Goal: Task Accomplishment & Management: Manage account settings

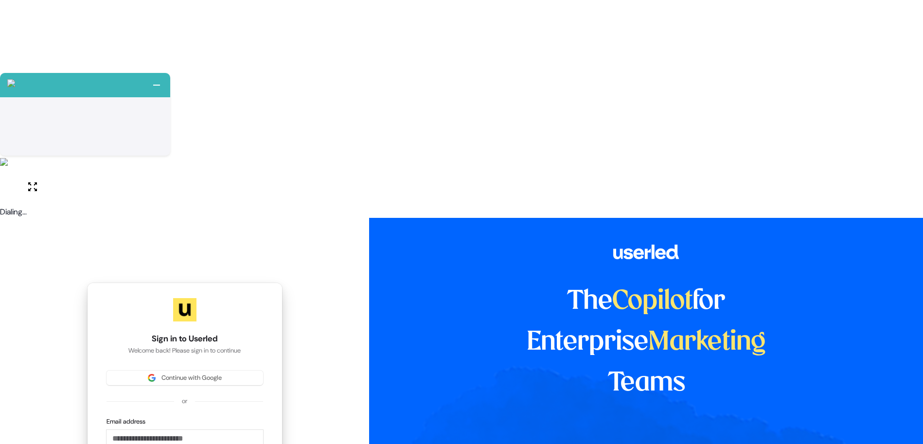
click at [196, 397] on div "or" at bounding box center [185, 401] width 157 height 9
click at [211, 430] on input "Email address" at bounding box center [185, 439] width 157 height 18
click at [197, 374] on span "Continue with Google" at bounding box center [191, 378] width 60 height 9
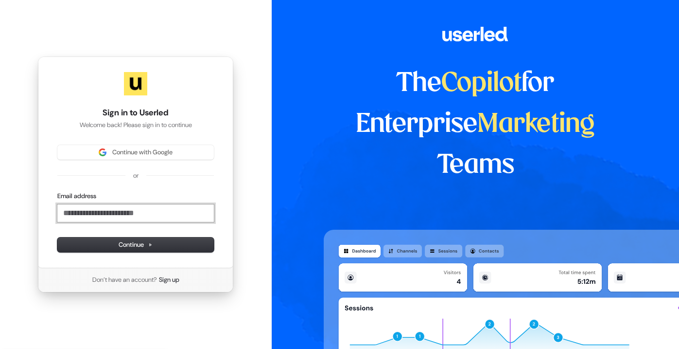
click at [140, 221] on input "Email address" at bounding box center [135, 213] width 157 height 18
click at [252, 184] on div "Sign in to Userled Welcome back! Please sign in to continue Continue with Googl…" at bounding box center [136, 174] width 272 height 349
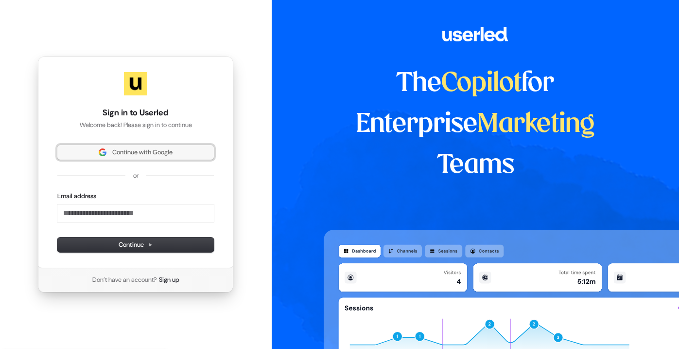
click at [143, 153] on span "Continue with Google" at bounding box center [142, 152] width 60 height 9
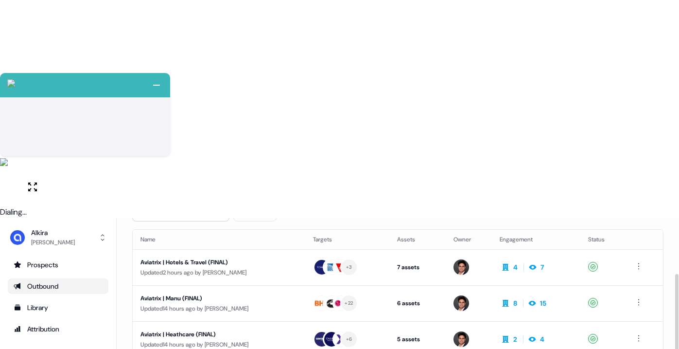
scroll to position [99, 0]
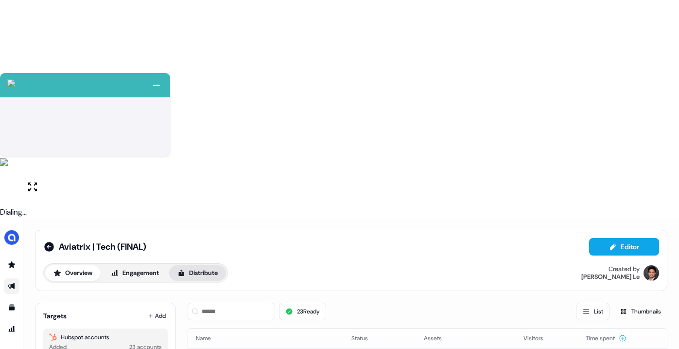
click at [200, 265] on button "Distribute" at bounding box center [197, 273] width 57 height 16
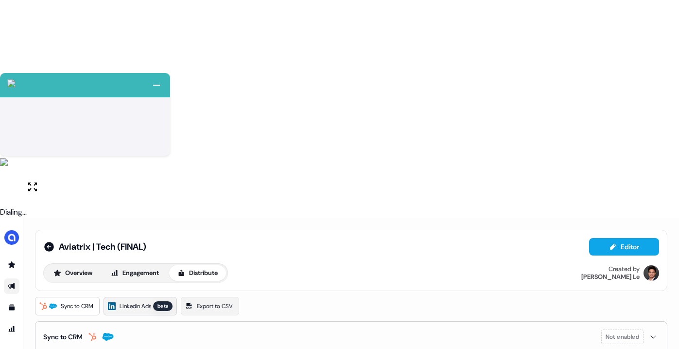
click at [137, 297] on link "LinkedIn Ads beta" at bounding box center [140, 306] width 73 height 18
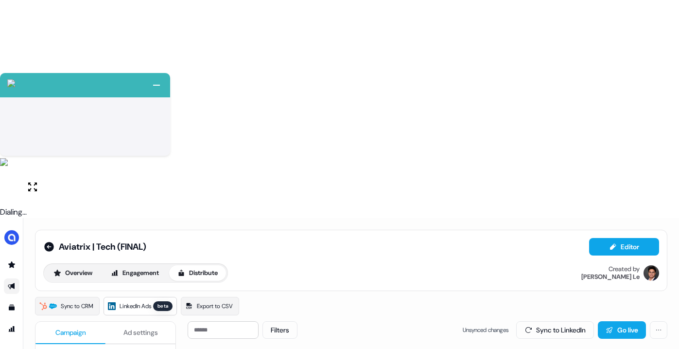
click at [662, 109] on html "+ Next Auto dialer paused! Go to your dialing tab to continue. 225 Paused" at bounding box center [339, 283] width 679 height 567
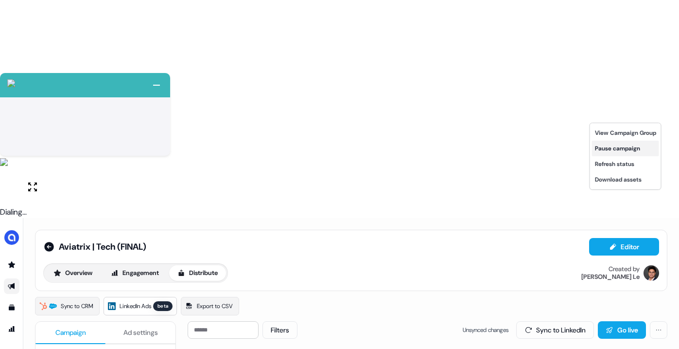
click at [629, 148] on div "Pause campaign" at bounding box center [625, 149] width 67 height 16
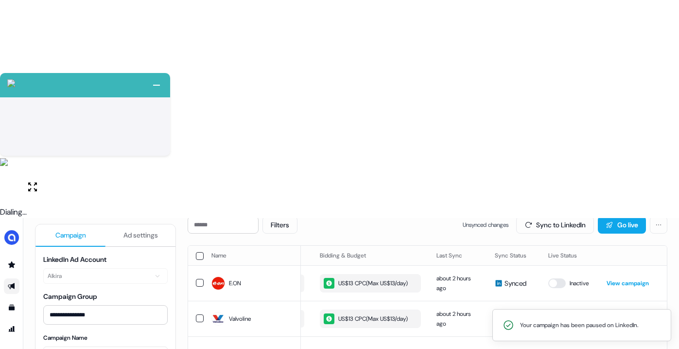
scroll to position [0, 0]
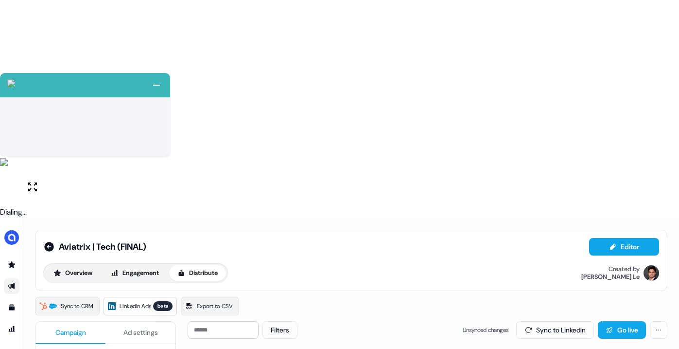
click at [306, 263] on div "Overview Engagement Distribute Created by Hugh Le" at bounding box center [351, 272] width 616 height 19
click at [49, 242] on icon at bounding box center [49, 247] width 10 height 10
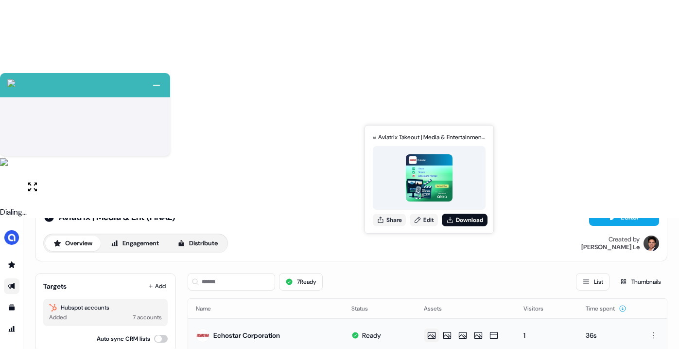
scroll to position [30, 0]
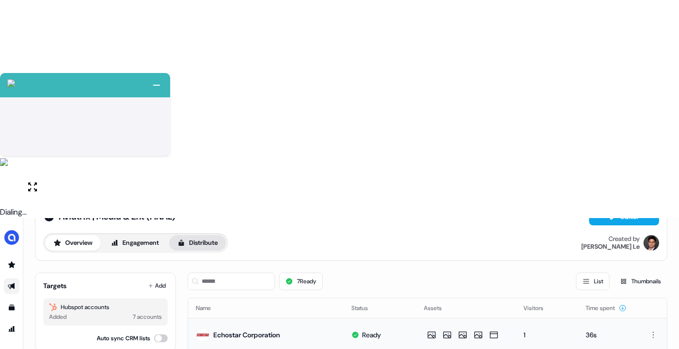
click at [223, 235] on button "Distribute" at bounding box center [197, 243] width 57 height 16
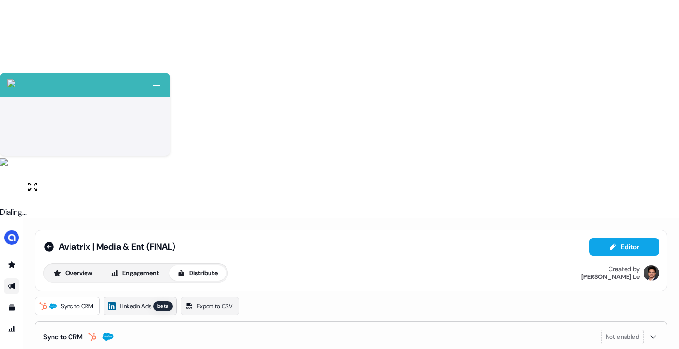
click at [150, 301] on span "LinkedIn Ads" at bounding box center [136, 306] width 32 height 10
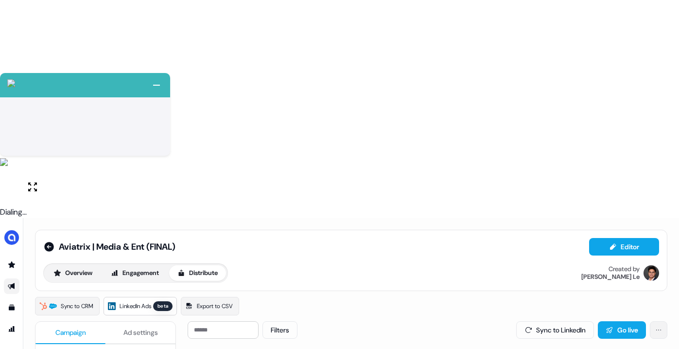
click at [657, 109] on html "+ Next Auto dialer paused! Go to your dialing tab to continue. 225 Paused" at bounding box center [339, 283] width 679 height 567
click at [624, 151] on div "Pause campaign" at bounding box center [625, 149] width 67 height 16
click at [49, 242] on icon at bounding box center [49, 247] width 10 height 10
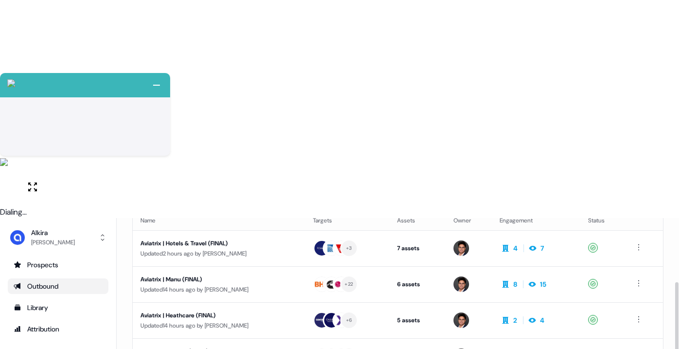
scroll to position [96, 0]
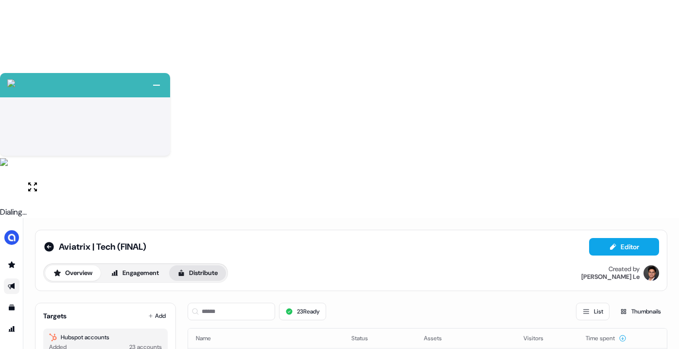
click at [191, 265] on button "Distribute" at bounding box center [197, 273] width 57 height 16
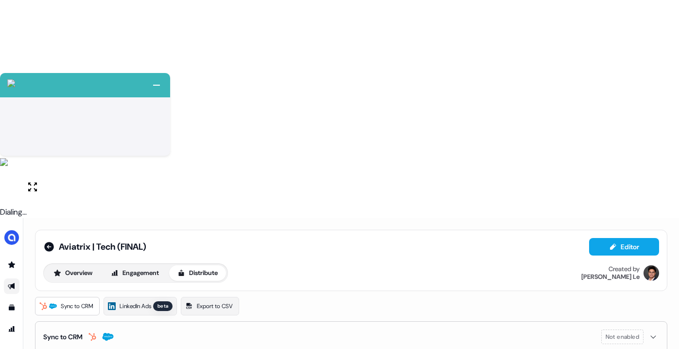
click at [144, 297] on div "Sync to CRM LinkedIn Ads beta Export to CSV Sync to CRM Not enabled" at bounding box center [351, 324] width 633 height 55
click at [149, 301] on span "LinkedIn Ads" at bounding box center [136, 306] width 32 height 10
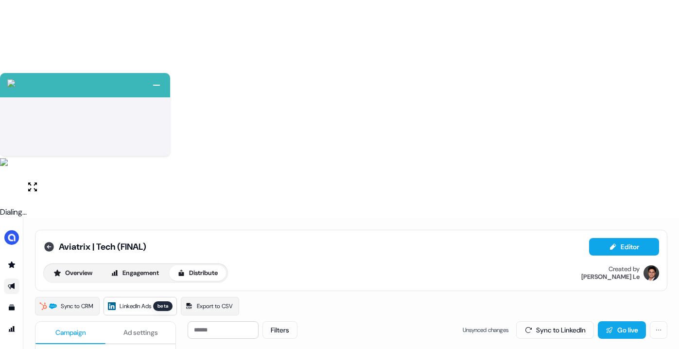
click at [50, 242] on icon at bounding box center [49, 247] width 10 height 10
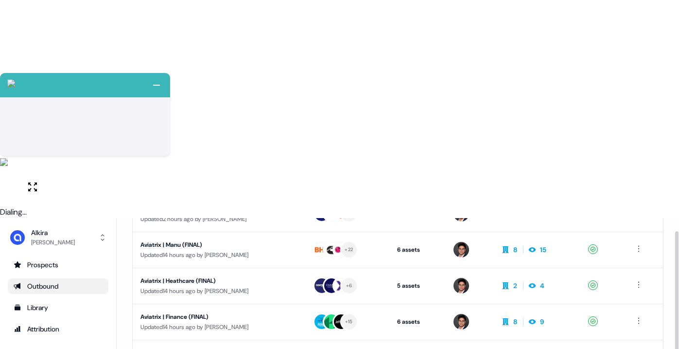
scroll to position [118, 0]
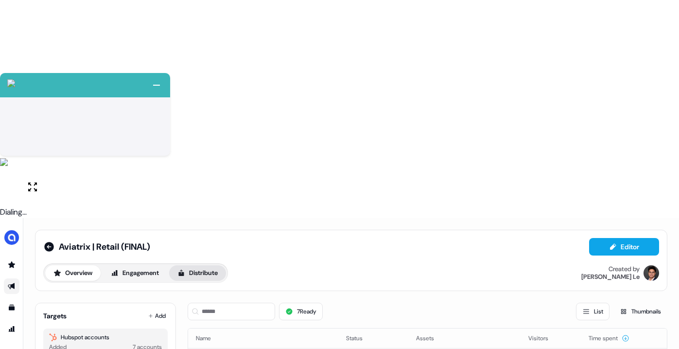
click at [208, 265] on button "Distribute" at bounding box center [197, 273] width 57 height 16
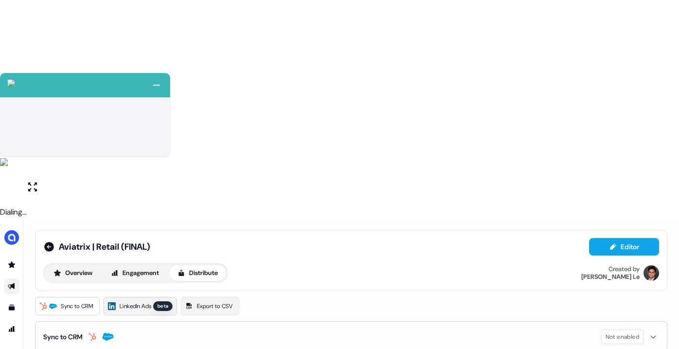
click at [151, 301] on span "LinkedIn Ads" at bounding box center [136, 306] width 32 height 10
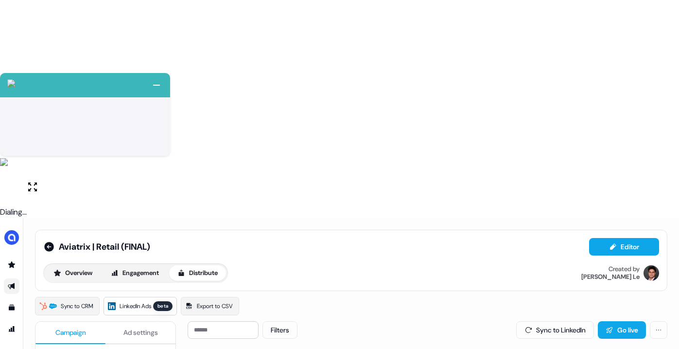
scroll to position [0, 299]
click at [654, 118] on html "+ Next Auto dialer paused! Go to your dialing tab to continue. 225 Paused" at bounding box center [339, 283] width 679 height 567
click at [627, 152] on div "Pause campaign" at bounding box center [625, 149] width 67 height 16
click at [446, 297] on div "Sync to CRM LinkedIn Ads beta Export to CSV" at bounding box center [351, 306] width 633 height 18
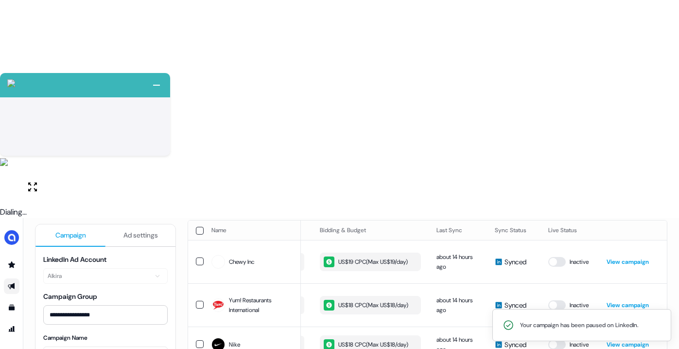
scroll to position [0, 0]
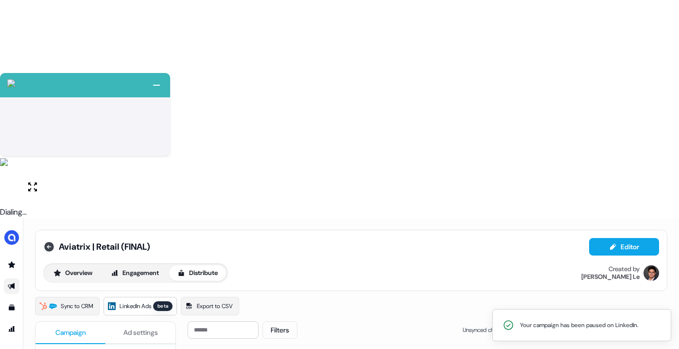
click at [51, 242] on icon at bounding box center [49, 247] width 10 height 10
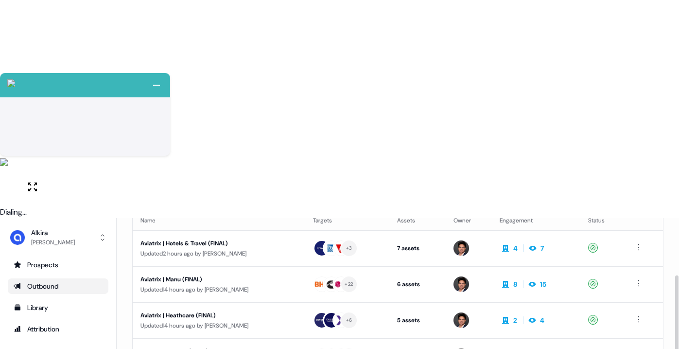
scroll to position [82, 0]
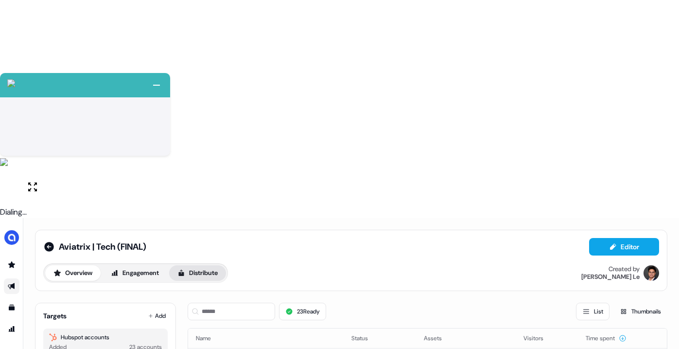
click at [217, 265] on button "Distribute" at bounding box center [197, 273] width 57 height 16
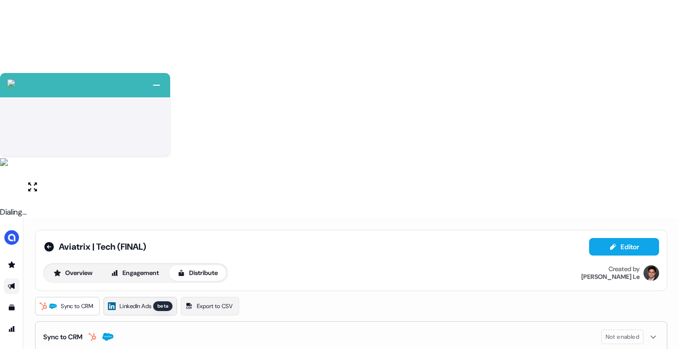
click at [144, 297] on link "LinkedIn Ads beta" at bounding box center [140, 306] width 73 height 18
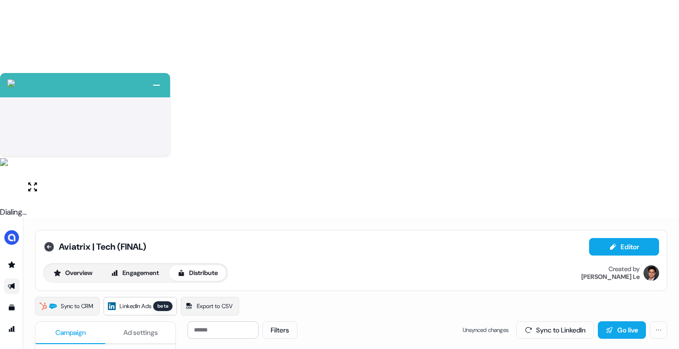
click at [48, 241] on icon at bounding box center [49, 247] width 12 height 12
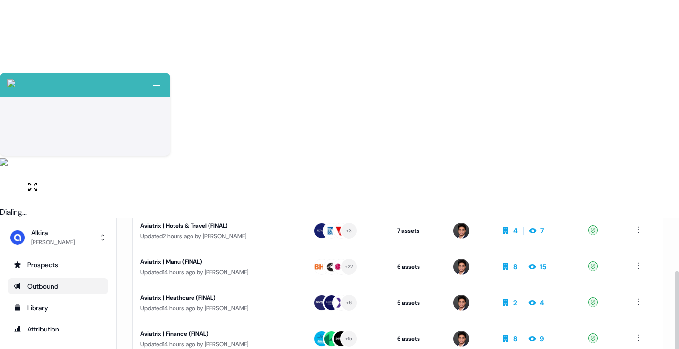
scroll to position [101, 0]
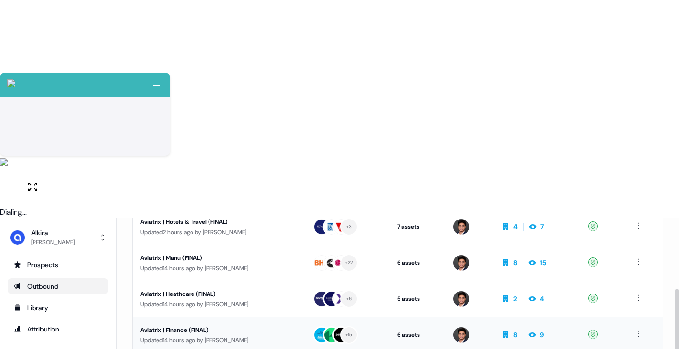
click at [243, 335] on div "Updated 14 hours ago by Hugh Le" at bounding box center [219, 340] width 157 height 10
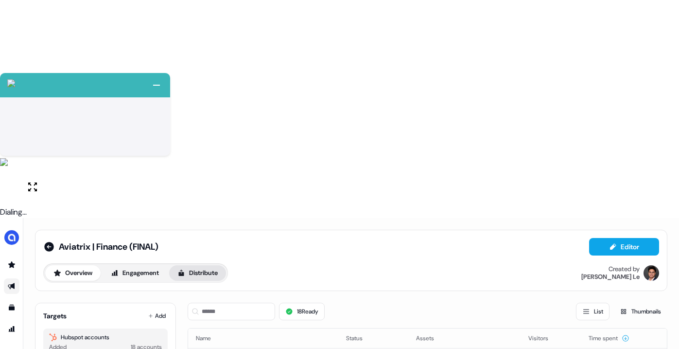
click at [218, 265] on button "Distribute" at bounding box center [197, 273] width 57 height 16
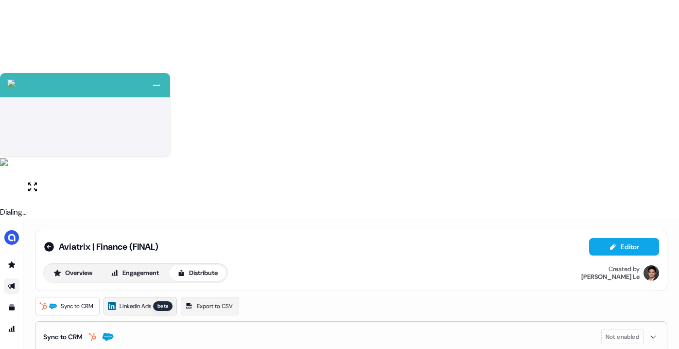
click at [145, 301] on span "LinkedIn Ads" at bounding box center [136, 306] width 32 height 10
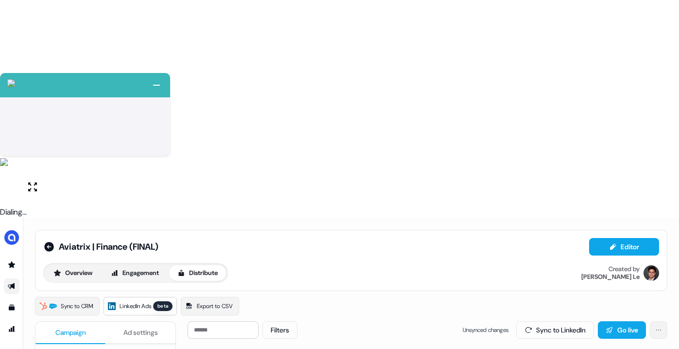
click at [656, 114] on html "+ Next Auto dialer paused! Go to your dialing tab to continue. 225 Paused" at bounding box center [339, 283] width 679 height 567
click at [620, 146] on div "Pause campaign" at bounding box center [625, 149] width 67 height 16
click at [429, 297] on div "Sync to CRM LinkedIn Ads beta Export to CSV" at bounding box center [351, 306] width 633 height 18
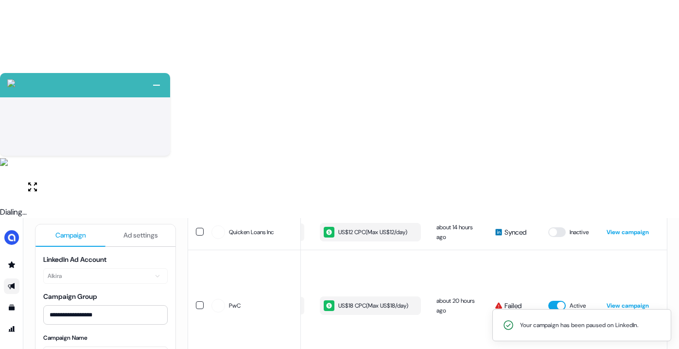
scroll to position [215, 0]
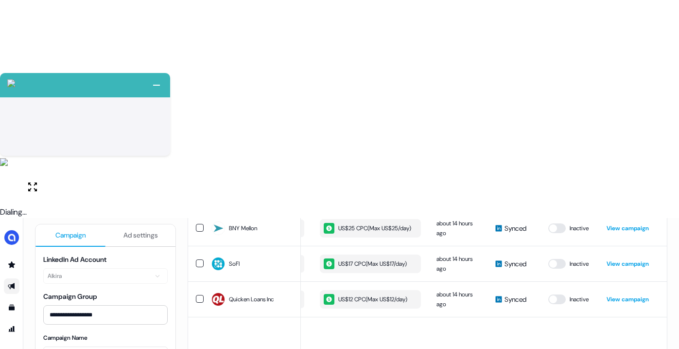
scroll to position [0, 0]
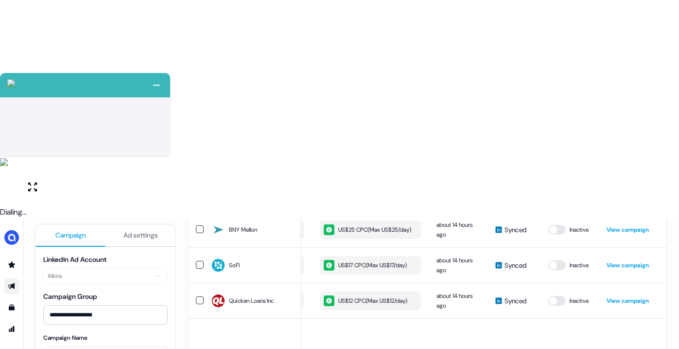
scroll to position [267, 0]
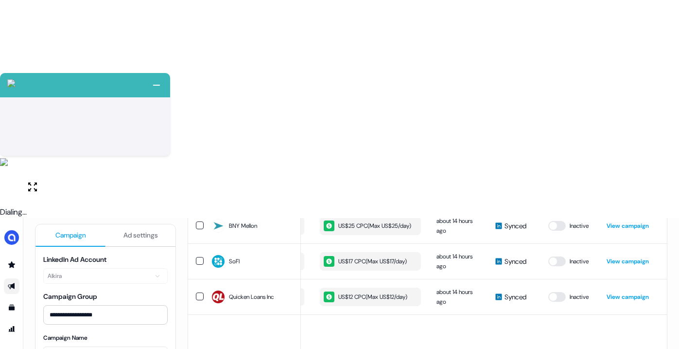
scroll to position [555, 0]
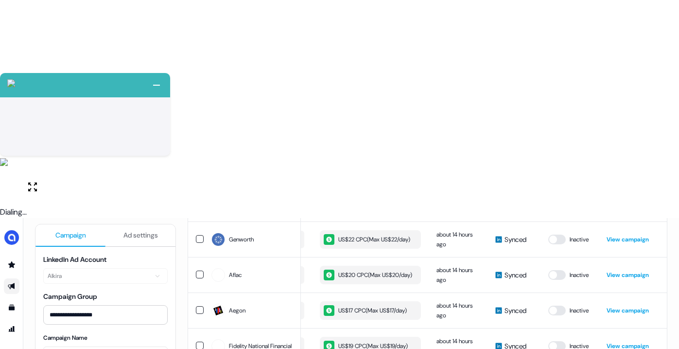
scroll to position [274, 0]
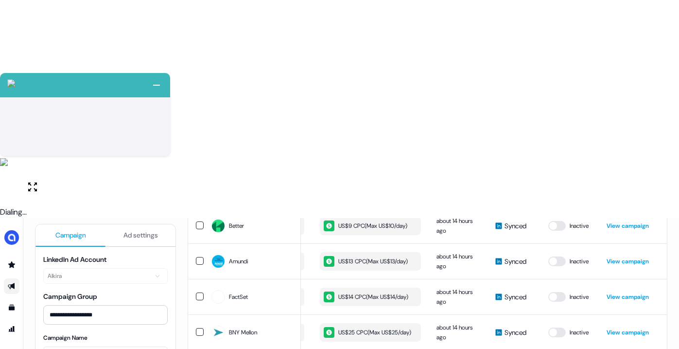
scroll to position [0, 0]
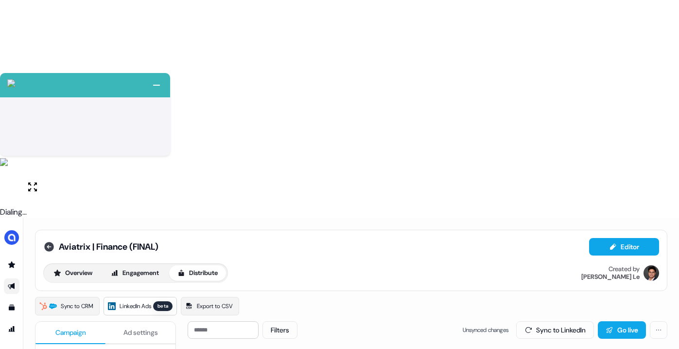
click at [44, 241] on icon at bounding box center [49, 247] width 12 height 12
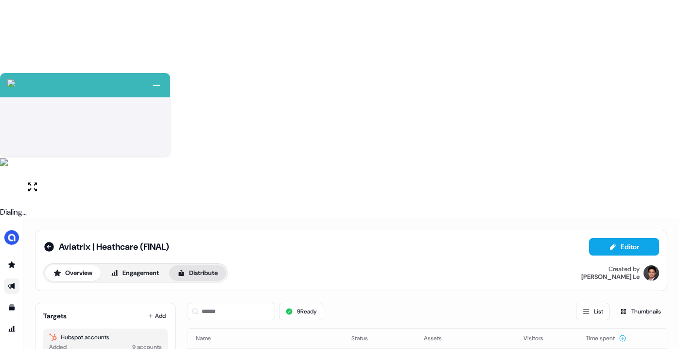
click at [192, 265] on button "Distribute" at bounding box center [197, 273] width 57 height 16
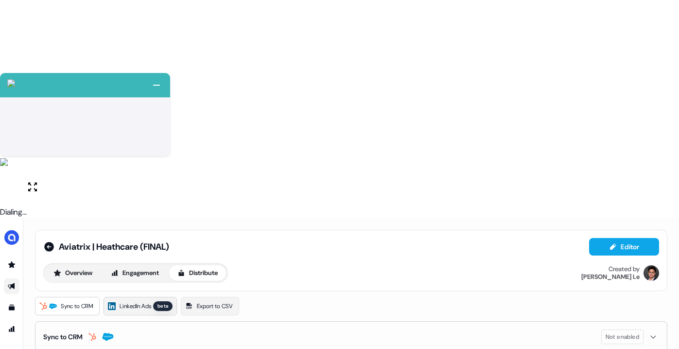
click at [125, 301] on span "LinkedIn Ads" at bounding box center [136, 306] width 32 height 10
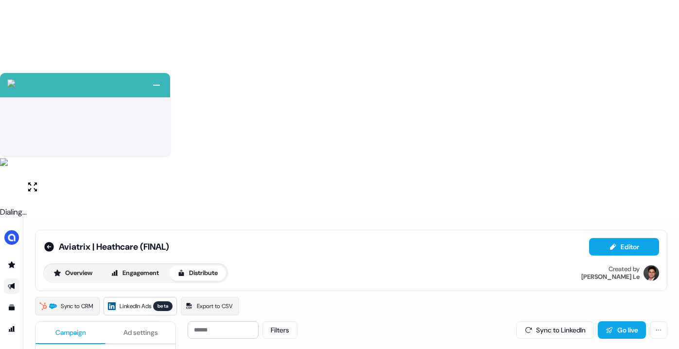
scroll to position [0, 299]
click at [654, 110] on html "+ Next Auto dialer paused! Go to your dialing tab to continue. 225 Paused" at bounding box center [339, 283] width 679 height 567
click at [627, 150] on div "Pause campaign" at bounding box center [625, 149] width 67 height 16
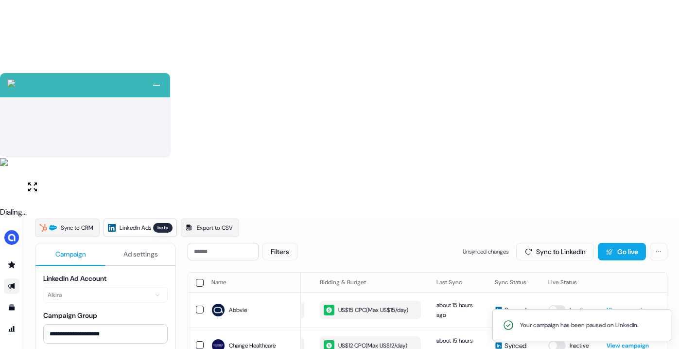
scroll to position [0, 0]
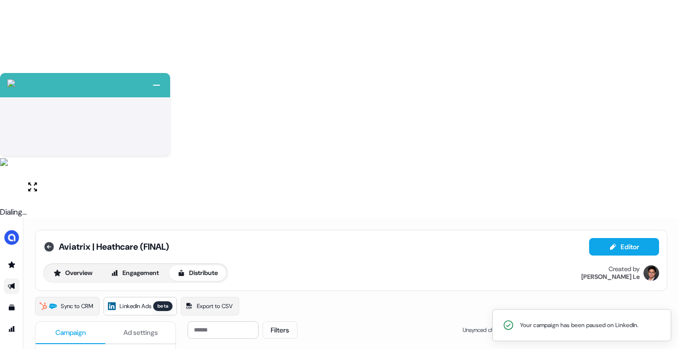
click at [47, 242] on icon at bounding box center [49, 247] width 10 height 10
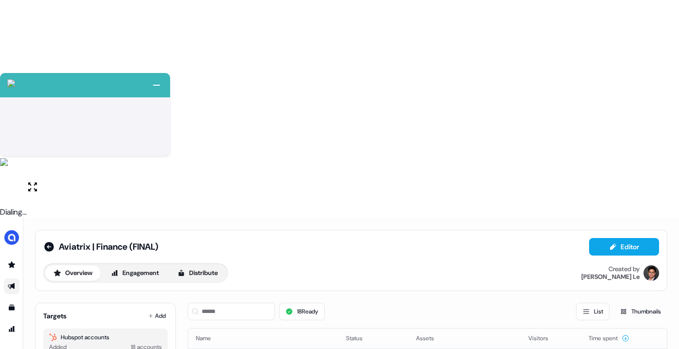
drag, startPoint x: 206, startPoint y: 58, endPoint x: 237, endPoint y: 66, distance: 32.1
click at [206, 265] on button "Distribute" at bounding box center [197, 273] width 57 height 16
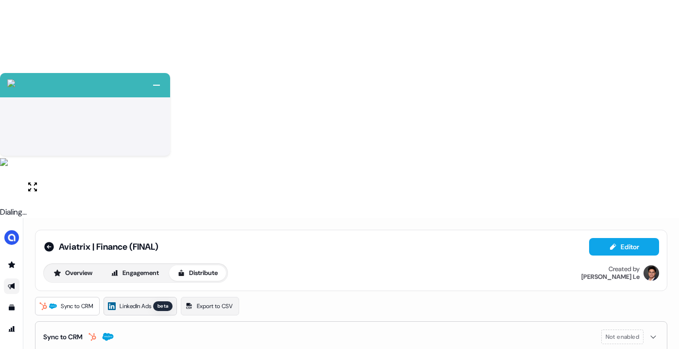
click at [135, 297] on link "LinkedIn Ads beta" at bounding box center [140, 306] width 73 height 18
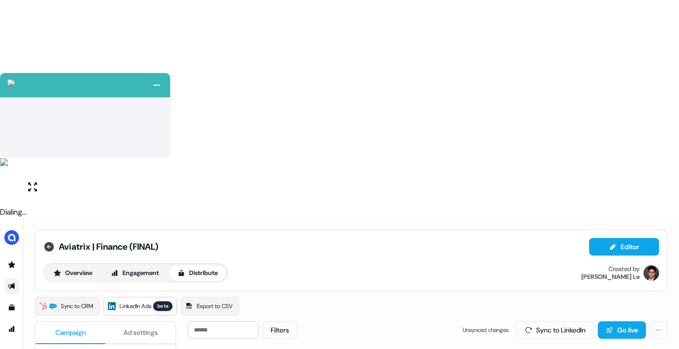
click at [46, 242] on icon at bounding box center [49, 247] width 10 height 10
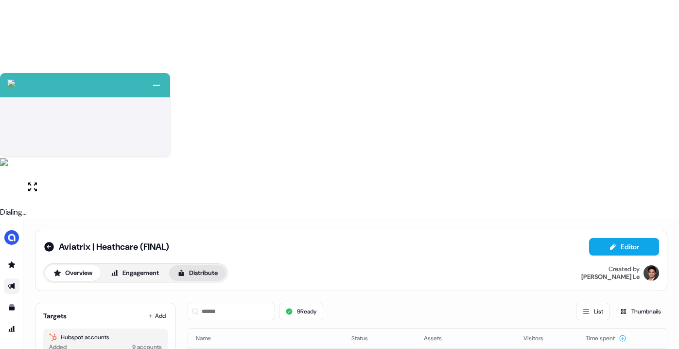
click at [190, 265] on button "Distribute" at bounding box center [197, 273] width 57 height 16
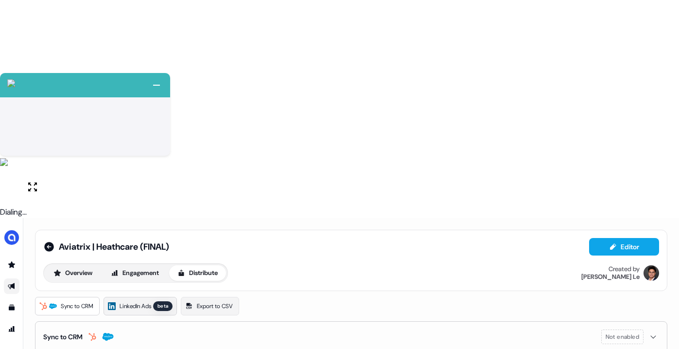
click at [116, 302] on icon at bounding box center [112, 306] width 8 height 8
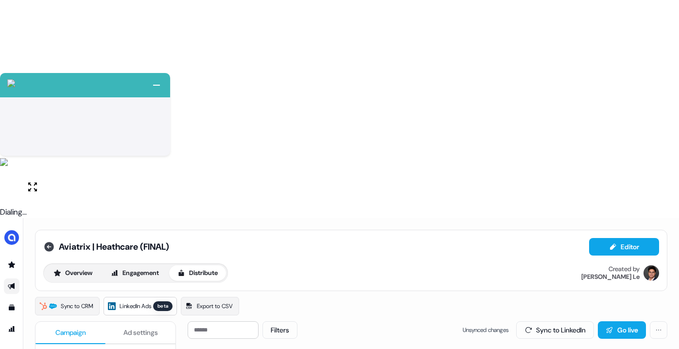
click at [47, 242] on icon at bounding box center [49, 247] width 10 height 10
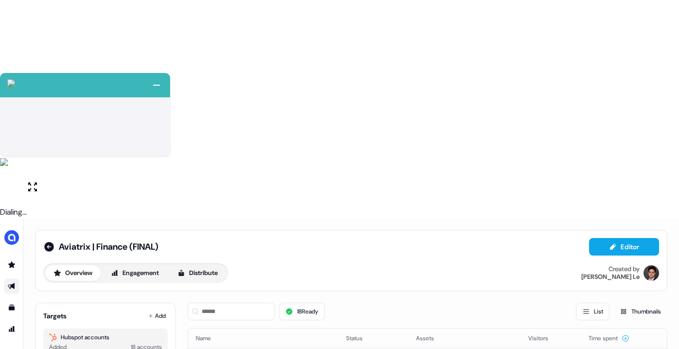
click at [49, 238] on div "Aviatrix | Finance (FINAL) Editor" at bounding box center [351, 247] width 616 height 18
click at [52, 242] on icon at bounding box center [49, 247] width 10 height 10
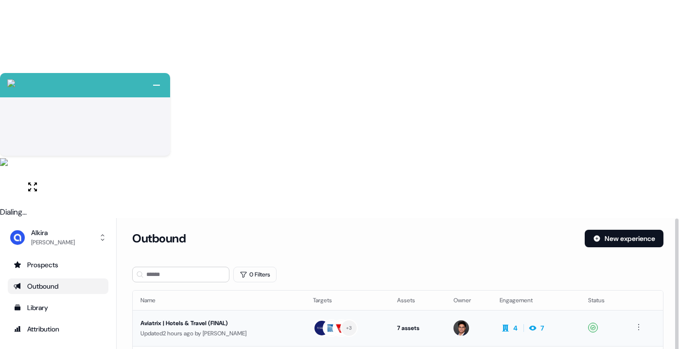
click at [413, 310] on td "7 assets LinkedIn Square, LinkedIn Square, LinkedIn Square, LinkedIn Square, Li…" at bounding box center [418, 328] width 56 height 36
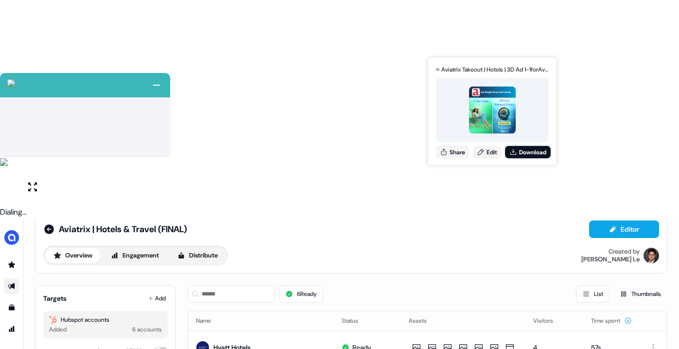
scroll to position [18, 0]
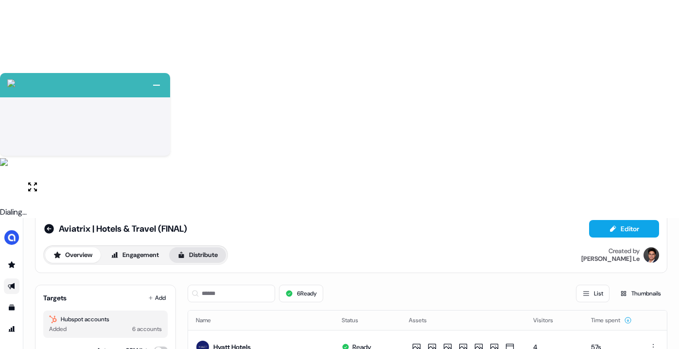
click at [210, 247] on button "Distribute" at bounding box center [197, 255] width 57 height 16
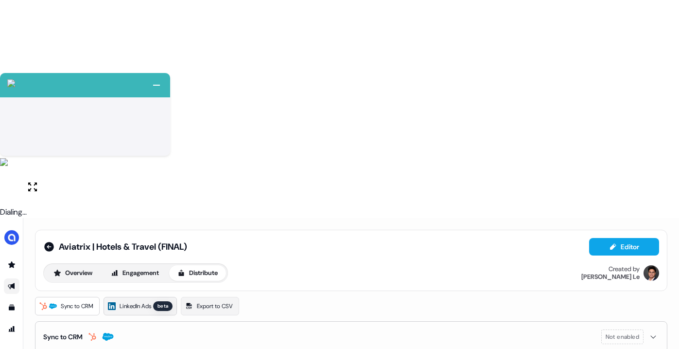
click at [146, 301] on span "LinkedIn Ads" at bounding box center [136, 306] width 32 height 10
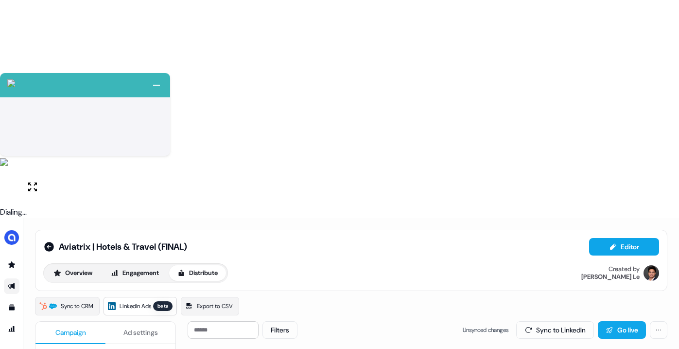
scroll to position [0, 299]
click at [659, 114] on html "+ Next Auto dialer paused! Go to your dialing tab to continue. 225 Paused" at bounding box center [339, 283] width 679 height 567
click at [621, 149] on div "Pause campaign" at bounding box center [625, 149] width 67 height 16
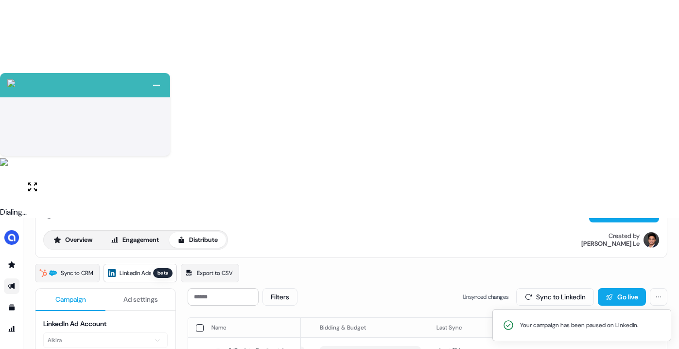
scroll to position [0, 0]
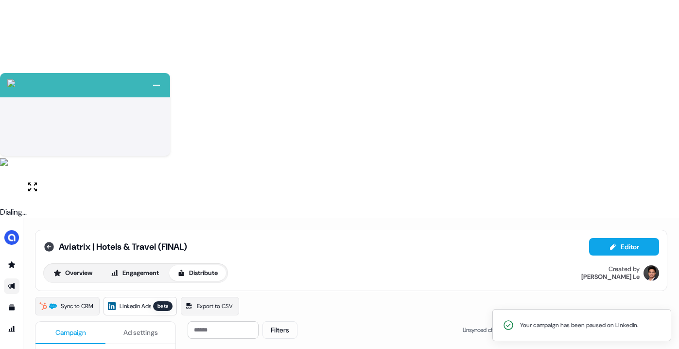
click at [45, 241] on icon at bounding box center [49, 247] width 12 height 12
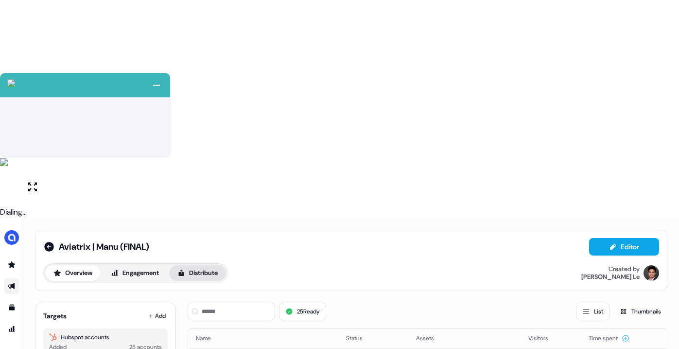
click at [200, 265] on button "Distribute" at bounding box center [197, 273] width 57 height 16
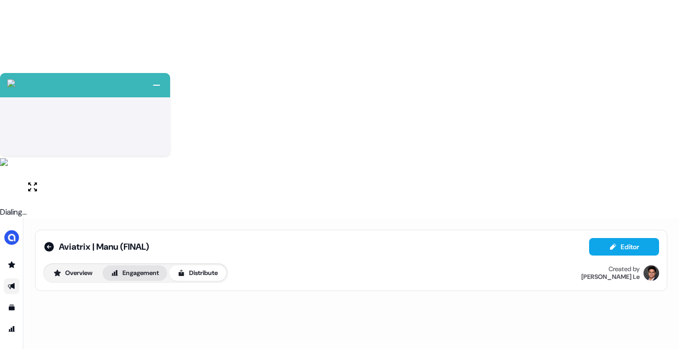
click at [157, 265] on button "Engagement" at bounding box center [135, 273] width 65 height 16
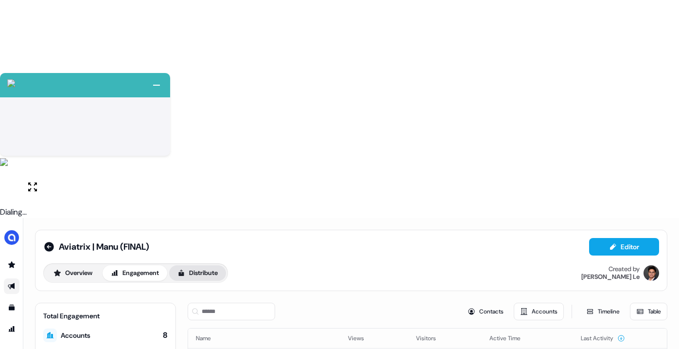
click at [197, 265] on button "Distribute" at bounding box center [197, 273] width 57 height 16
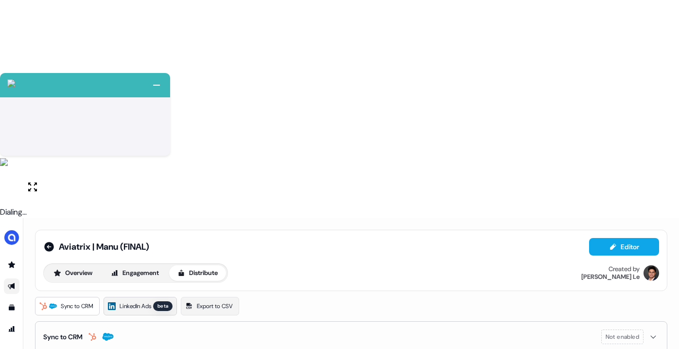
click at [146, 301] on span "LinkedIn Ads" at bounding box center [136, 306] width 32 height 10
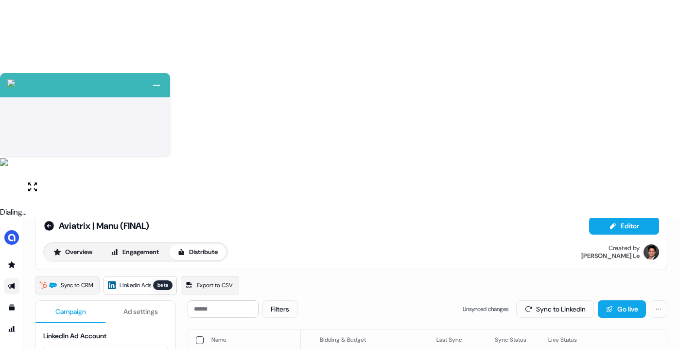
scroll to position [23, 0]
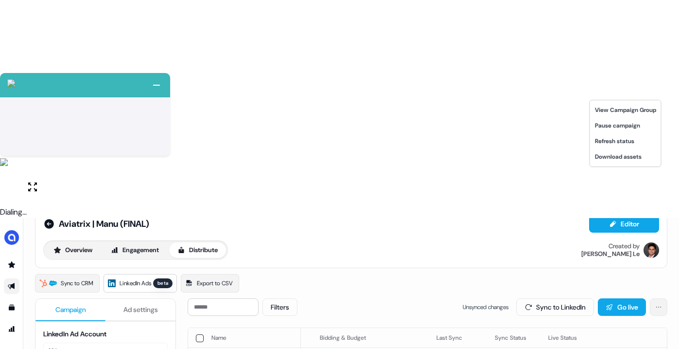
click at [656, 88] on html "+ Next Auto dialer paused! Go to your dialing tab to continue. 225 Paused" at bounding box center [339, 283] width 679 height 567
click at [625, 127] on div "Pause campaign" at bounding box center [625, 126] width 67 height 16
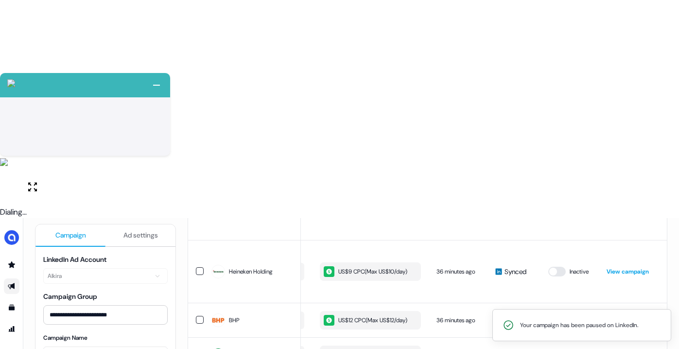
scroll to position [0, 0]
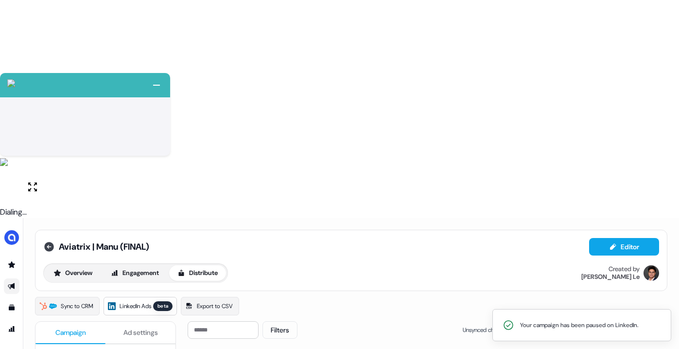
click at [44, 241] on icon at bounding box center [49, 247] width 12 height 12
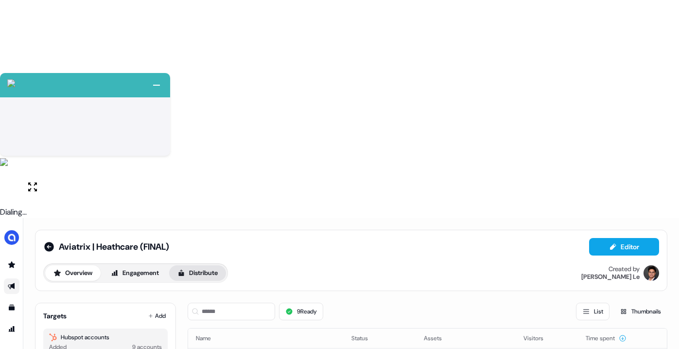
click at [211, 265] on button "Distribute" at bounding box center [197, 273] width 57 height 16
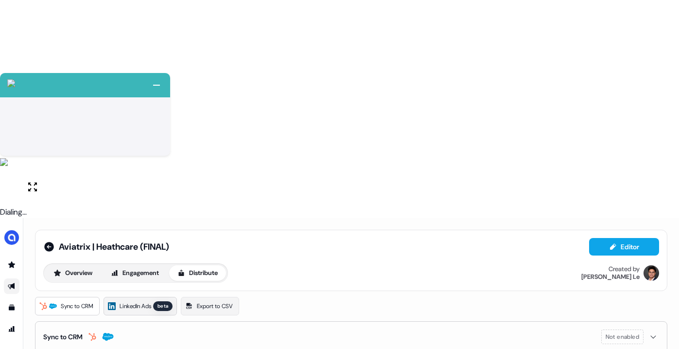
click at [137, 301] on span "LinkedIn Ads" at bounding box center [136, 306] width 32 height 10
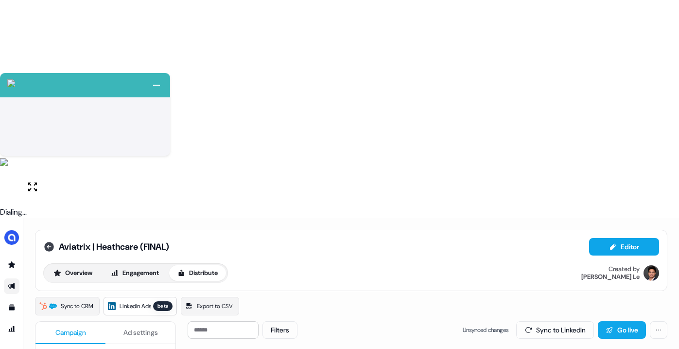
click at [44, 241] on icon at bounding box center [49, 247] width 12 height 12
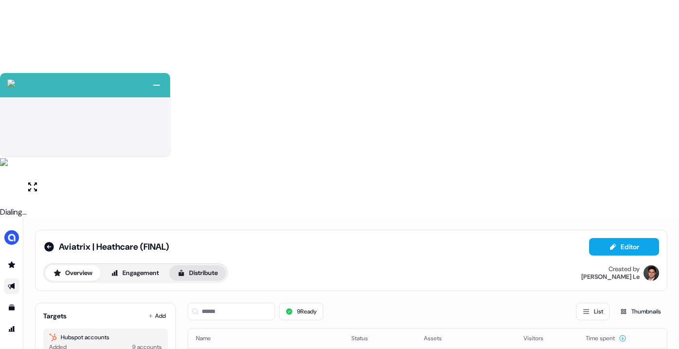
click at [199, 265] on button "Distribute" at bounding box center [197, 273] width 57 height 16
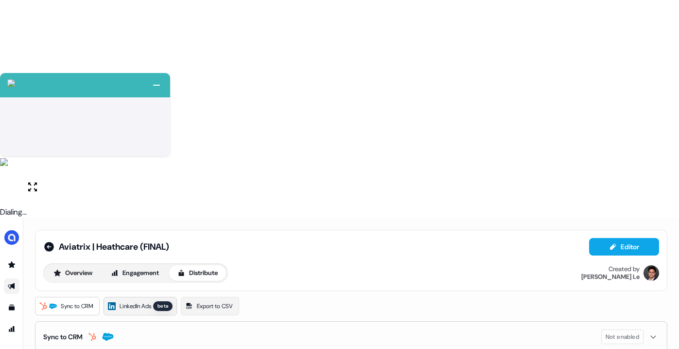
click at [156, 297] on link "LinkedIn Ads beta" at bounding box center [140, 306] width 73 height 18
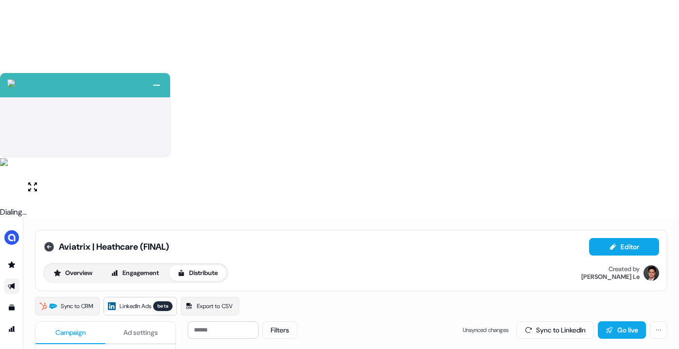
click at [44, 242] on icon at bounding box center [49, 247] width 10 height 10
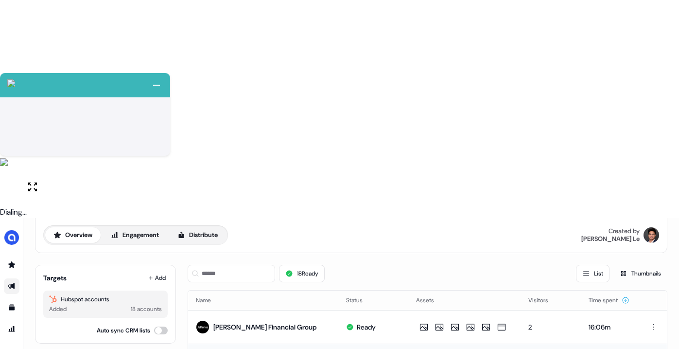
scroll to position [44, 0]
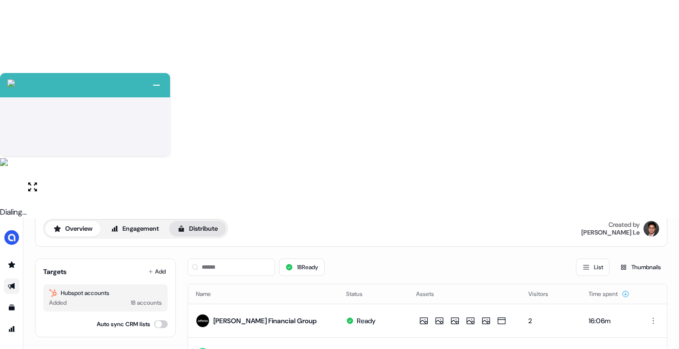
click at [191, 221] on button "Distribute" at bounding box center [197, 229] width 57 height 16
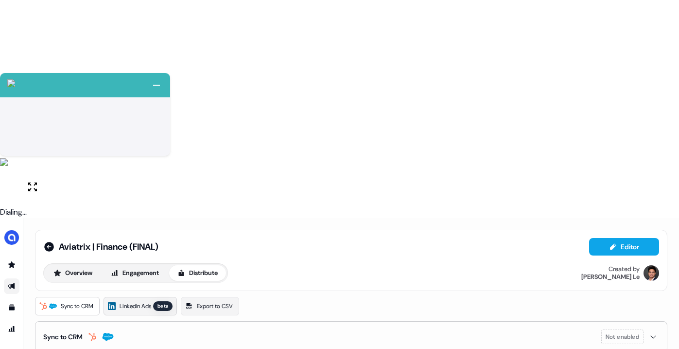
click at [165, 301] on div "beta" at bounding box center [162, 306] width 19 height 10
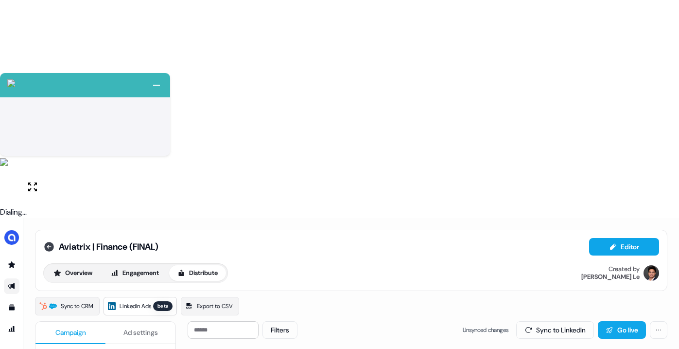
click at [51, 242] on icon at bounding box center [49, 247] width 10 height 10
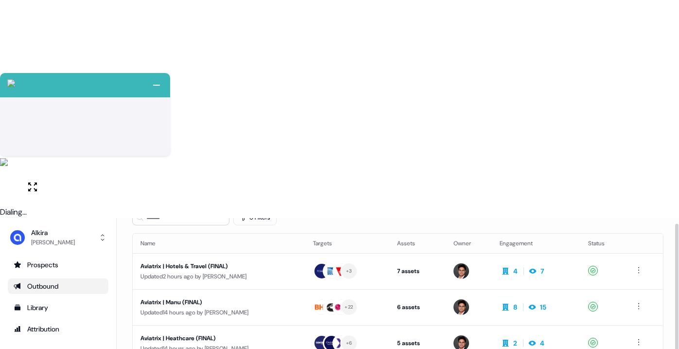
scroll to position [84, 0]
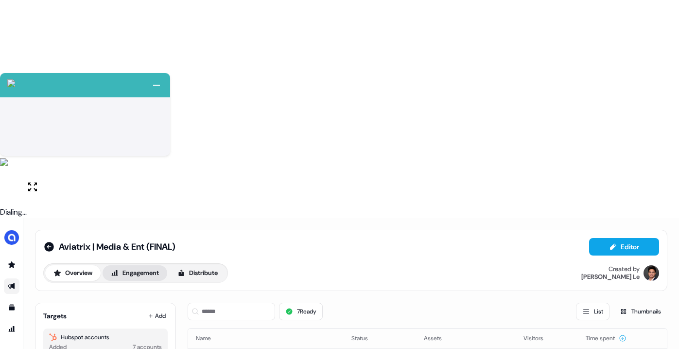
click at [143, 265] on button "Engagement" at bounding box center [135, 273] width 65 height 16
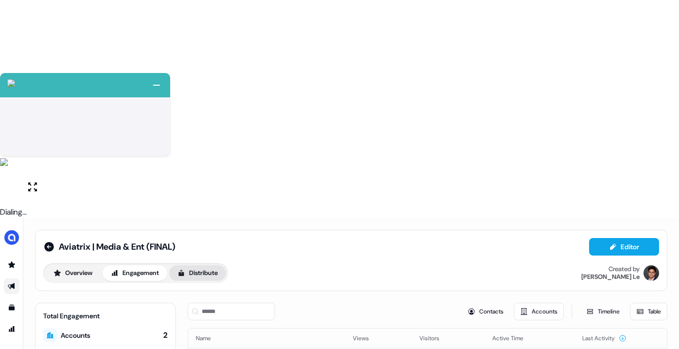
click at [214, 265] on button "Distribute" at bounding box center [197, 273] width 57 height 16
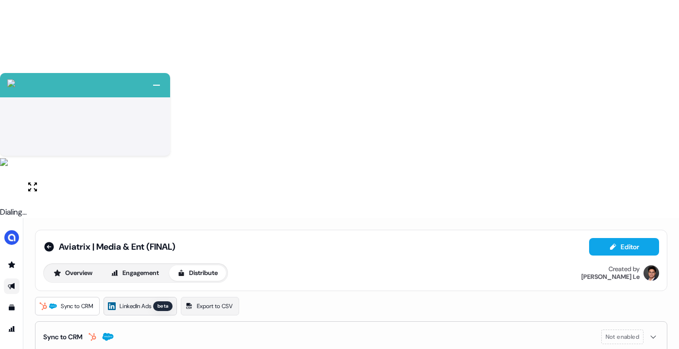
click at [117, 297] on link "LinkedIn Ads beta" at bounding box center [140, 306] width 73 height 18
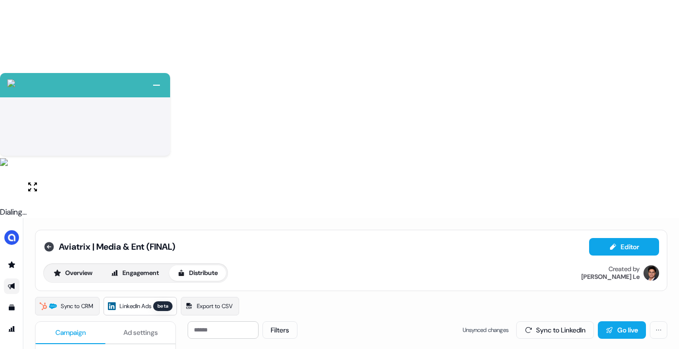
click at [44, 241] on icon at bounding box center [49, 247] width 12 height 12
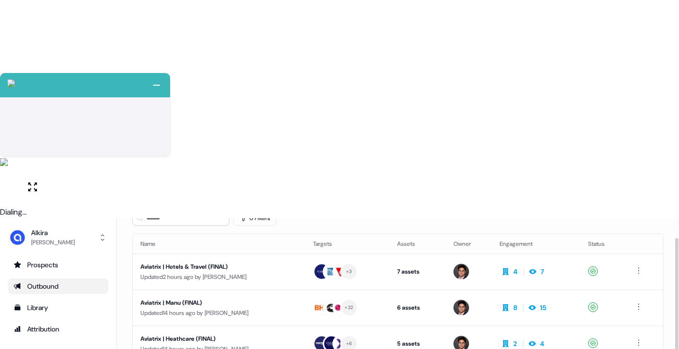
scroll to position [60, 0]
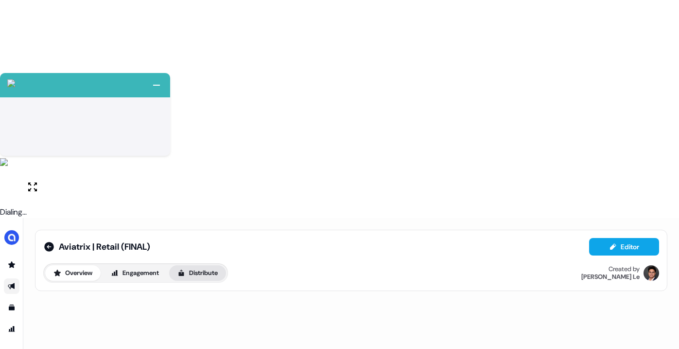
click at [195, 265] on button "Distribute" at bounding box center [197, 273] width 57 height 16
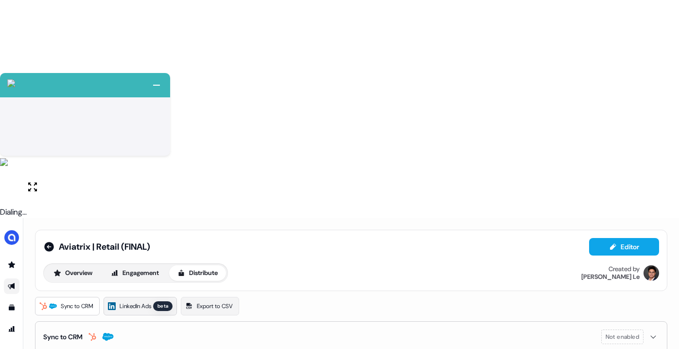
click at [148, 301] on span "LinkedIn Ads" at bounding box center [136, 306] width 32 height 10
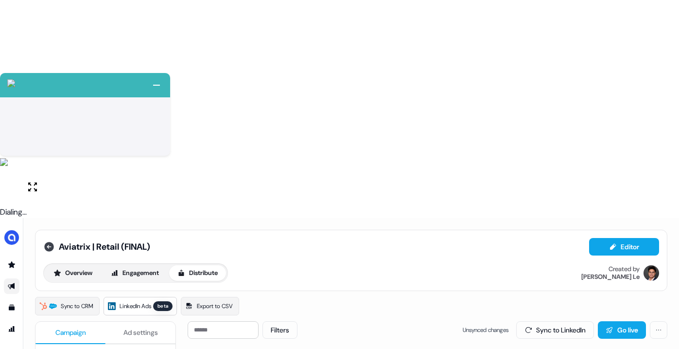
click at [48, 241] on icon at bounding box center [49, 247] width 12 height 12
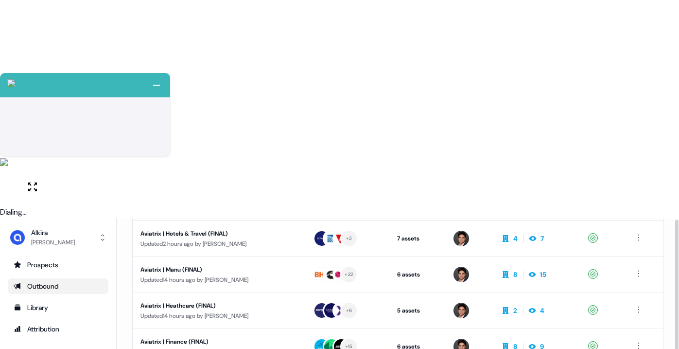
scroll to position [93, 0]
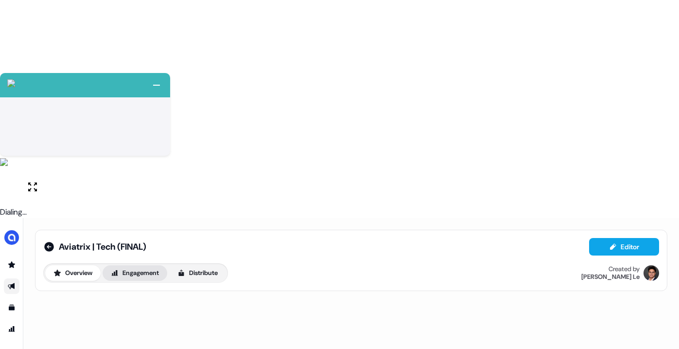
click at [141, 265] on button "Engagement" at bounding box center [135, 273] width 65 height 16
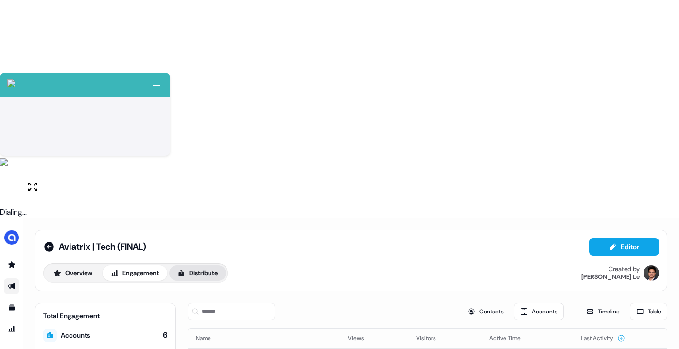
click at [199, 265] on button "Distribute" at bounding box center [197, 273] width 57 height 16
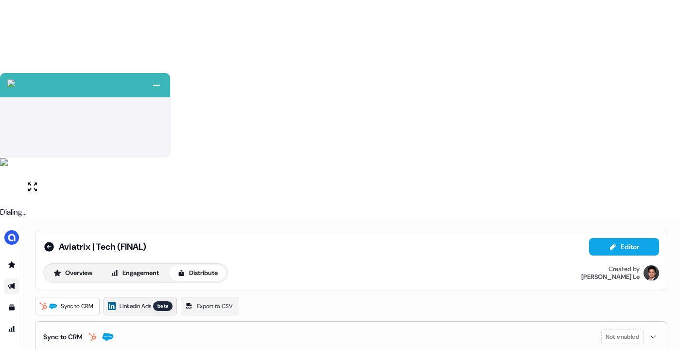
click at [151, 301] on span "LinkedIn Ads" at bounding box center [136, 306] width 32 height 10
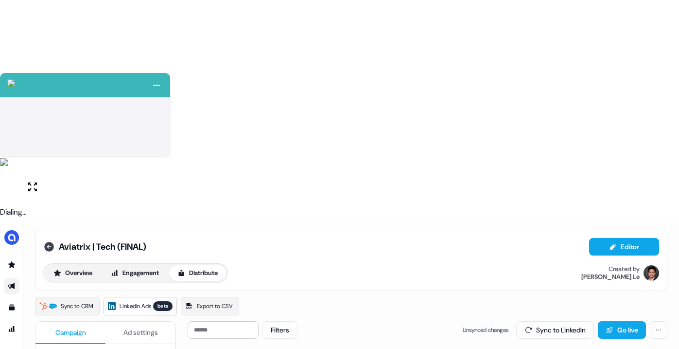
click at [51, 242] on icon at bounding box center [49, 247] width 10 height 10
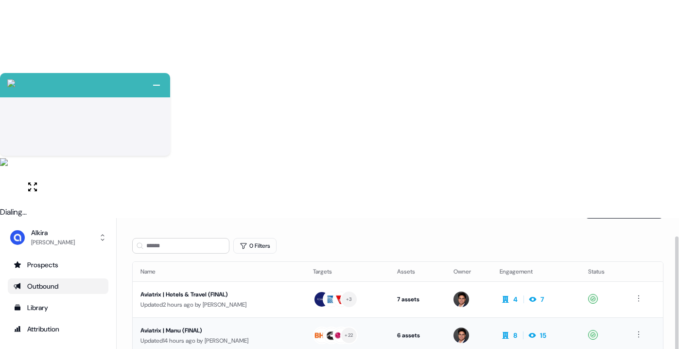
scroll to position [33, 0]
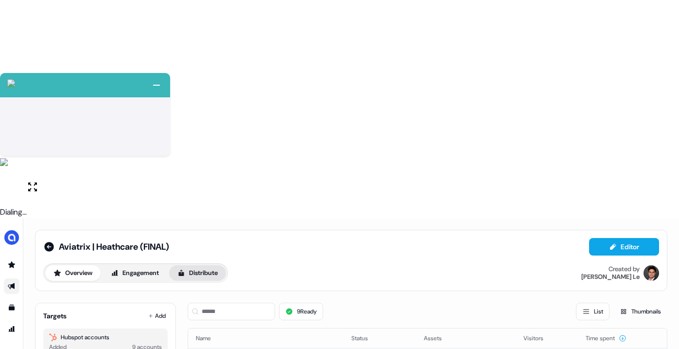
click at [190, 265] on button "Distribute" at bounding box center [197, 273] width 57 height 16
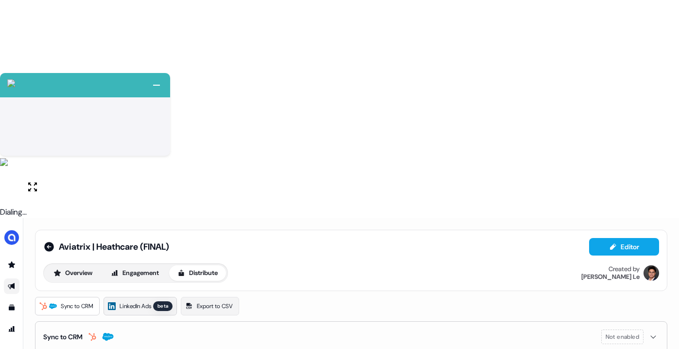
click at [125, 301] on span "LinkedIn Ads" at bounding box center [136, 306] width 32 height 10
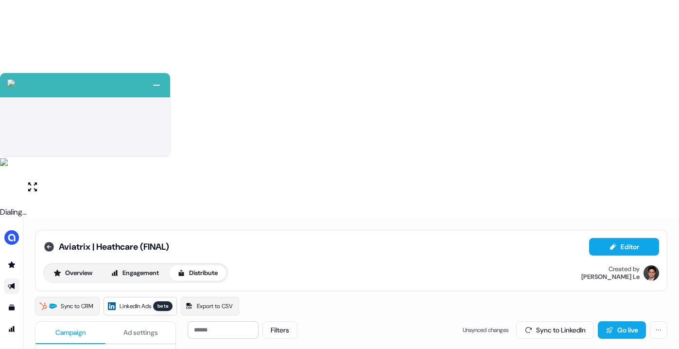
click at [51, 242] on icon at bounding box center [49, 247] width 10 height 10
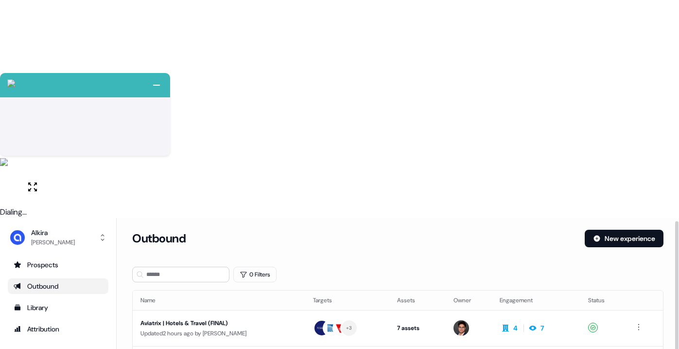
scroll to position [4, 0]
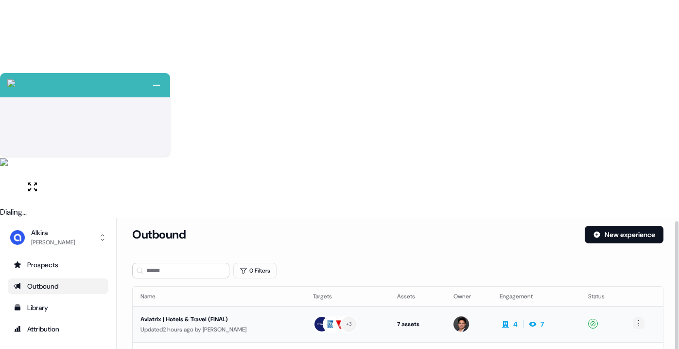
click at [640, 107] on html "+ Next Auto dialer paused! Go to your dialing tab to continue. 225 Paused" at bounding box center [339, 283] width 679 height 567
click at [621, 59] on html "+ Next Auto dialer paused! Go to your dialing tab to continue. 225 Paused" at bounding box center [339, 283] width 679 height 567
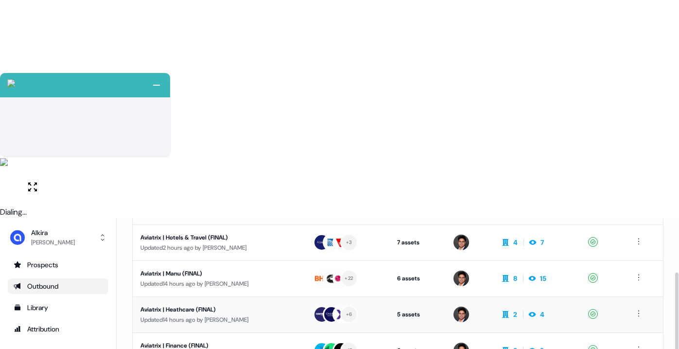
scroll to position [103, 0]
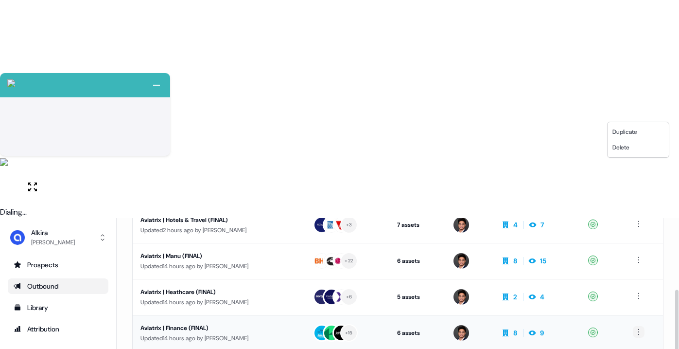
click at [641, 113] on html "+ Next Auto dialer paused! Go to your dialing tab to continue. 225 Paused" at bounding box center [339, 283] width 679 height 567
click at [628, 129] on span "Duplicate" at bounding box center [625, 132] width 25 height 8
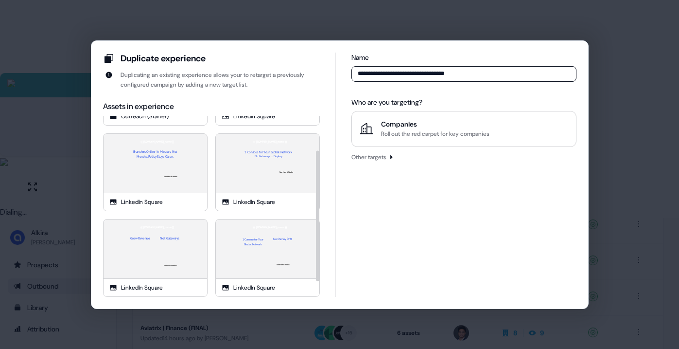
scroll to position [0, 0]
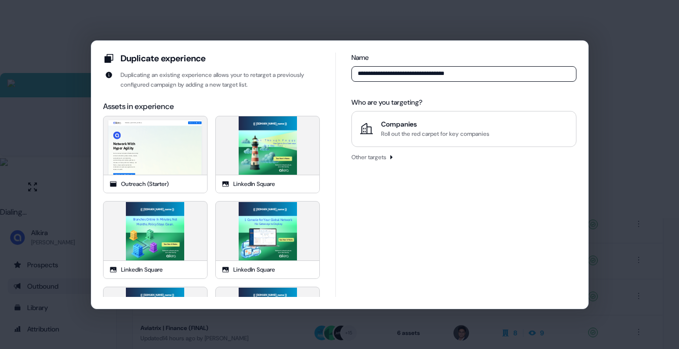
type input "**********"
click at [394, 158] on icon "button" at bounding box center [392, 157] width 6 height 6
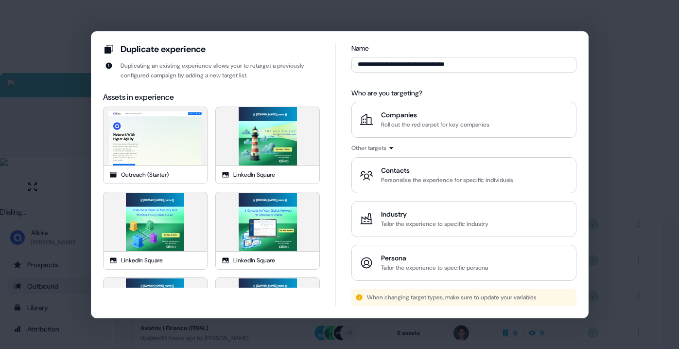
click at [394, 146] on icon "button" at bounding box center [392, 148] width 6 height 6
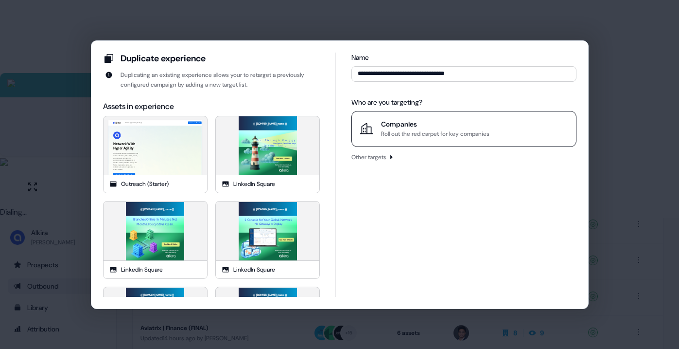
click at [440, 132] on div "Roll out the red carpet for key companies" at bounding box center [435, 134] width 108 height 10
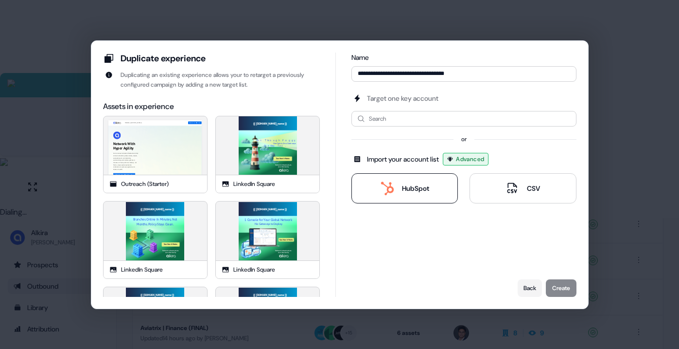
click at [425, 189] on div "HubSpot" at bounding box center [415, 188] width 27 height 10
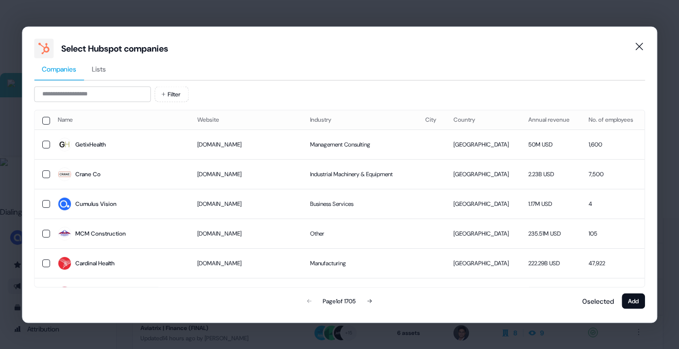
click at [106, 70] on span "Lists" at bounding box center [99, 69] width 14 height 10
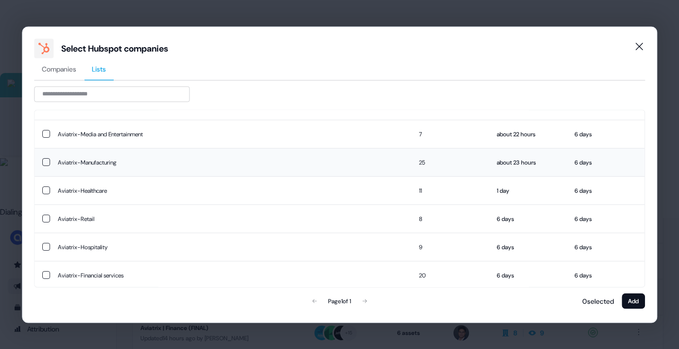
scroll to position [40, 0]
click at [130, 269] on td "Aviatrix-Financial services" at bounding box center [230, 273] width 361 height 28
click at [628, 302] on button "Add" at bounding box center [633, 301] width 23 height 16
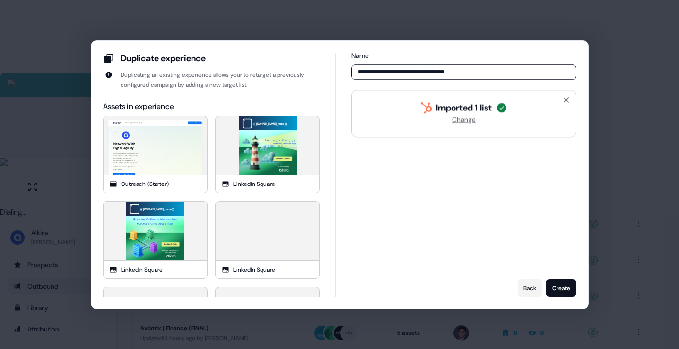
scroll to position [0, 0]
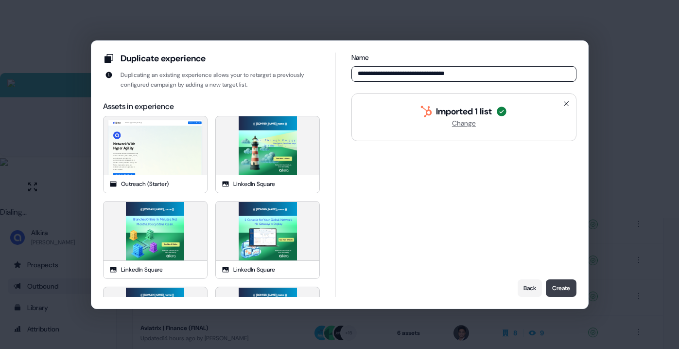
click at [564, 289] on button "Create" at bounding box center [561, 288] width 31 height 18
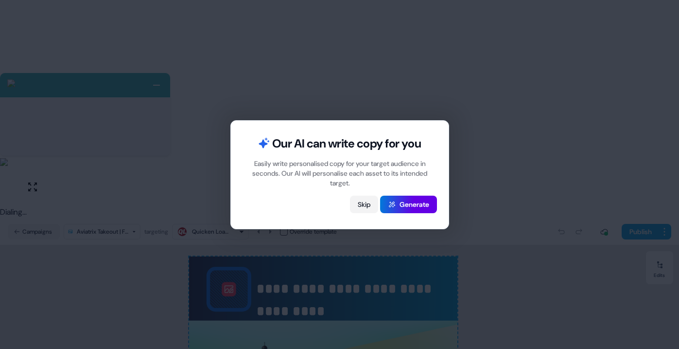
click at [354, 202] on button "Skip" at bounding box center [364, 205] width 28 height 18
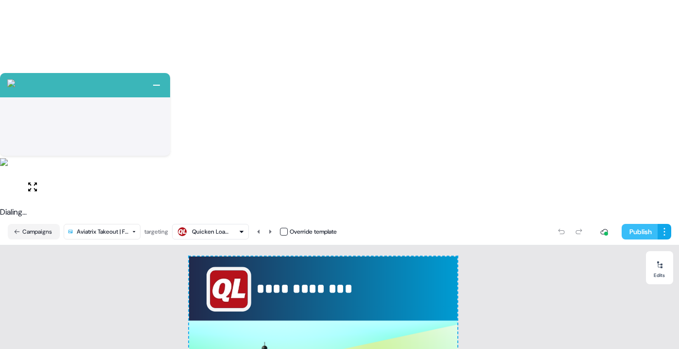
click at [634, 224] on button "Publish" at bounding box center [640, 232] width 36 height 16
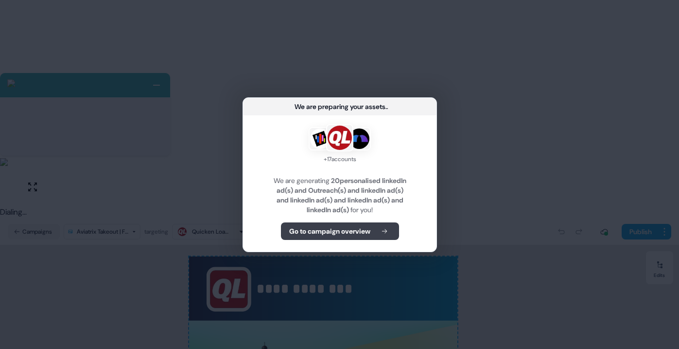
click at [357, 231] on b "Go to campaign overview" at bounding box center [329, 231] width 81 height 10
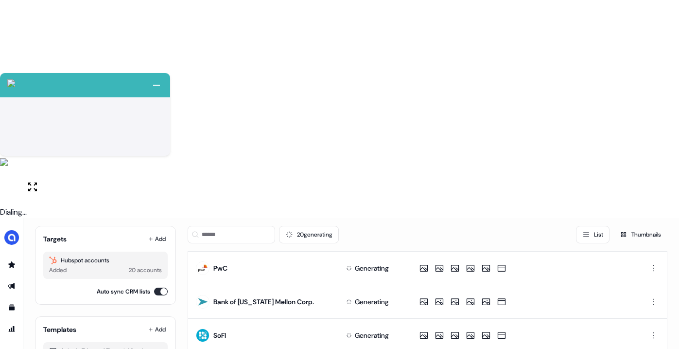
scroll to position [227, 0]
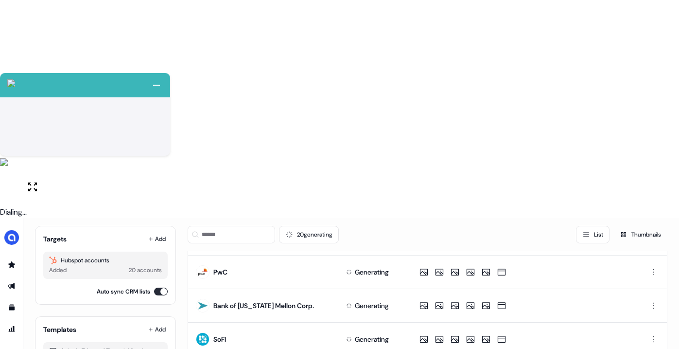
click at [156, 287] on button "Auto sync CRM lists" at bounding box center [161, 291] width 14 height 8
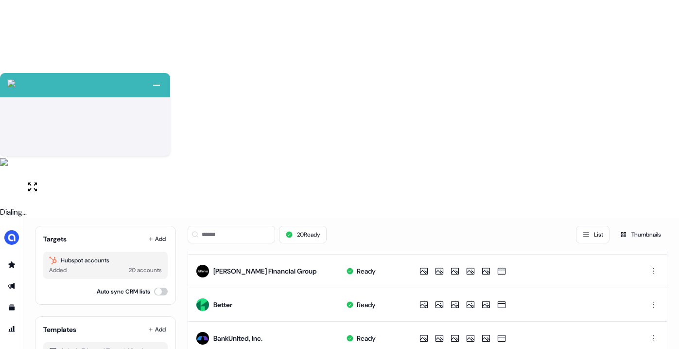
scroll to position [0, 0]
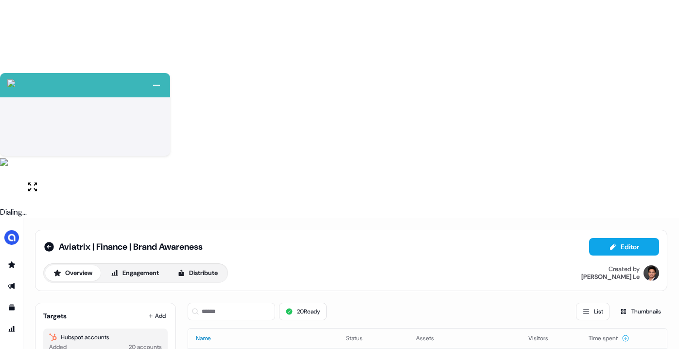
click at [211, 329] on button "Name" at bounding box center [209, 338] width 27 height 18
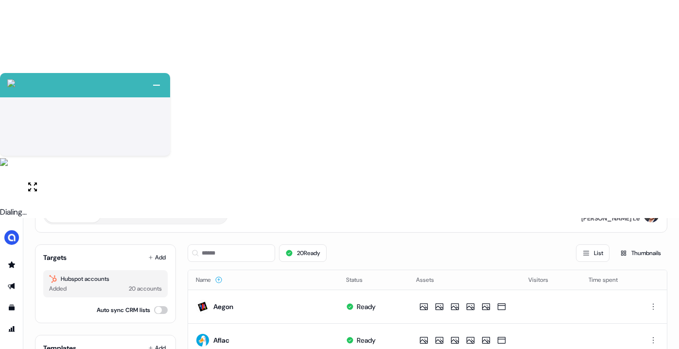
scroll to position [27, 0]
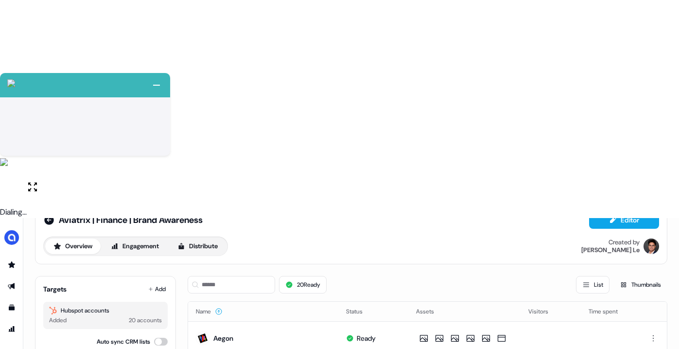
click at [649, 288] on html "+ Next Auto dialer paused! Go to your dialing tab to continue. 225 Paused" at bounding box center [339, 283] width 679 height 567
click at [642, 321] on div "Delete" at bounding box center [648, 321] width 57 height 16
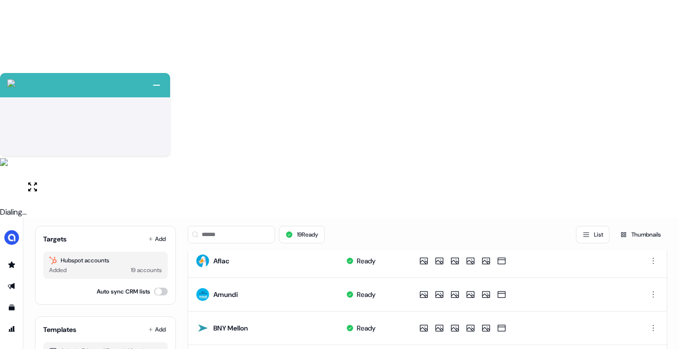
scroll to position [138, 0]
click at [652, 241] on html "+ Next Auto dialer paused! Go to your dialing tab to continue. 225 Paused" at bounding box center [339, 283] width 679 height 567
click at [653, 277] on div "Delete" at bounding box center [648, 277] width 57 height 16
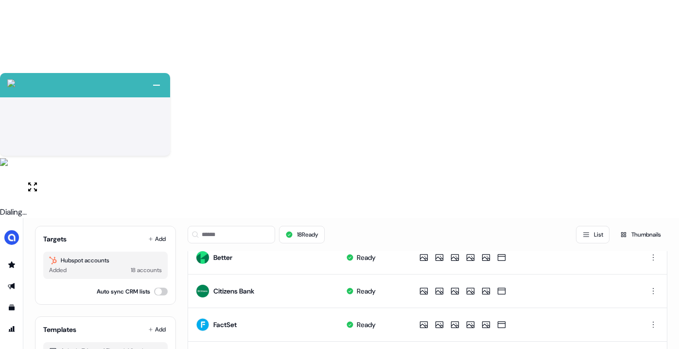
scroll to position [14, 0]
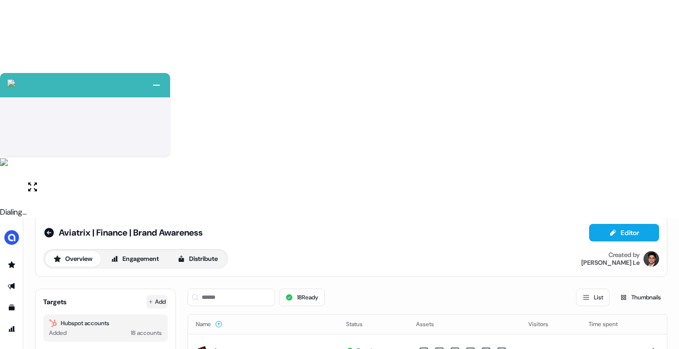
click at [159, 295] on button "Add" at bounding box center [156, 302] width 21 height 14
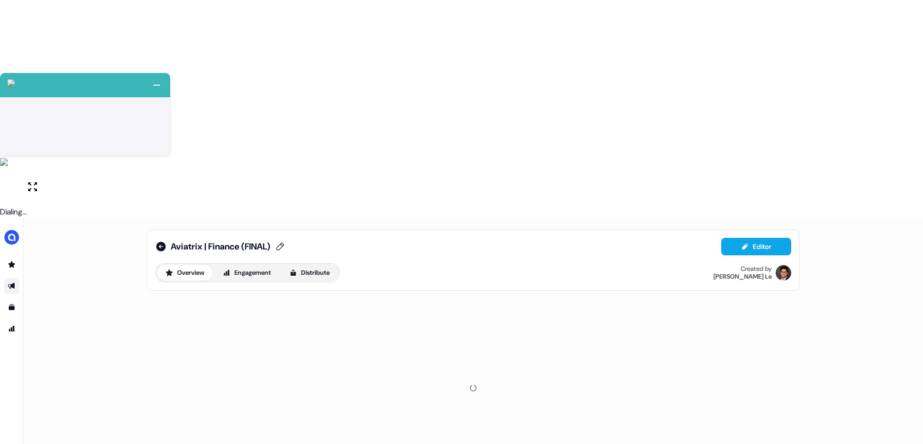
click at [286, 242] on icon at bounding box center [280, 247] width 12 height 10
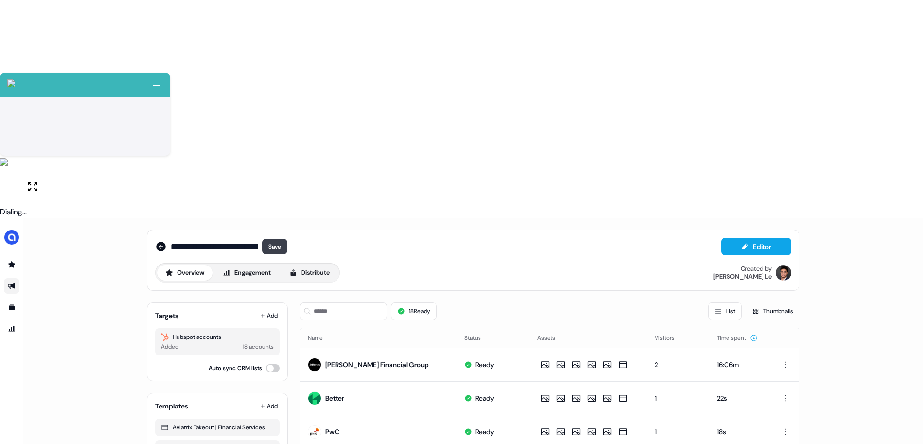
scroll to position [0, 3]
click at [263, 242] on input "**********" at bounding box center [223, 247] width 104 height 10
click at [262, 242] on input "**********" at bounding box center [223, 247] width 104 height 10
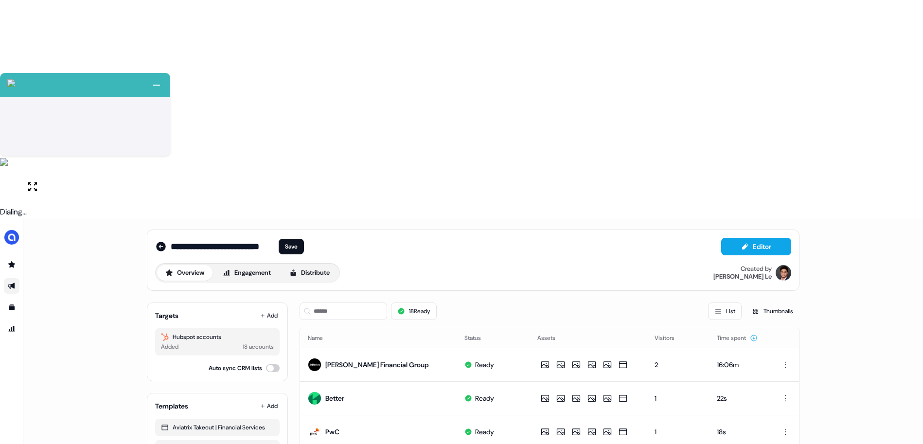
scroll to position [0, 0]
click at [317, 329] on button "Name" at bounding box center [321, 338] width 27 height 18
click at [327, 334] on icon at bounding box center [331, 338] width 8 height 8
click at [258, 242] on input "**********" at bounding box center [223, 247] width 104 height 10
click at [259, 242] on input "**********" at bounding box center [223, 247] width 104 height 10
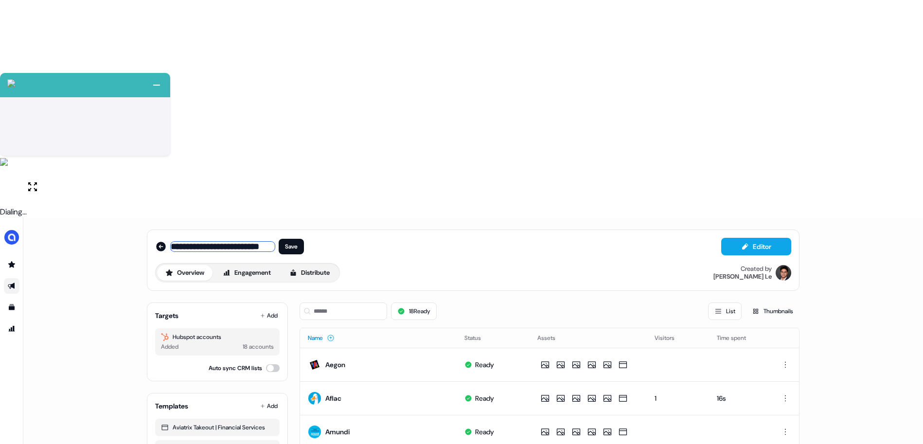
click at [259, 242] on input "**********" at bounding box center [223, 247] width 104 height 10
type input "**********"
click at [299, 239] on button "Save" at bounding box center [291, 247] width 25 height 16
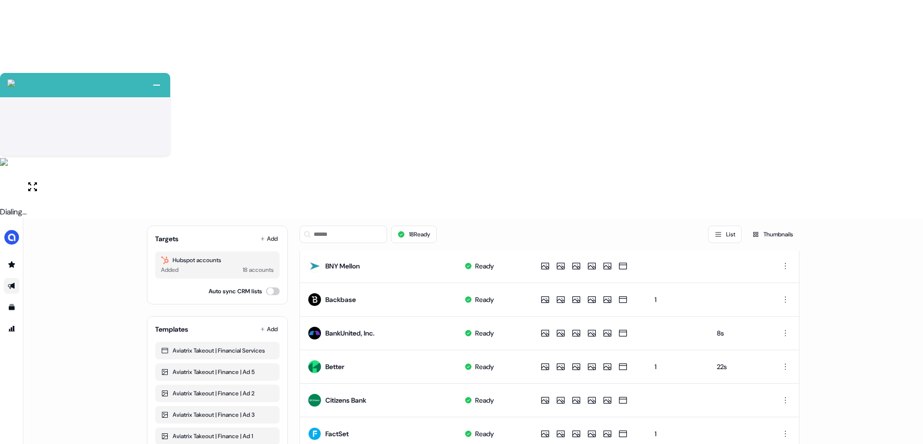
scroll to position [218, 0]
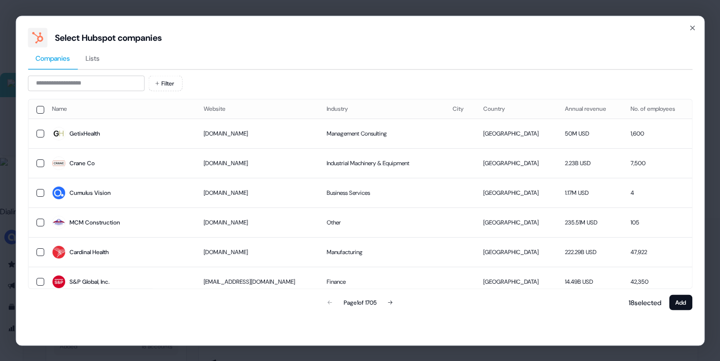
scroll to position [14, 0]
click at [693, 29] on icon "button" at bounding box center [693, 28] width 8 height 8
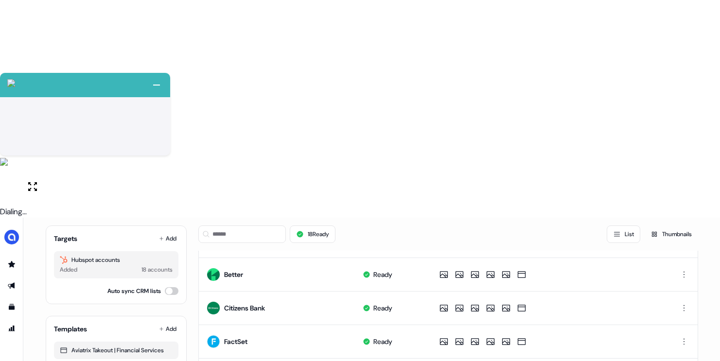
scroll to position [292, 0]
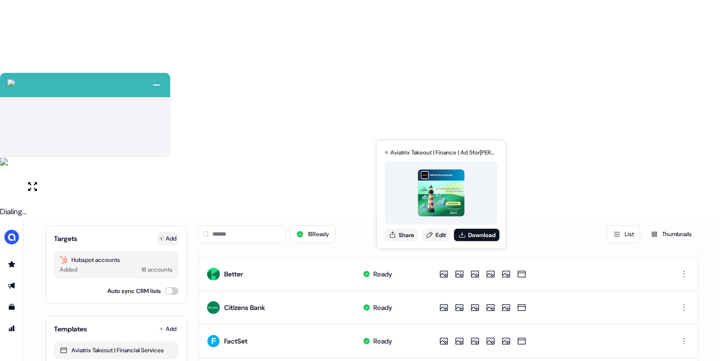
click at [165, 232] on button "Add" at bounding box center [167, 239] width 21 height 14
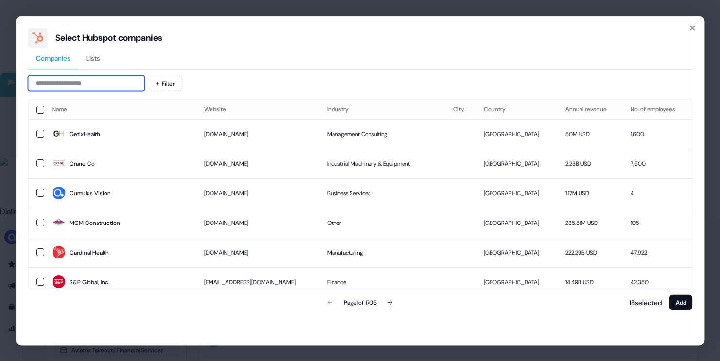
click at [91, 85] on input at bounding box center [86, 83] width 117 height 16
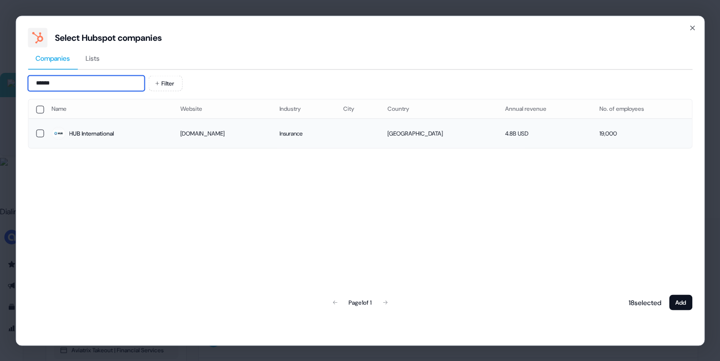
type input "******"
click at [89, 131] on div "HUB International" at bounding box center [91, 134] width 45 height 10
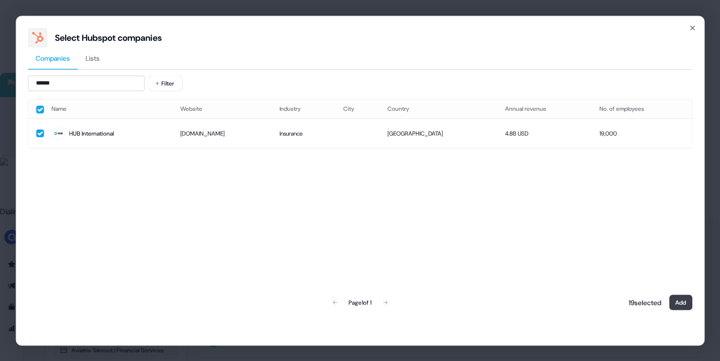
click at [676, 305] on button "Add" at bounding box center [680, 303] width 23 height 16
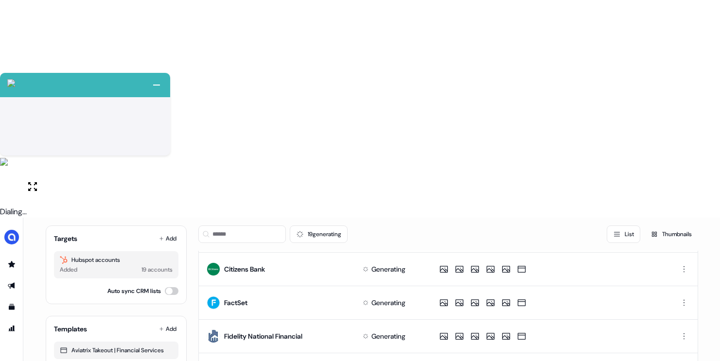
scroll to position [341, 0]
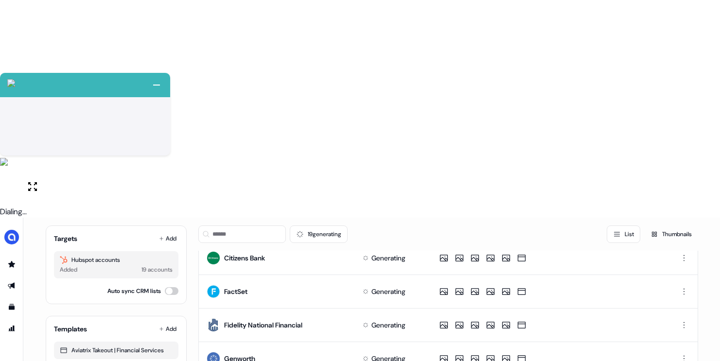
click at [682, 274] on html "+ Next Auto dialer paused! Go to your dialing tab to continue. 225 Paused" at bounding box center [360, 289] width 720 height 579
click at [665, 304] on span "Delete" at bounding box center [665, 308] width 17 height 8
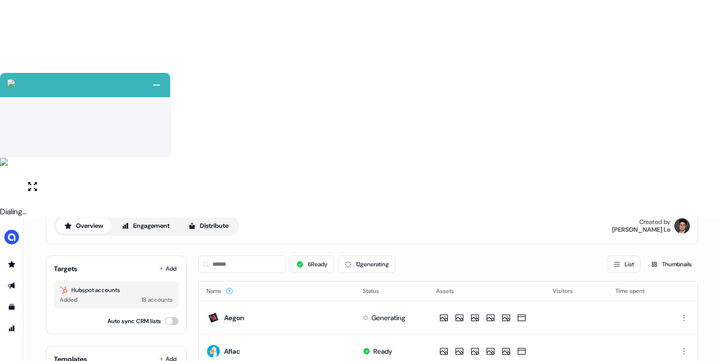
scroll to position [10, 0]
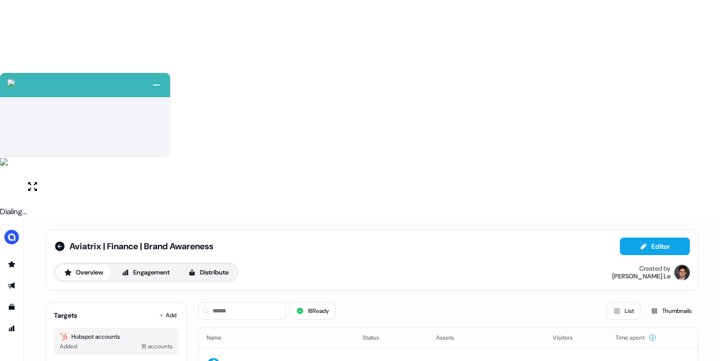
click at [380, 238] on div "Aviatrix | Finance | Brand Awareness Editor Overview Engagement Distribute Crea…" at bounding box center [372, 260] width 636 height 45
click at [217, 265] on button "Distribute" at bounding box center [208, 273] width 57 height 16
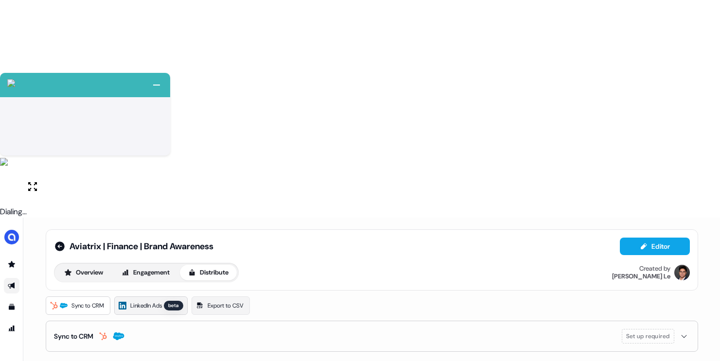
click at [156, 301] on span "LinkedIn Ads" at bounding box center [146, 306] width 32 height 10
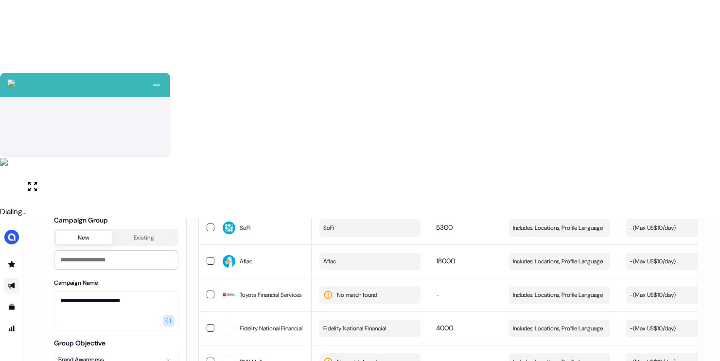
scroll to position [47, 0]
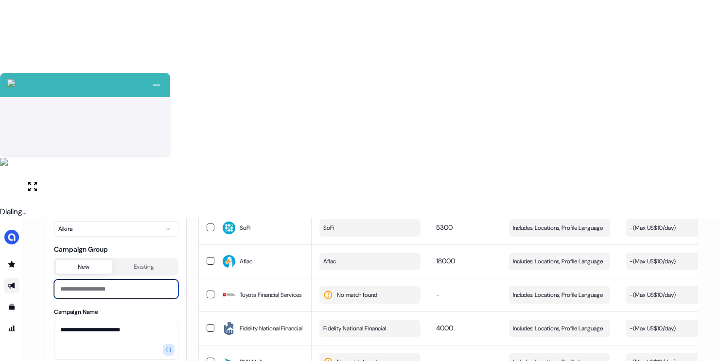
click at [124, 280] on input at bounding box center [116, 289] width 125 height 19
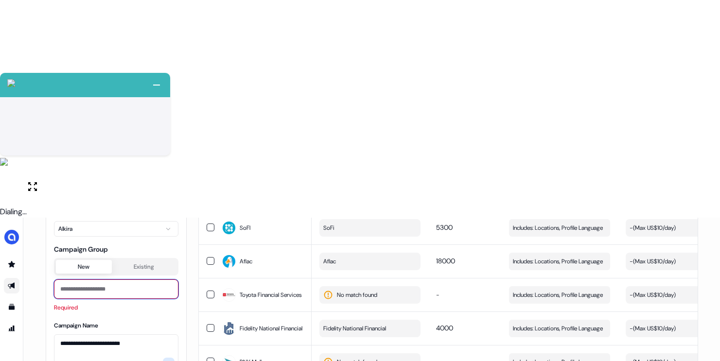
paste input "**********"
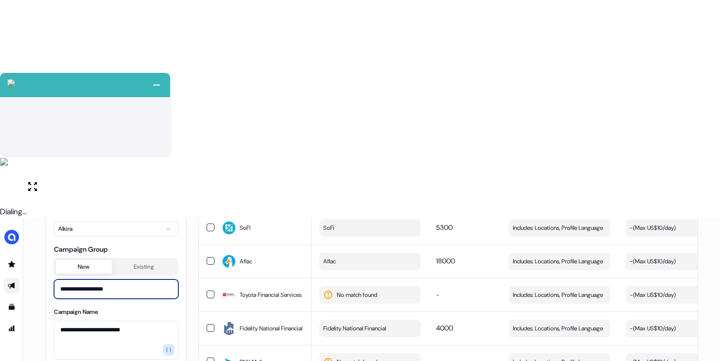
click at [146, 280] on input "**********" at bounding box center [116, 289] width 125 height 19
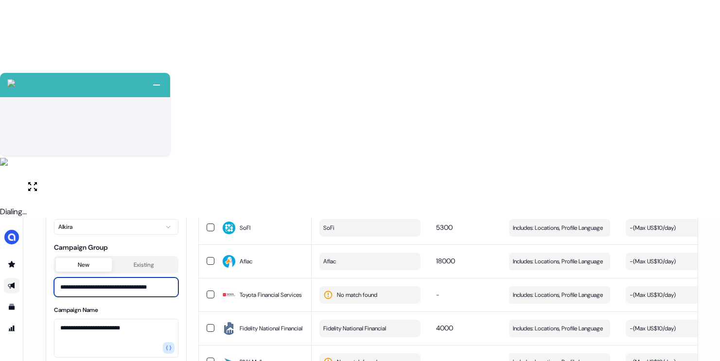
type input "**********"
click at [133, 204] on html "+ Next Auto dialer paused! Go to your dialing tab to continue. 225 Paused" at bounding box center [360, 289] width 720 height 579
click at [140, 205] on html "+ Next Auto dialer paused! Go to your dialing tab to continue. 225 Paused" at bounding box center [360, 289] width 720 height 579
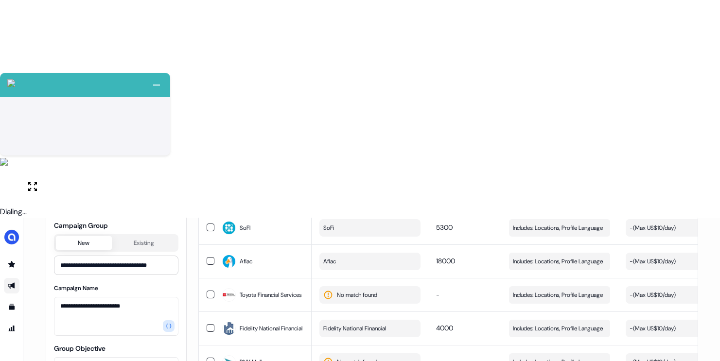
scroll to position [99, 0]
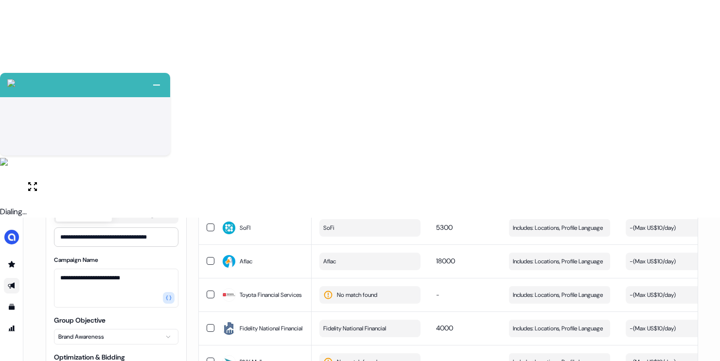
click at [143, 238] on html "+ Next Auto dialer paused! Go to your dialing tab to continue. 225 Paused" at bounding box center [360, 289] width 720 height 579
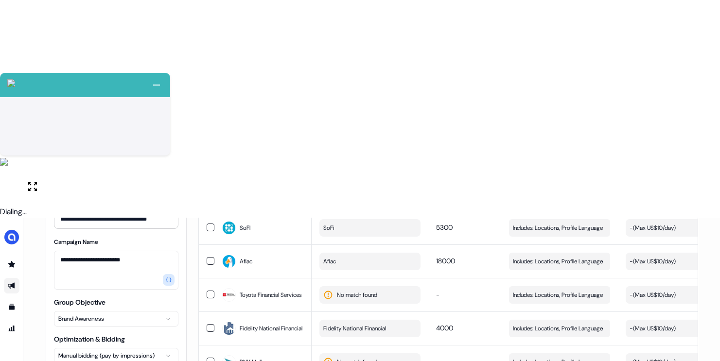
scroll to position [119, 0]
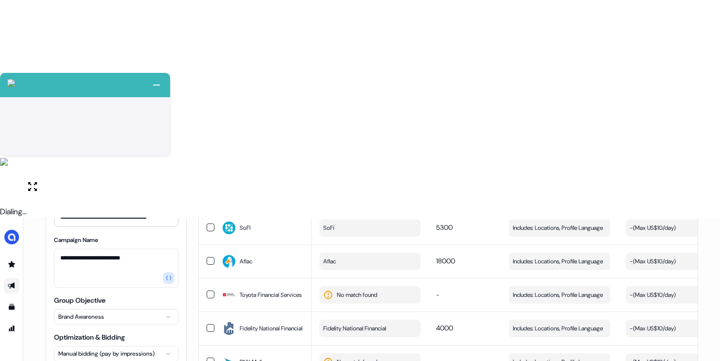
type input "**********"
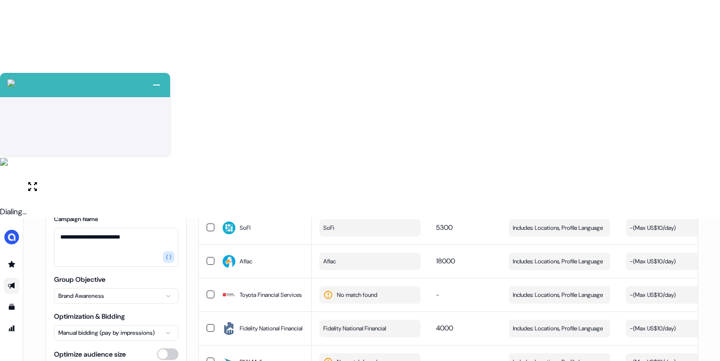
type input "****"
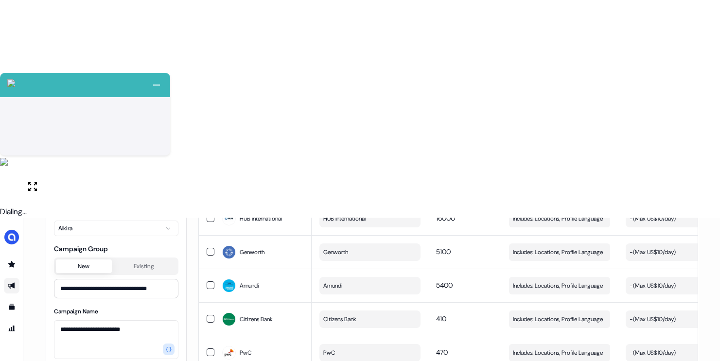
scroll to position [0, 0]
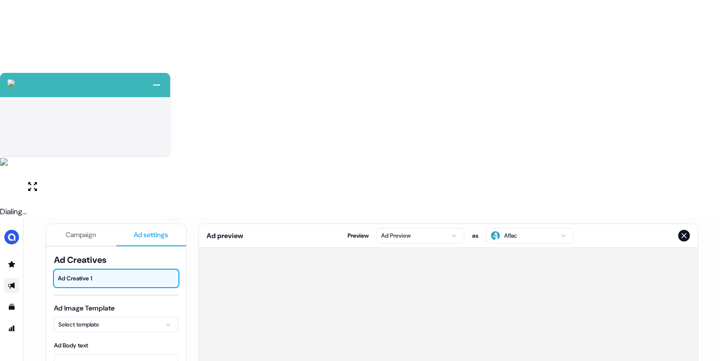
click at [154, 230] on span "Ad settings" at bounding box center [151, 235] width 35 height 10
click at [116, 110] on html "+ Next Auto dialer paused! Go to your dialing tab to continue. 225 Paused" at bounding box center [360, 289] width 720 height 579
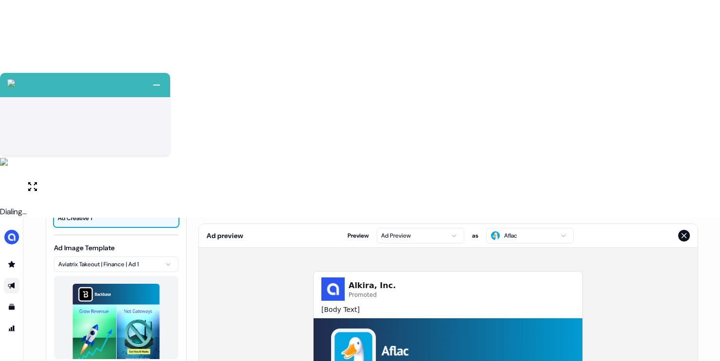
scroll to position [63, 0]
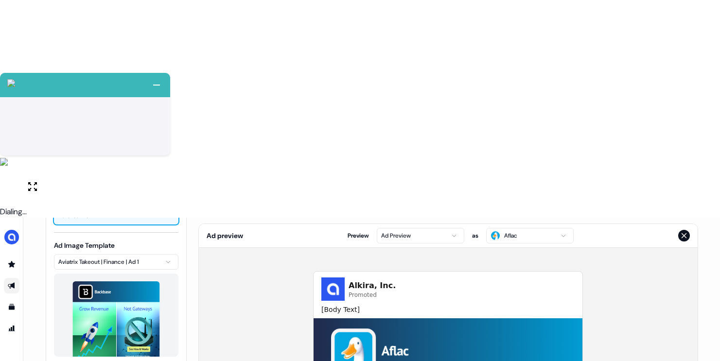
paste textarea "**********"
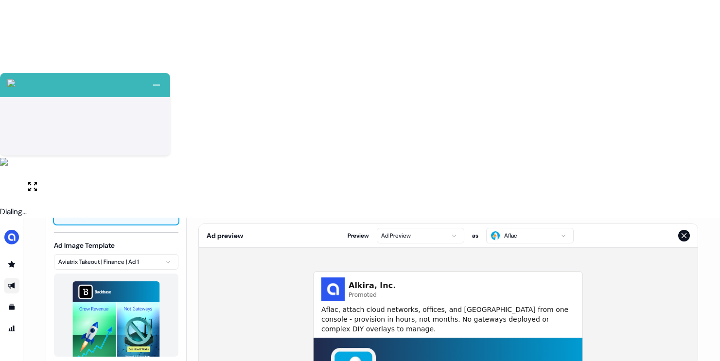
type textarea "**********"
paste textarea "**********"
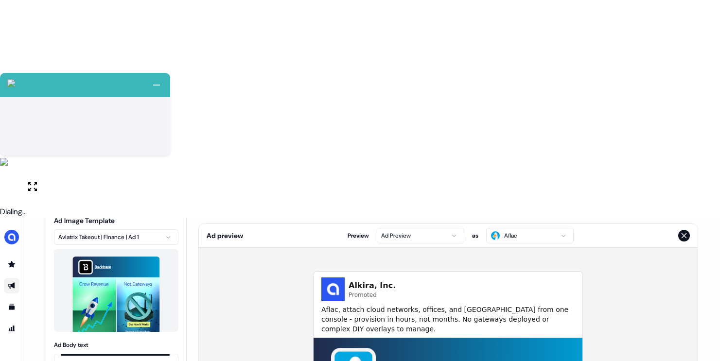
scroll to position [137, 0]
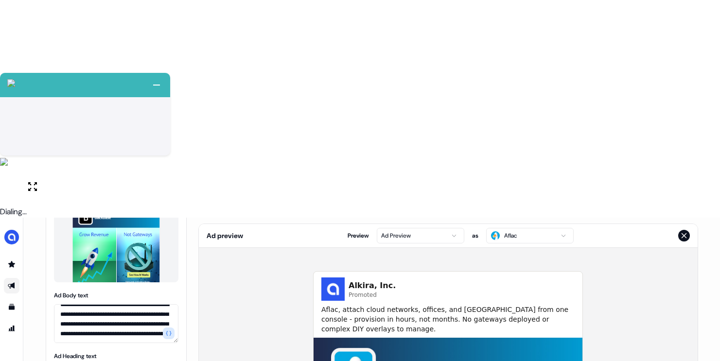
type textarea "**********"
click at [110, 332] on html "+ Next Auto dialer paused! Go to your dialing tab to continue. 225 Paused" at bounding box center [360, 289] width 720 height 579
drag, startPoint x: 112, startPoint y: 312, endPoint x: 134, endPoint y: 303, distance: 23.1
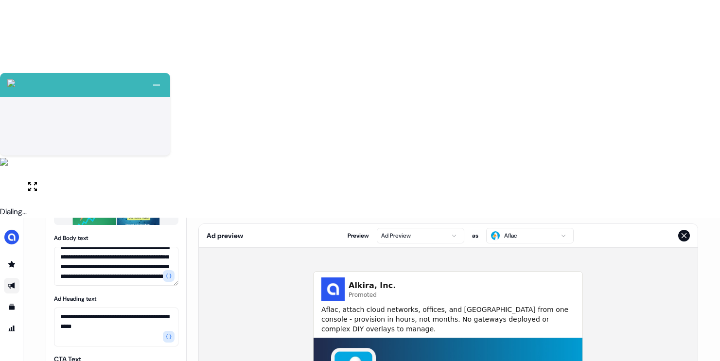
scroll to position [203, 0]
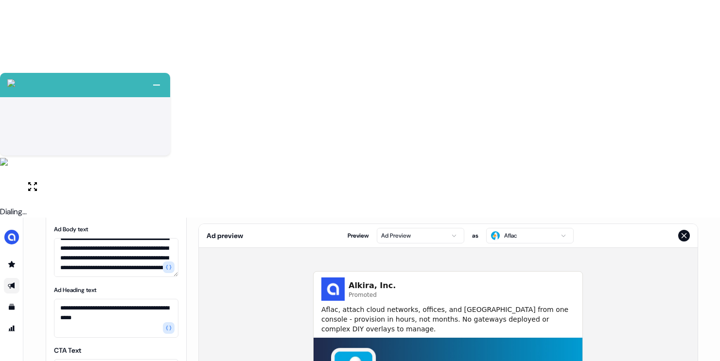
click at [112, 147] on html "+ Next Auto dialer paused! Go to your dialing tab to continue. 225 Paused" at bounding box center [360, 289] width 720 height 579
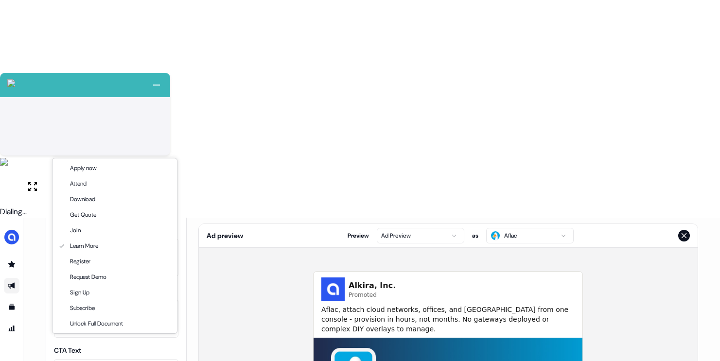
click at [113, 146] on html "+ Next Auto dialer paused! Go to your dialing tab to continue. 225 Paused" at bounding box center [360, 289] width 720 height 579
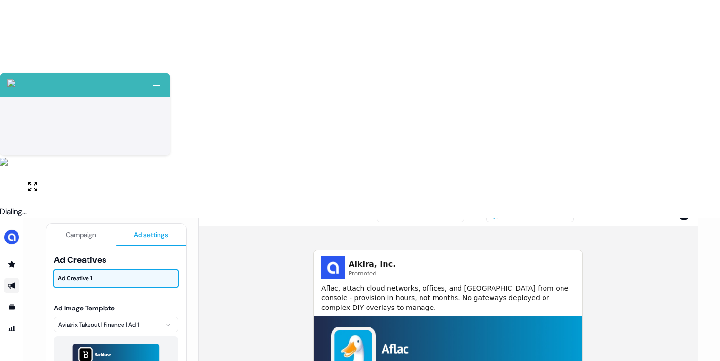
scroll to position [0, 0]
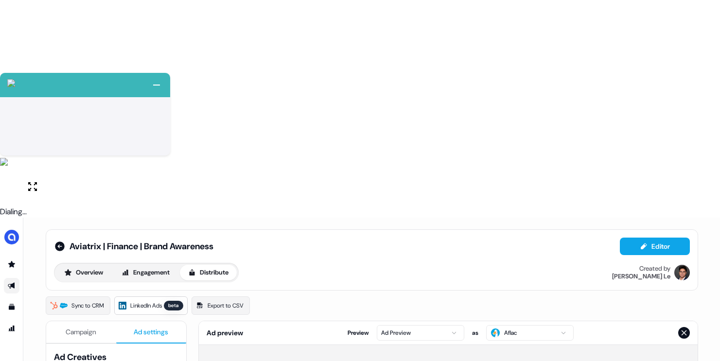
drag, startPoint x: 104, startPoint y: 181, endPoint x: 77, endPoint y: 182, distance: 27.3
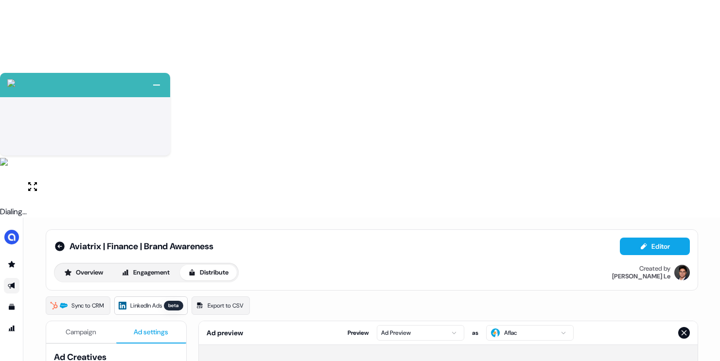
drag, startPoint x: 91, startPoint y: 180, endPoint x: 120, endPoint y: 180, distance: 28.2
type input "**********"
click at [130, 228] on html "+ Next Auto dialer paused! Go to your dialing tab to continue. 225 Paused" at bounding box center [360, 289] width 720 height 579
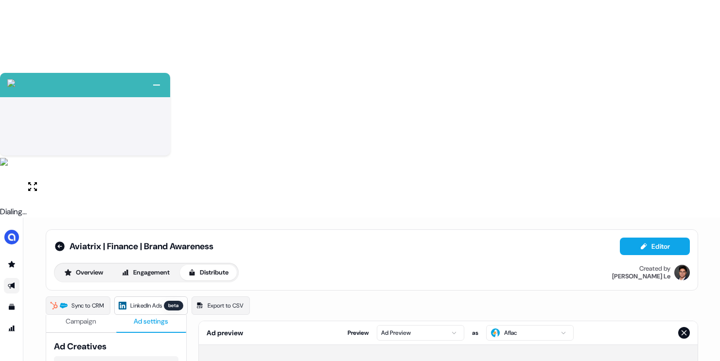
drag, startPoint x: 109, startPoint y: 193, endPoint x: 90, endPoint y: 195, distance: 19.1
type input "**********"
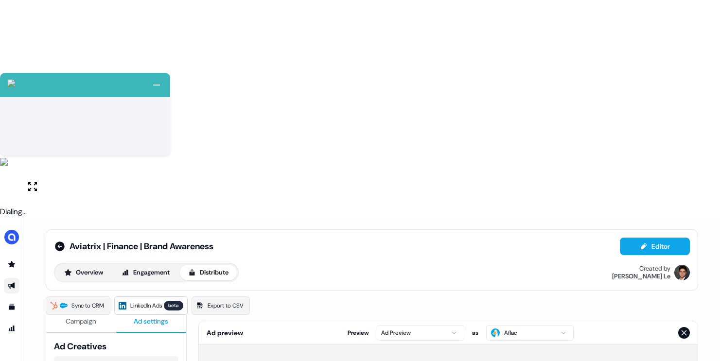
click at [151, 242] on html "+ Next Auto dialer paused! Go to your dialing tab to continue. 225 Paused" at bounding box center [360, 289] width 720 height 579
drag, startPoint x: 139, startPoint y: 214, endPoint x: 115, endPoint y: 218, distance: 24.1
drag, startPoint x: 112, startPoint y: 218, endPoint x: 90, endPoint y: 219, distance: 21.9
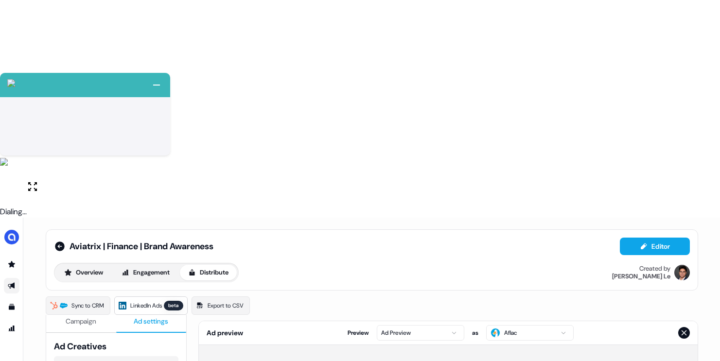
type input "**********"
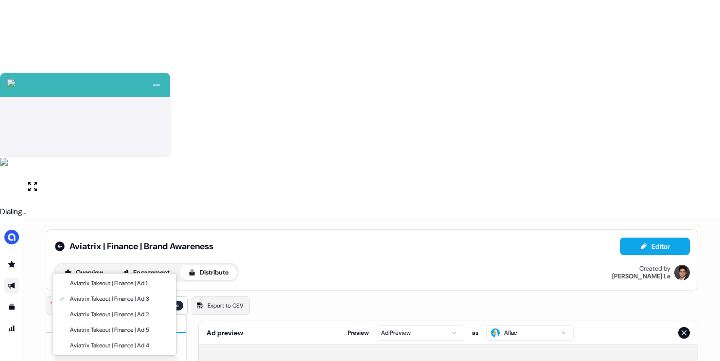
click at [145, 265] on html "+ Next Auto dialer paused! Go to your dialing tab to continue. 225 Paused" at bounding box center [360, 289] width 720 height 579
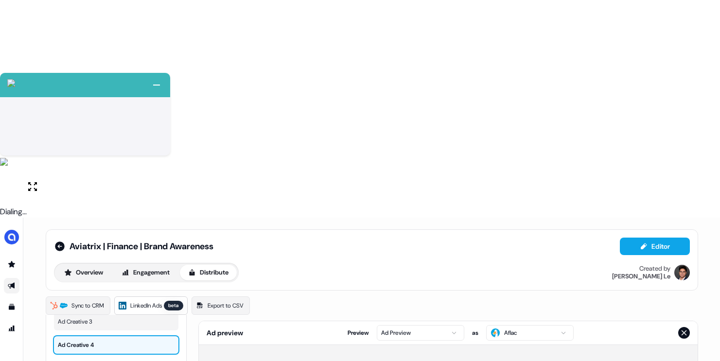
scroll to position [60, 0]
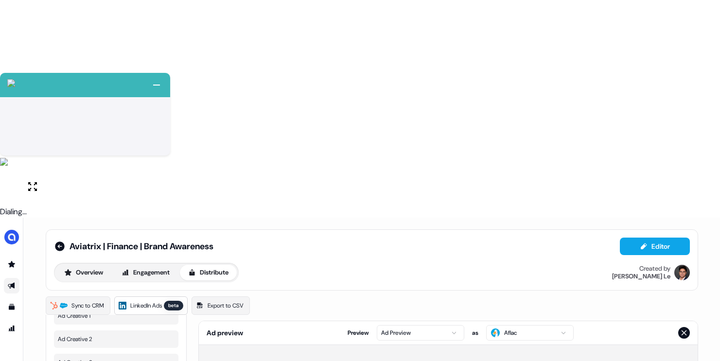
drag, startPoint x: 113, startPoint y: 190, endPoint x: 89, endPoint y: 188, distance: 23.9
type input "**********"
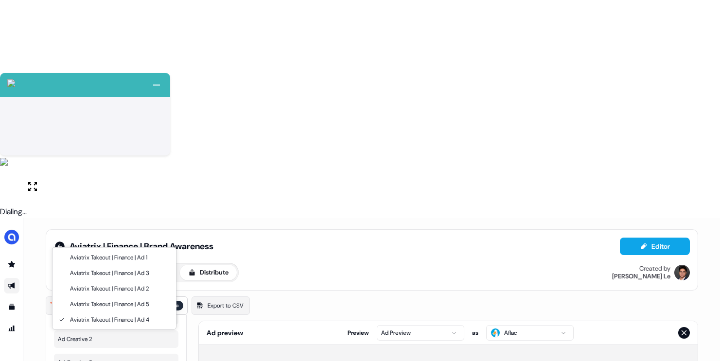
click at [113, 233] on html "+ Next Auto dialer paused! Go to your dialing tab to continue. 225 Paused" at bounding box center [360, 289] width 720 height 579
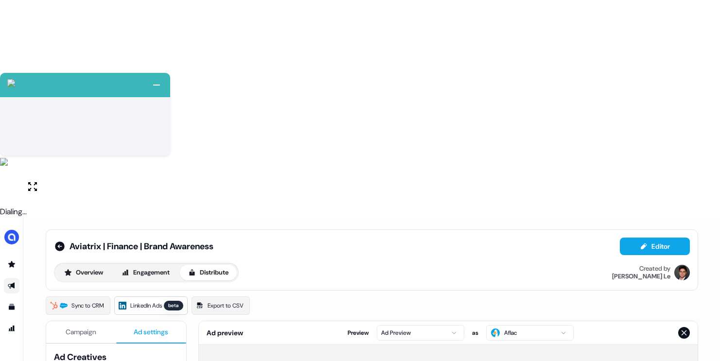
click at [94, 327] on span "Campaign" at bounding box center [81, 332] width 31 height 10
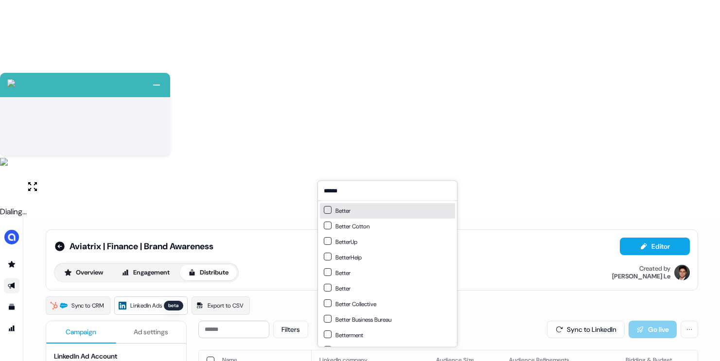
type input "******"
click at [351, 210] on div "Better" at bounding box center [337, 211] width 27 height 10
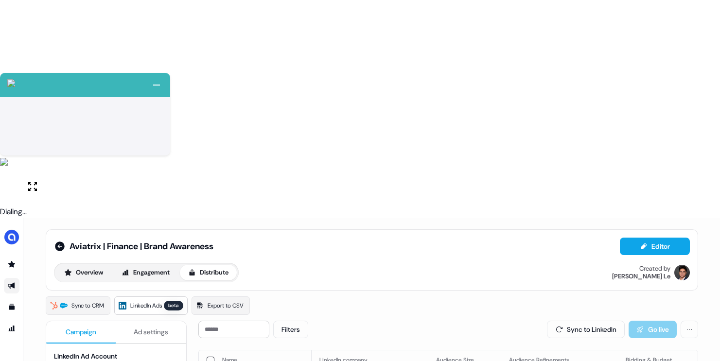
click at [464, 297] on div "Sync to CRM LinkedIn Ads beta Export to CSV" at bounding box center [372, 306] width 653 height 18
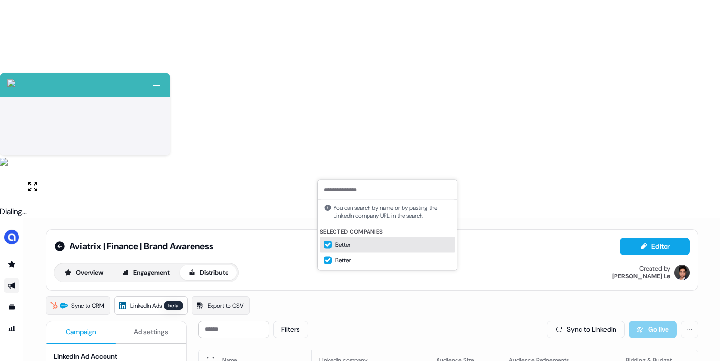
click at [343, 245] on div "Better" at bounding box center [387, 245] width 135 height 16
click at [344, 247] on div "Better" at bounding box center [387, 245] width 135 height 16
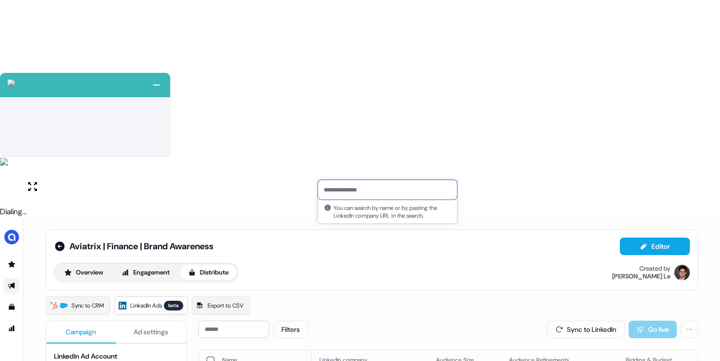
click at [356, 196] on input at bounding box center [387, 189] width 139 height 19
paste input "**********"
type input "**********"
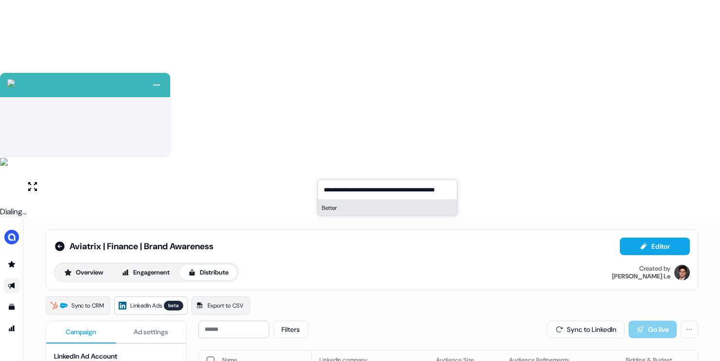
click at [354, 208] on button "Better" at bounding box center [387, 208] width 139 height 16
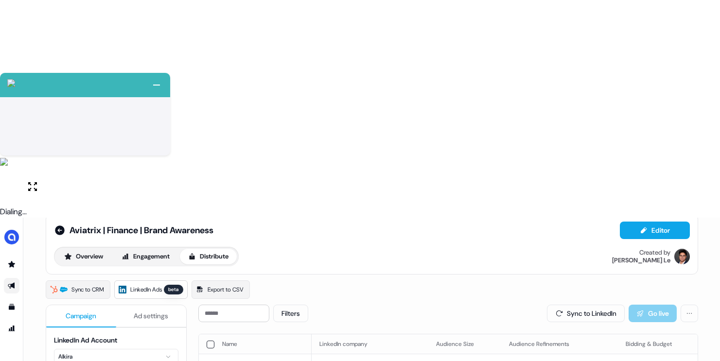
scroll to position [18, 0]
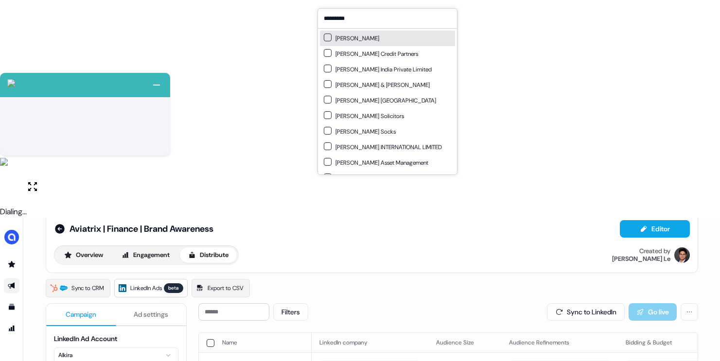
type input "*********"
click at [362, 36] on div "[PERSON_NAME]" at bounding box center [387, 39] width 135 height 16
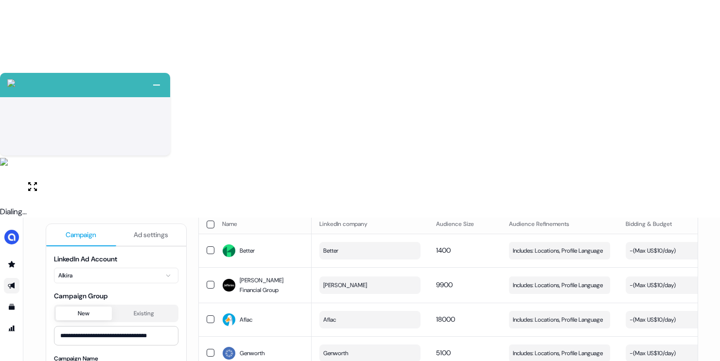
scroll to position [169, 0]
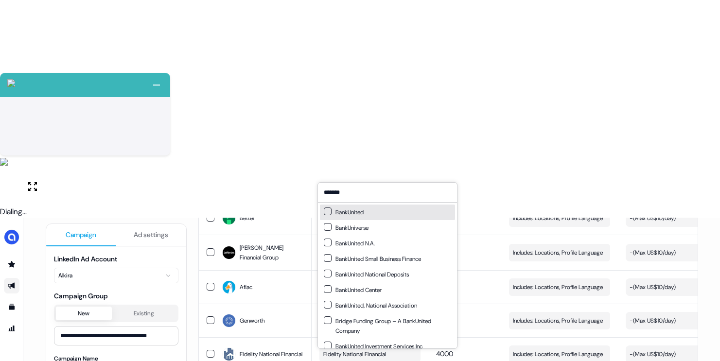
type input "*******"
click at [346, 216] on div "BankUnited" at bounding box center [344, 213] width 40 height 10
click at [481, 338] on td "4000" at bounding box center [464, 355] width 73 height 34
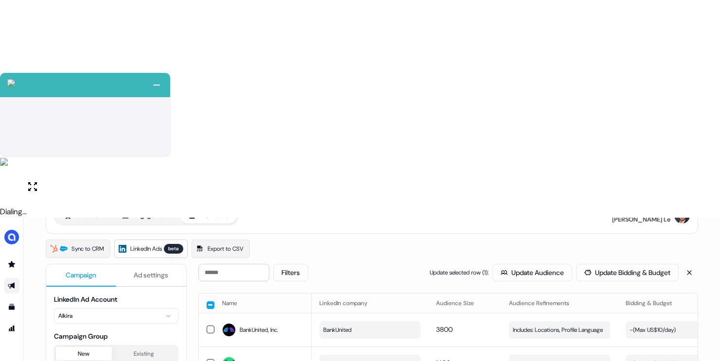
scroll to position [79, 0]
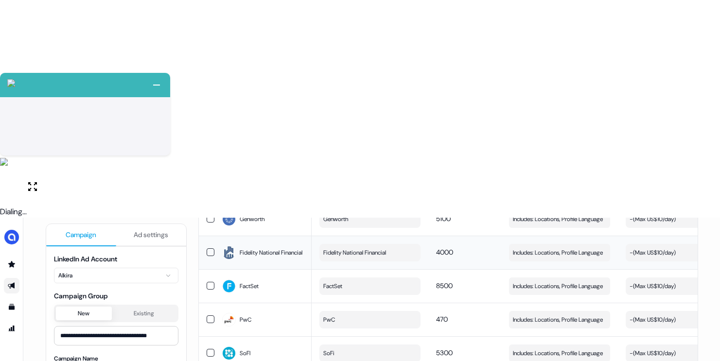
scroll to position [301, 0]
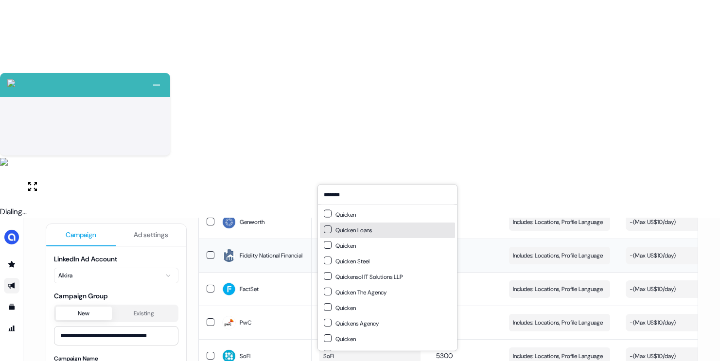
type input "*******"
click at [341, 225] on div "Quicken Loans" at bounding box center [387, 231] width 135 height 16
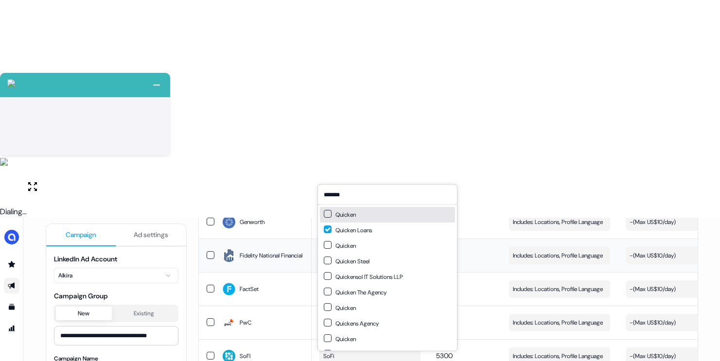
click at [189, 154] on div "**********" at bounding box center [372, 354] width 653 height 669
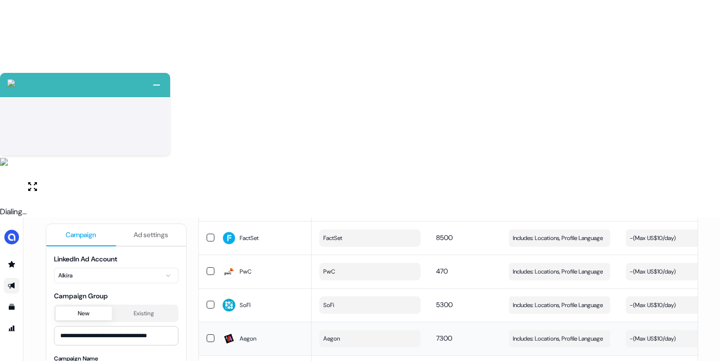
scroll to position [391, 0]
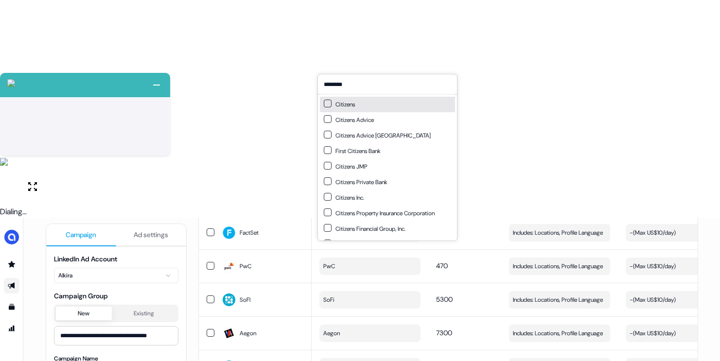
type input "********"
click at [347, 110] on div "Citizens" at bounding box center [387, 105] width 135 height 16
click at [188, 117] on div "**********" at bounding box center [372, 264] width 653 height 669
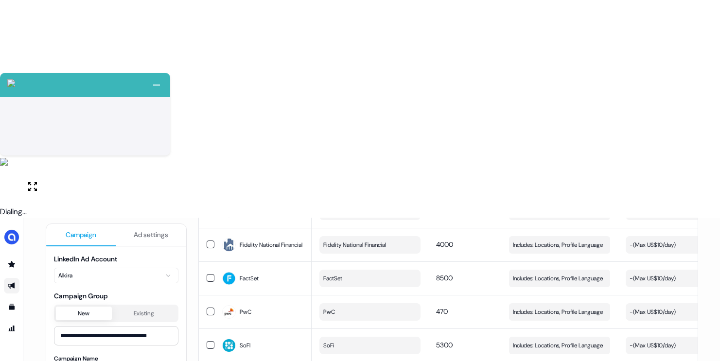
scroll to position [363, 0]
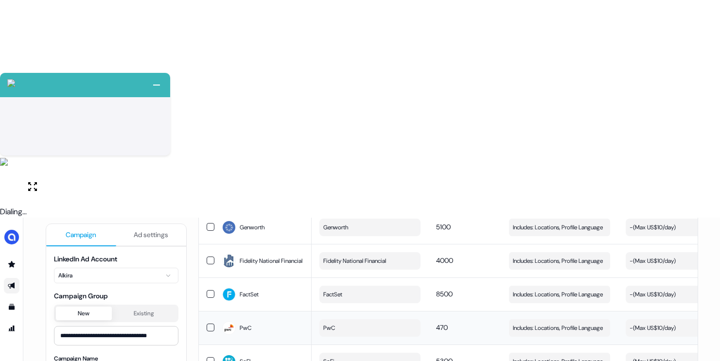
click at [361, 320] on button "PwC" at bounding box center [370, 329] width 101 height 18
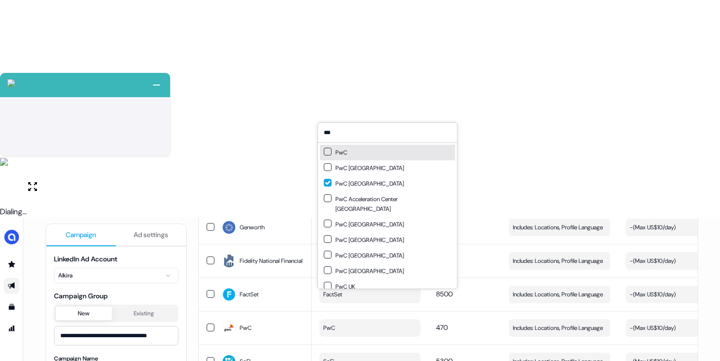
click at [357, 149] on div "PwC" at bounding box center [387, 153] width 135 height 16
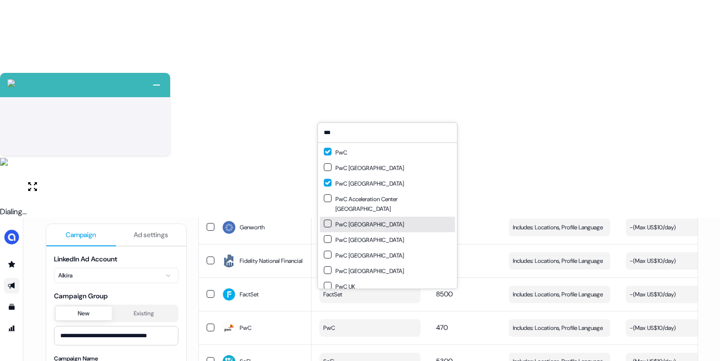
click at [366, 220] on div "PwC [GEOGRAPHIC_DATA]" at bounding box center [364, 225] width 80 height 10
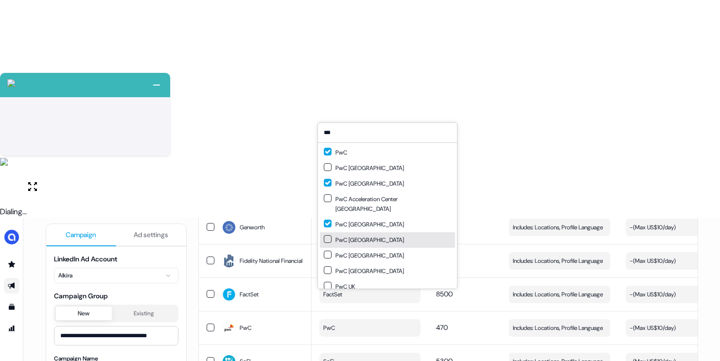
click at [370, 235] on div "PwC [GEOGRAPHIC_DATA]" at bounding box center [364, 240] width 80 height 10
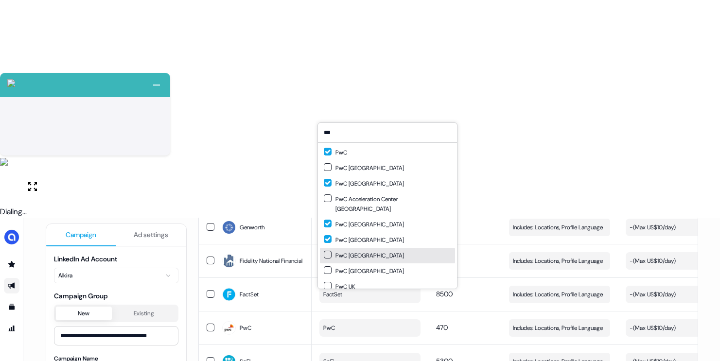
click at [361, 249] on div "PwC [GEOGRAPHIC_DATA]" at bounding box center [387, 256] width 135 height 16
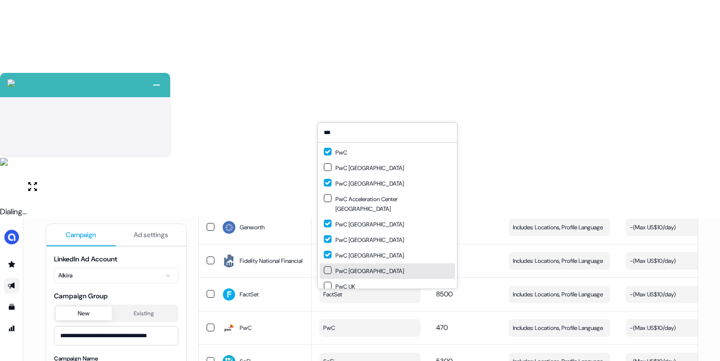
click at [369, 267] on div "PwC [GEOGRAPHIC_DATA]" at bounding box center [364, 272] width 80 height 10
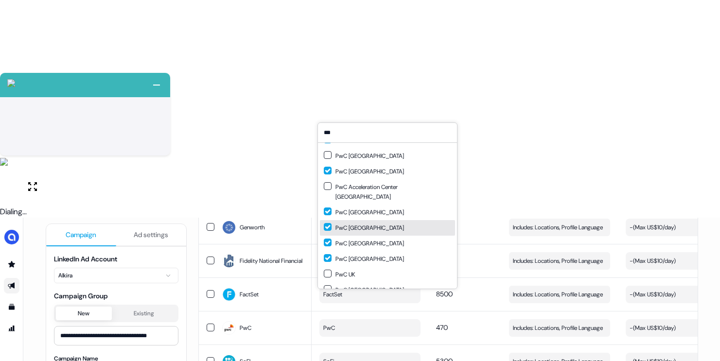
scroll to position [14, 0]
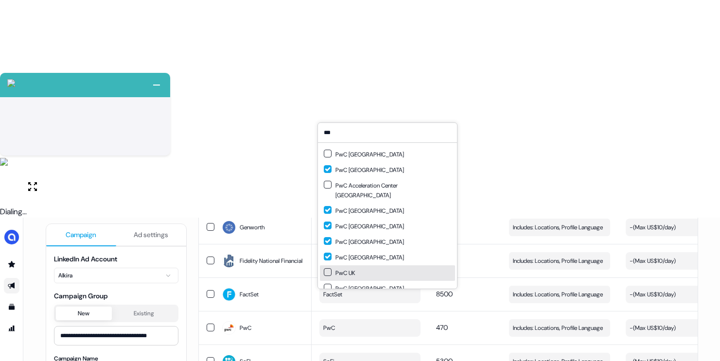
click at [358, 266] on div "PwC UK" at bounding box center [387, 274] width 135 height 16
click at [364, 284] on div "PwC [GEOGRAPHIC_DATA]" at bounding box center [364, 289] width 80 height 10
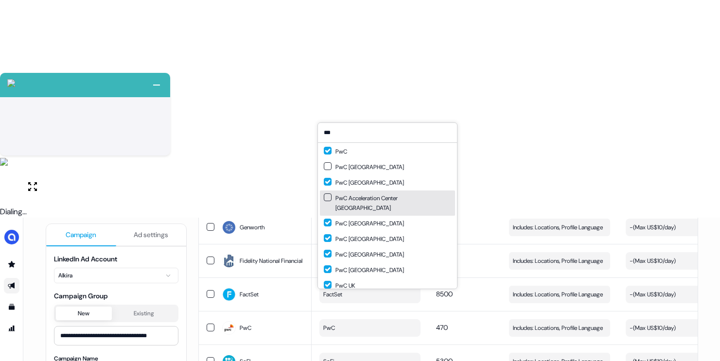
scroll to position [0, 0]
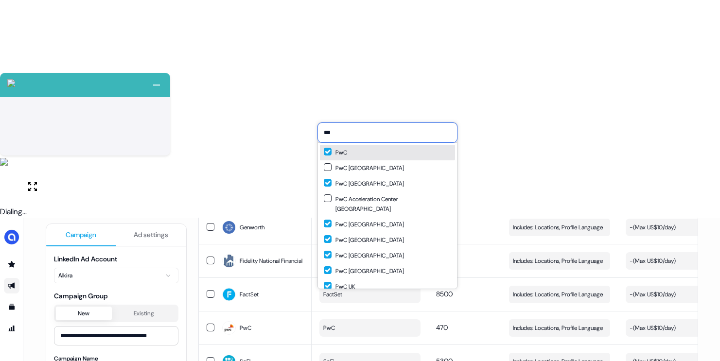
click at [374, 134] on input "***" at bounding box center [387, 132] width 139 height 19
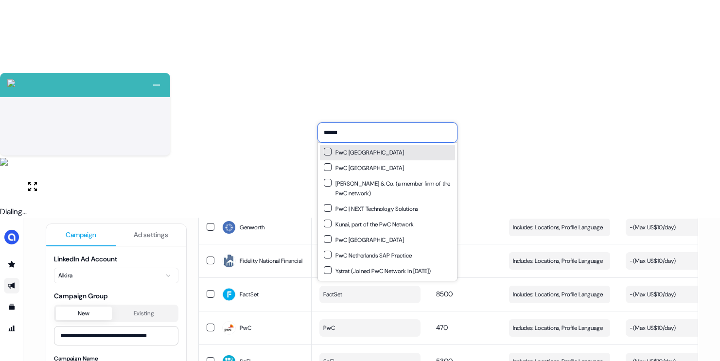
type input "******"
click at [377, 153] on div "PwC [GEOGRAPHIC_DATA]" at bounding box center [387, 153] width 135 height 16
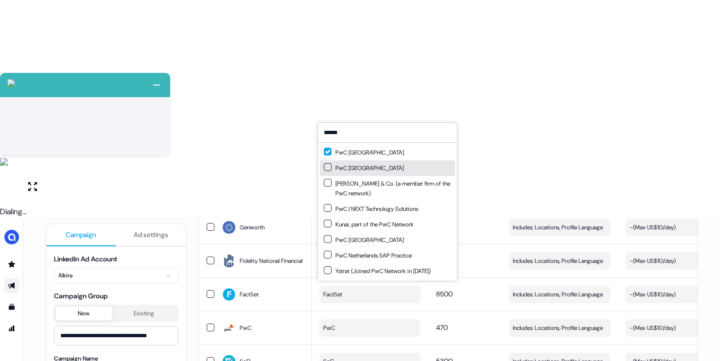
click at [375, 164] on div "PwC [GEOGRAPHIC_DATA]" at bounding box center [364, 168] width 80 height 10
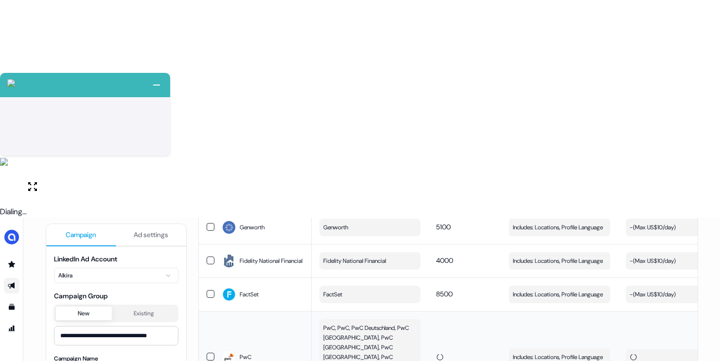
drag, startPoint x: 192, startPoint y: 129, endPoint x: 213, endPoint y: 132, distance: 21.1
click at [192, 129] on div "**********" at bounding box center [372, 322] width 653 height 728
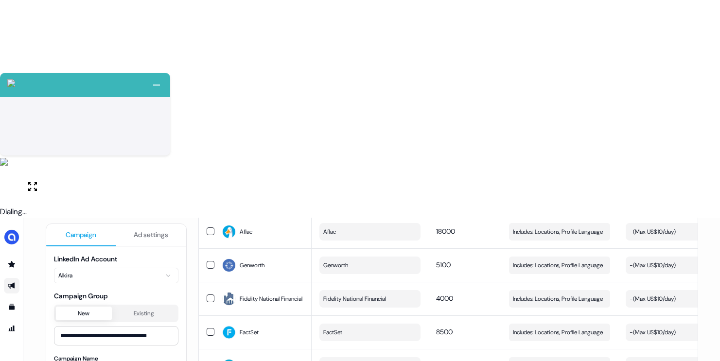
scroll to position [468, 0]
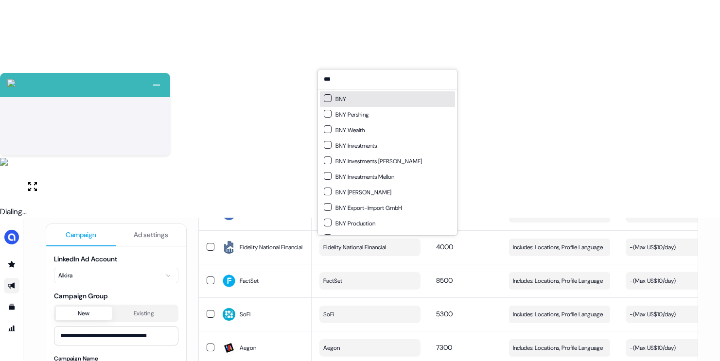
type input "***"
click at [360, 101] on div "BNY" at bounding box center [387, 99] width 135 height 16
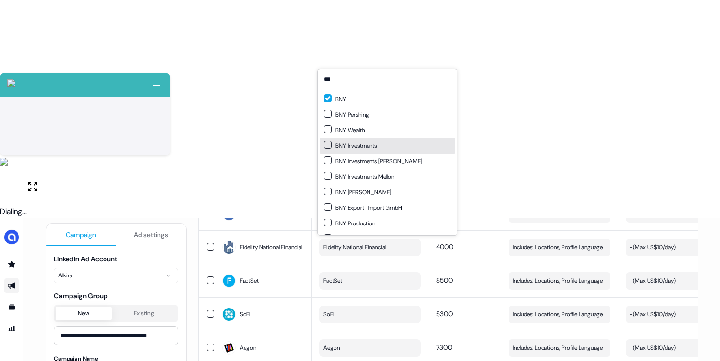
click at [365, 151] on div "BNY Investments" at bounding box center [387, 146] width 135 height 16
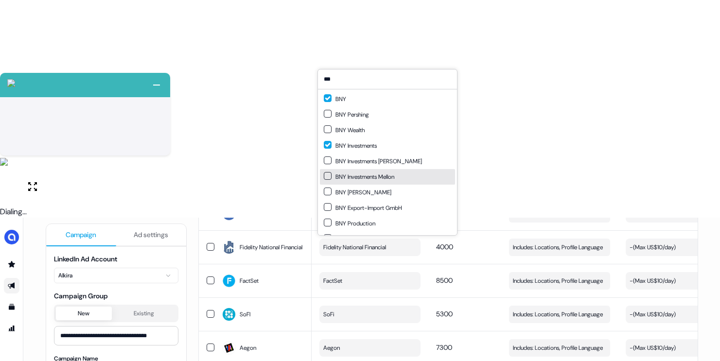
click at [373, 172] on div "BNY Investments Mellon" at bounding box center [359, 177] width 71 height 10
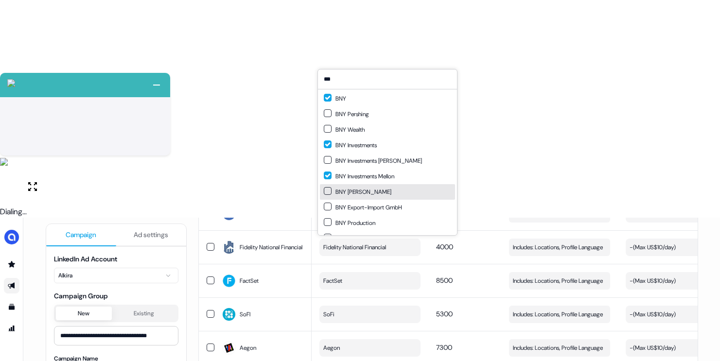
scroll to position [0, 0]
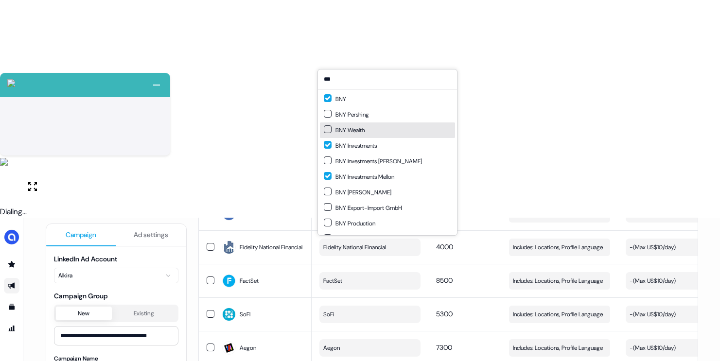
click at [369, 134] on div "BNY Wealth" at bounding box center [387, 131] width 135 height 16
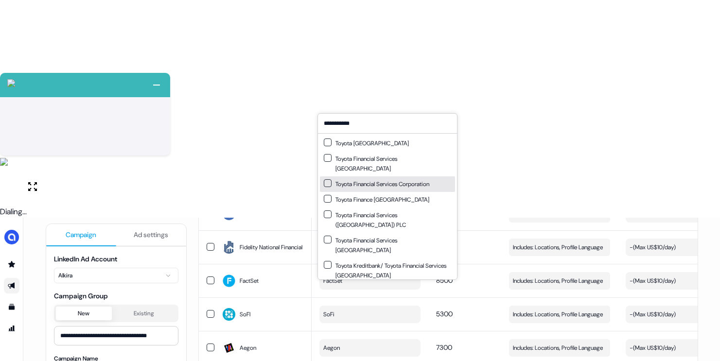
type input "**********"
click at [394, 179] on div "Toyota Financial Services Corporation" at bounding box center [377, 184] width 106 height 10
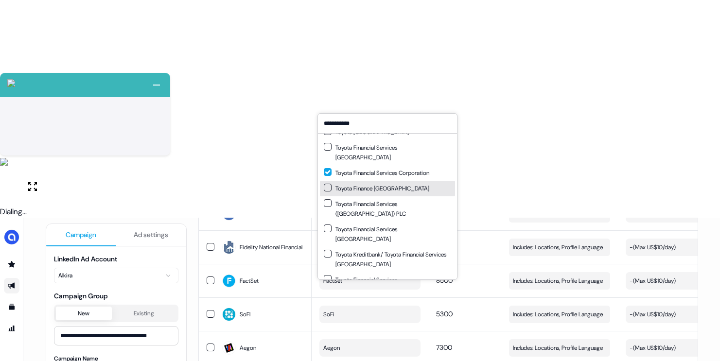
scroll to position [14, 0]
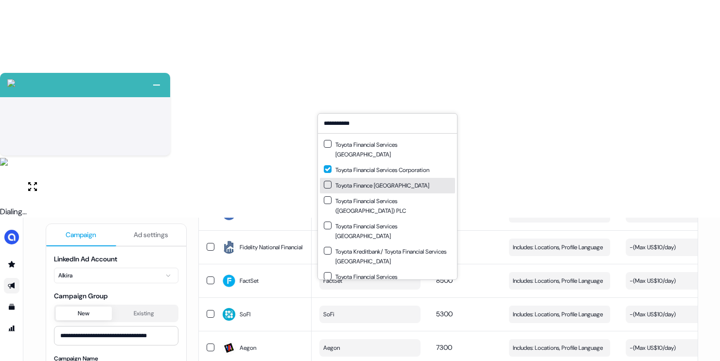
click at [390, 181] on div "Toyota Finance [GEOGRAPHIC_DATA]" at bounding box center [377, 186] width 106 height 10
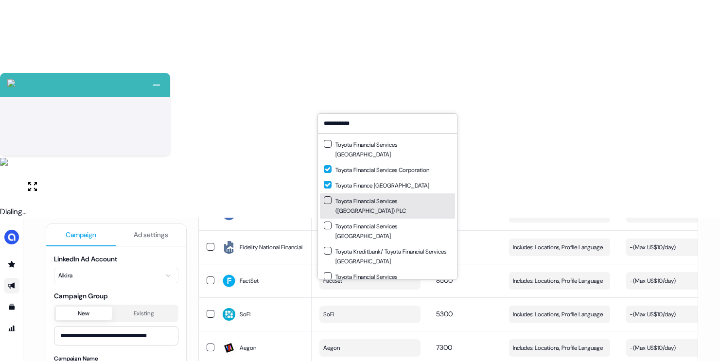
click at [400, 196] on div "Toyota Financial Services ([GEOGRAPHIC_DATA]) PLC" at bounding box center [387, 205] width 127 height 19
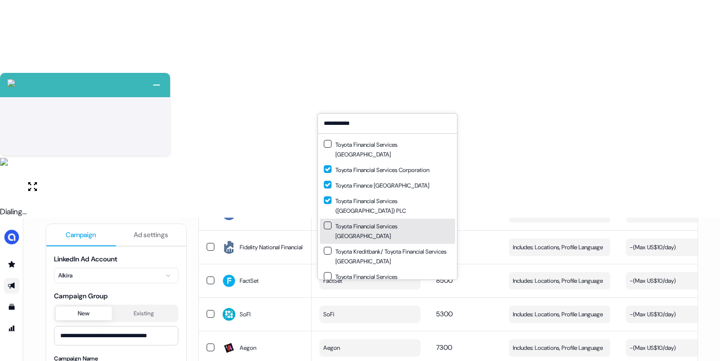
click at [396, 222] on div "Toyota Financial Services [GEOGRAPHIC_DATA]" at bounding box center [387, 231] width 127 height 19
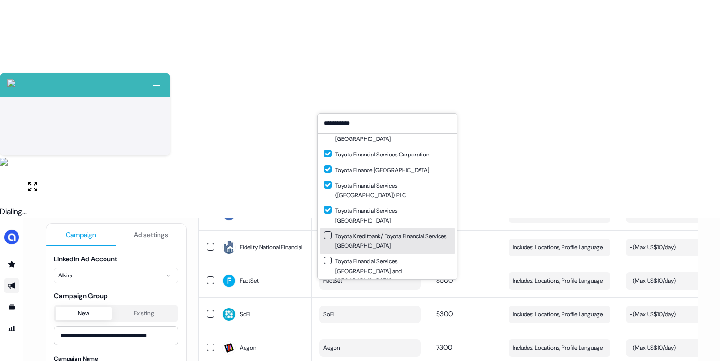
scroll to position [33, 0]
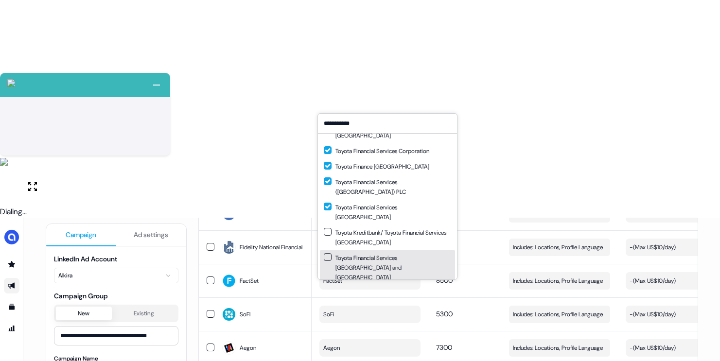
click at [388, 253] on div "Toyota Financial Services [GEOGRAPHIC_DATA] and [GEOGRAPHIC_DATA]" at bounding box center [387, 267] width 127 height 29
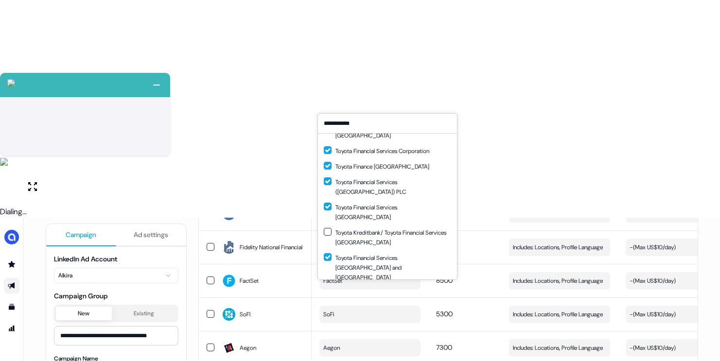
click at [399, 288] on div "Toyota Financial Services [GEOGRAPHIC_DATA]" at bounding box center [387, 297] width 127 height 19
click at [392, 314] on div "Toyota Financial Savings Bank" at bounding box center [367, 319] width 86 height 10
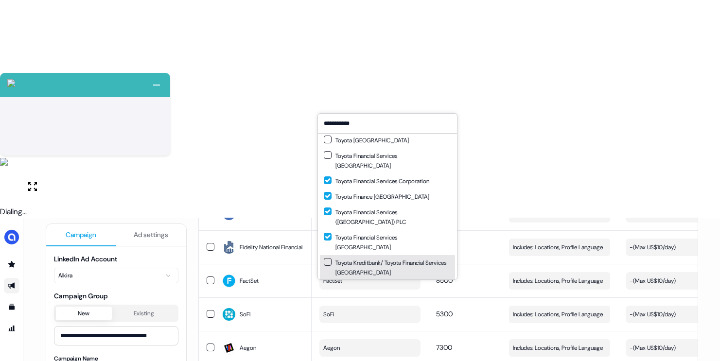
scroll to position [0, 0]
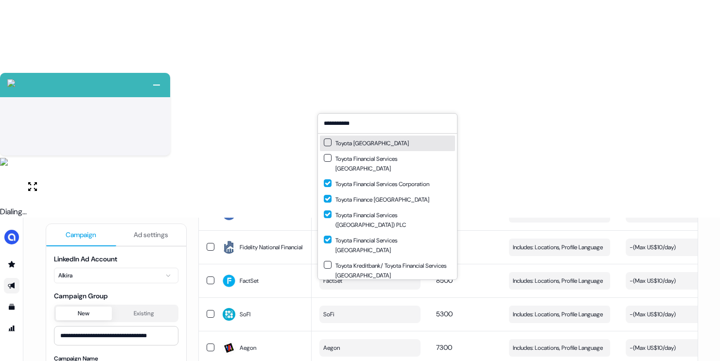
click at [383, 146] on div "Toyota [GEOGRAPHIC_DATA]" at bounding box center [366, 144] width 85 height 10
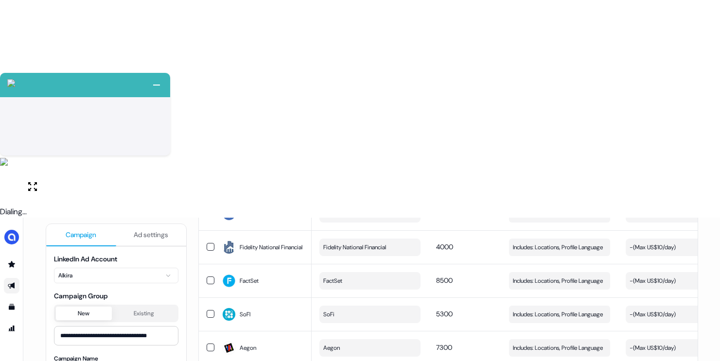
click at [193, 202] on div "**********" at bounding box center [372, 285] width 653 height 864
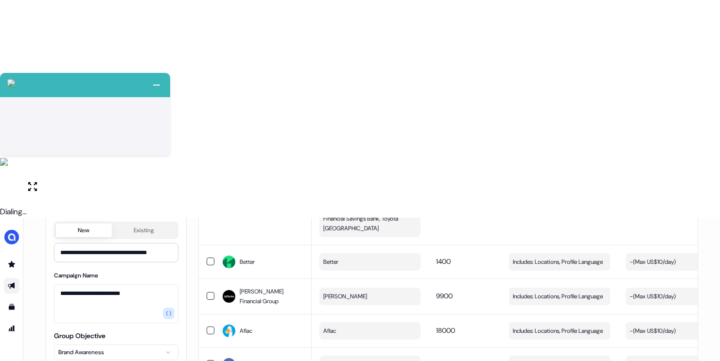
scroll to position [125, 0]
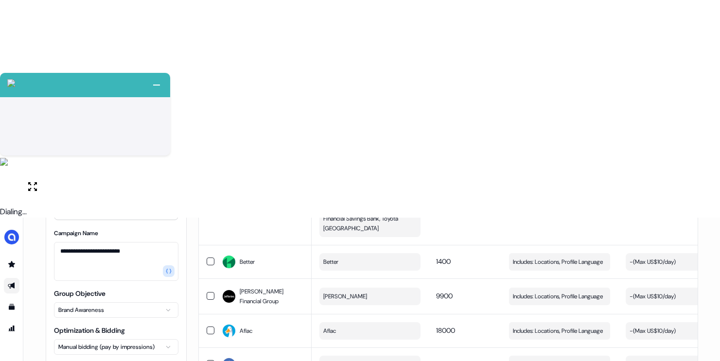
type input "****"
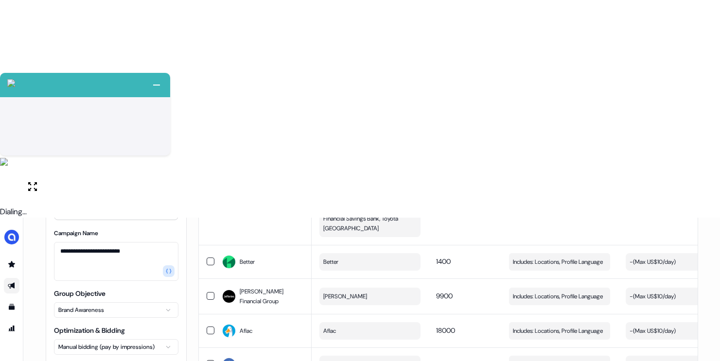
click at [38, 288] on div "**********" at bounding box center [372, 229] width 676 height 979
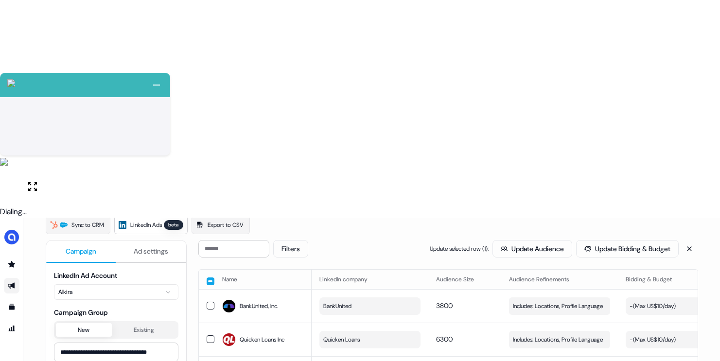
scroll to position [92, 0]
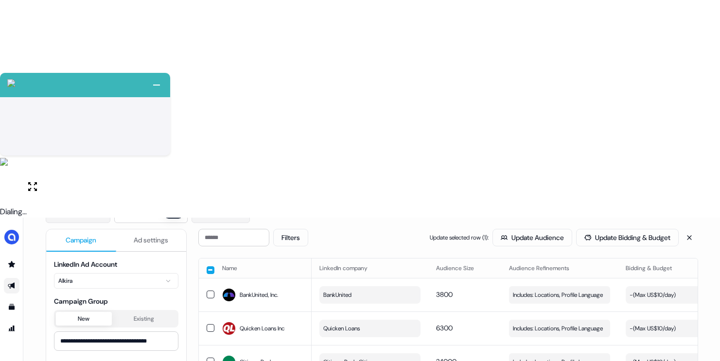
click at [210, 267] on button "button" at bounding box center [211, 271] width 8 height 8
click at [209, 266] on button "button" at bounding box center [211, 270] width 8 height 8
click at [207, 265] on button "button" at bounding box center [211, 269] width 8 height 8
click at [548, 229] on button "Update Audience" at bounding box center [533, 238] width 80 height 18
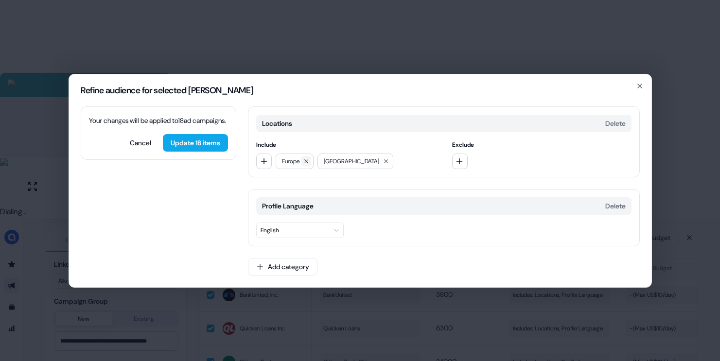
click at [305, 161] on icon at bounding box center [306, 162] width 6 height 6
click at [258, 162] on button "button" at bounding box center [264, 162] width 16 height 16
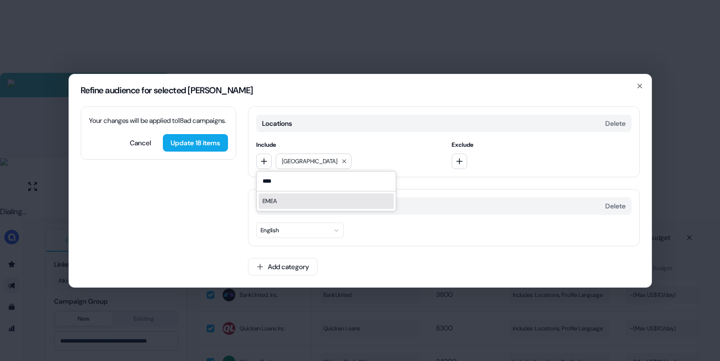
type input "****"
click at [302, 202] on div "EMEA" at bounding box center [326, 202] width 135 height 16
click at [264, 160] on icon "button" at bounding box center [264, 162] width 8 height 8
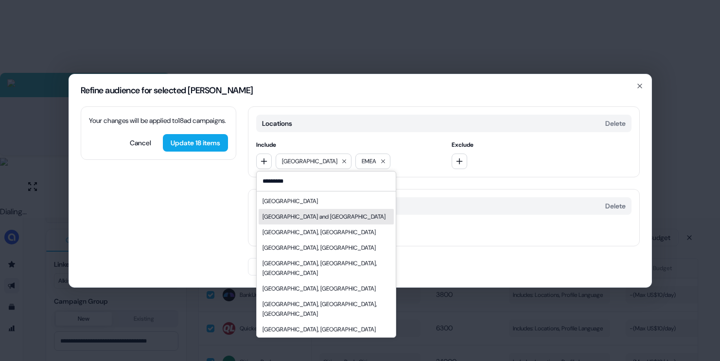
type input "*********"
click at [301, 213] on div "[GEOGRAPHIC_DATA] and [GEOGRAPHIC_DATA]" at bounding box center [324, 217] width 123 height 10
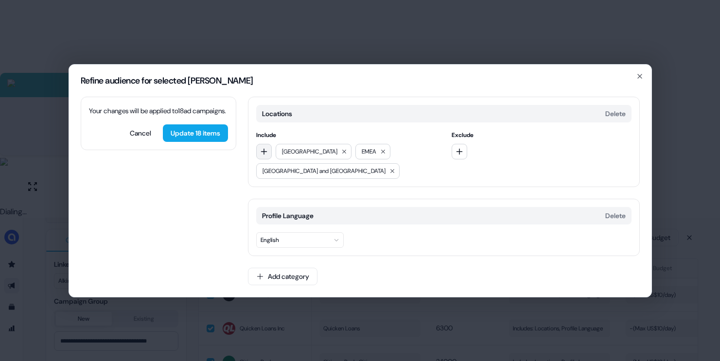
click at [267, 150] on icon "button" at bounding box center [264, 152] width 8 height 8
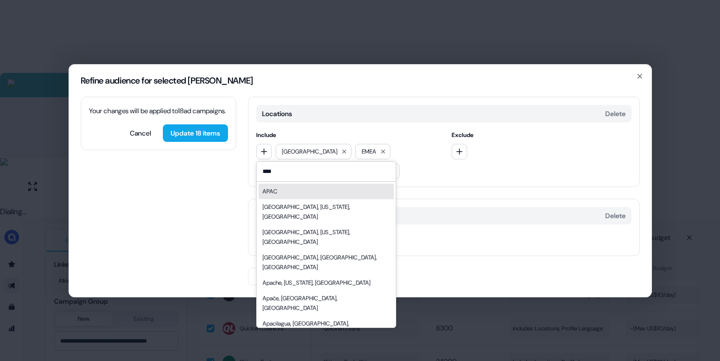
type input "****"
click at [286, 194] on div "APAC" at bounding box center [326, 192] width 135 height 16
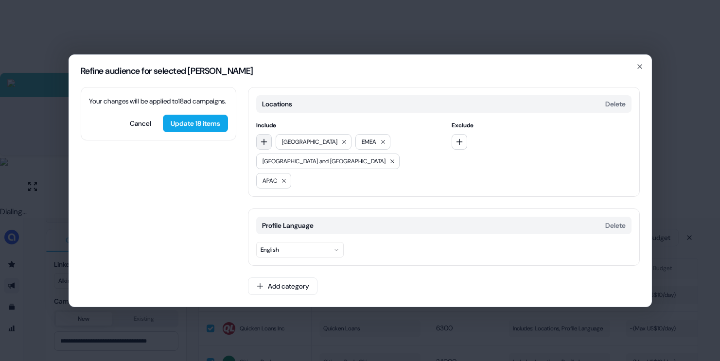
click at [267, 146] on button "button" at bounding box center [264, 142] width 16 height 16
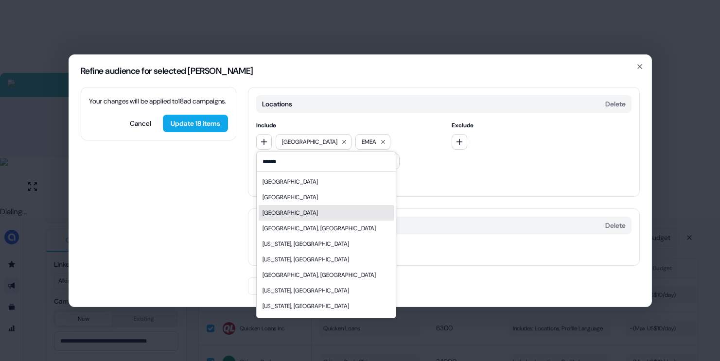
type input "******"
click at [311, 218] on div "[GEOGRAPHIC_DATA]" at bounding box center [290, 213] width 55 height 10
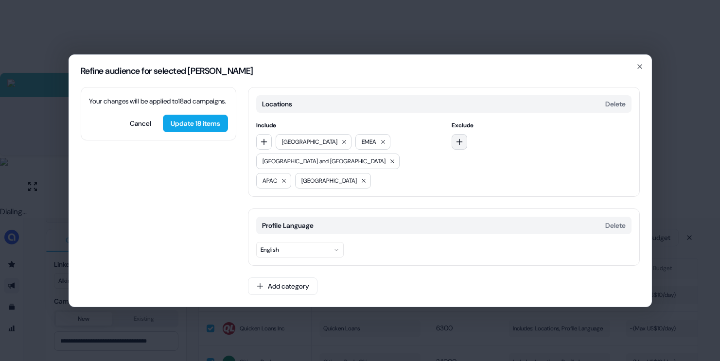
click at [457, 139] on icon "button" at bounding box center [460, 142] width 8 height 8
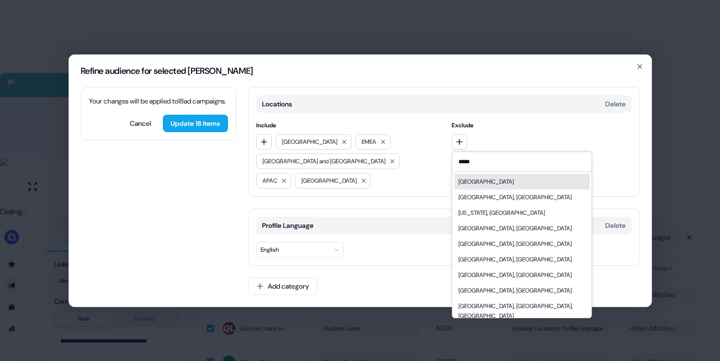
type input "*****"
click at [492, 182] on div "[GEOGRAPHIC_DATA]" at bounding box center [521, 182] width 135 height 16
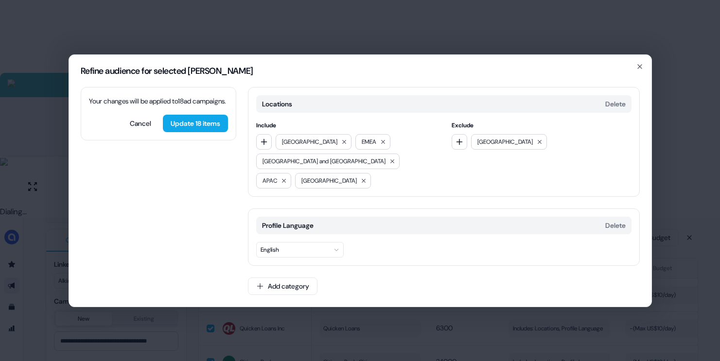
click at [467, 143] on div "[GEOGRAPHIC_DATA]" at bounding box center [542, 142] width 180 height 16
click at [464, 143] on button "button" at bounding box center [460, 142] width 16 height 16
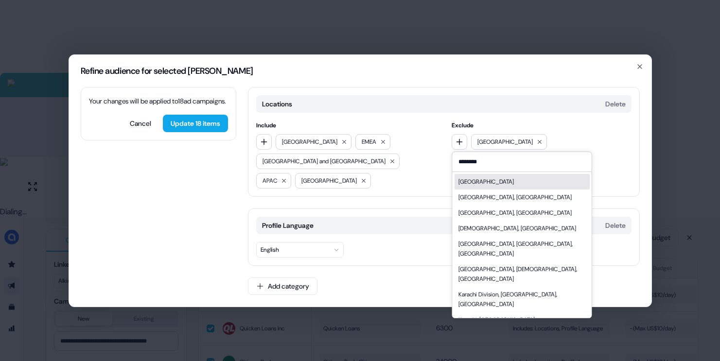
type input "********"
click at [489, 179] on div "[GEOGRAPHIC_DATA]" at bounding box center [521, 182] width 135 height 16
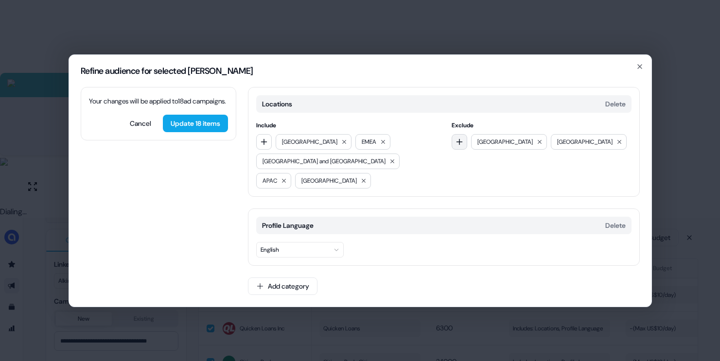
click at [456, 140] on icon "button" at bounding box center [460, 142] width 8 height 8
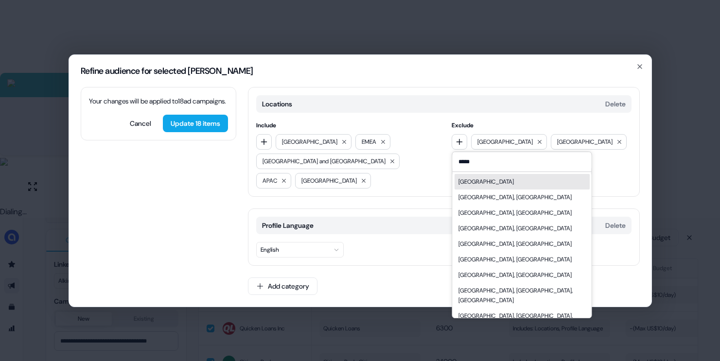
type input "*****"
click at [498, 181] on div "[GEOGRAPHIC_DATA]" at bounding box center [521, 182] width 135 height 16
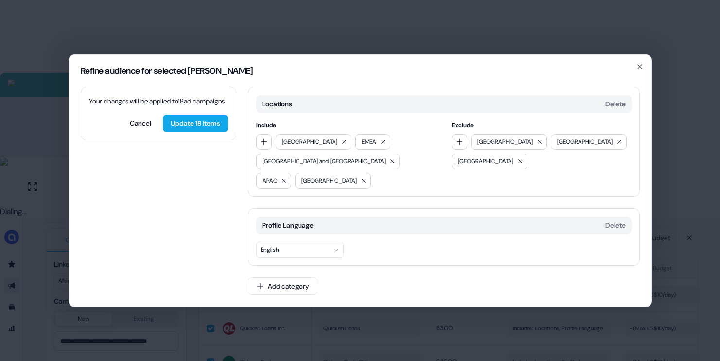
drag, startPoint x: 461, startPoint y: 144, endPoint x: 473, endPoint y: 147, distance: 13.1
click at [461, 144] on icon "button" at bounding box center [460, 142] width 8 height 8
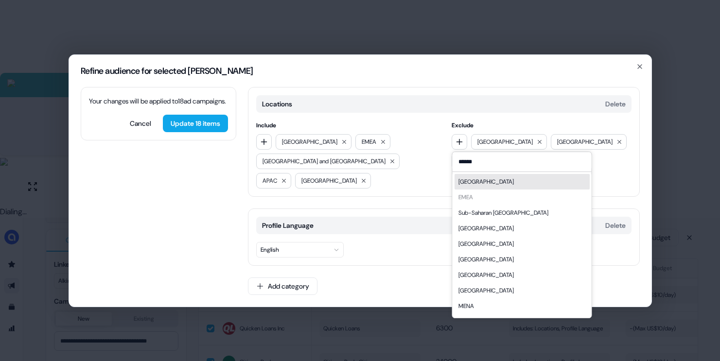
type input "******"
click at [517, 179] on div "[GEOGRAPHIC_DATA]" at bounding box center [521, 182] width 135 height 16
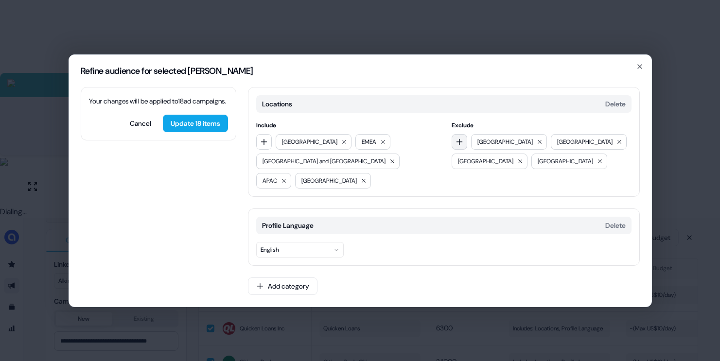
click at [455, 140] on button "button" at bounding box center [460, 142] width 16 height 16
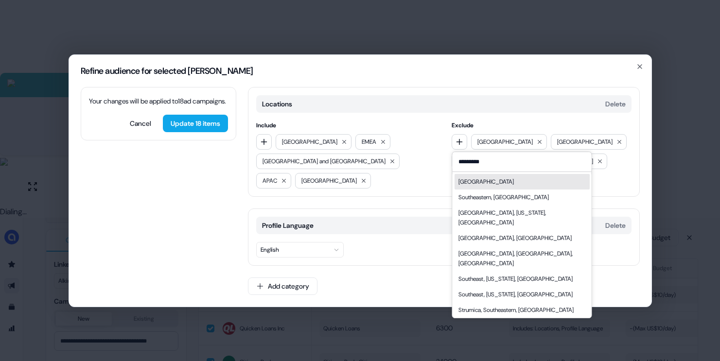
type input "*********"
click at [488, 182] on div "[GEOGRAPHIC_DATA]" at bounding box center [485, 182] width 55 height 10
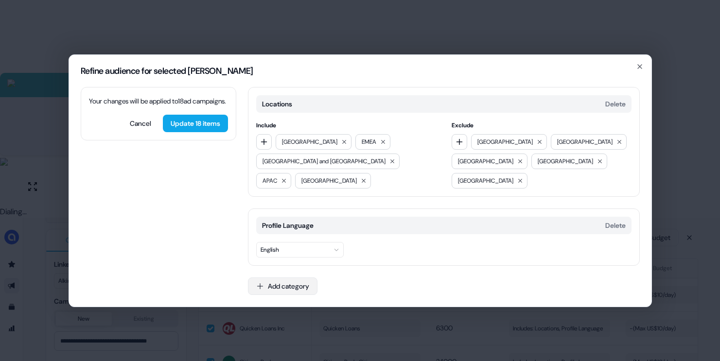
click at [302, 284] on button "Add category" at bounding box center [283, 287] width 70 height 18
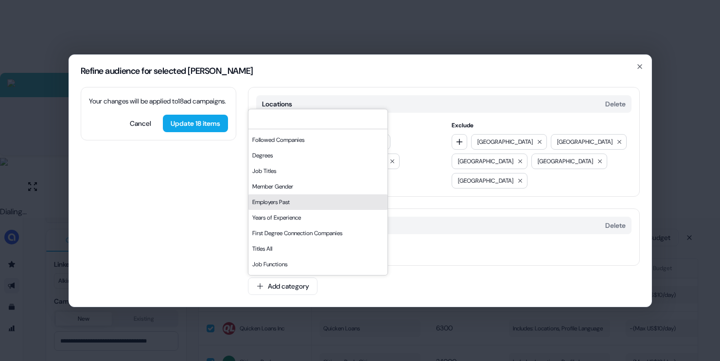
scroll to position [51, 0]
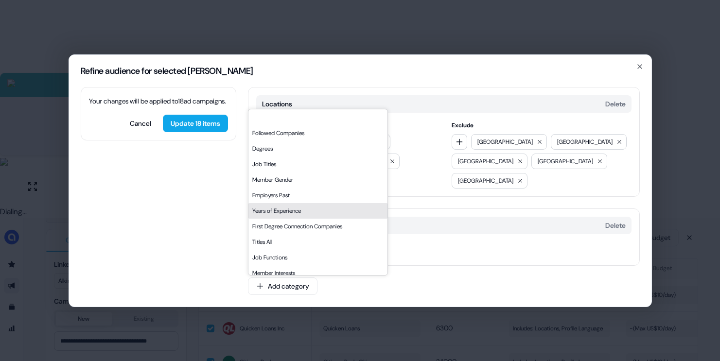
click at [318, 210] on div "Years of Experience" at bounding box center [318, 211] width 139 height 16
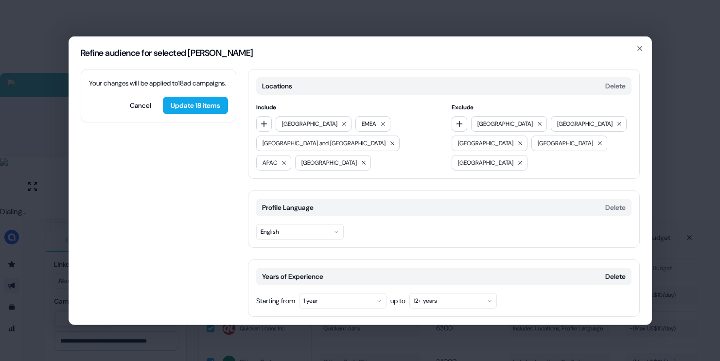
scroll to position [33, 0]
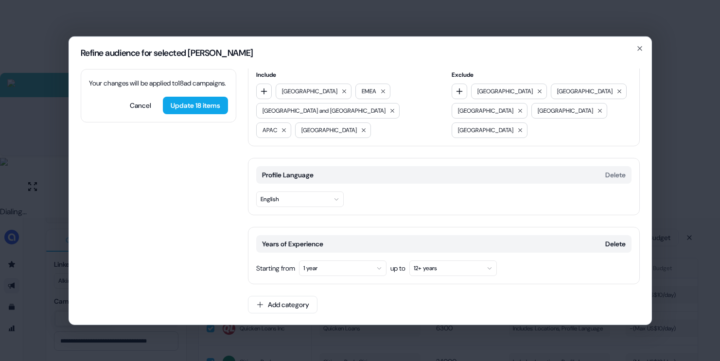
click at [344, 261] on button "1 year" at bounding box center [343, 268] width 88 height 16
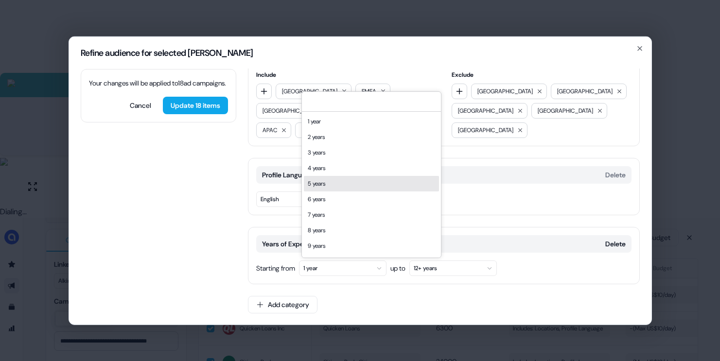
click at [339, 183] on div "5 years" at bounding box center [371, 184] width 135 height 16
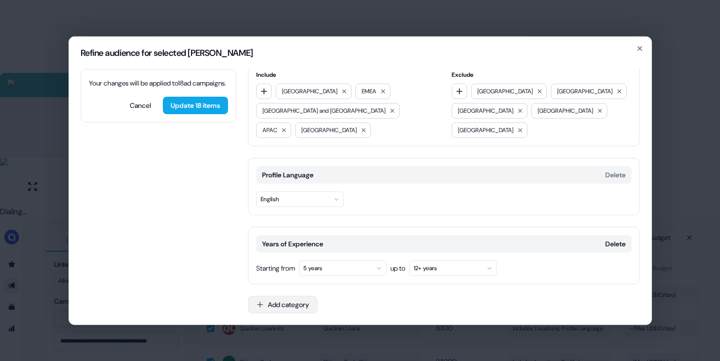
click at [265, 307] on button "Add category" at bounding box center [283, 305] width 70 height 18
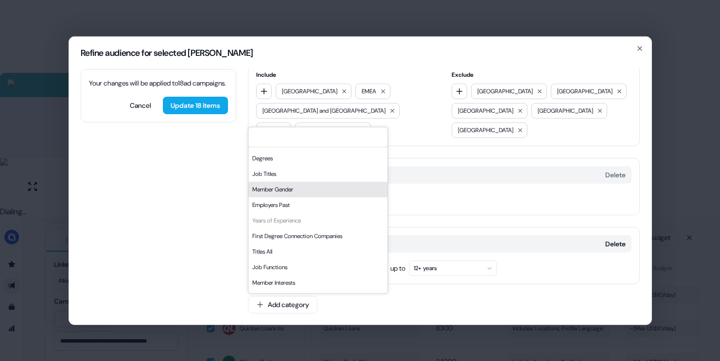
scroll to position [165, 0]
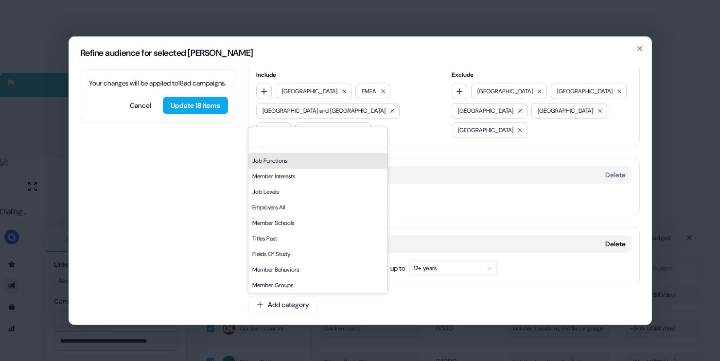
click at [288, 158] on div "Job Functions" at bounding box center [318, 161] width 139 height 16
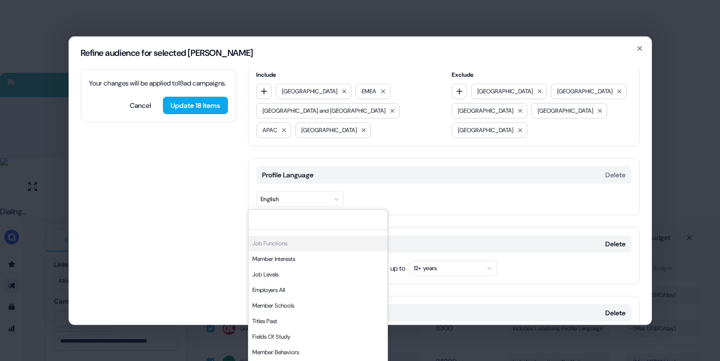
scroll to position [115, 0]
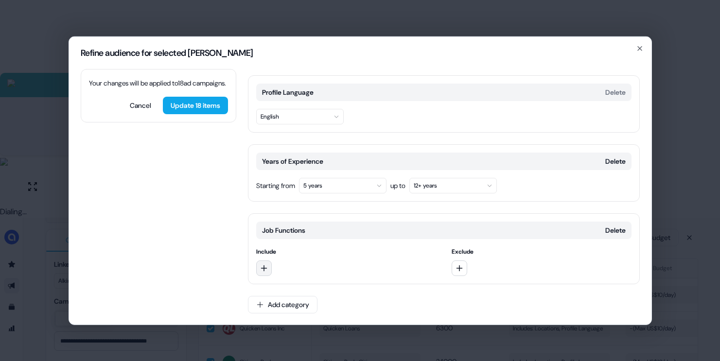
click at [269, 267] on button "button" at bounding box center [264, 268] width 16 height 16
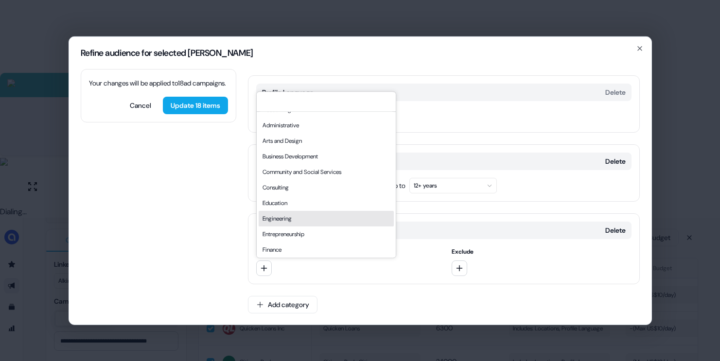
scroll to position [14, 0]
click at [296, 220] on div "Engineering" at bounding box center [326, 217] width 135 height 16
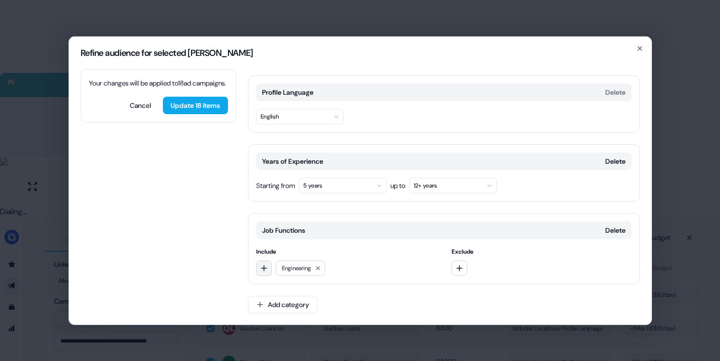
click at [267, 268] on icon "button" at bounding box center [264, 268] width 8 height 8
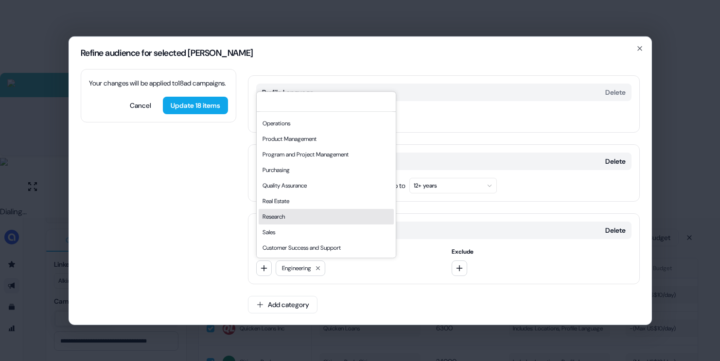
scroll to position [157, 0]
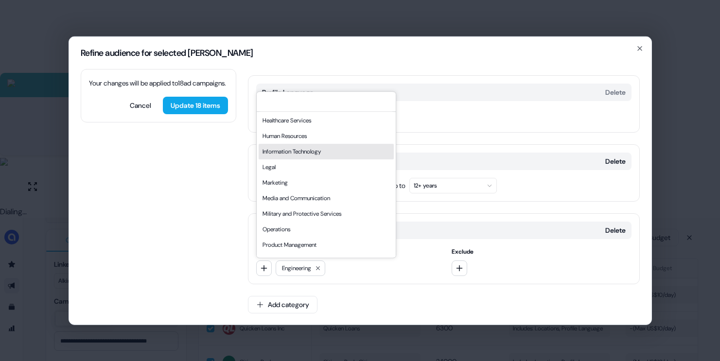
click at [300, 154] on div "Information Technology" at bounding box center [326, 152] width 135 height 16
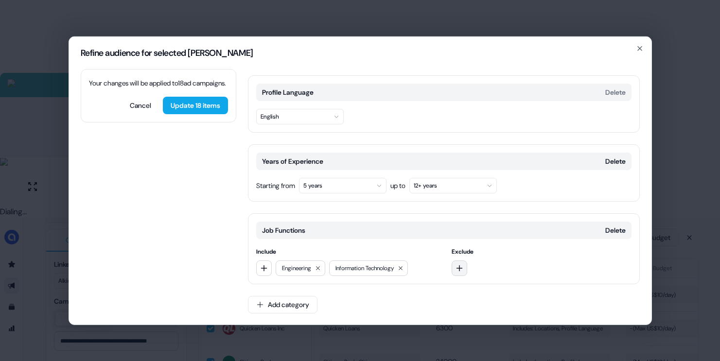
click at [463, 274] on button "button" at bounding box center [460, 268] width 16 height 16
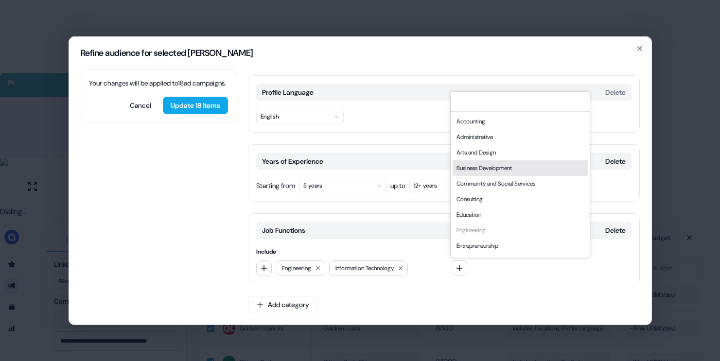
click at [499, 175] on div "Business Development" at bounding box center [520, 168] width 135 height 16
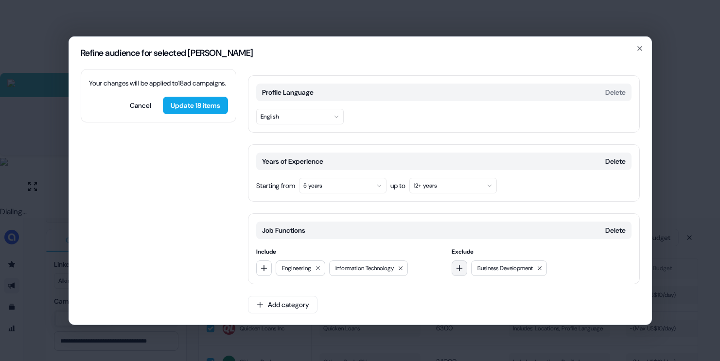
click at [463, 270] on button "button" at bounding box center [460, 268] width 16 height 16
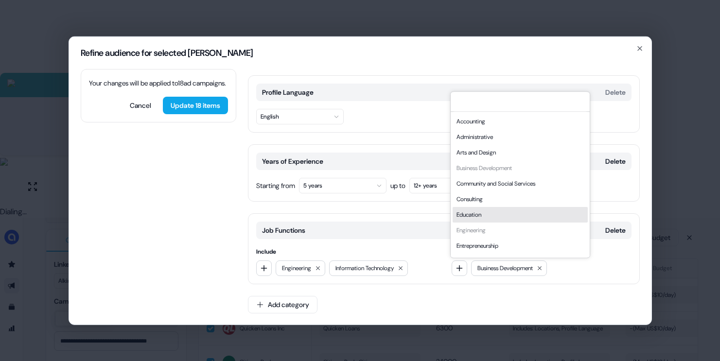
scroll to position [263, 0]
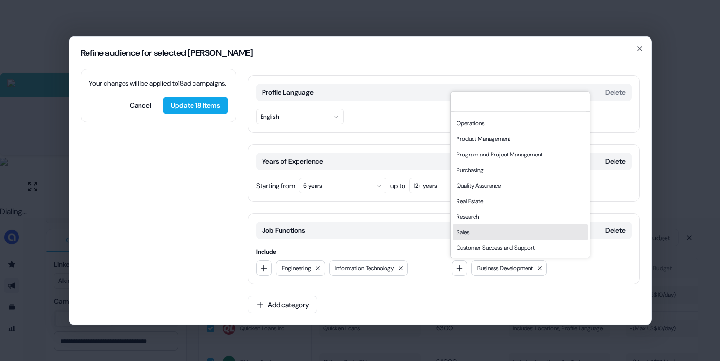
click at [478, 232] on div "Sales" at bounding box center [520, 233] width 135 height 16
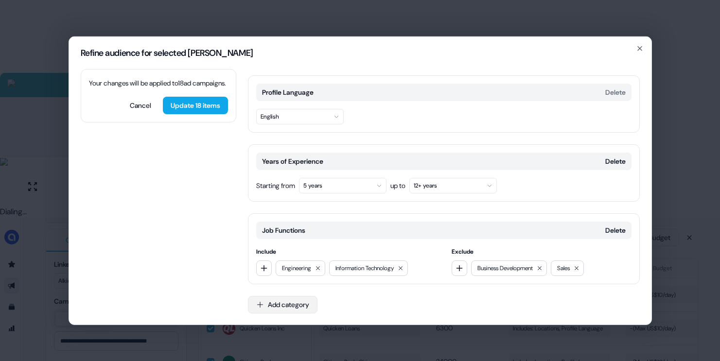
click at [262, 303] on icon "button" at bounding box center [260, 305] width 8 height 8
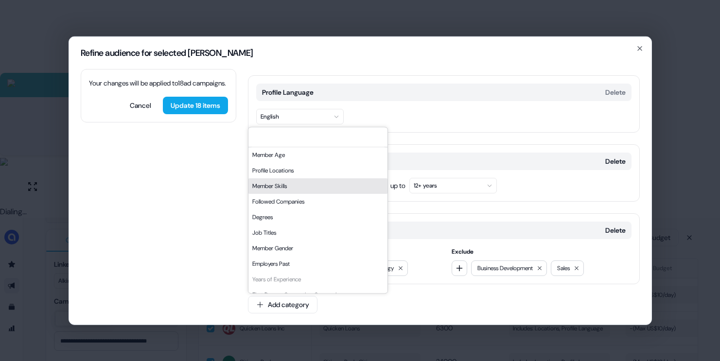
click at [275, 183] on div "Member Skills" at bounding box center [318, 186] width 139 height 16
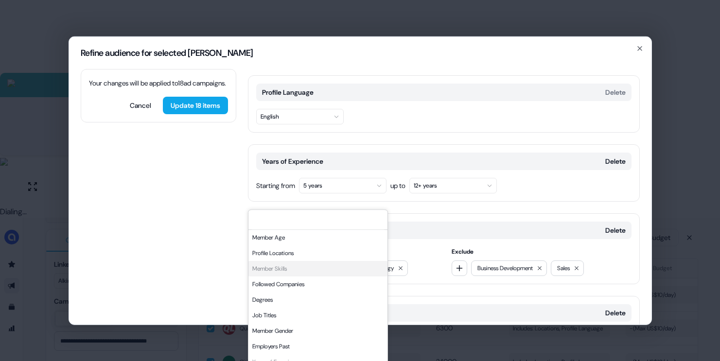
scroll to position [198, 0]
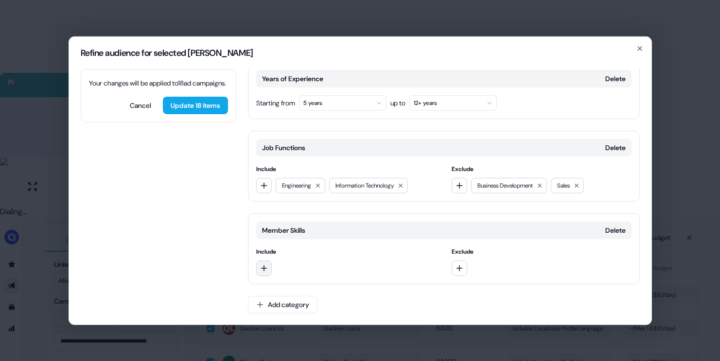
click at [264, 262] on button "button" at bounding box center [264, 268] width 16 height 16
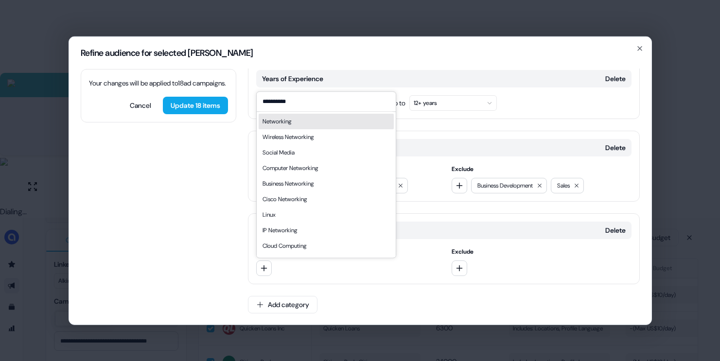
type input "**********"
click at [265, 123] on div "Networking" at bounding box center [277, 122] width 29 height 10
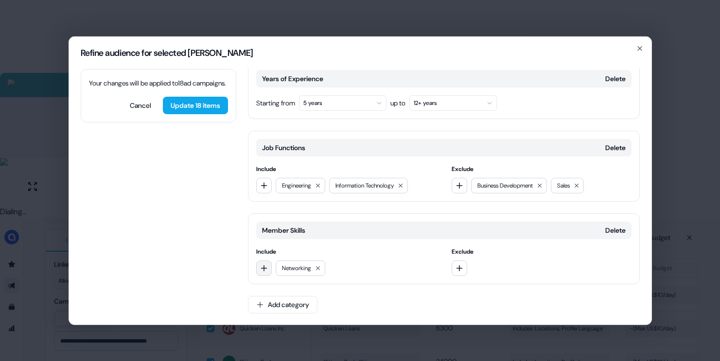
click at [263, 262] on button "button" at bounding box center [264, 268] width 16 height 16
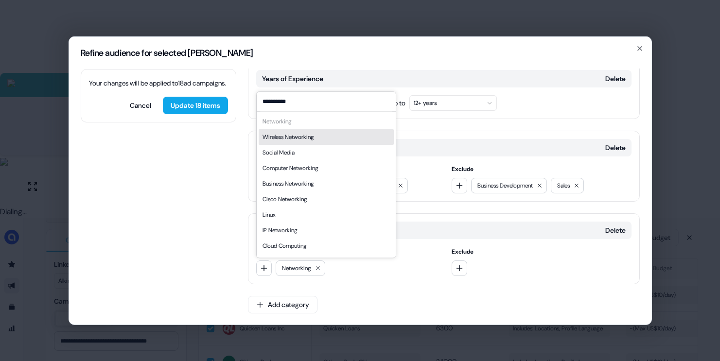
type input "**********"
click at [324, 141] on div "Wireless Networking" at bounding box center [326, 137] width 135 height 16
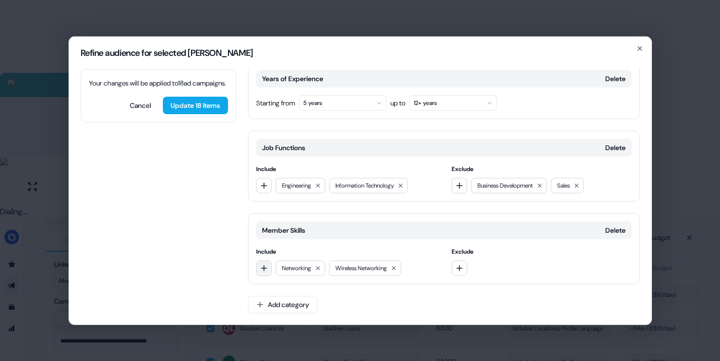
click at [267, 268] on icon "button" at bounding box center [264, 268] width 8 height 8
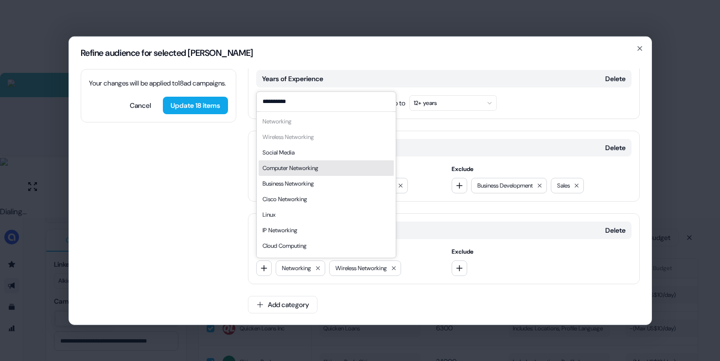
type input "**********"
click at [351, 172] on div "Computer Networking" at bounding box center [326, 168] width 135 height 16
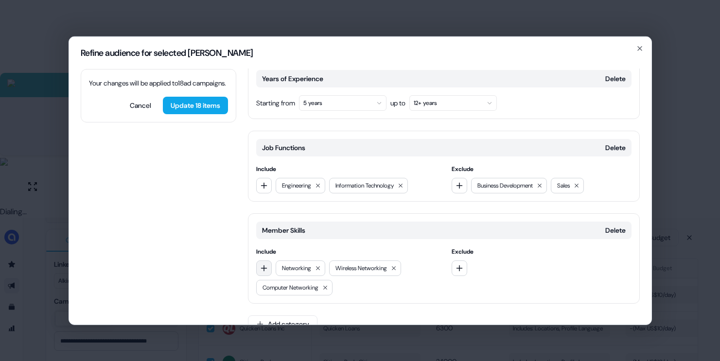
click at [267, 266] on icon "button" at bounding box center [264, 268] width 8 height 8
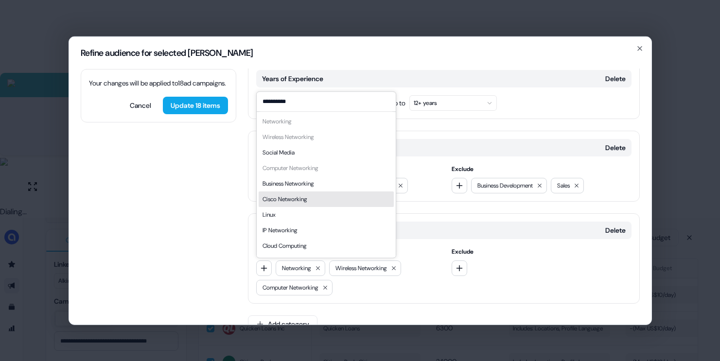
type input "**********"
click at [329, 197] on div "Cisco Networking" at bounding box center [326, 200] width 135 height 16
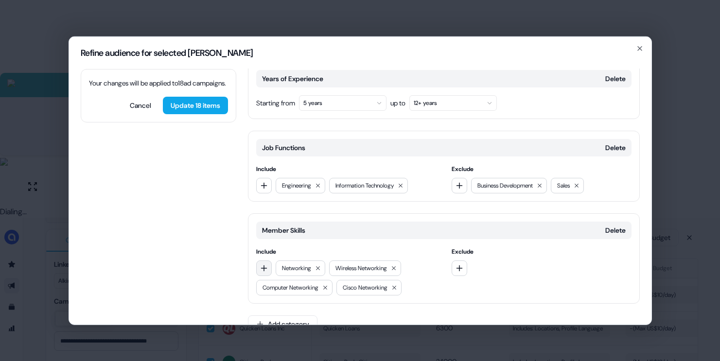
click at [269, 266] on button "button" at bounding box center [264, 268] width 16 height 16
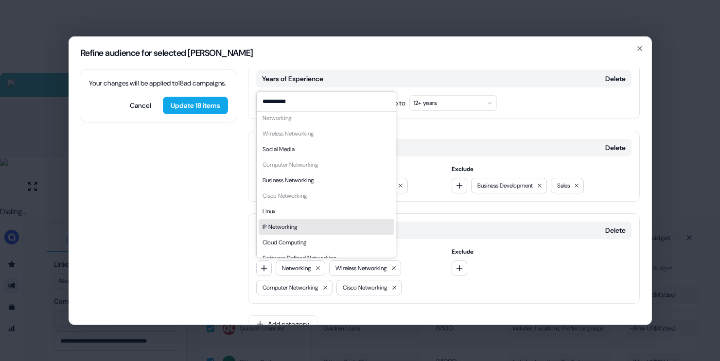
scroll to position [14, 0]
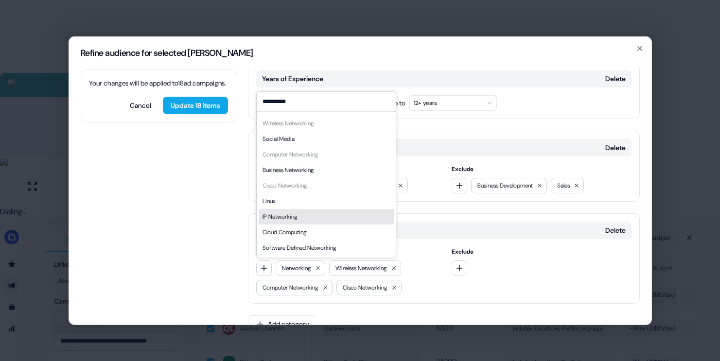
type input "**********"
click at [303, 218] on div "IP Networking" at bounding box center [326, 217] width 135 height 16
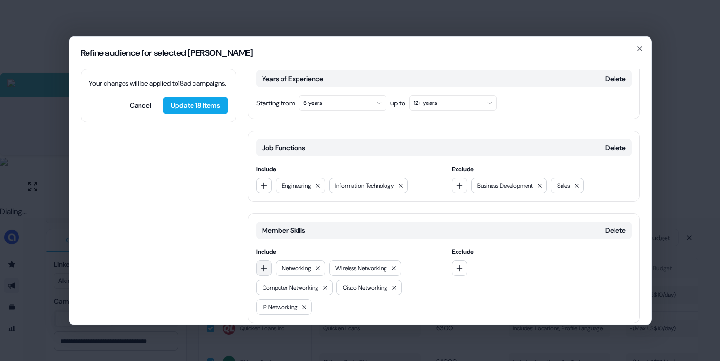
click at [261, 268] on icon "button" at bounding box center [264, 268] width 8 height 8
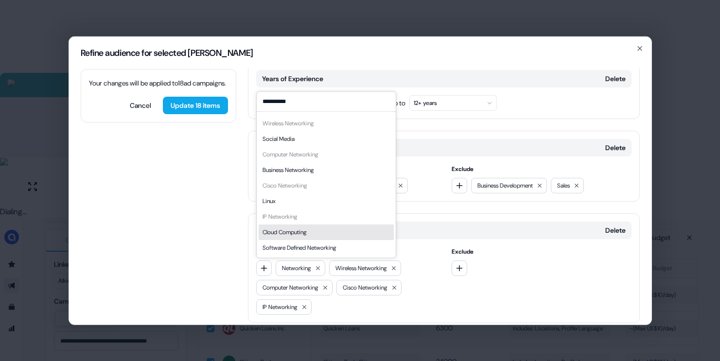
type input "**********"
click at [296, 232] on div "Cloud Computing" at bounding box center [285, 233] width 44 height 10
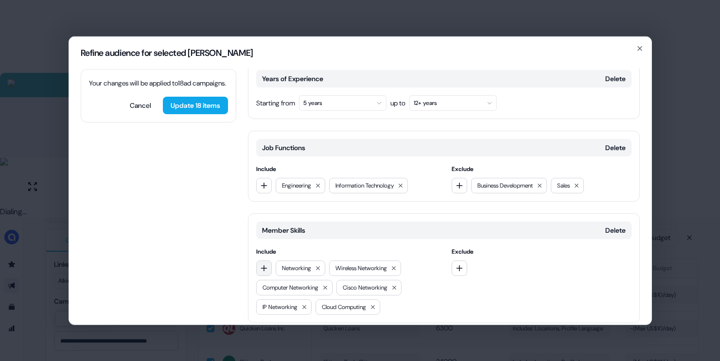
click at [264, 267] on icon "button" at bounding box center [264, 268] width 6 height 6
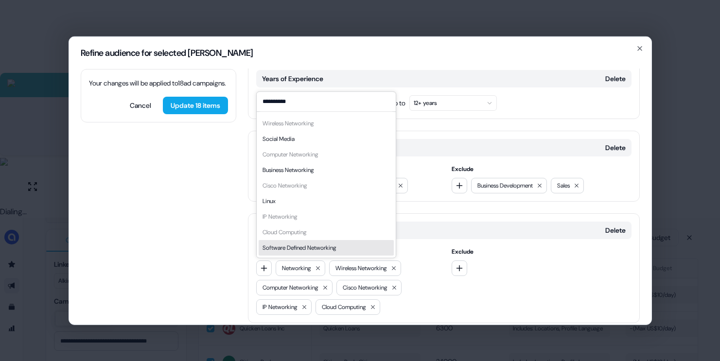
type input "**********"
drag, startPoint x: 312, startPoint y: 244, endPoint x: 300, endPoint y: 249, distance: 12.8
click at [312, 244] on div "Software Defined Networking" at bounding box center [300, 248] width 74 height 10
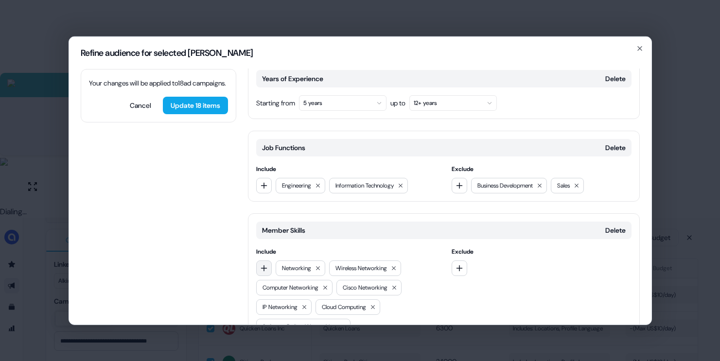
click at [270, 265] on button "button" at bounding box center [264, 268] width 16 height 16
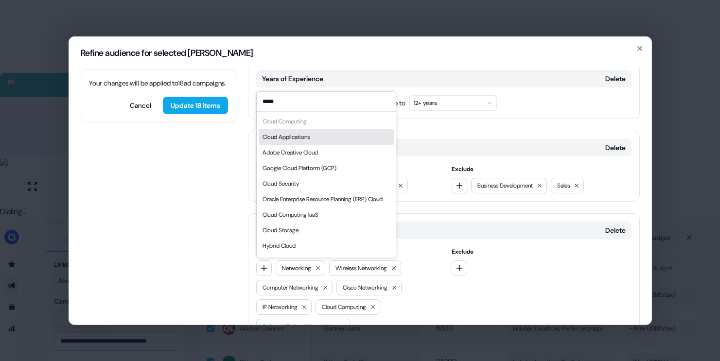
type input "*****"
click at [325, 133] on div "Cloud Applications" at bounding box center [326, 137] width 135 height 16
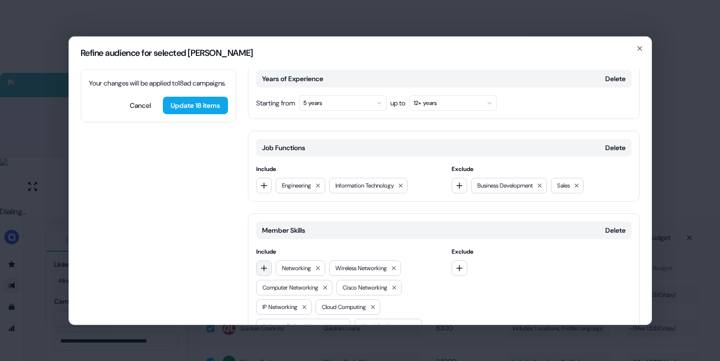
click at [266, 266] on icon "button" at bounding box center [264, 268] width 8 height 8
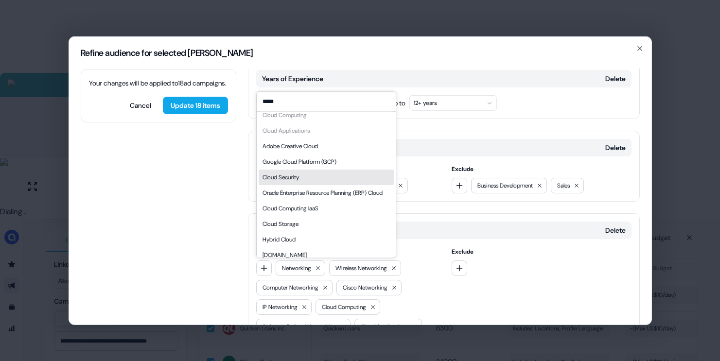
scroll to position [23, 0]
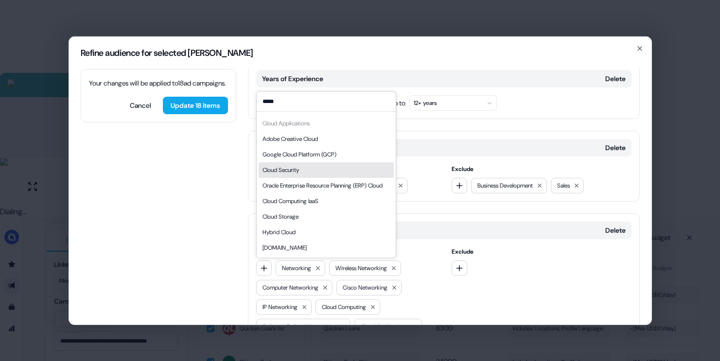
type input "*****"
click at [332, 165] on div "Cloud Security" at bounding box center [326, 170] width 135 height 16
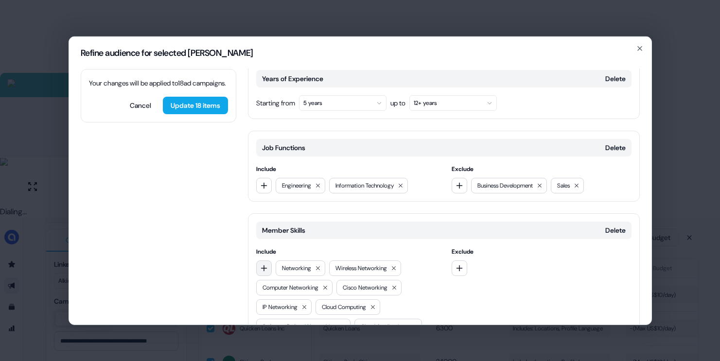
click at [271, 263] on button "button" at bounding box center [264, 268] width 16 height 16
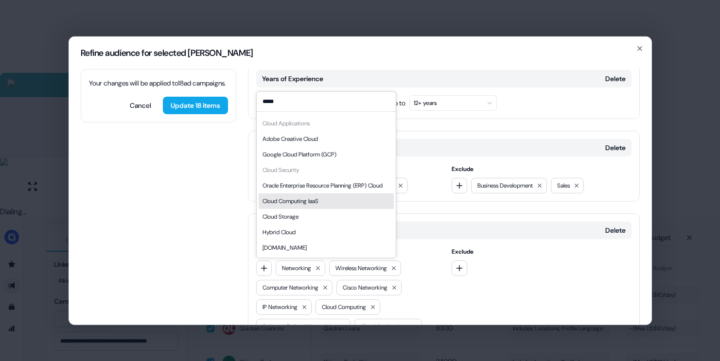
type input "*****"
click at [308, 206] on div "Cloud Computing IaaS" at bounding box center [326, 202] width 135 height 16
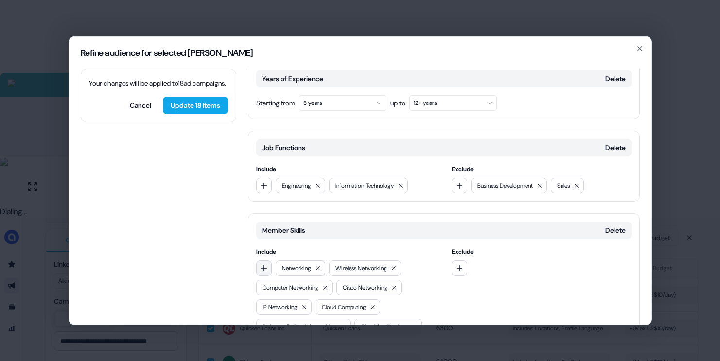
click at [265, 269] on icon "button" at bounding box center [264, 268] width 8 height 8
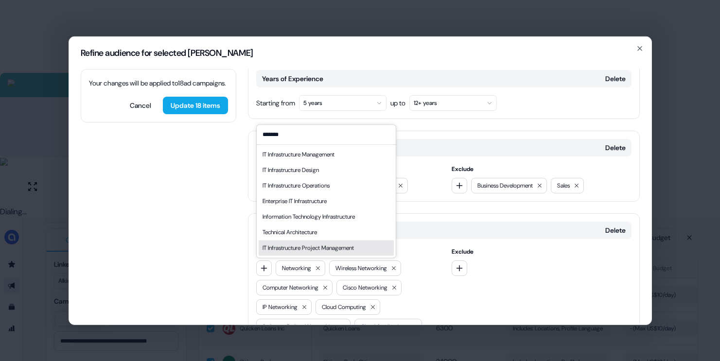
type input "*******"
click at [309, 245] on div "IT Infrastructure Project Management" at bounding box center [308, 248] width 91 height 10
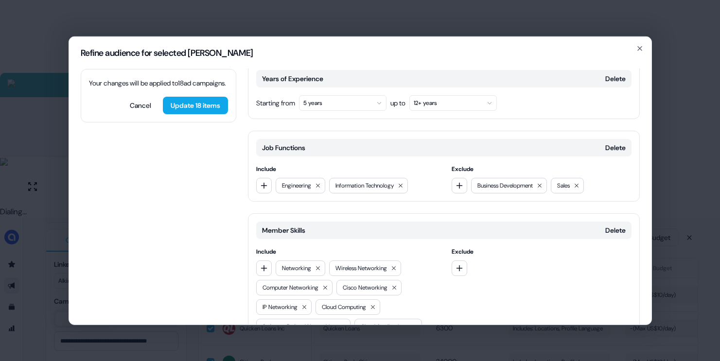
scroll to position [295, 0]
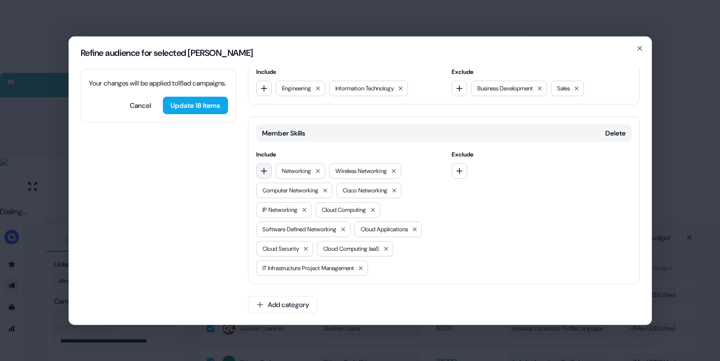
click at [266, 175] on button "button" at bounding box center [264, 171] width 16 height 16
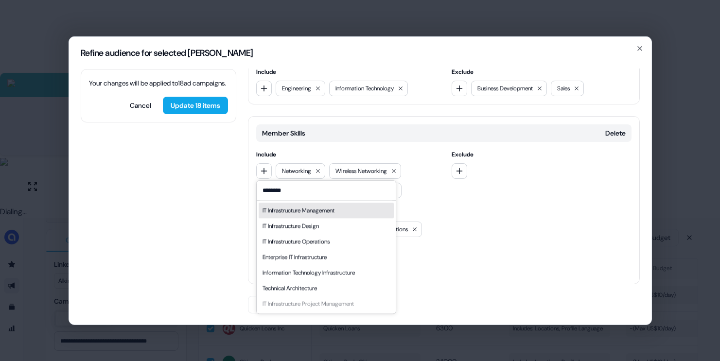
type input "********"
click at [299, 211] on div "IT Infrastructure Management" at bounding box center [299, 211] width 72 height 10
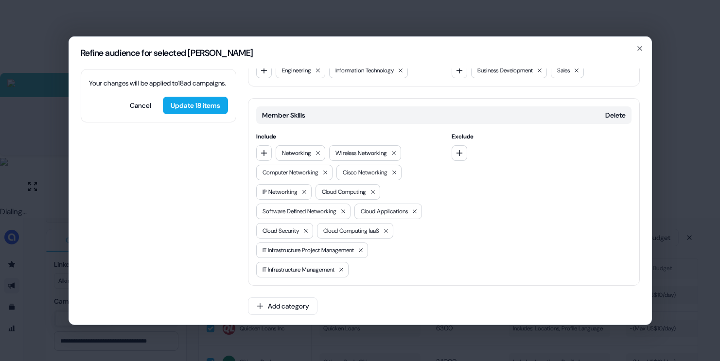
scroll to position [315, 0]
click at [200, 114] on button "Update 18 items" at bounding box center [195, 105] width 65 height 18
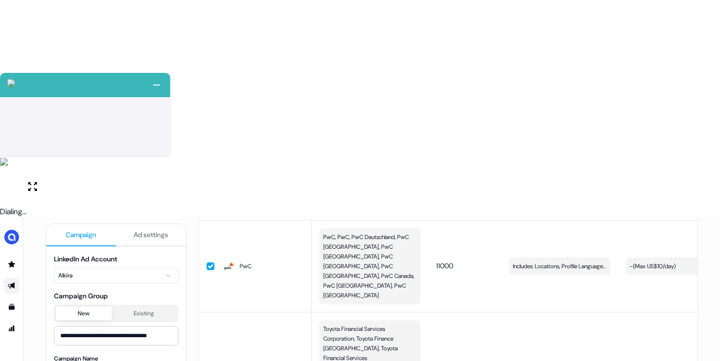
scroll to position [28, 0]
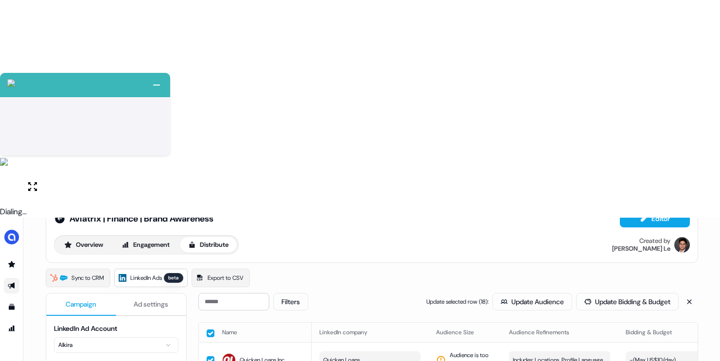
click at [207, 330] on button "button" at bounding box center [211, 334] width 8 height 8
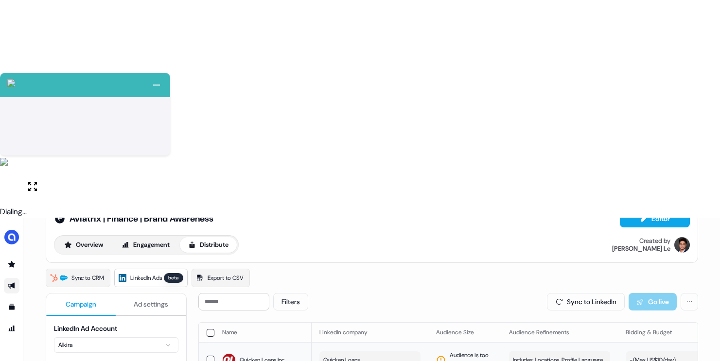
click at [210, 356] on button "button" at bounding box center [211, 360] width 8 height 8
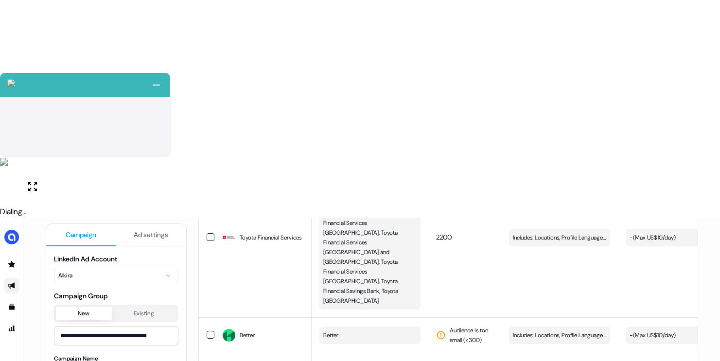
scroll to position [417, 0]
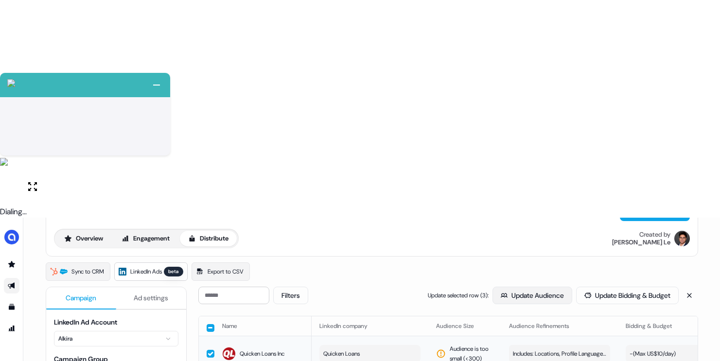
scroll to position [0, 0]
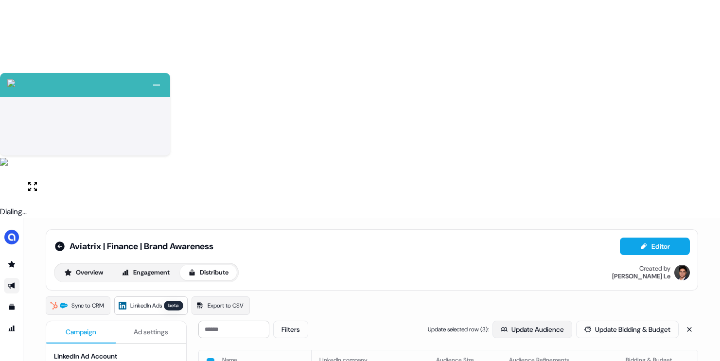
click at [501, 321] on button "Update Audience" at bounding box center [533, 330] width 80 height 18
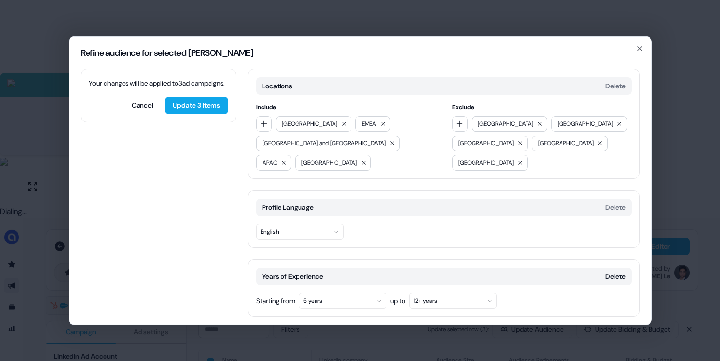
scroll to position [114, 0]
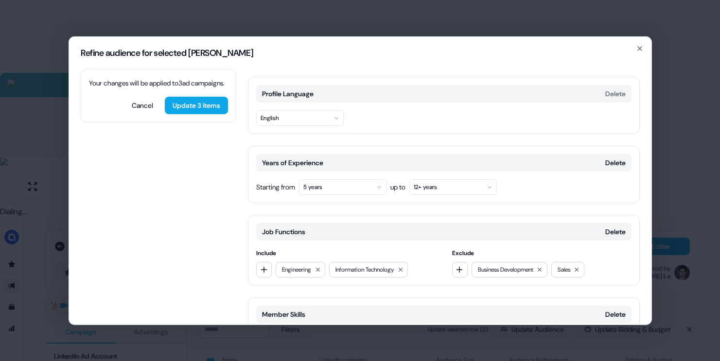
click at [598, 161] on div "Years of Experience [GEOGRAPHIC_DATA]" at bounding box center [443, 163] width 375 height 18
click at [606, 165] on button "Delete" at bounding box center [616, 163] width 20 height 10
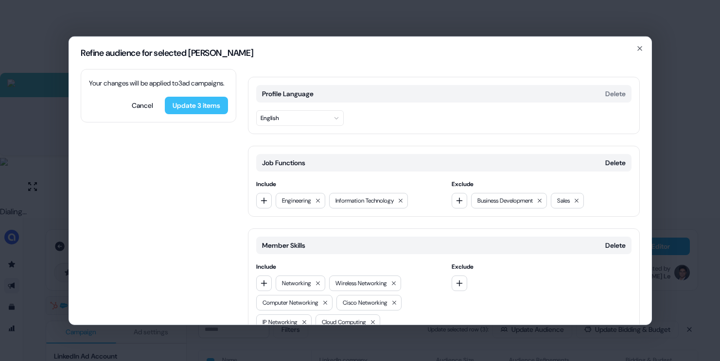
click at [186, 114] on button "Update 3 items" at bounding box center [196, 105] width 63 height 18
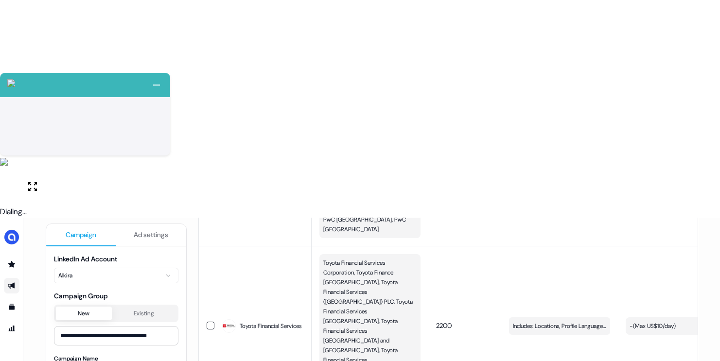
scroll to position [0, 0]
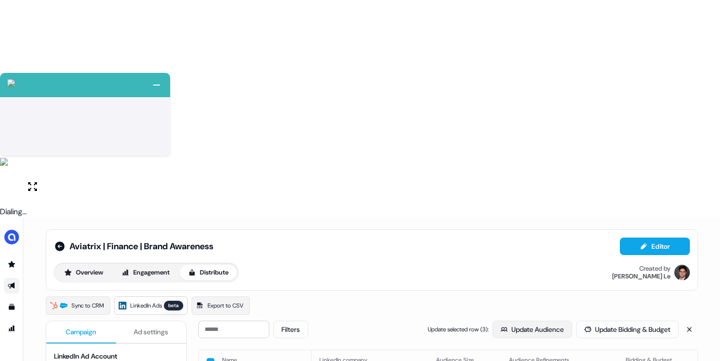
click at [512, 321] on button "Update Audience" at bounding box center [533, 330] width 80 height 18
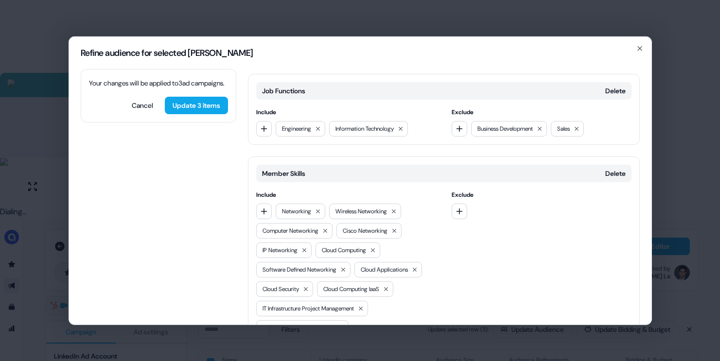
scroll to position [143, 0]
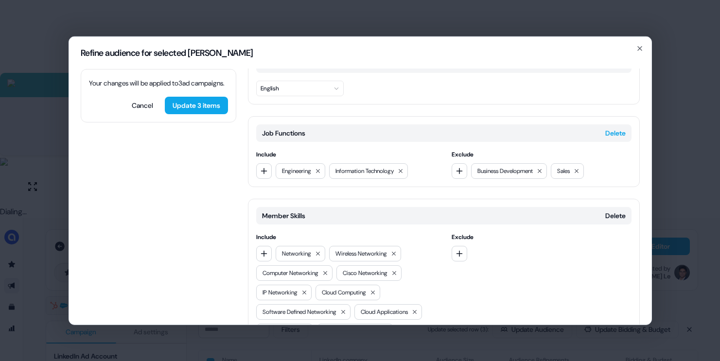
click at [609, 132] on button "Delete" at bounding box center [616, 133] width 20 height 10
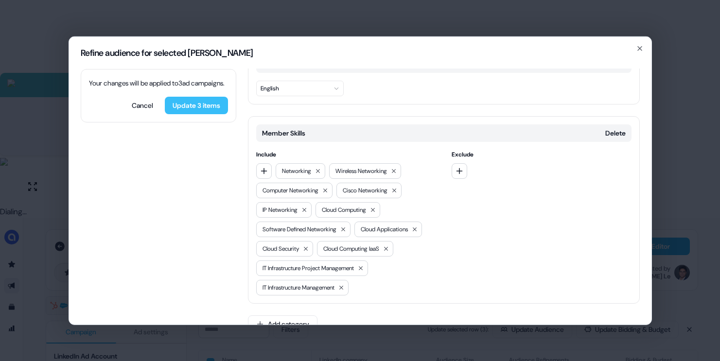
click at [190, 114] on button "Update 3 items" at bounding box center [196, 105] width 63 height 18
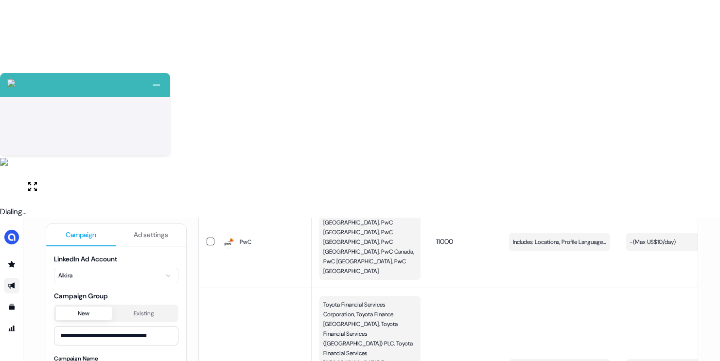
scroll to position [0, 0]
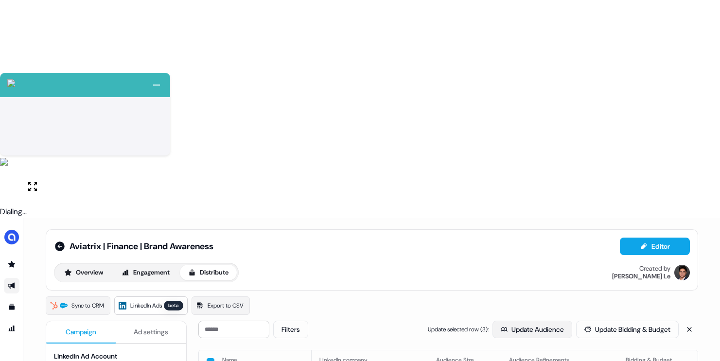
click at [505, 321] on button "Update Audience" at bounding box center [533, 330] width 80 height 18
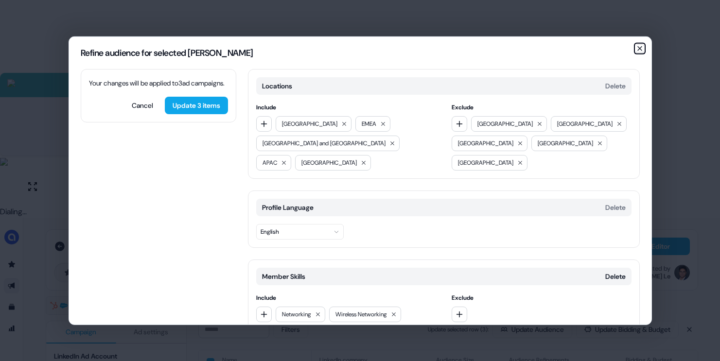
click at [641, 49] on icon "button" at bounding box center [640, 48] width 4 height 4
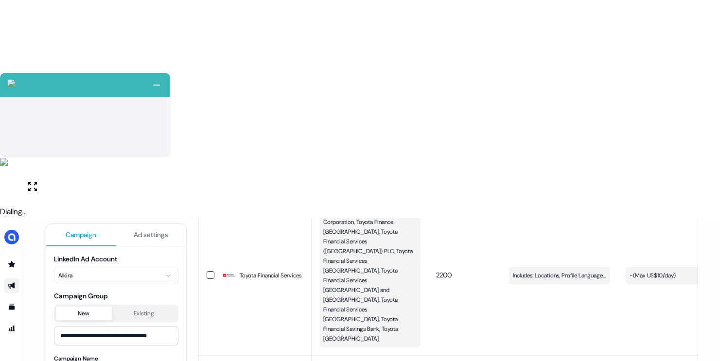
scroll to position [469, 0]
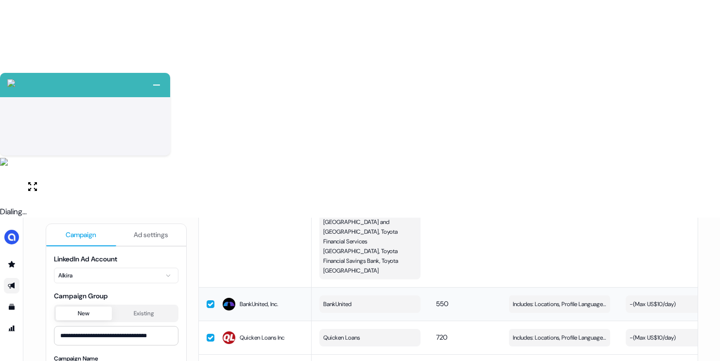
click at [208, 301] on button "button" at bounding box center [211, 305] width 8 height 8
click at [209, 334] on button "button" at bounding box center [211, 338] width 8 height 8
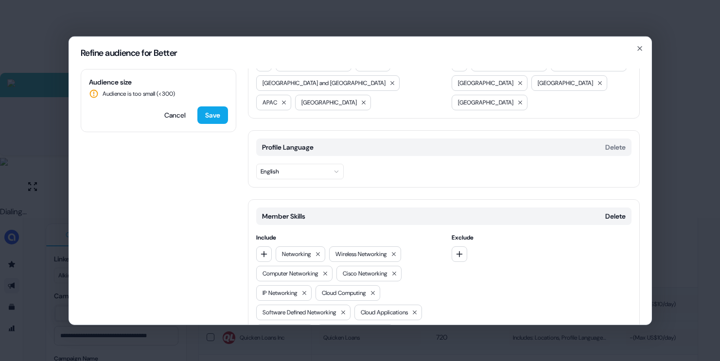
scroll to position [47, 0]
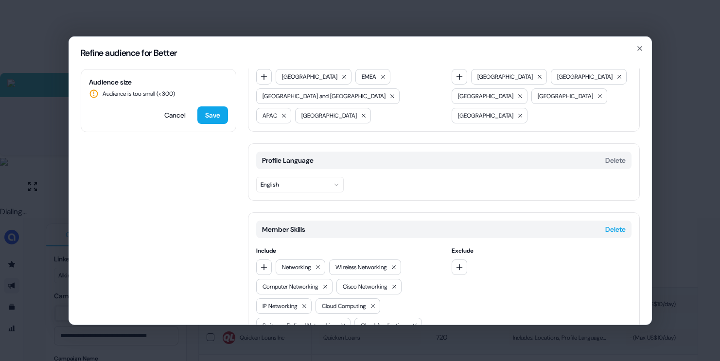
click at [607, 232] on button "Delete" at bounding box center [616, 229] width 20 height 10
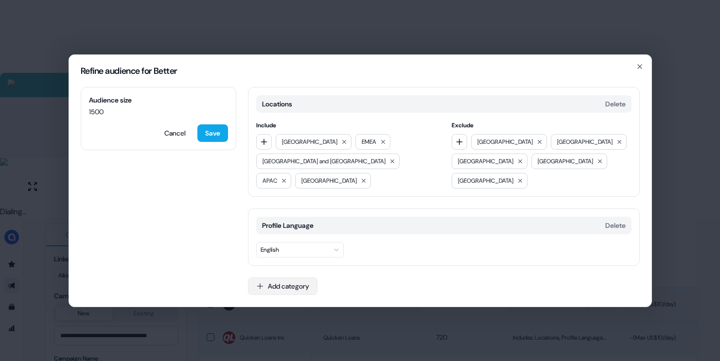
click at [280, 286] on button "Add category" at bounding box center [283, 287] width 70 height 18
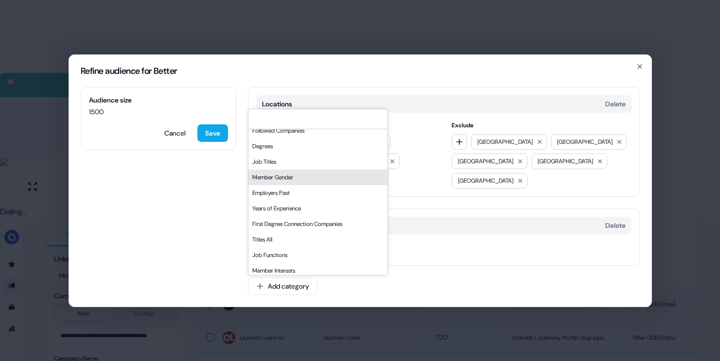
scroll to position [124, 0]
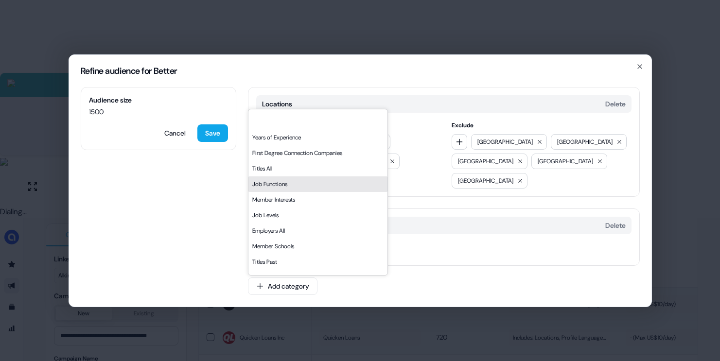
click at [283, 189] on div "Job Functions" at bounding box center [318, 185] width 139 height 16
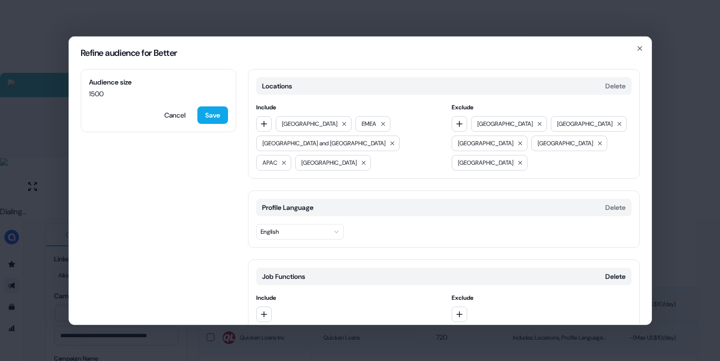
scroll to position [46, 0]
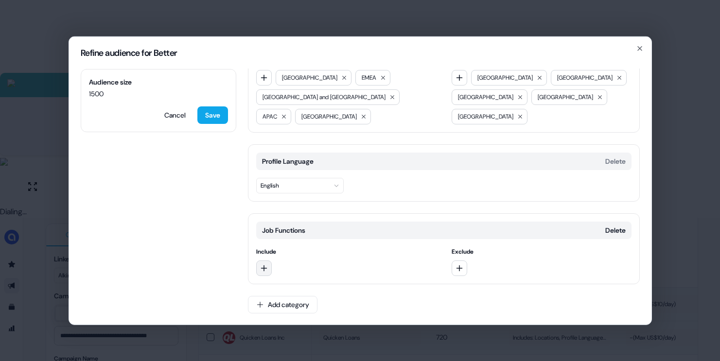
click at [260, 266] on icon "button" at bounding box center [264, 268] width 8 height 8
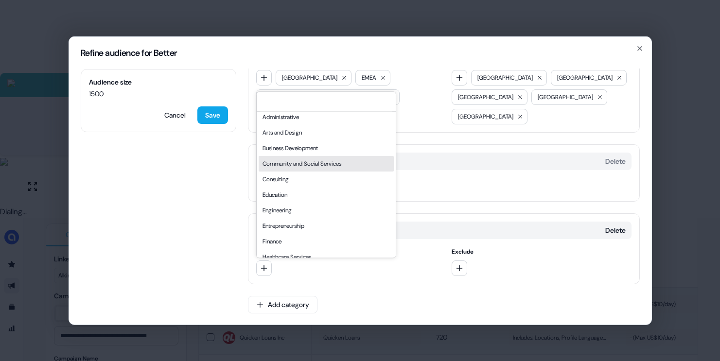
scroll to position [53, 0]
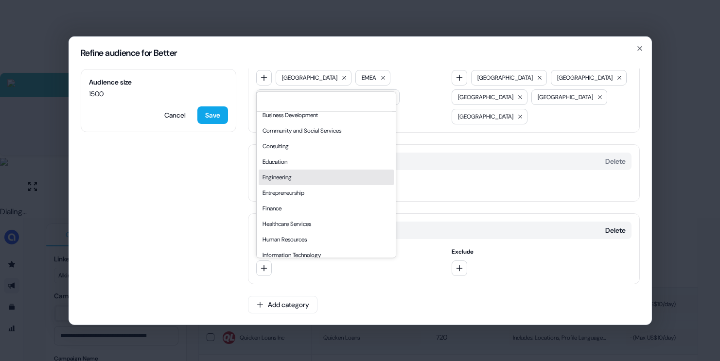
click at [299, 178] on div "Engineering" at bounding box center [326, 178] width 135 height 16
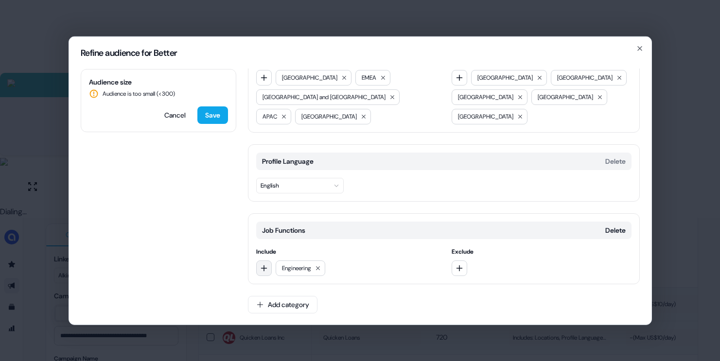
click at [262, 268] on icon "button" at bounding box center [264, 268] width 8 height 8
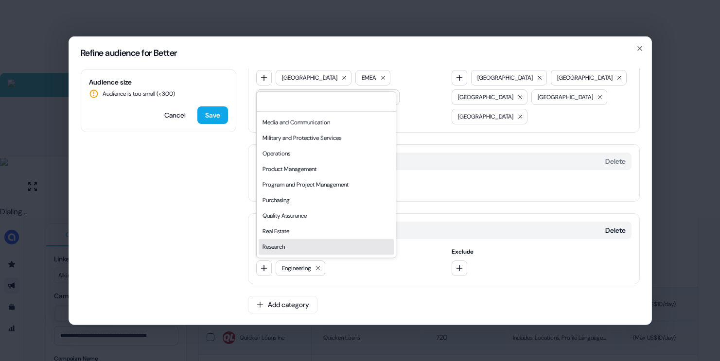
scroll to position [180, 0]
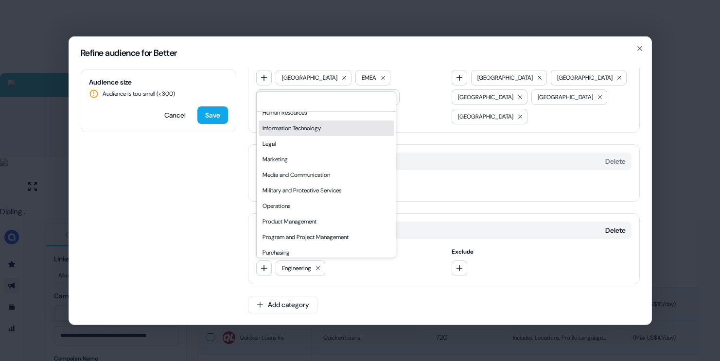
click at [299, 132] on div "Information Technology" at bounding box center [326, 129] width 135 height 16
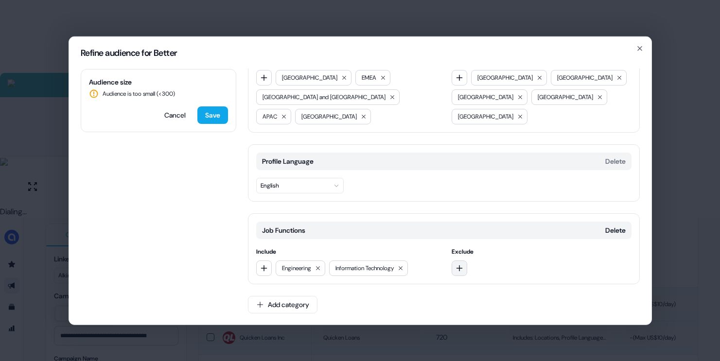
click at [459, 267] on icon "button" at bounding box center [460, 268] width 8 height 8
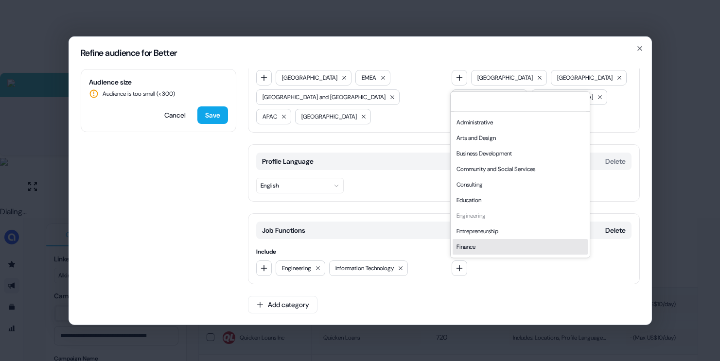
scroll to position [0, 0]
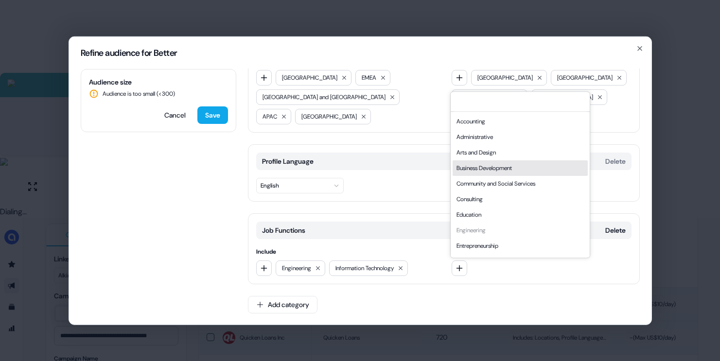
click at [479, 165] on div "Business Development" at bounding box center [520, 168] width 135 height 16
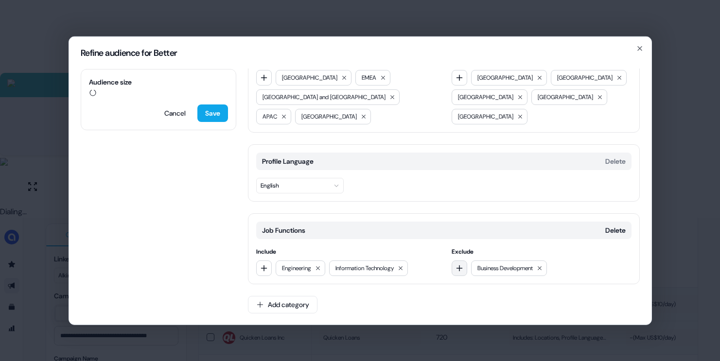
click at [460, 266] on icon "button" at bounding box center [460, 268] width 8 height 8
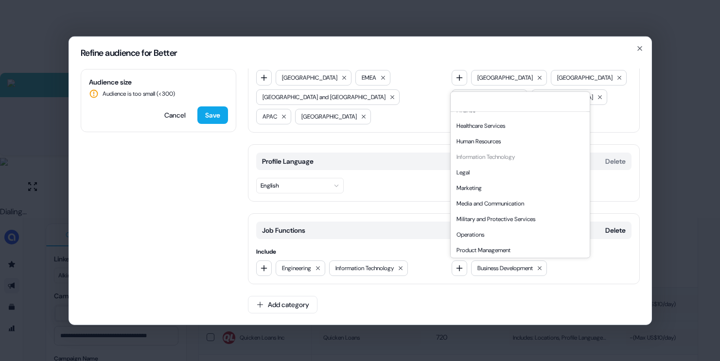
scroll to position [263, 0]
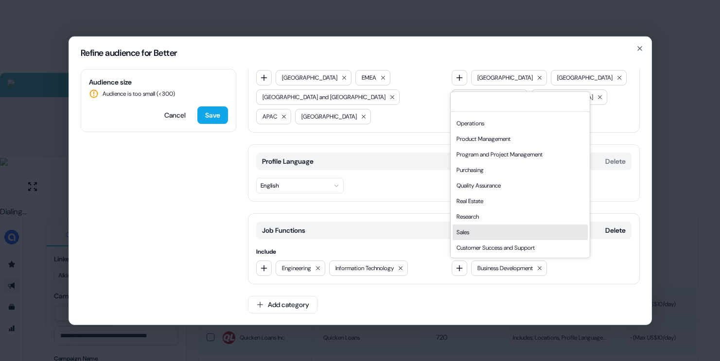
click at [491, 231] on div "Sales" at bounding box center [520, 233] width 135 height 16
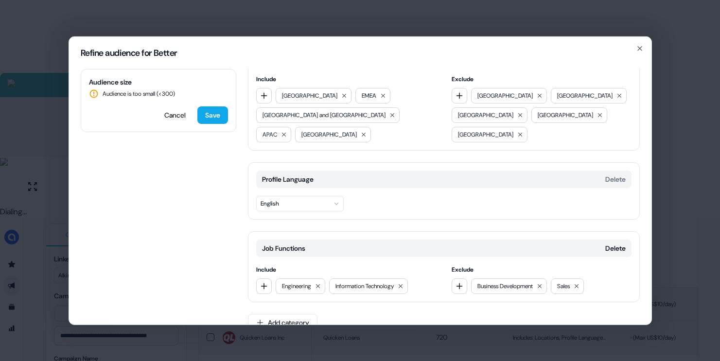
scroll to position [0, 0]
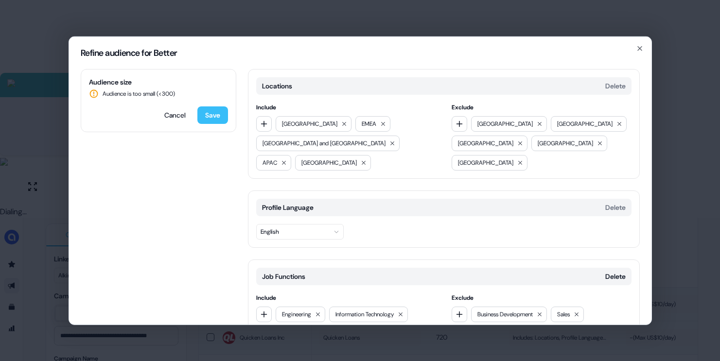
click at [217, 113] on button "Save" at bounding box center [212, 115] width 31 height 18
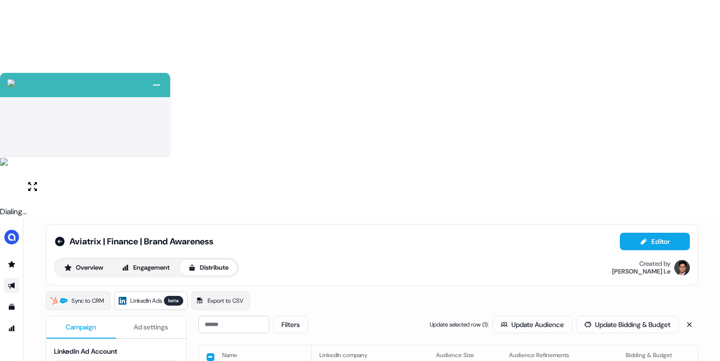
scroll to position [5, 0]
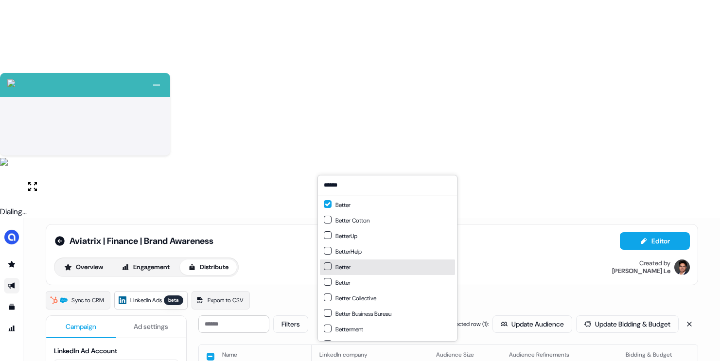
type input "******"
click at [357, 270] on div "Better" at bounding box center [387, 268] width 135 height 16
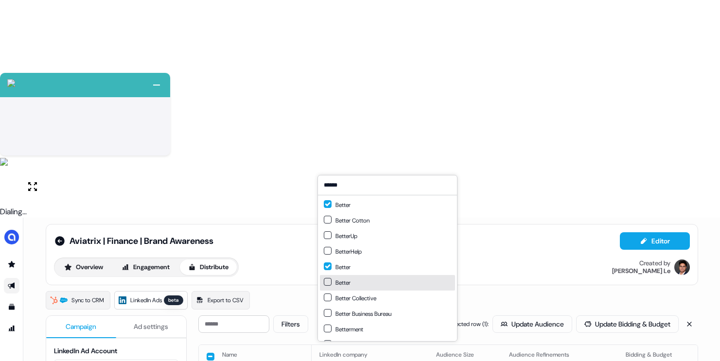
click at [346, 279] on div "Better" at bounding box center [337, 283] width 27 height 10
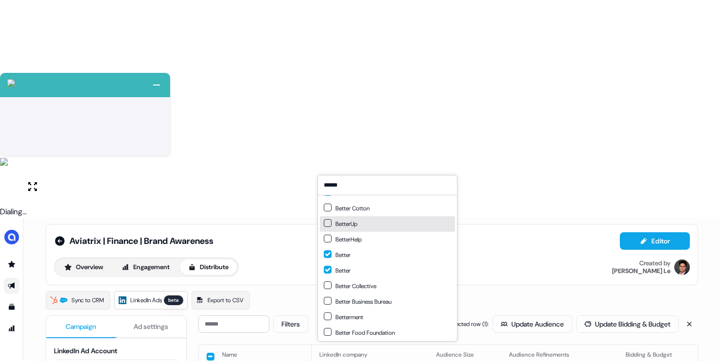
scroll to position [14, 0]
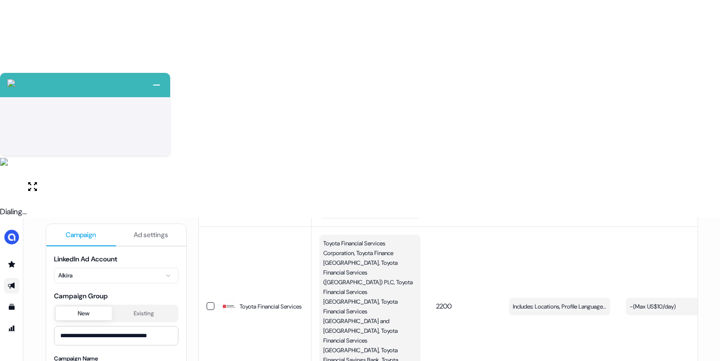
scroll to position [424, 0]
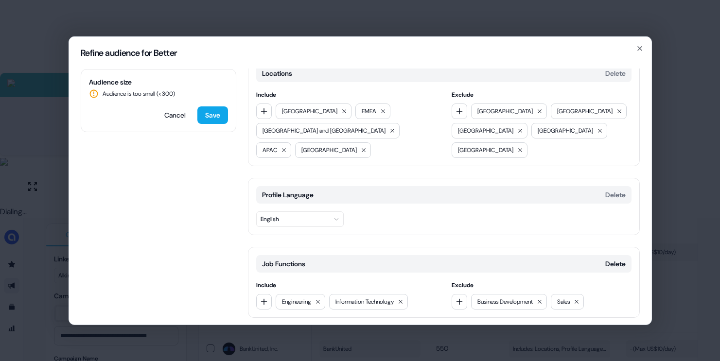
scroll to position [46, 0]
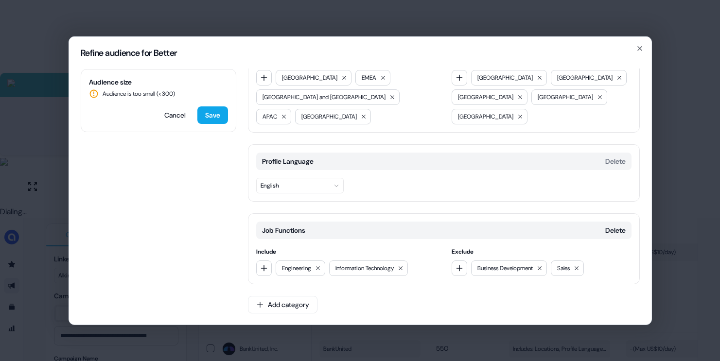
click at [456, 215] on div "Job Functions Delete Include Engineering Information Technology Exclude Busines…" at bounding box center [444, 248] width 392 height 71
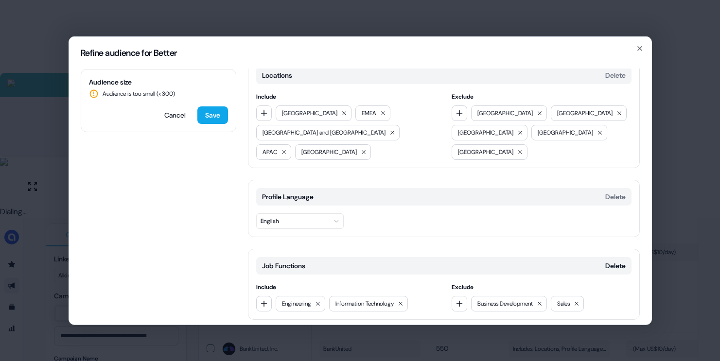
scroll to position [0, 0]
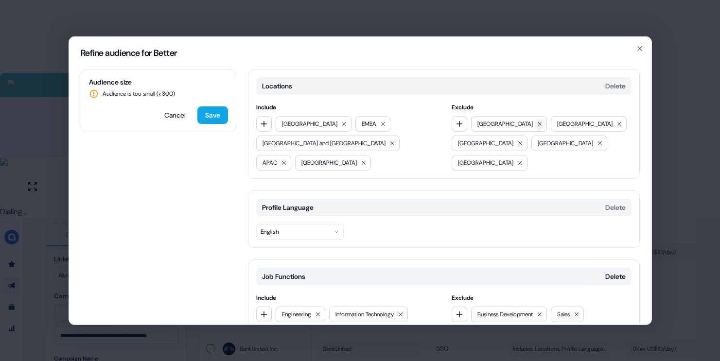
click at [537, 125] on icon at bounding box center [540, 124] width 6 height 6
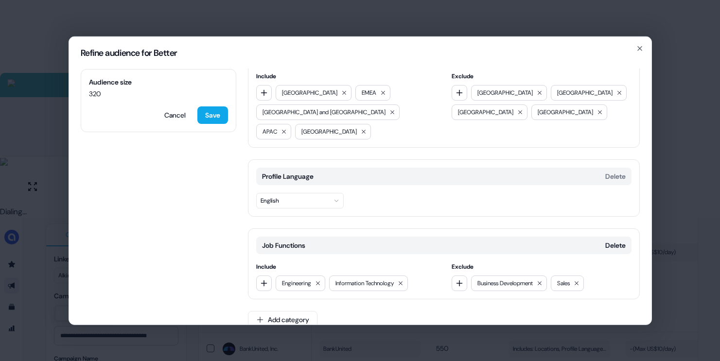
scroll to position [46, 0]
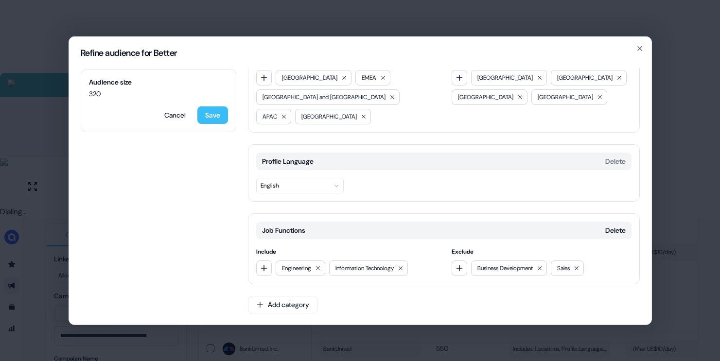
click at [208, 109] on button "Save" at bounding box center [212, 115] width 31 height 18
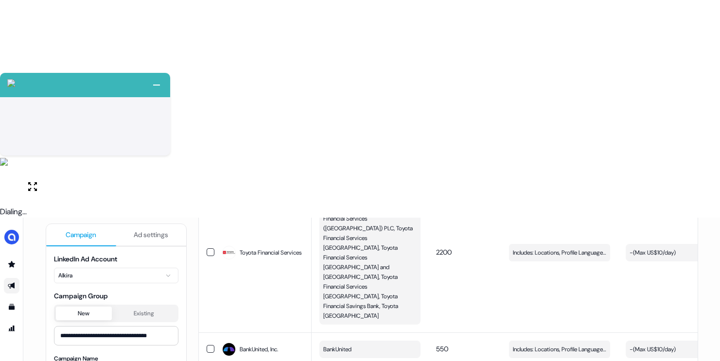
scroll to position [364, 0]
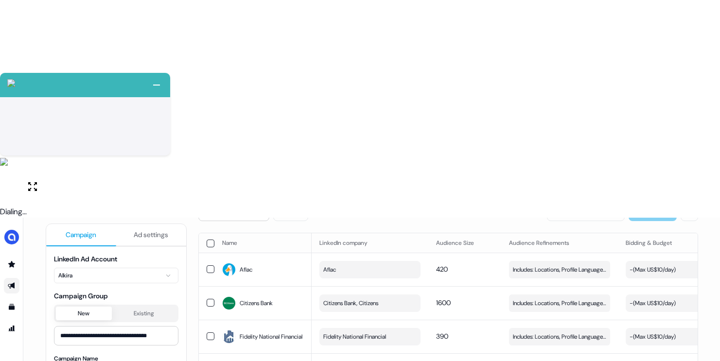
scroll to position [116, 0]
click at [211, 300] on button "button" at bounding box center [211, 304] width 8 height 8
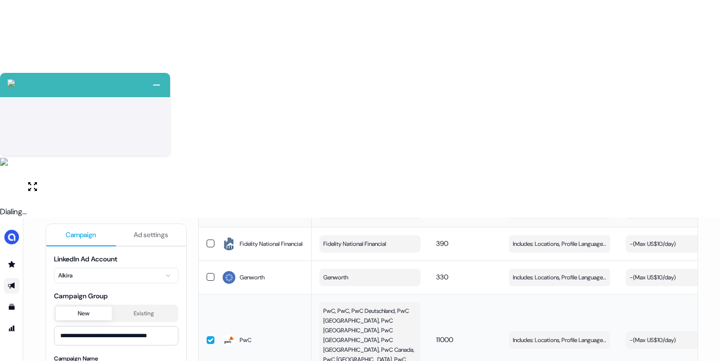
scroll to position [301, 0]
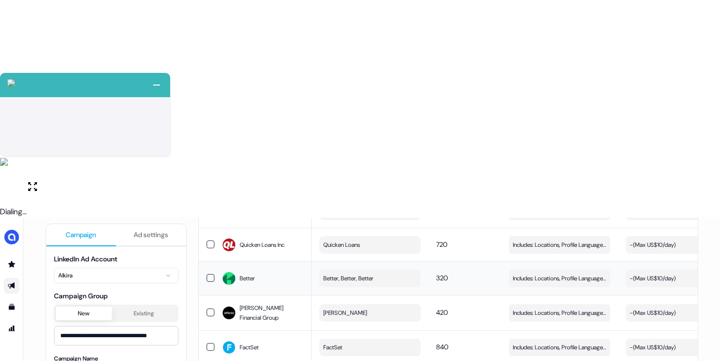
scroll to position [564, 0]
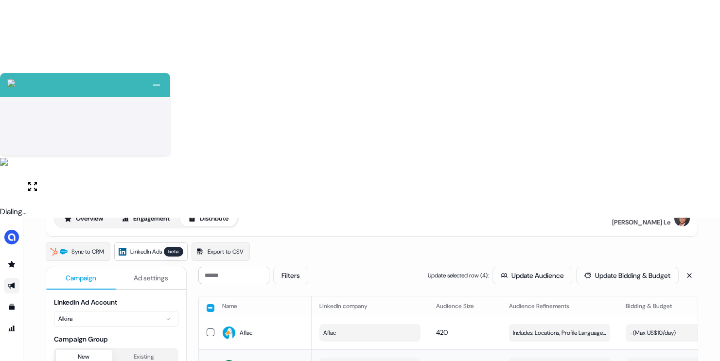
scroll to position [0, 0]
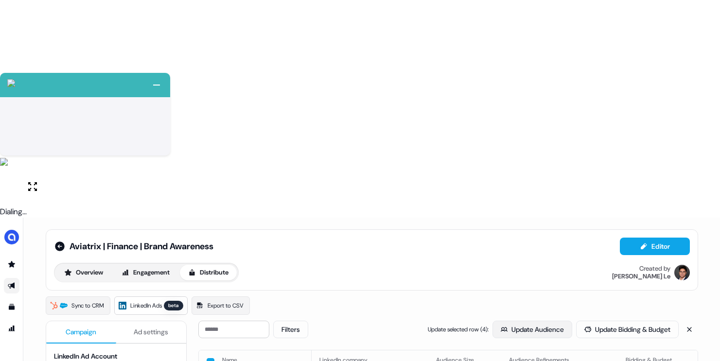
click at [516, 321] on button "Update Audience" at bounding box center [533, 330] width 80 height 18
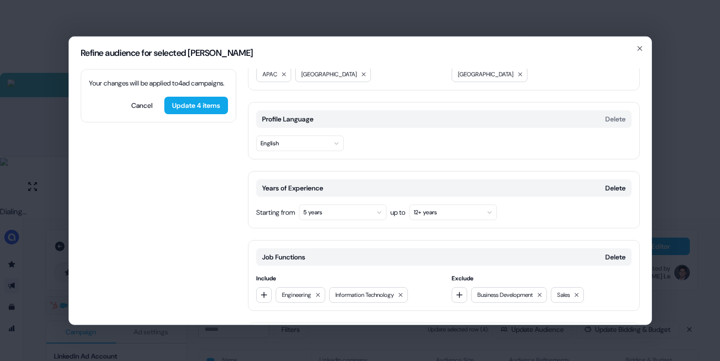
scroll to position [315, 0]
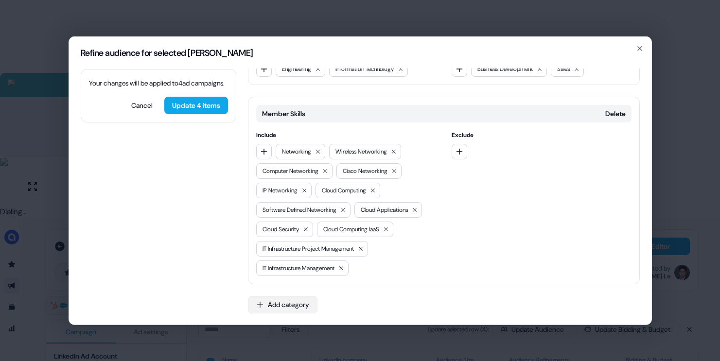
click at [275, 306] on button "Add category" at bounding box center [283, 305] width 70 height 18
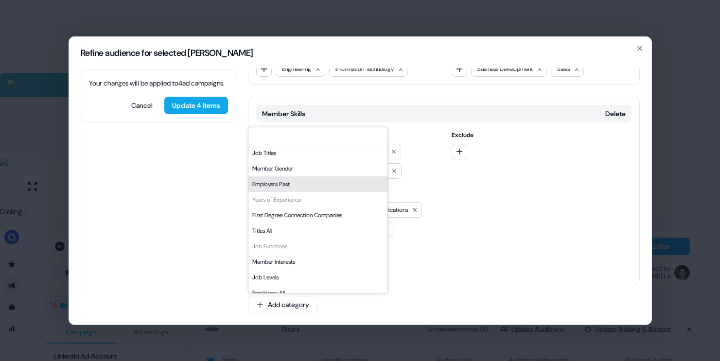
scroll to position [165, 0]
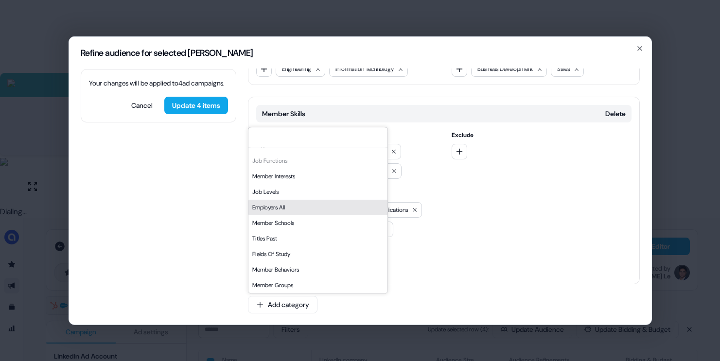
click at [520, 95] on div "Locations Delete Include [GEOGRAPHIC_DATA] EMEA [GEOGRAPHIC_DATA] and [GEOGRAPH…" at bounding box center [444, 39] width 392 height 571
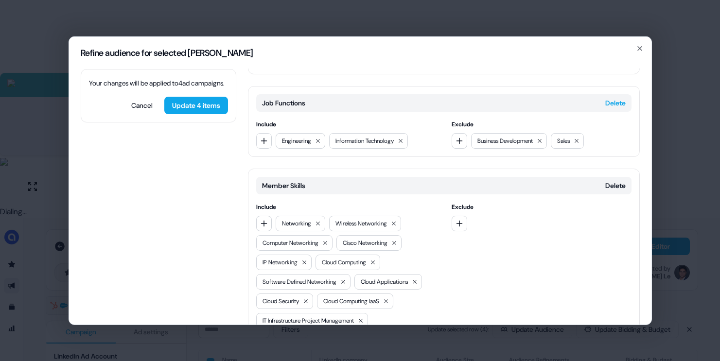
click at [617, 99] on button "Delete" at bounding box center [616, 103] width 20 height 10
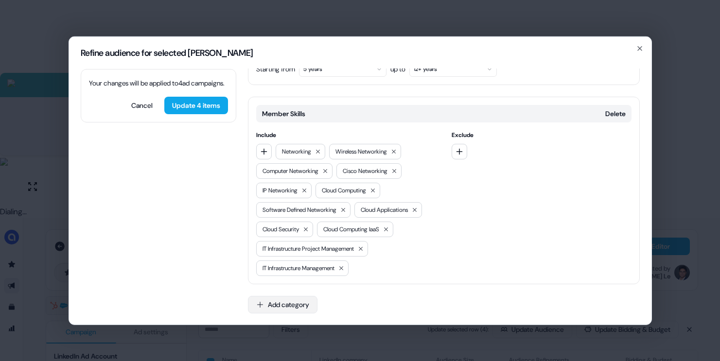
click at [298, 311] on button "Add category" at bounding box center [283, 305] width 70 height 18
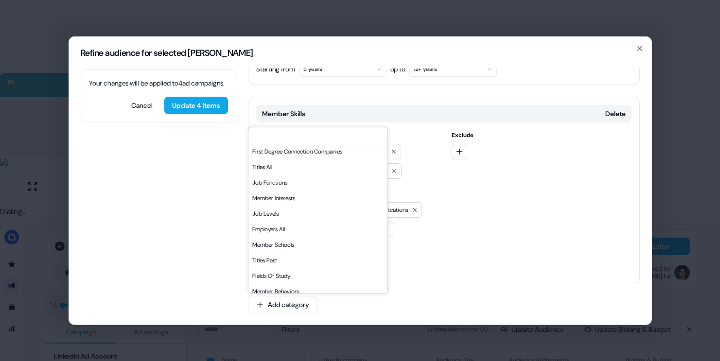
scroll to position [165, 0]
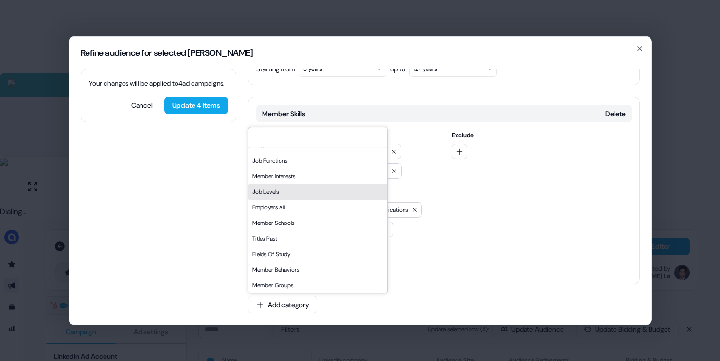
click at [286, 193] on div "Job Levels" at bounding box center [318, 192] width 139 height 16
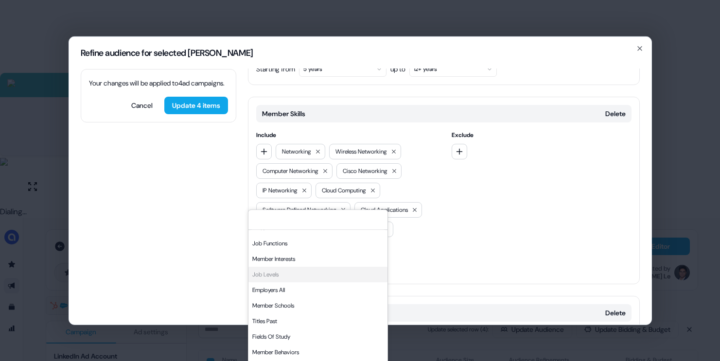
scroll to position [315, 0]
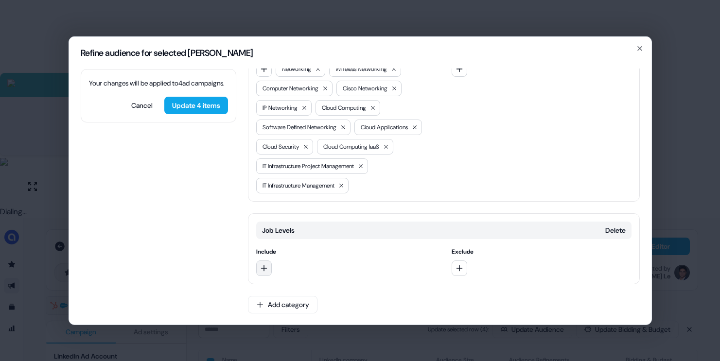
click at [267, 263] on button "button" at bounding box center [264, 268] width 16 height 16
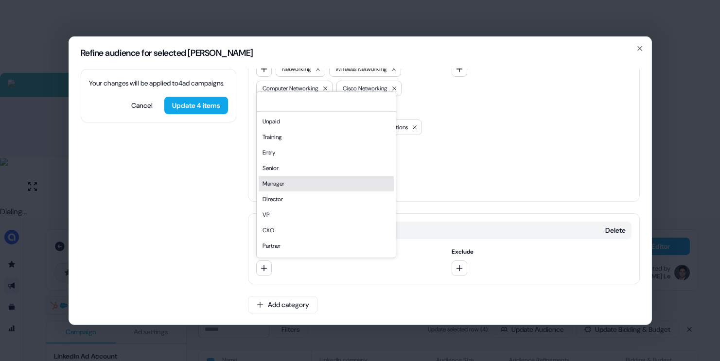
click at [279, 183] on div "Manager" at bounding box center [326, 184] width 135 height 16
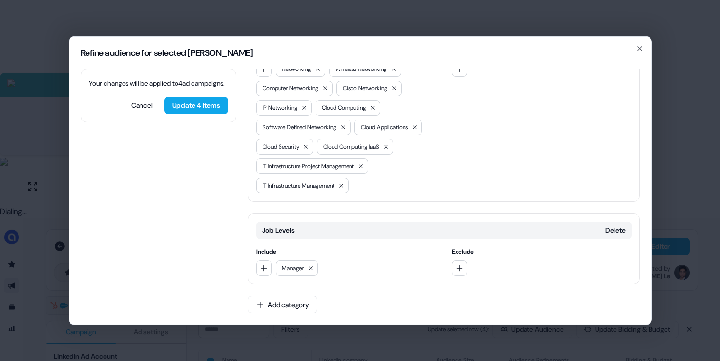
drag, startPoint x: 260, startPoint y: 277, endPoint x: 268, endPoint y: 260, distance: 19.4
click at [260, 277] on div "Job Levels Delete Include Manager Exclude" at bounding box center [444, 248] width 392 height 71
click at [266, 274] on button "button" at bounding box center [264, 268] width 16 height 16
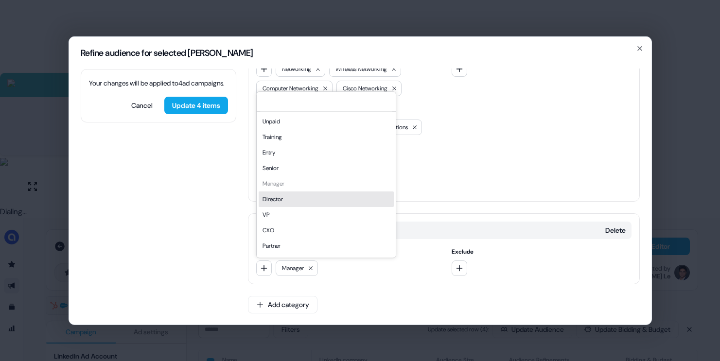
click at [279, 199] on div "Director" at bounding box center [326, 200] width 135 height 16
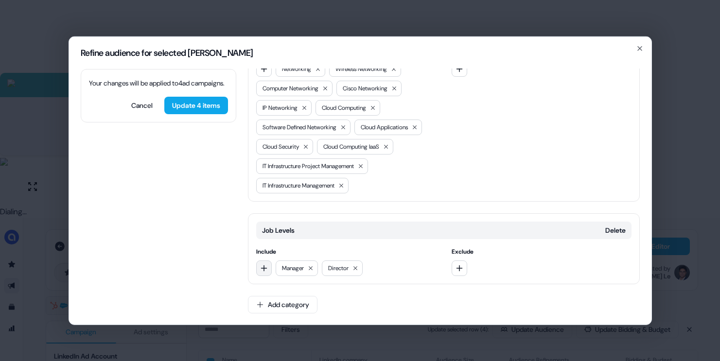
click at [262, 270] on icon "button" at bounding box center [264, 268] width 8 height 8
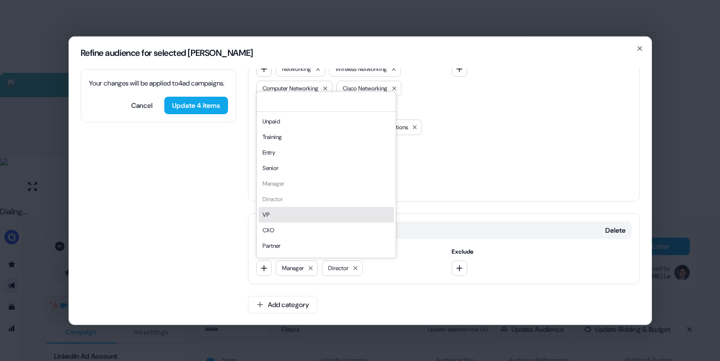
click at [285, 216] on div "VP" at bounding box center [326, 215] width 135 height 16
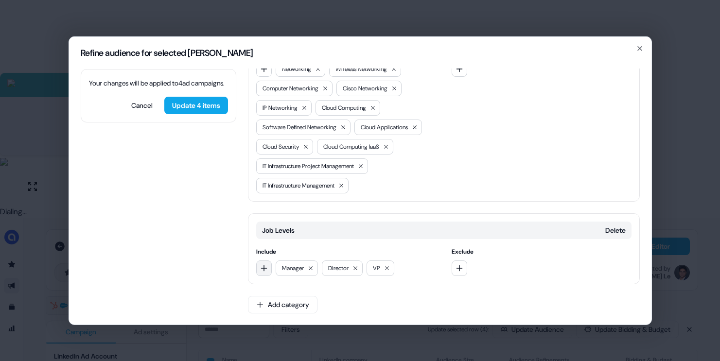
click at [267, 267] on icon "button" at bounding box center [264, 268] width 6 height 6
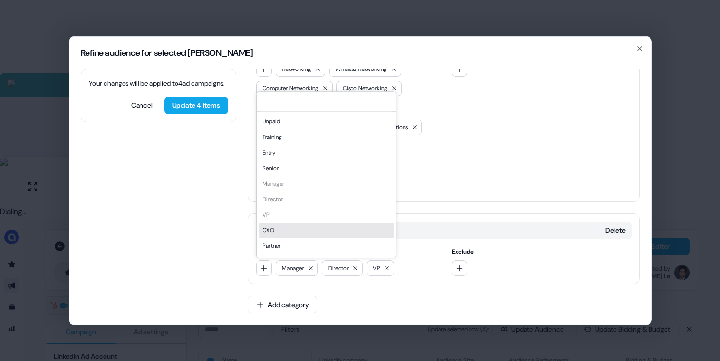
click at [285, 230] on div "CXO" at bounding box center [326, 231] width 135 height 16
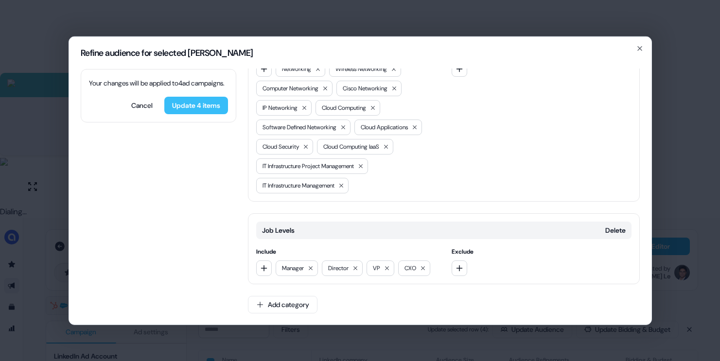
click at [202, 114] on button "Update 4 items" at bounding box center [196, 105] width 64 height 18
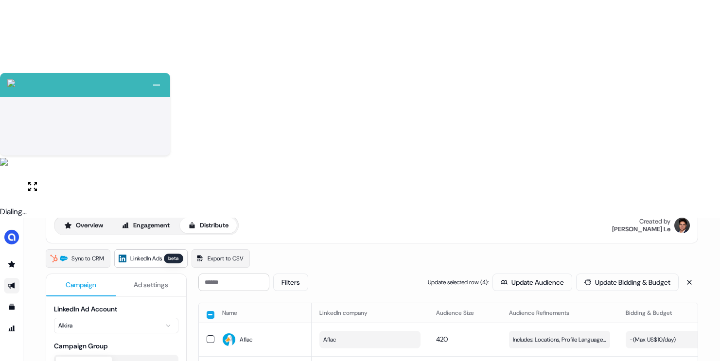
scroll to position [0, 0]
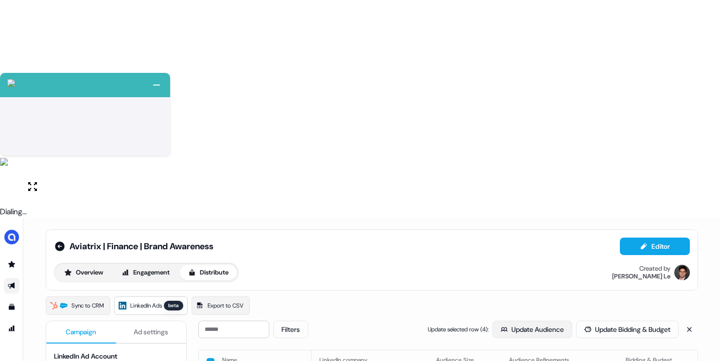
click at [522, 321] on button "Update Audience" at bounding box center [533, 330] width 80 height 18
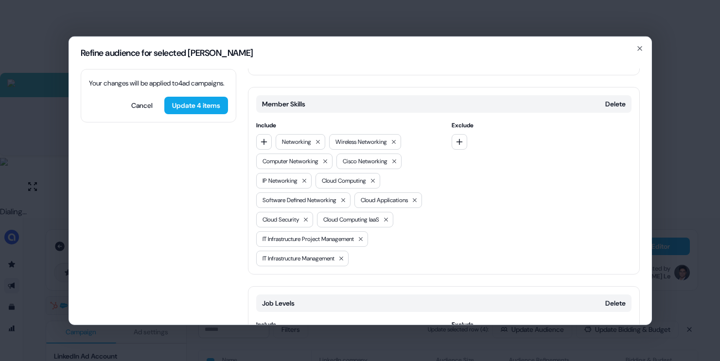
scroll to position [124, 0]
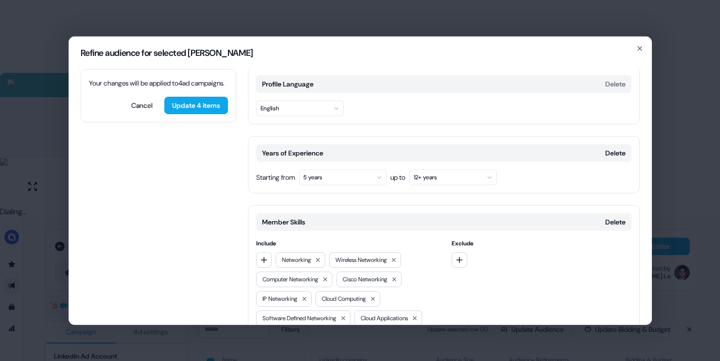
click at [329, 177] on button "5 years" at bounding box center [343, 177] width 88 height 16
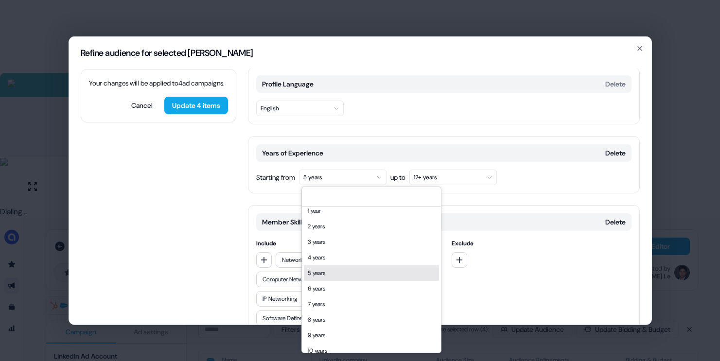
scroll to position [9, 0]
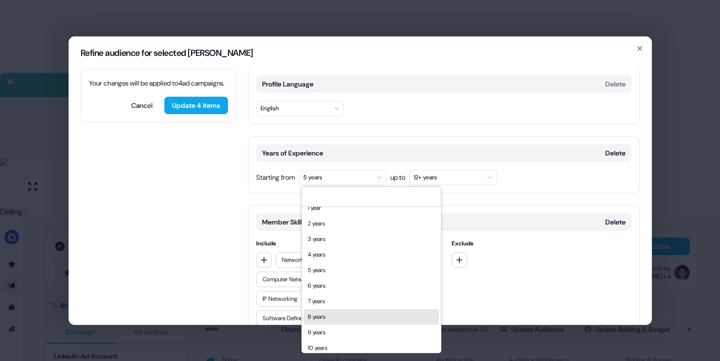
click at [320, 318] on div "8 years" at bounding box center [371, 317] width 135 height 16
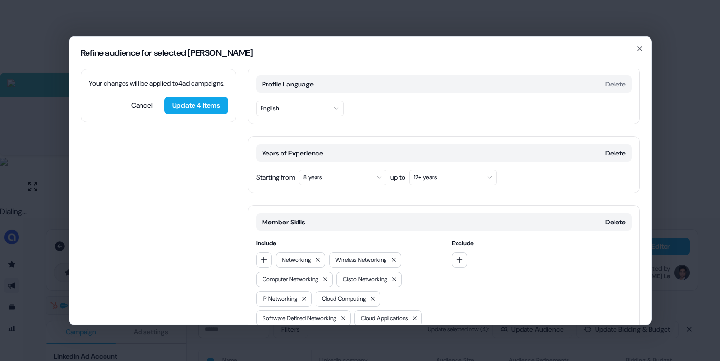
scroll to position [315, 0]
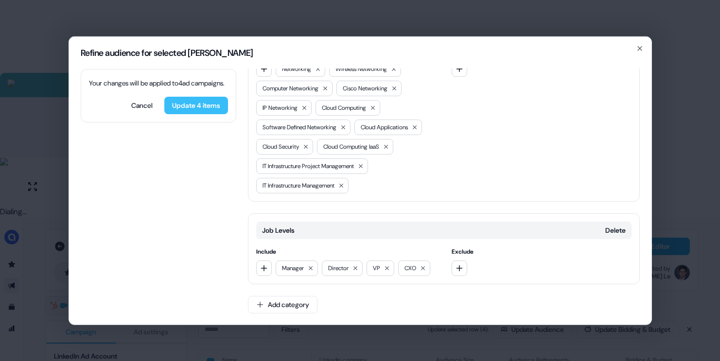
click at [215, 114] on button "Update 4 items" at bounding box center [196, 105] width 64 height 18
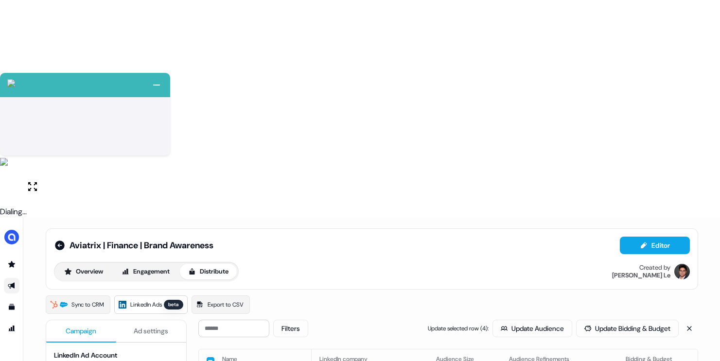
scroll to position [0, 0]
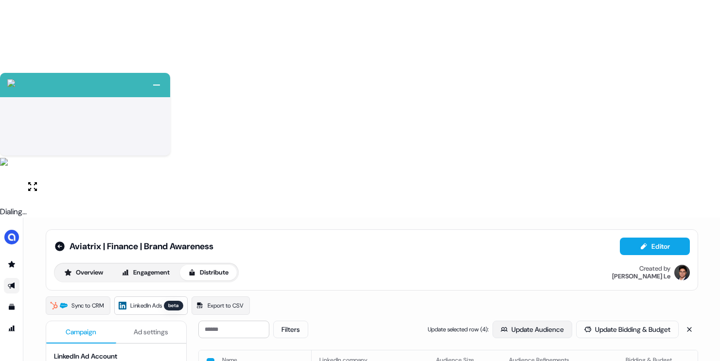
click at [511, 321] on button "Update Audience" at bounding box center [533, 330] width 80 height 18
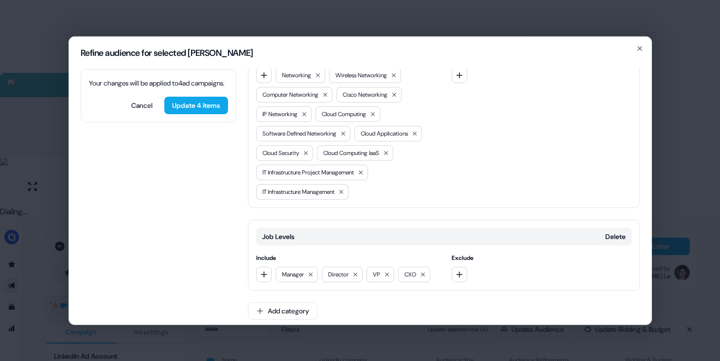
scroll to position [315, 0]
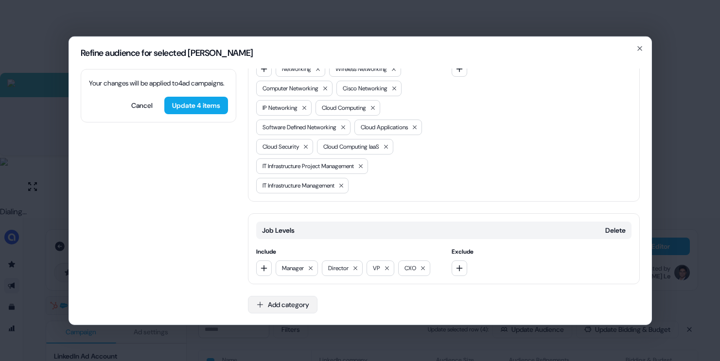
click at [290, 308] on button "Add category" at bounding box center [283, 305] width 70 height 18
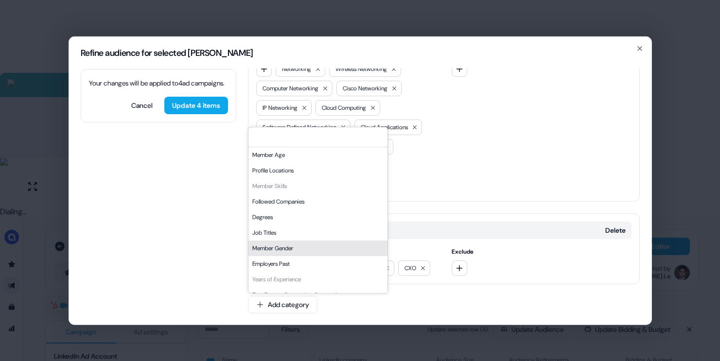
scroll to position [2, 0]
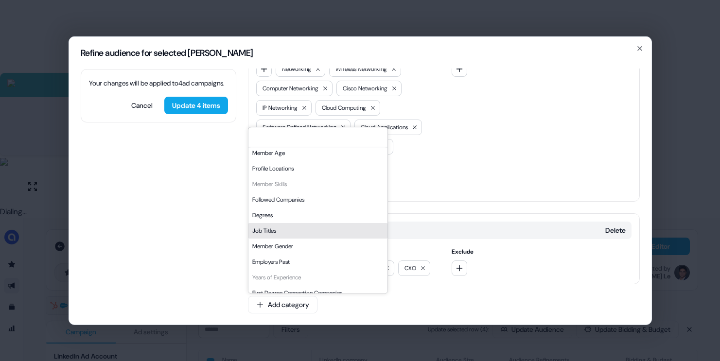
click at [295, 230] on div "Job Titles" at bounding box center [318, 231] width 139 height 16
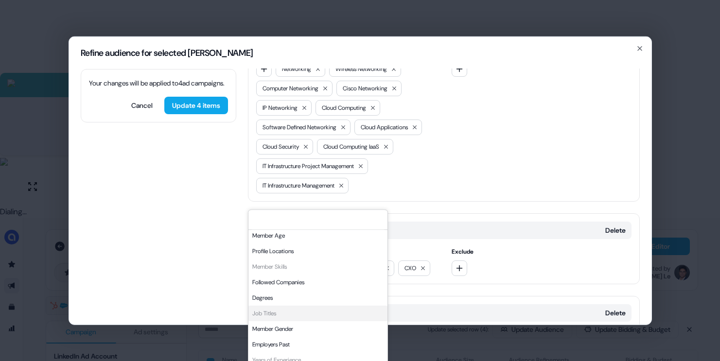
scroll to position [397, 0]
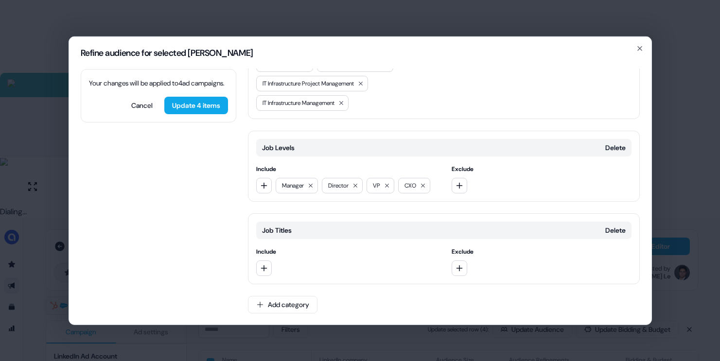
click at [273, 262] on div at bounding box center [346, 268] width 180 height 16
click at [265, 265] on icon "button" at bounding box center [264, 268] width 8 height 8
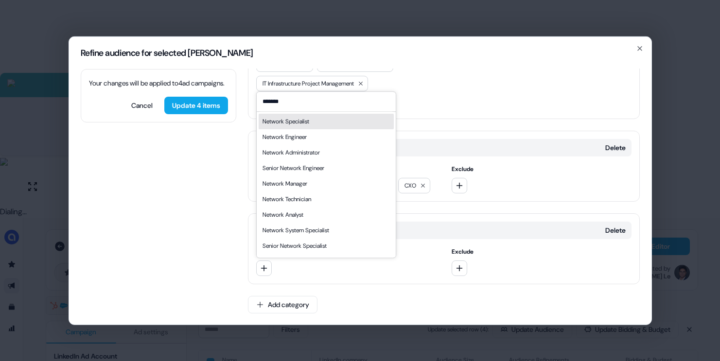
type input "*******"
click at [298, 127] on div "Network Specialist" at bounding box center [326, 122] width 135 height 16
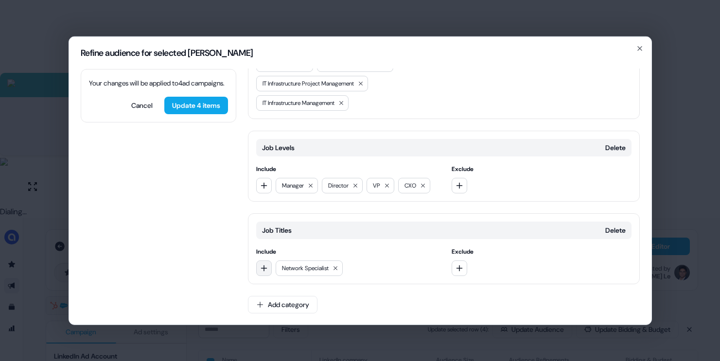
click at [267, 272] on button "button" at bounding box center [264, 268] width 16 height 16
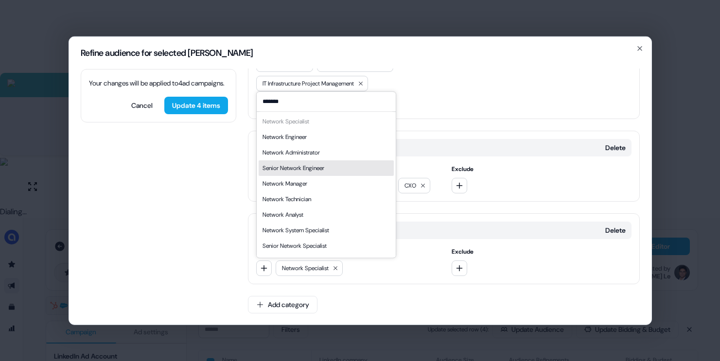
type input "*******"
click at [317, 166] on div "Senior Network Engineer" at bounding box center [294, 168] width 62 height 10
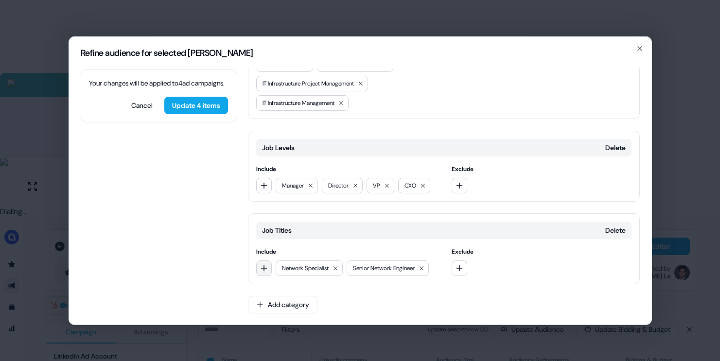
click at [268, 268] on button "button" at bounding box center [264, 268] width 16 height 16
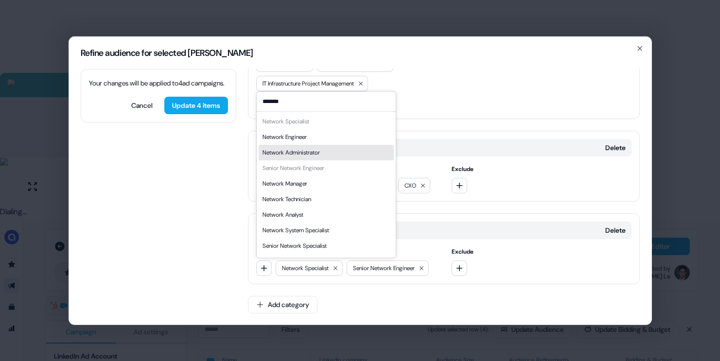
type input "*******"
click at [314, 137] on div "Network Engineer" at bounding box center [326, 137] width 135 height 16
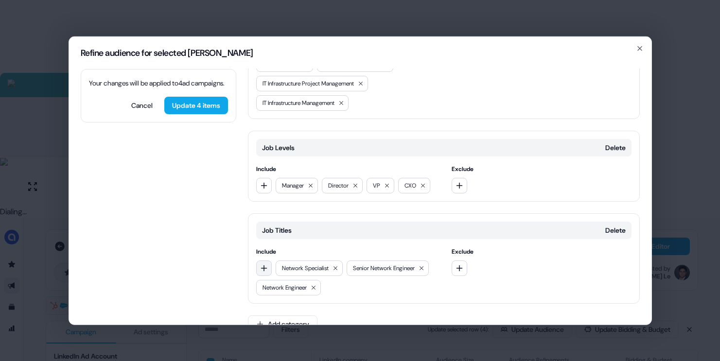
click at [264, 265] on icon "button" at bounding box center [264, 268] width 8 height 8
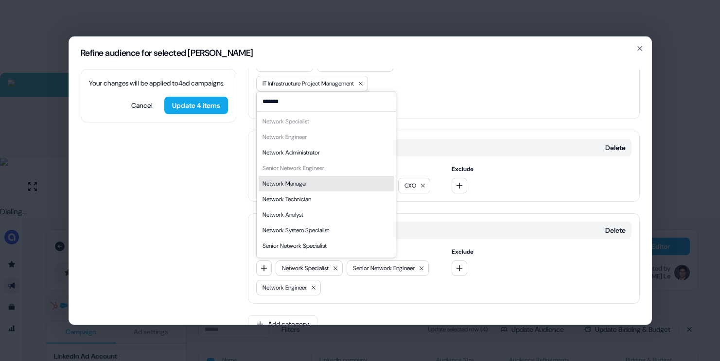
type input "*******"
click at [339, 182] on div "Network Manager" at bounding box center [326, 184] width 135 height 16
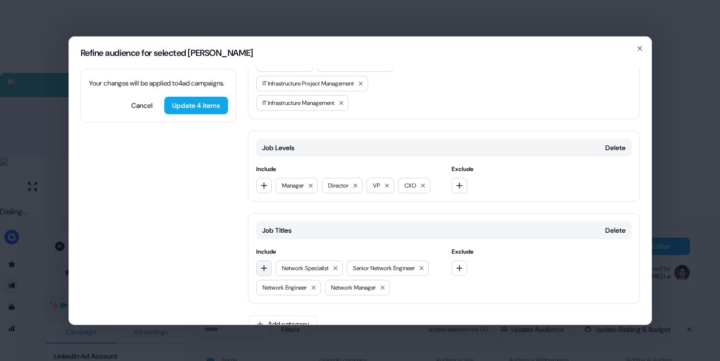
click at [265, 270] on icon "button" at bounding box center [264, 268] width 8 height 8
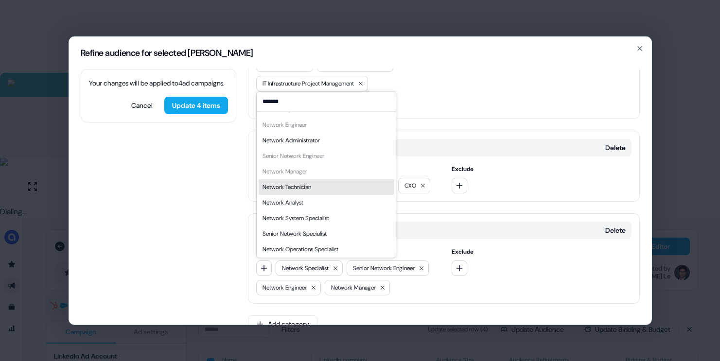
scroll to position [14, 0]
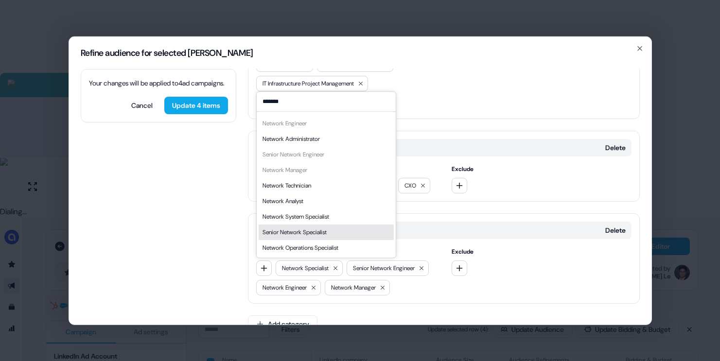
type input "*******"
click at [292, 235] on div "Senior Network Specialist" at bounding box center [295, 233] width 64 height 10
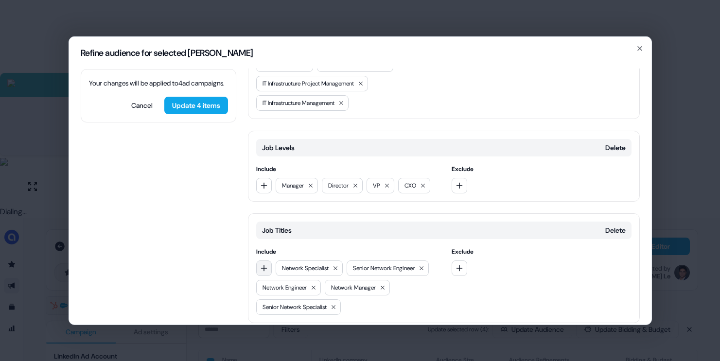
click at [260, 273] on button "button" at bounding box center [264, 268] width 16 height 16
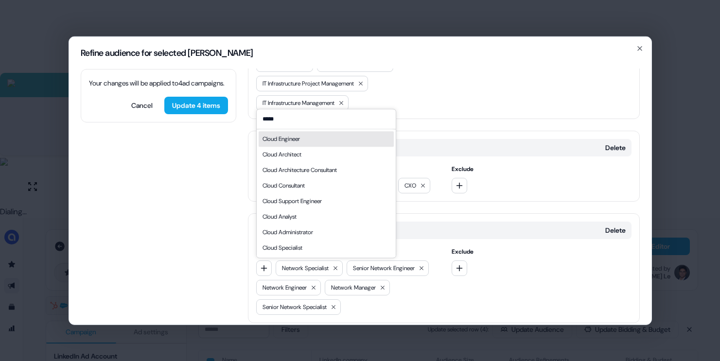
type input "*****"
click at [299, 136] on div "Cloud Engineer" at bounding box center [281, 139] width 37 height 10
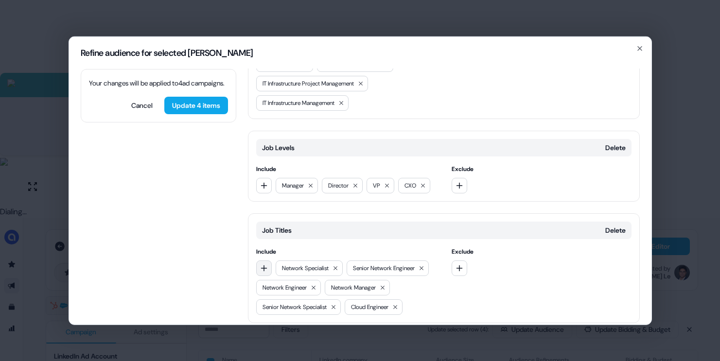
click at [263, 265] on icon "button" at bounding box center [264, 268] width 8 height 8
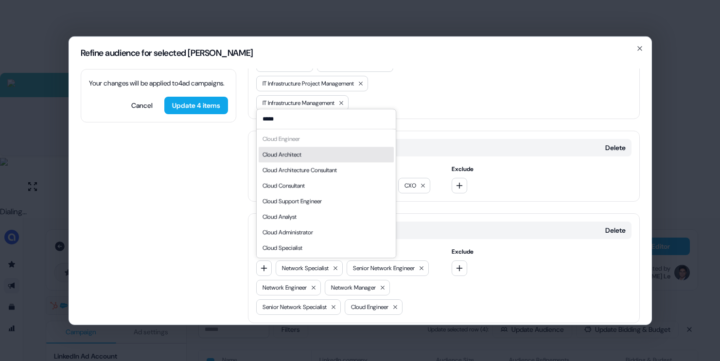
type input "*****"
click at [297, 153] on div "Cloud Architect" at bounding box center [282, 155] width 39 height 10
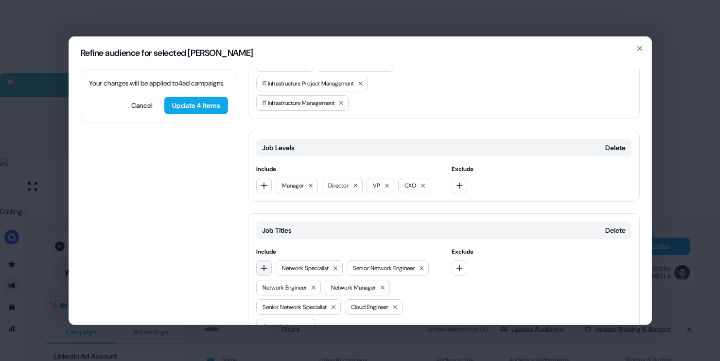
click at [267, 269] on icon "button" at bounding box center [264, 268] width 8 height 8
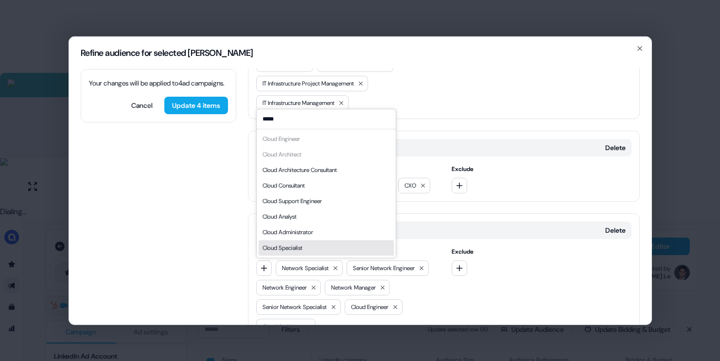
type input "*****"
click at [290, 252] on div "Cloud Specialist" at bounding box center [283, 248] width 40 height 10
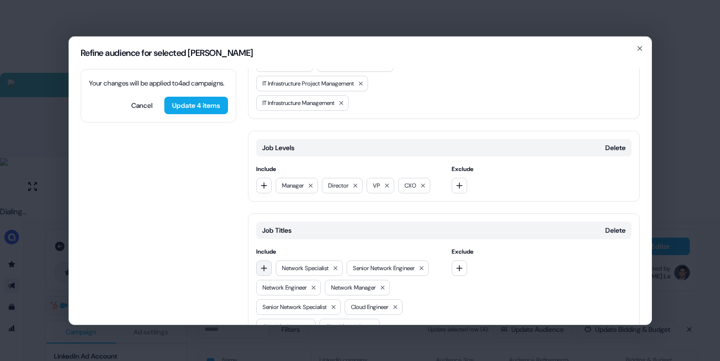
click at [267, 272] on button "button" at bounding box center [264, 268] width 16 height 16
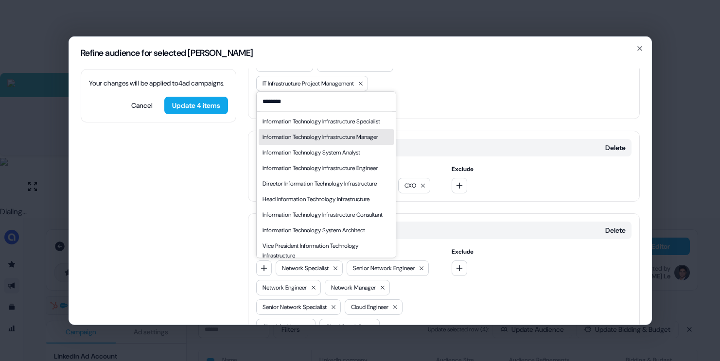
type input "********"
click at [312, 142] on div "Information Technology Infrastructure Manager" at bounding box center [321, 137] width 116 height 10
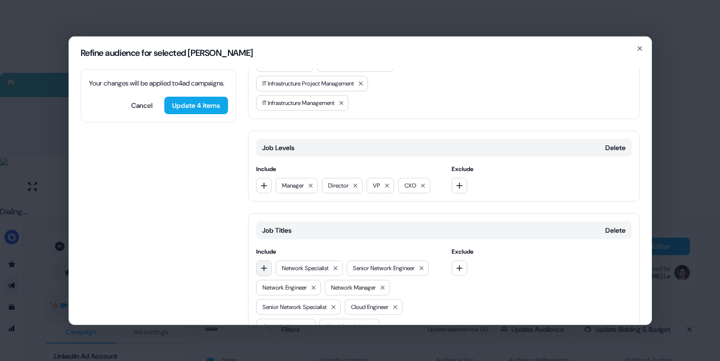
click at [263, 265] on icon "button" at bounding box center [264, 268] width 8 height 8
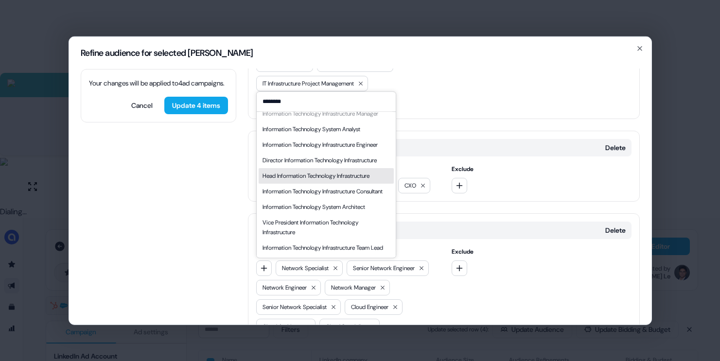
scroll to position [63, 0]
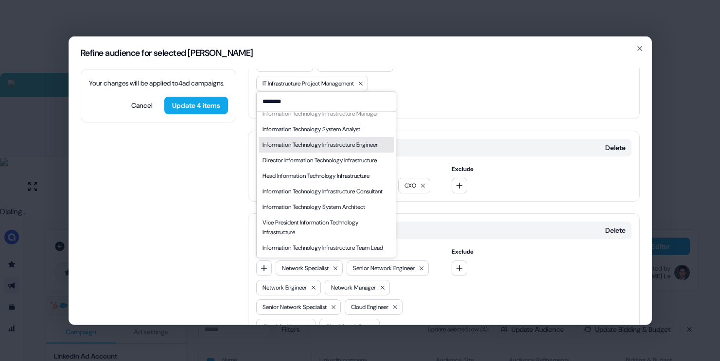
type input "********"
click at [314, 140] on div "Information Technology Infrastructure Engineer" at bounding box center [320, 145] width 115 height 10
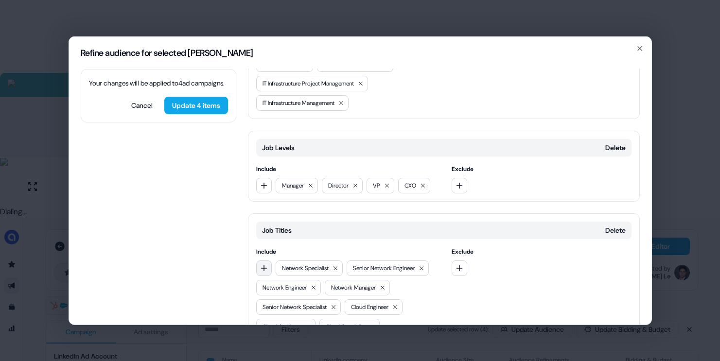
click at [261, 268] on icon "button" at bounding box center [264, 268] width 8 height 8
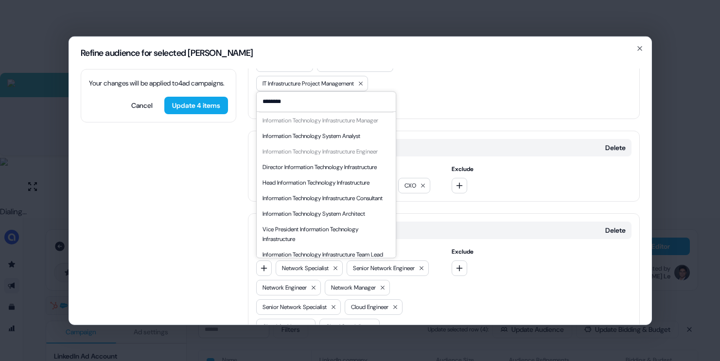
scroll to position [18, 0]
type input "********"
click at [311, 171] on div "Director Information Technology Infrastructure" at bounding box center [320, 166] width 114 height 10
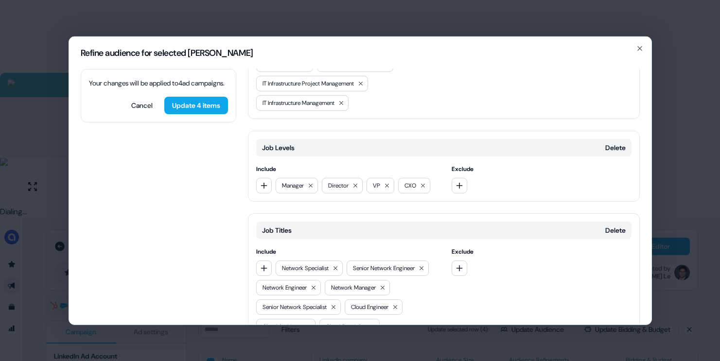
click at [271, 268] on div "Network Specialist Senior Network Engineer Network Engineer Network Manager Sen…" at bounding box center [346, 326] width 180 height 132
click at [268, 268] on button "button" at bounding box center [264, 268] width 16 height 16
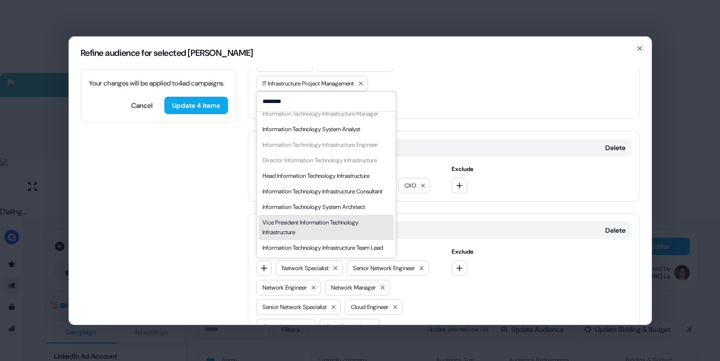
scroll to position [82, 0]
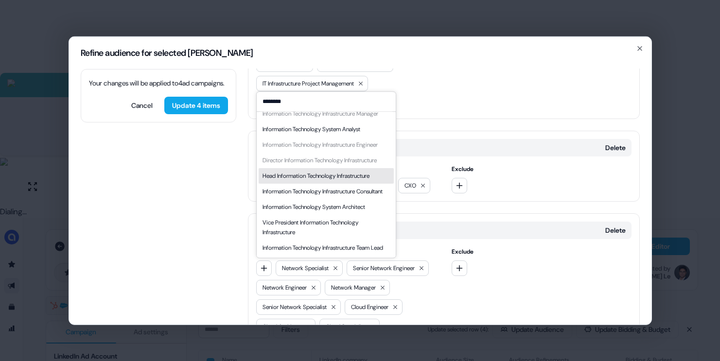
type input "********"
click at [317, 168] on div "Head Information Technology Infrastructure" at bounding box center [326, 176] width 135 height 16
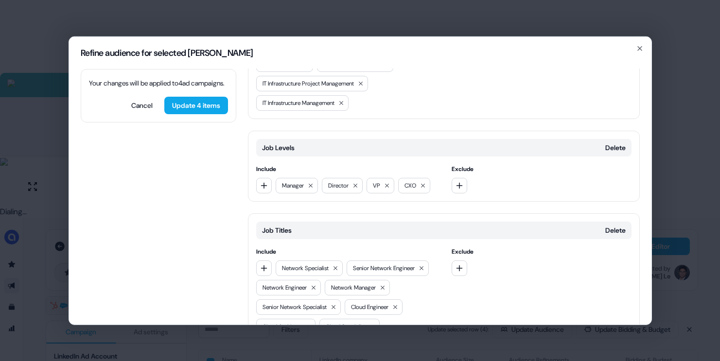
drag, startPoint x: 266, startPoint y: 269, endPoint x: 293, endPoint y: 258, distance: 29.0
click at [267, 269] on icon "button" at bounding box center [264, 268] width 8 height 8
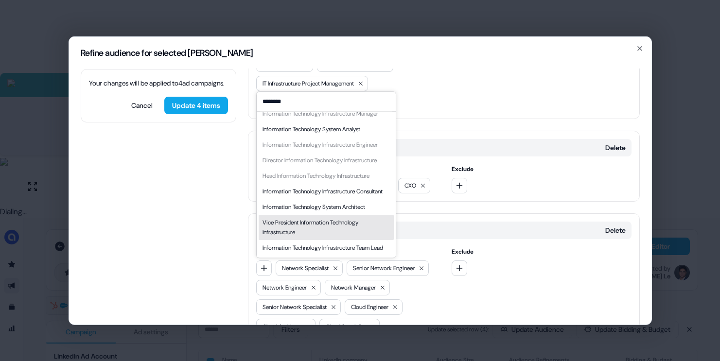
type input "********"
click at [348, 221] on div "Vice President Information Technology Infrastructure" at bounding box center [326, 227] width 127 height 19
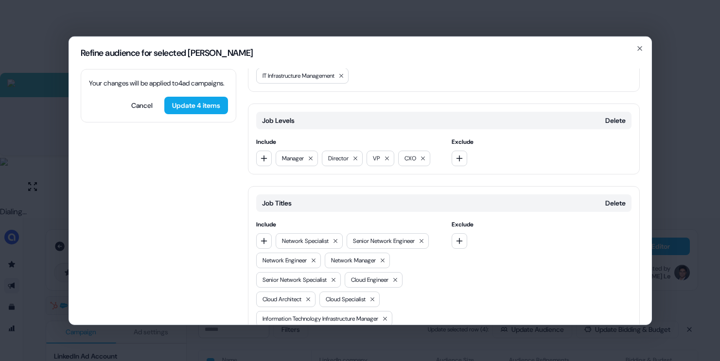
scroll to position [504, 0]
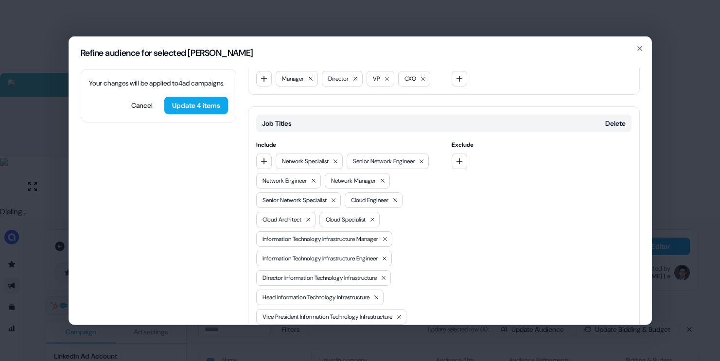
drag, startPoint x: 262, startPoint y: 161, endPoint x: 294, endPoint y: 169, distance: 33.1
click at [262, 161] on icon "button" at bounding box center [264, 161] width 8 height 8
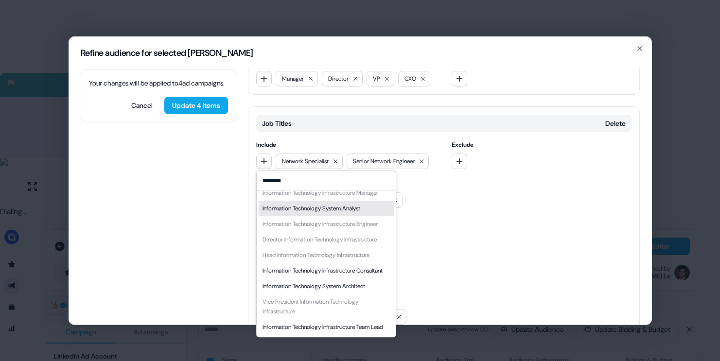
scroll to position [82, 0]
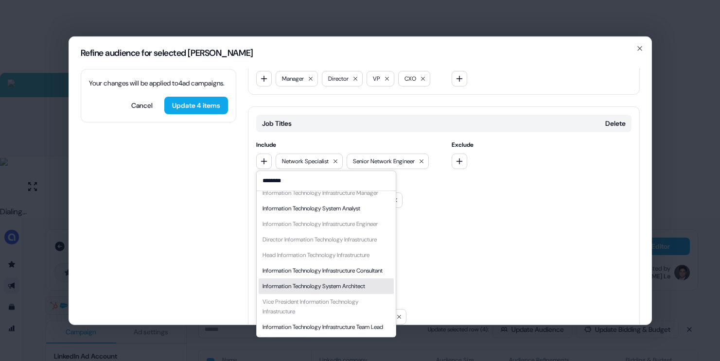
type input "********"
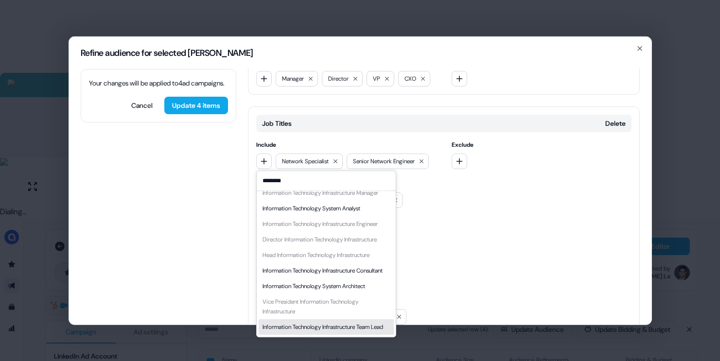
click at [299, 322] on div "Information Technology Infrastructure Team Lead" at bounding box center [323, 327] width 121 height 10
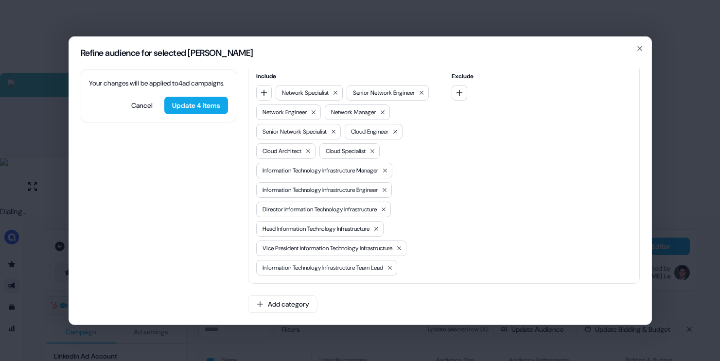
scroll to position [474, 0]
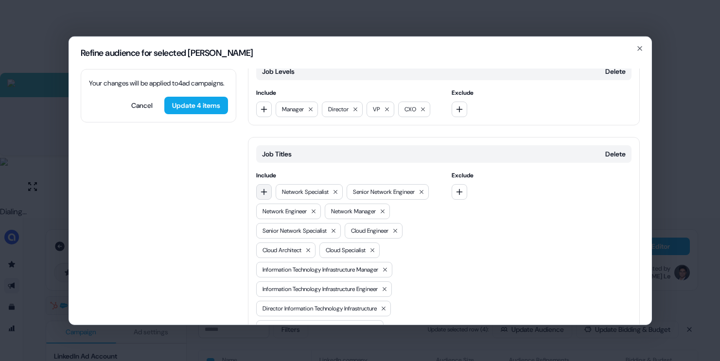
click at [263, 196] on button "button" at bounding box center [264, 192] width 16 height 16
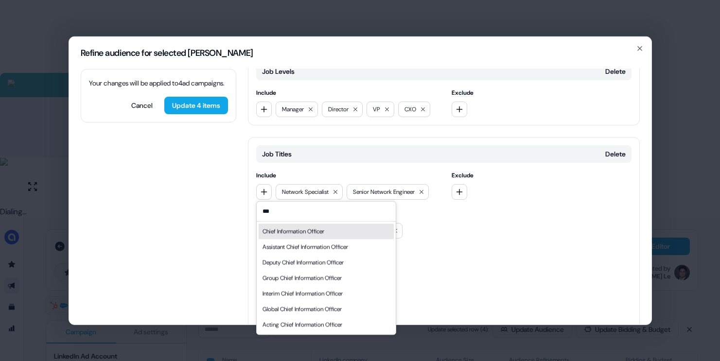
type input "***"
click at [287, 232] on div "Chief Information Officer" at bounding box center [294, 232] width 62 height 10
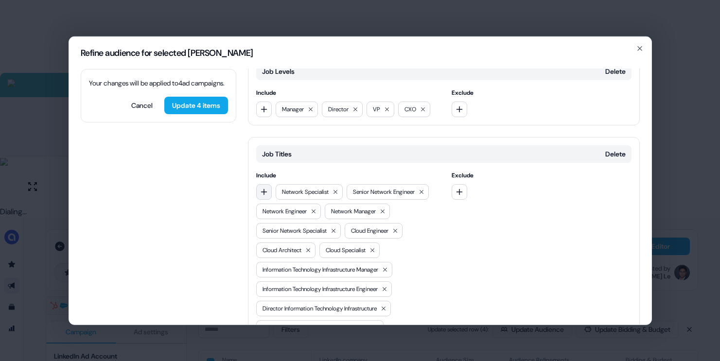
click at [268, 192] on button "button" at bounding box center [264, 192] width 16 height 16
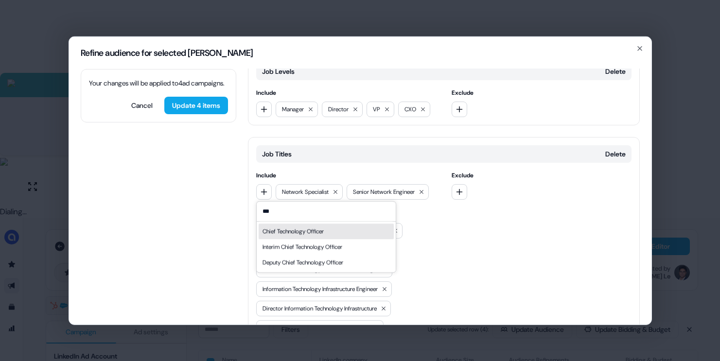
type input "***"
click at [299, 234] on div "Chief Technology Officer" at bounding box center [293, 232] width 61 height 10
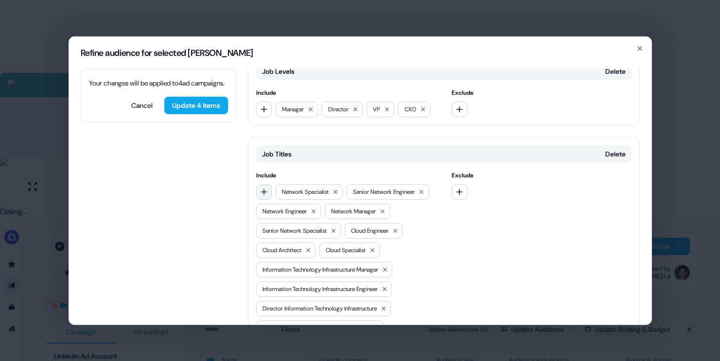
click at [267, 193] on icon "button" at bounding box center [264, 192] width 8 height 8
type input "****"
click at [291, 235] on div "Chief Information Security Officer" at bounding box center [305, 232] width 84 height 10
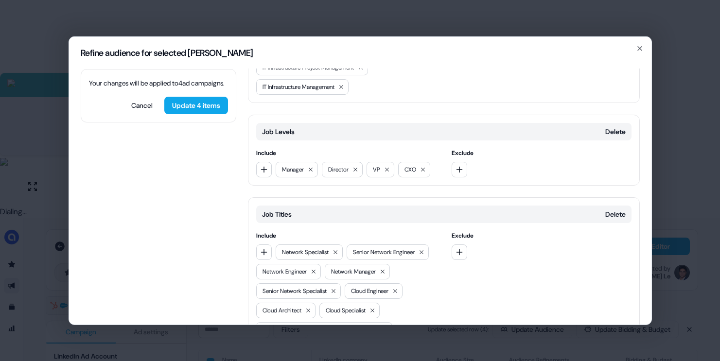
scroll to position [411, 0]
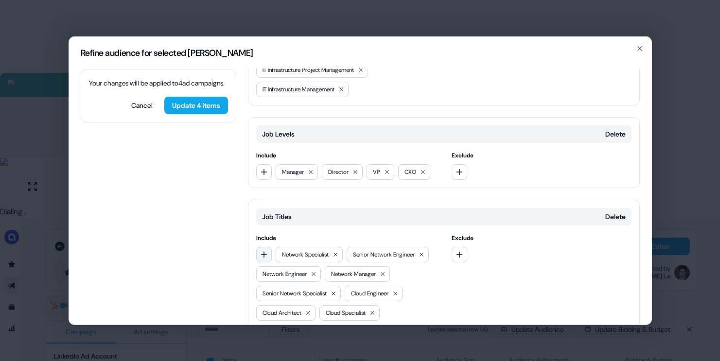
click at [260, 255] on icon "button" at bounding box center [264, 254] width 8 height 8
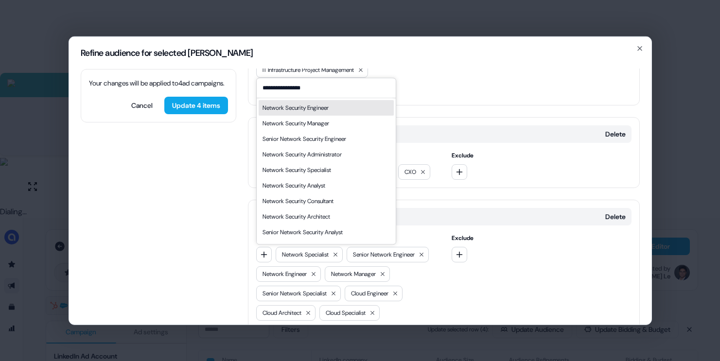
type input "**********"
click at [303, 108] on div "Network Security Engineer" at bounding box center [296, 108] width 66 height 10
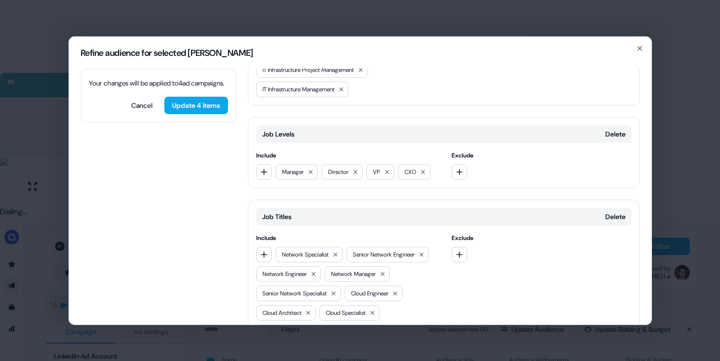
drag, startPoint x: 259, startPoint y: 254, endPoint x: 283, endPoint y: 228, distance: 35.8
click at [259, 254] on button "button" at bounding box center [264, 255] width 16 height 16
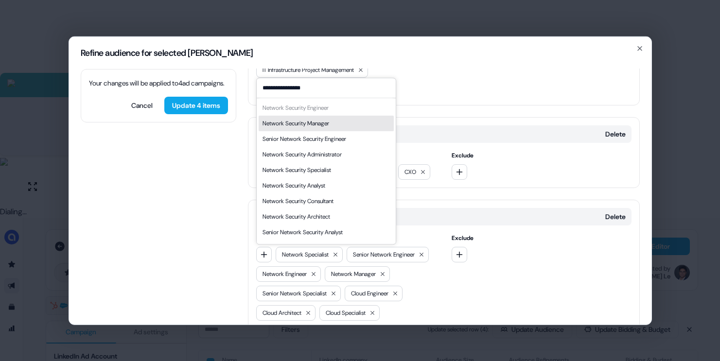
type input "**********"
click at [326, 121] on div "Network Security Manager" at bounding box center [296, 124] width 67 height 10
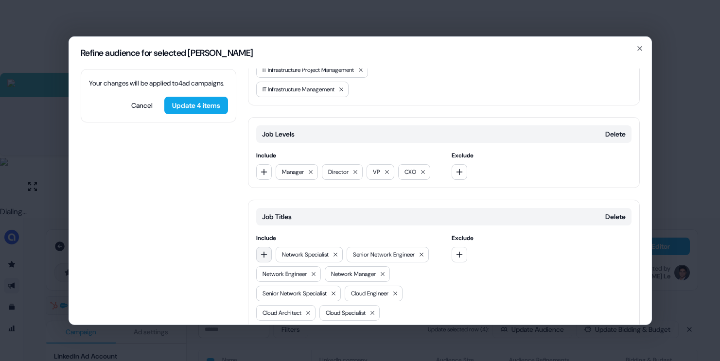
click at [258, 253] on button "button" at bounding box center [264, 255] width 16 height 16
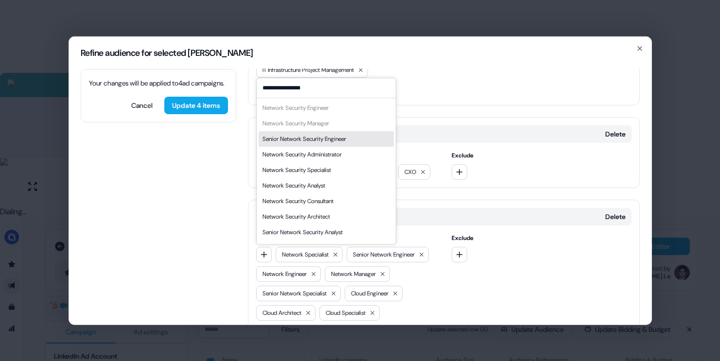
type input "**********"
click at [338, 135] on div "Senior Network Security Engineer" at bounding box center [305, 139] width 84 height 10
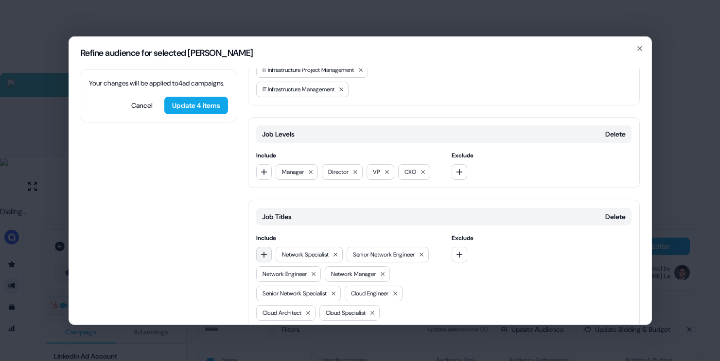
click at [265, 254] on icon "button" at bounding box center [264, 254] width 6 height 6
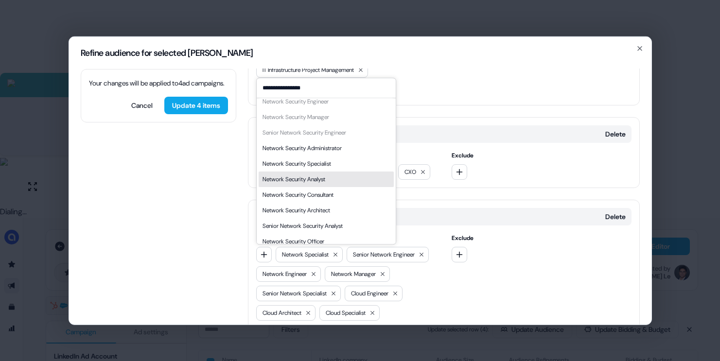
scroll to position [14, 0]
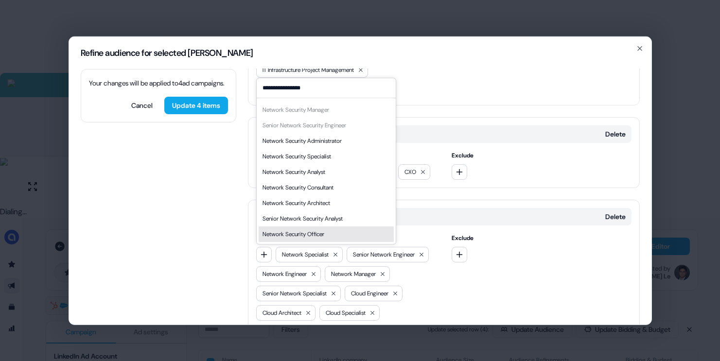
type input "**********"
click at [323, 237] on div "Network Security Officer" at bounding box center [294, 235] width 62 height 10
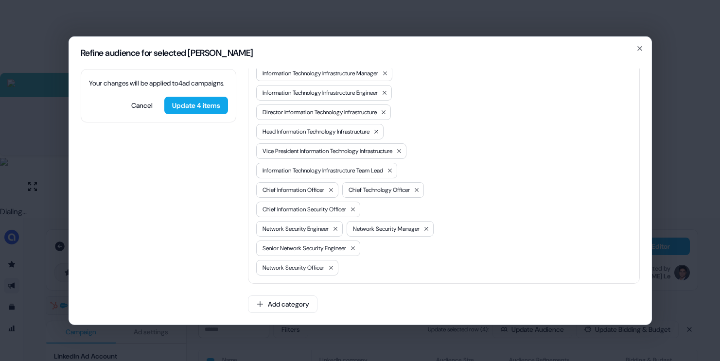
scroll to position [728, 0]
click at [210, 114] on button "Update 4 items" at bounding box center [196, 105] width 64 height 18
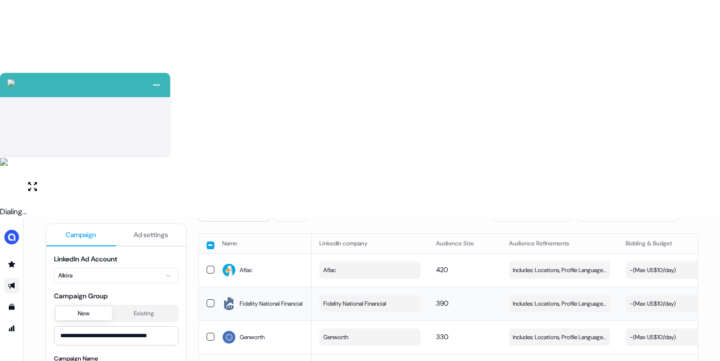
scroll to position [0, 0]
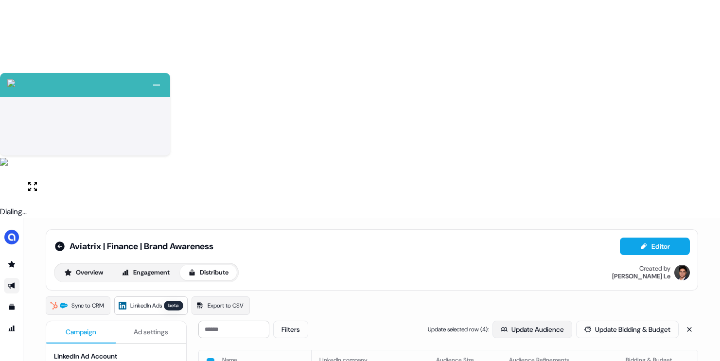
click at [503, 321] on button "Update Audience" at bounding box center [533, 330] width 80 height 18
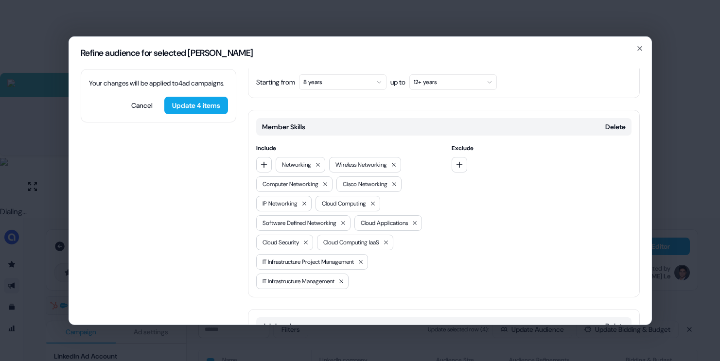
scroll to position [105, 0]
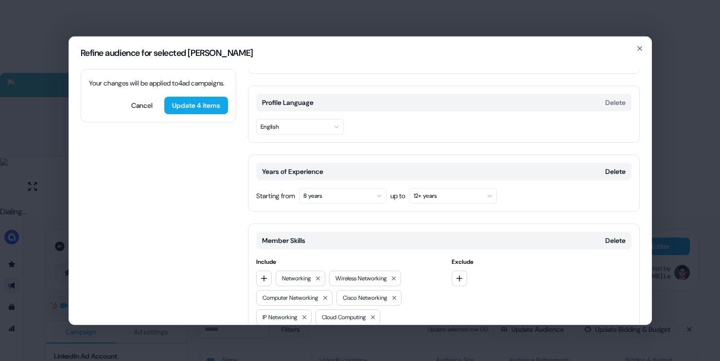
click at [339, 201] on button "8 years" at bounding box center [343, 196] width 88 height 16
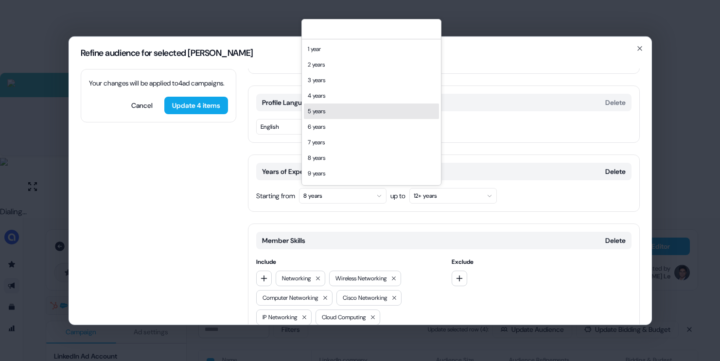
click at [328, 106] on div "5 years" at bounding box center [371, 112] width 135 height 16
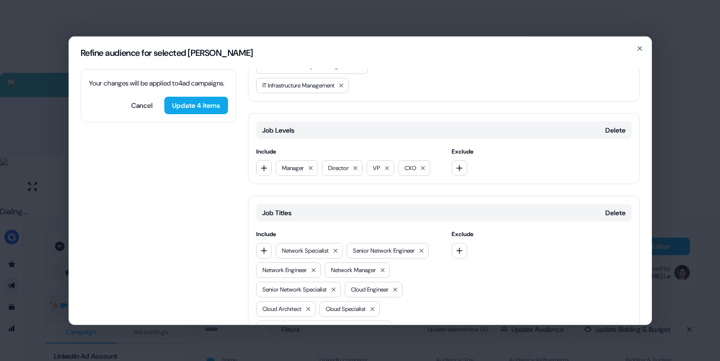
scroll to position [424, 0]
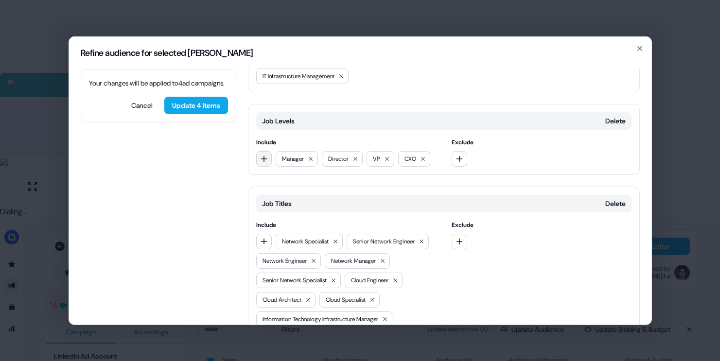
click at [265, 160] on icon "button" at bounding box center [264, 159] width 8 height 8
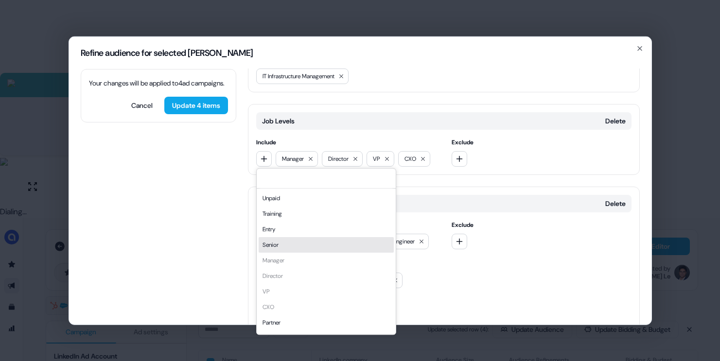
click at [299, 247] on div "Senior" at bounding box center [326, 245] width 135 height 16
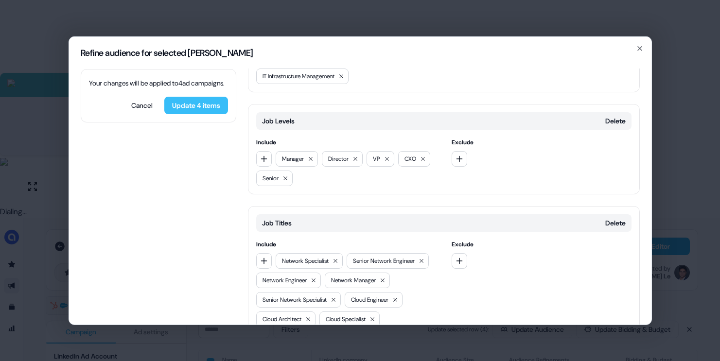
click at [207, 114] on button "Update 4 items" at bounding box center [196, 105] width 64 height 18
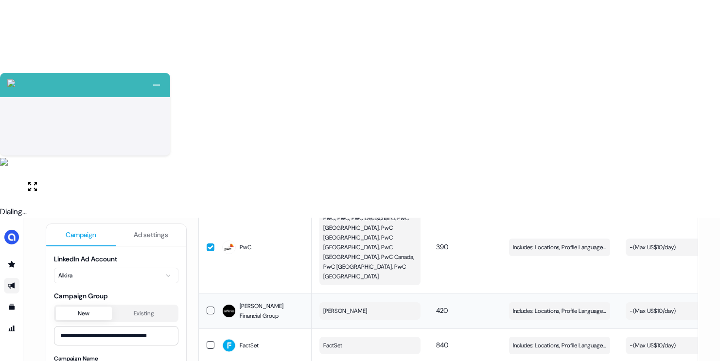
scroll to position [439, 0]
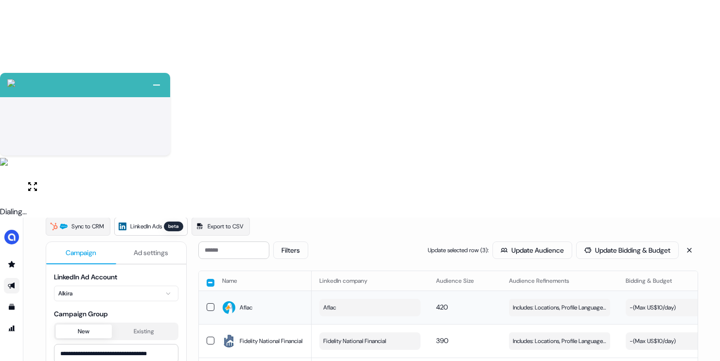
scroll to position [0, 0]
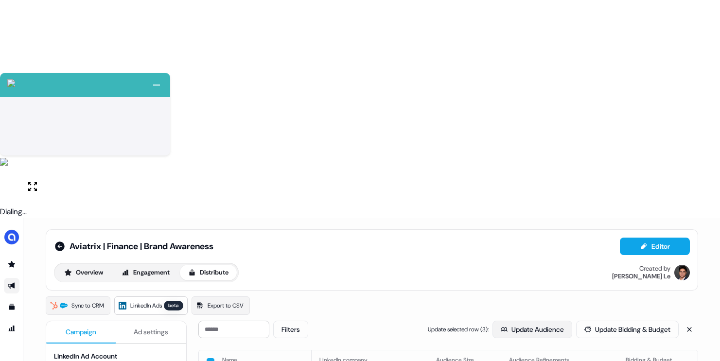
click at [513, 321] on button "Update Audience" at bounding box center [533, 330] width 80 height 18
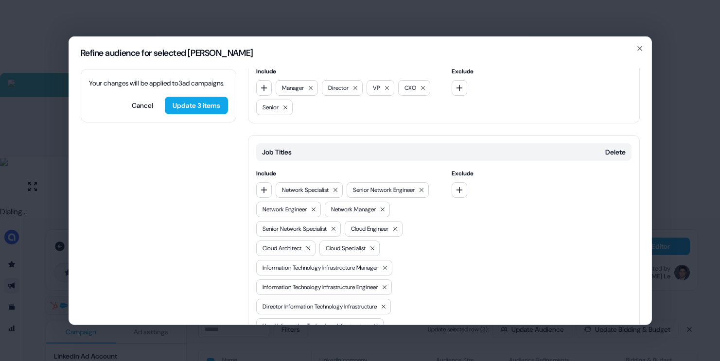
scroll to position [384, 0]
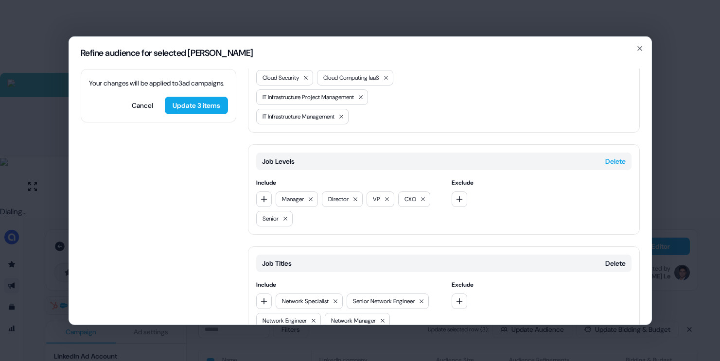
click at [609, 161] on button "Delete" at bounding box center [616, 161] width 20 height 10
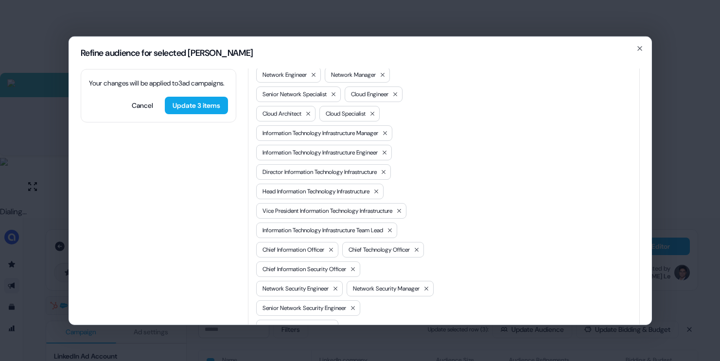
scroll to position [645, 0]
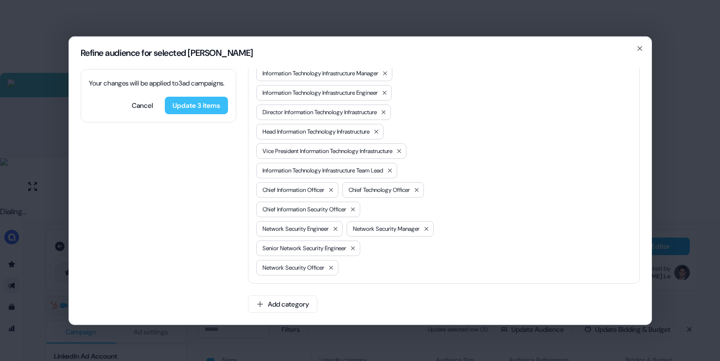
click at [212, 114] on button "Update 3 items" at bounding box center [196, 105] width 63 height 18
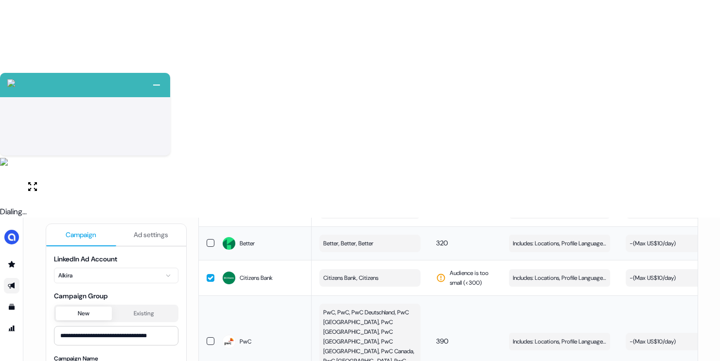
scroll to position [0, 0]
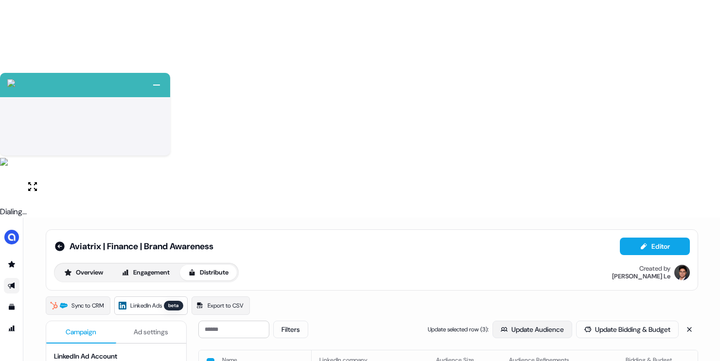
click at [501, 326] on icon "button" at bounding box center [504, 329] width 7 height 7
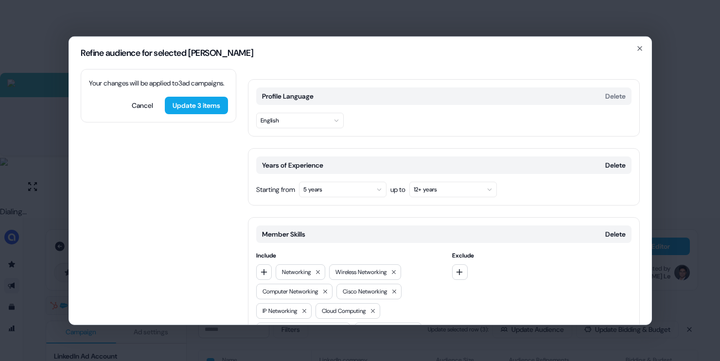
scroll to position [106, 0]
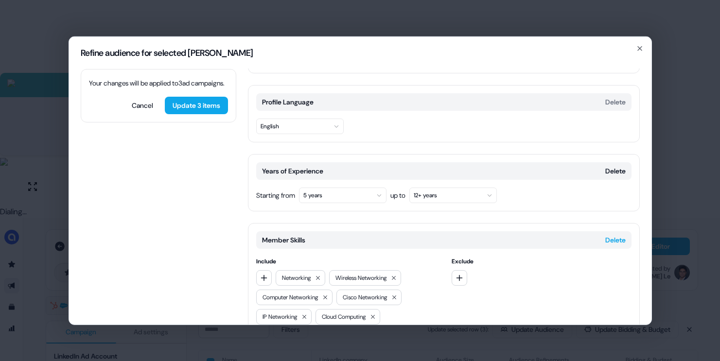
click at [619, 239] on button "Delete" at bounding box center [616, 240] width 20 height 10
click at [320, 189] on button "5 years" at bounding box center [343, 195] width 88 height 16
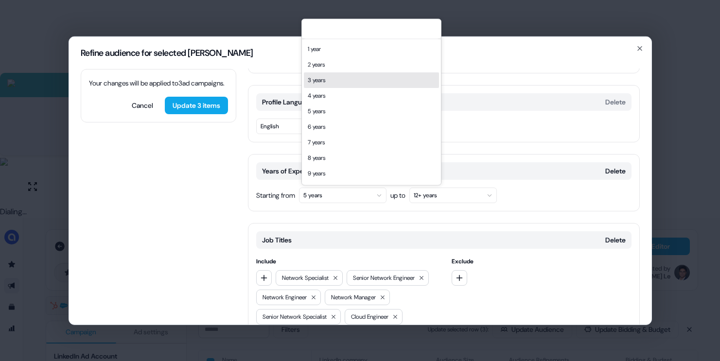
click at [326, 84] on div "3 years" at bounding box center [371, 80] width 135 height 16
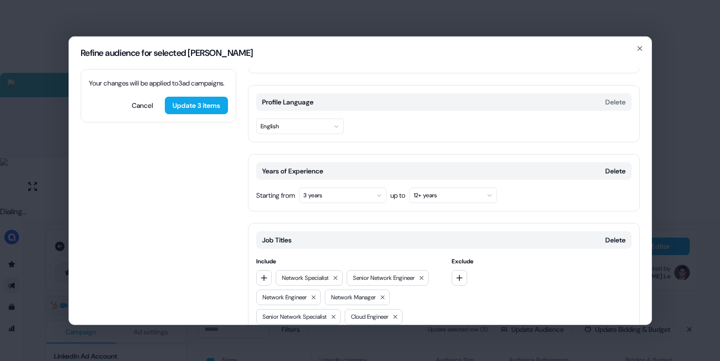
scroll to position [0, 0]
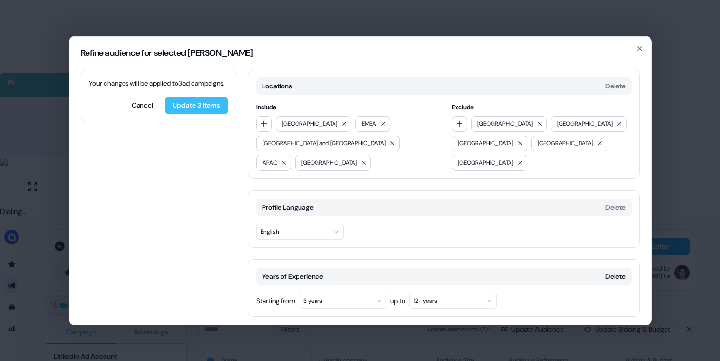
click at [193, 114] on button "Update 3 items" at bounding box center [196, 105] width 63 height 18
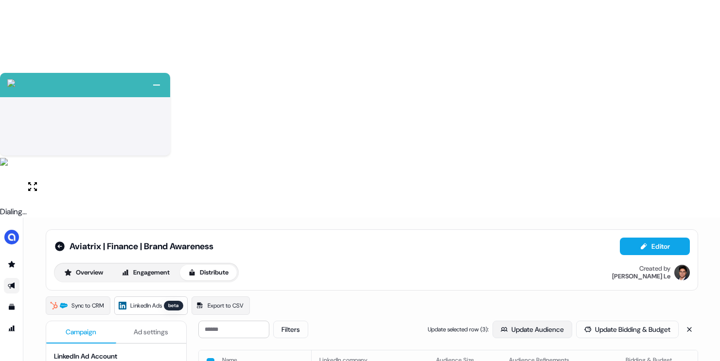
click at [500, 321] on button "Update Audience" at bounding box center [533, 330] width 80 height 18
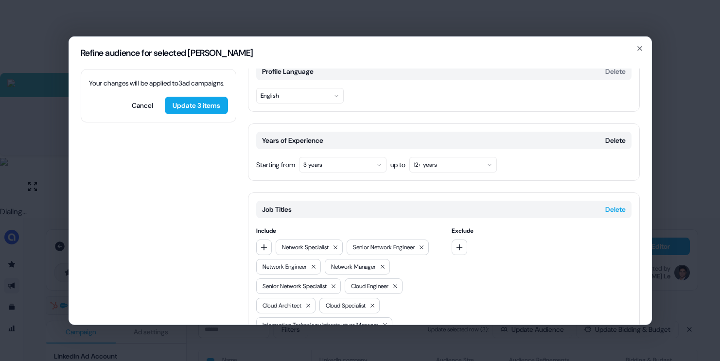
click at [606, 211] on button "Delete" at bounding box center [616, 209] width 20 height 10
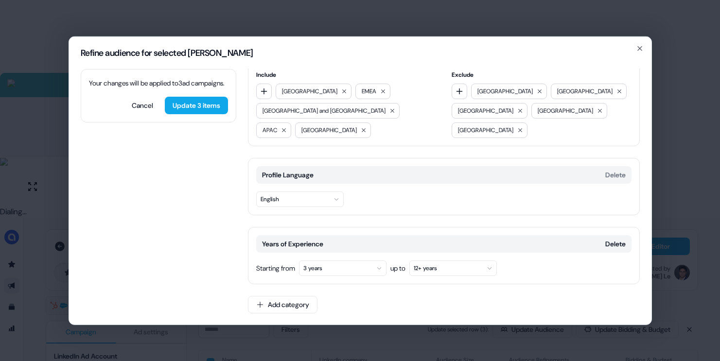
click at [366, 269] on button "3 years" at bounding box center [343, 268] width 88 height 16
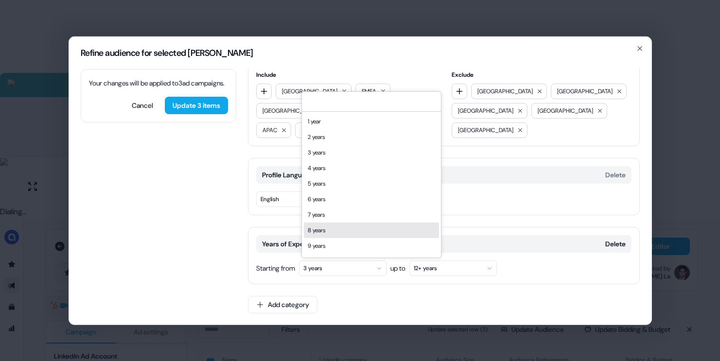
click at [328, 226] on div "8 years" at bounding box center [371, 231] width 135 height 16
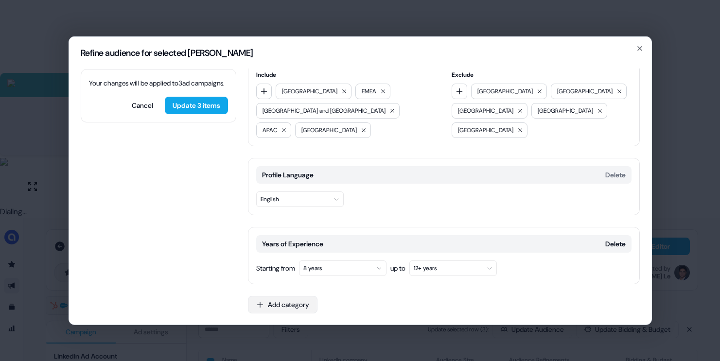
click at [271, 308] on button "Add category" at bounding box center [283, 305] width 70 height 18
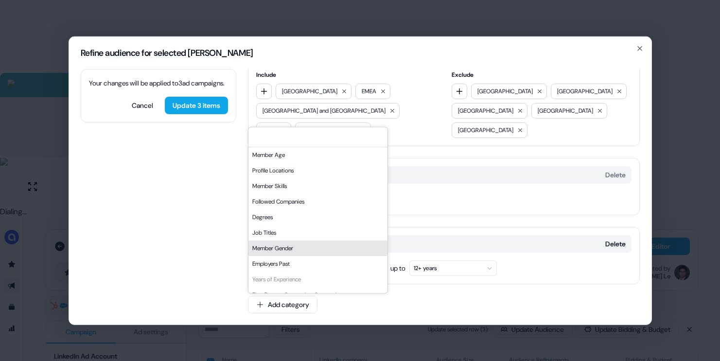
scroll to position [124, 0]
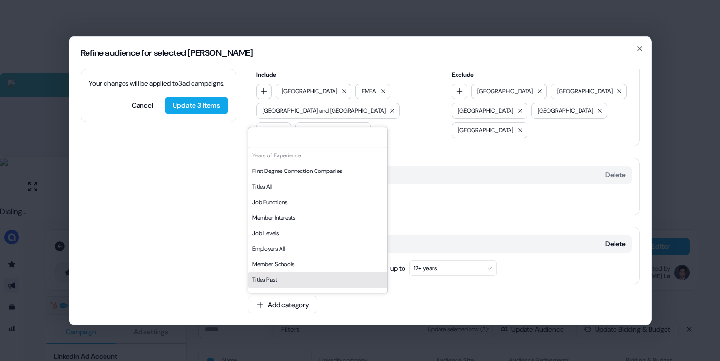
drag, startPoint x: 406, startPoint y: 310, endPoint x: 400, endPoint y: 312, distance: 5.7
click at [406, 310] on div "Locations Delete Include [GEOGRAPHIC_DATA] EMEA [GEOGRAPHIC_DATA] and [GEOGRAPH…" at bounding box center [444, 180] width 392 height 289
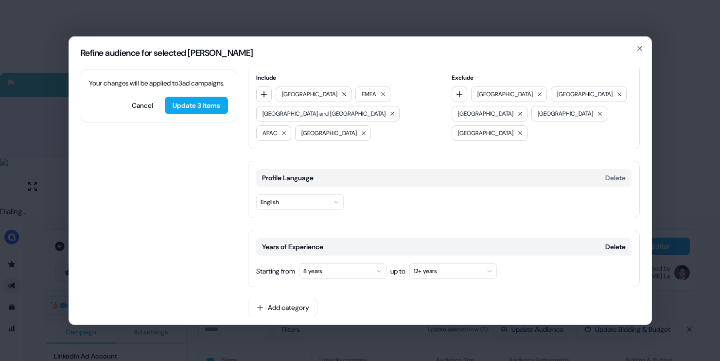
scroll to position [33, 0]
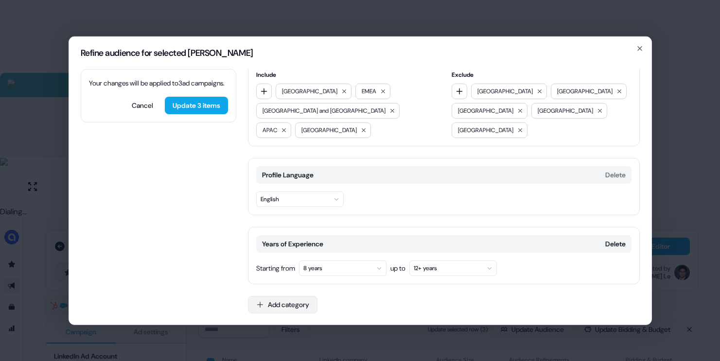
click at [289, 302] on button "Add category" at bounding box center [283, 305] width 70 height 18
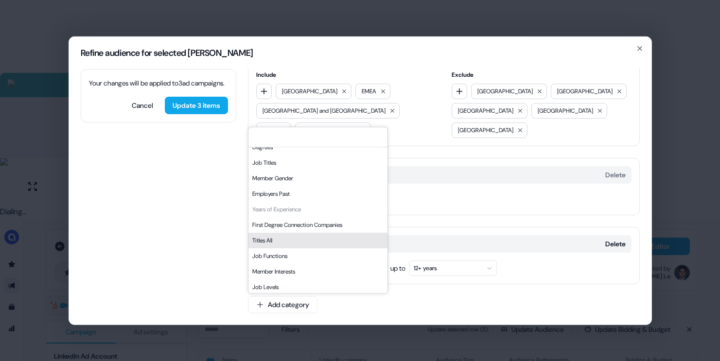
scroll to position [113, 0]
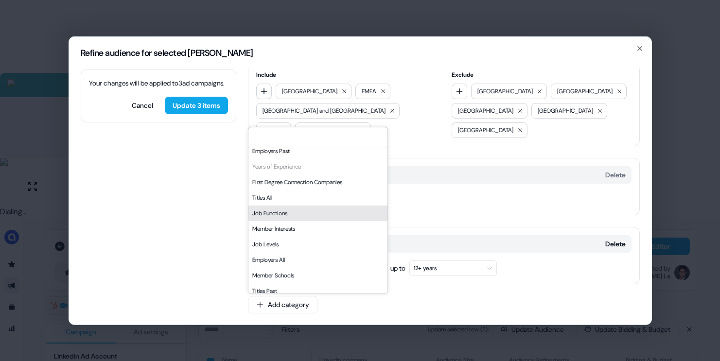
click at [282, 212] on div "Job Functions" at bounding box center [318, 214] width 139 height 16
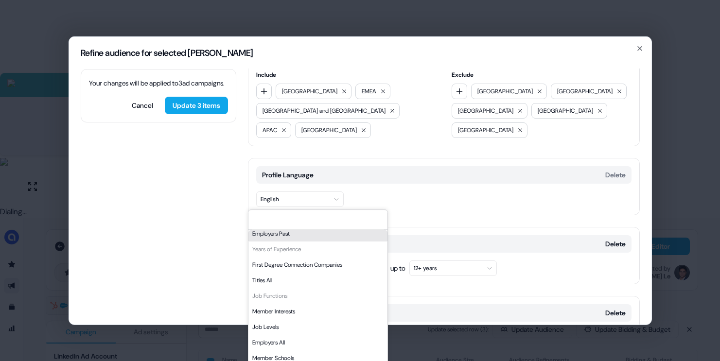
scroll to position [115, 0]
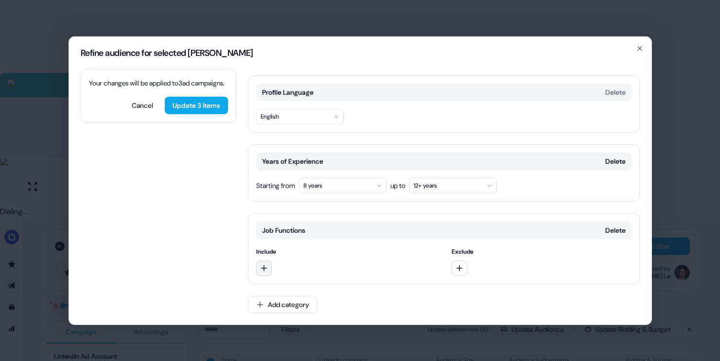
click at [264, 262] on button "button" at bounding box center [264, 268] width 16 height 16
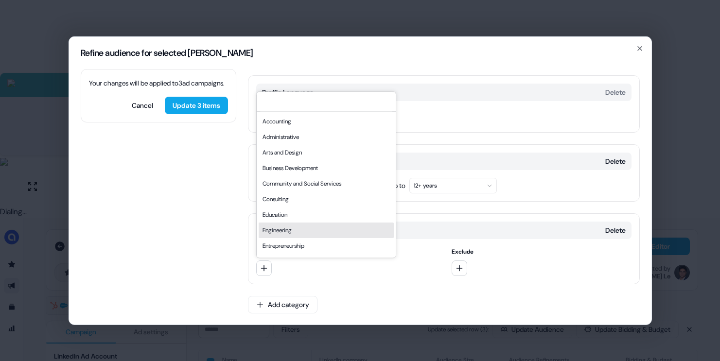
click at [295, 227] on div "Engineering" at bounding box center [326, 231] width 135 height 16
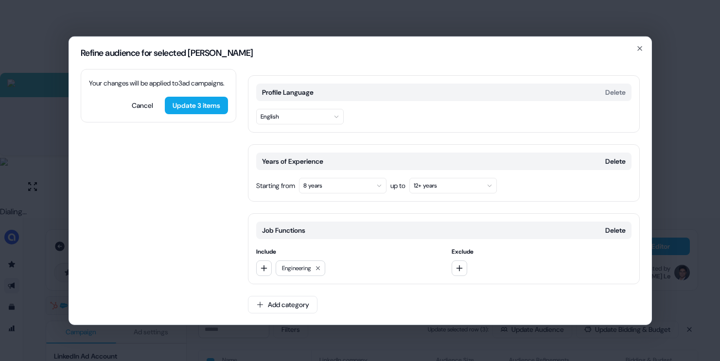
click at [259, 276] on div "Job Functions Delete Include Engineering Exclude" at bounding box center [444, 248] width 392 height 71
click at [270, 263] on button "button" at bounding box center [264, 268] width 16 height 16
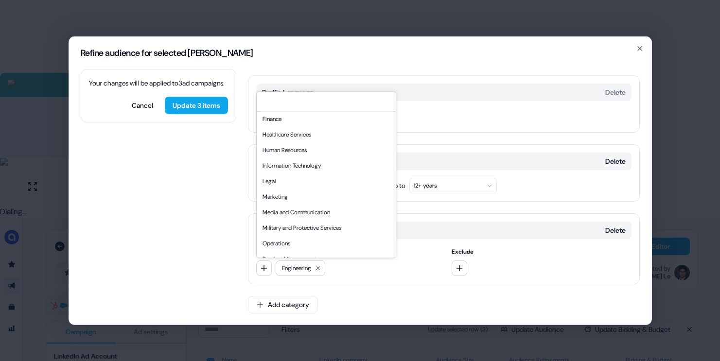
scroll to position [139, 0]
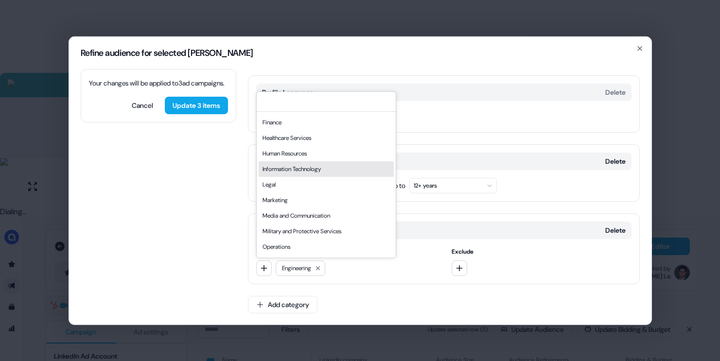
click at [288, 169] on div "Information Technology" at bounding box center [326, 169] width 135 height 16
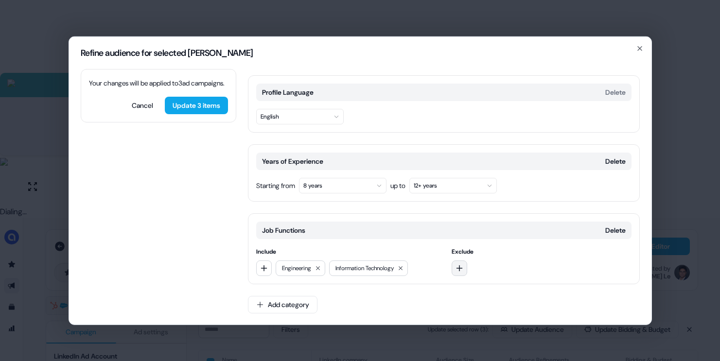
click at [456, 267] on icon "button" at bounding box center [460, 268] width 8 height 8
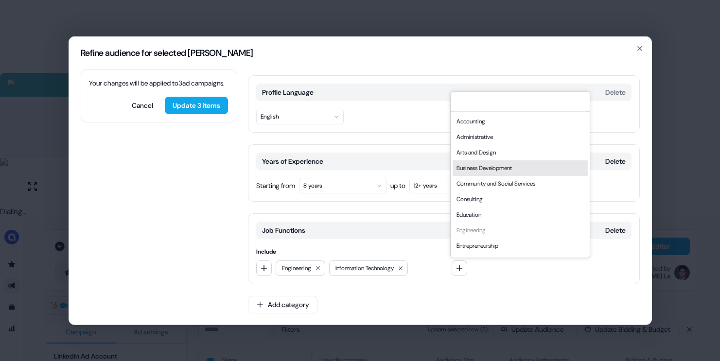
click at [478, 171] on div "Business Development" at bounding box center [520, 168] width 135 height 16
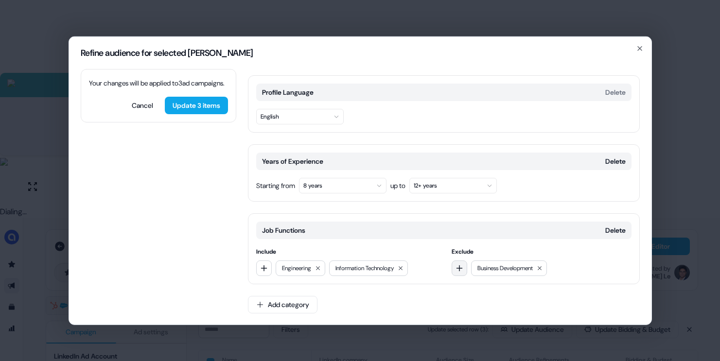
click at [456, 269] on icon "button" at bounding box center [460, 268] width 8 height 8
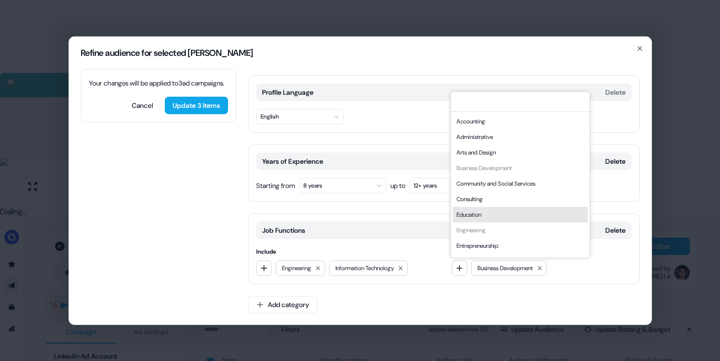
scroll to position [263, 0]
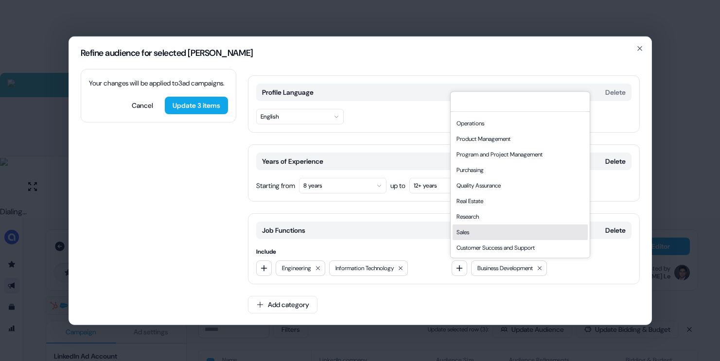
click at [475, 235] on div "Sales" at bounding box center [520, 233] width 135 height 16
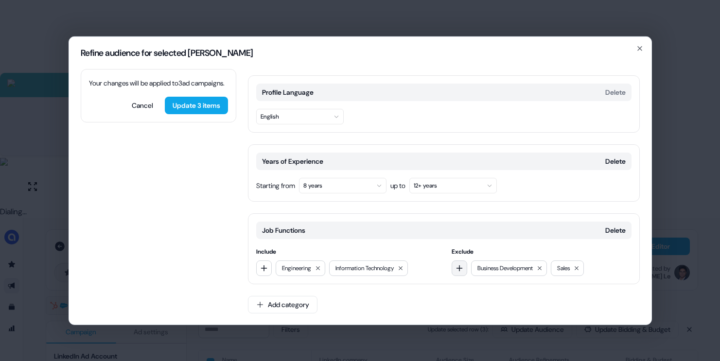
click at [456, 271] on icon "button" at bounding box center [460, 268] width 8 height 8
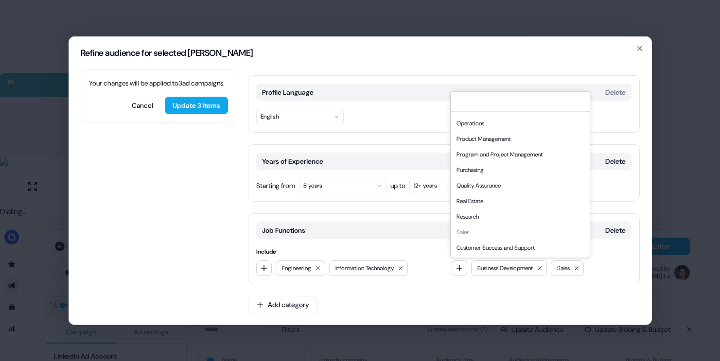
click at [488, 242] on div "Customer Success and Support" at bounding box center [520, 248] width 135 height 16
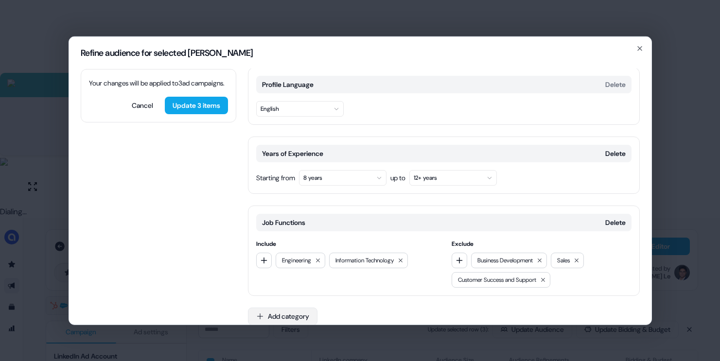
scroll to position [135, 0]
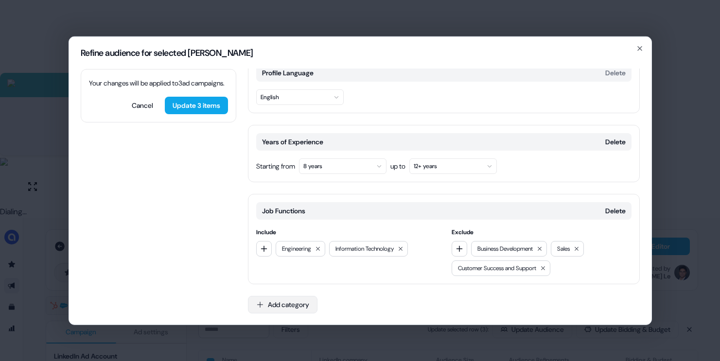
click at [298, 301] on button "Add category" at bounding box center [283, 305] width 70 height 18
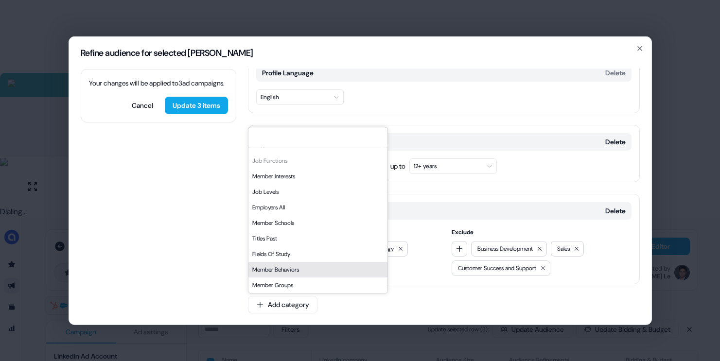
scroll to position [0, 0]
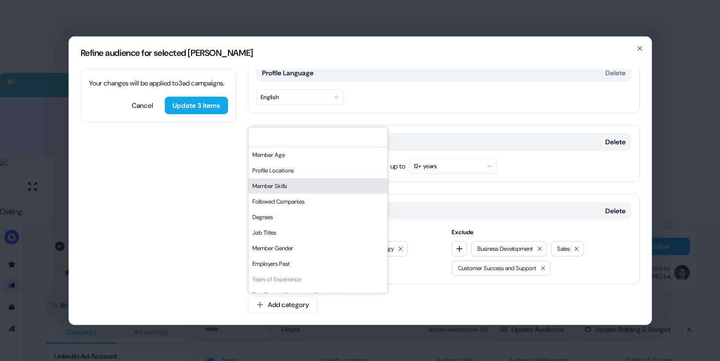
click at [289, 183] on div "Member Skills" at bounding box center [318, 186] width 139 height 16
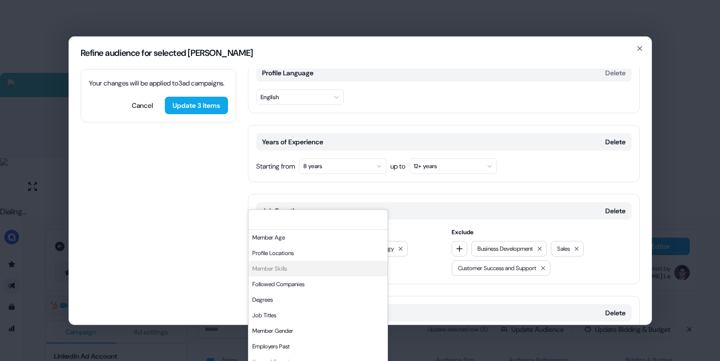
scroll to position [217, 0]
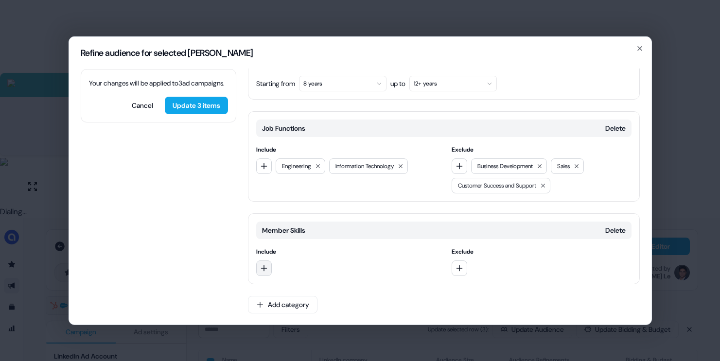
click at [269, 268] on button "button" at bounding box center [264, 268] width 16 height 16
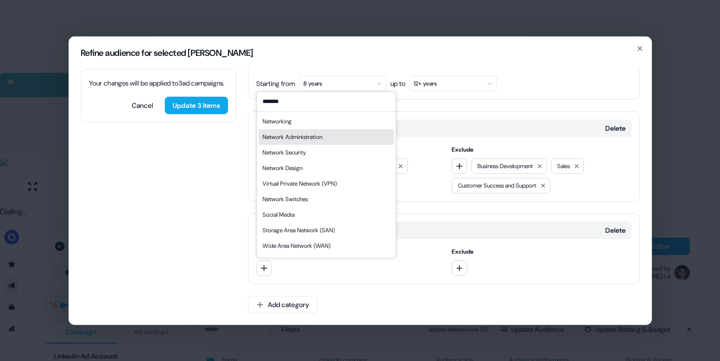
type input "*******"
click at [333, 139] on div "Network Administration" at bounding box center [326, 137] width 135 height 16
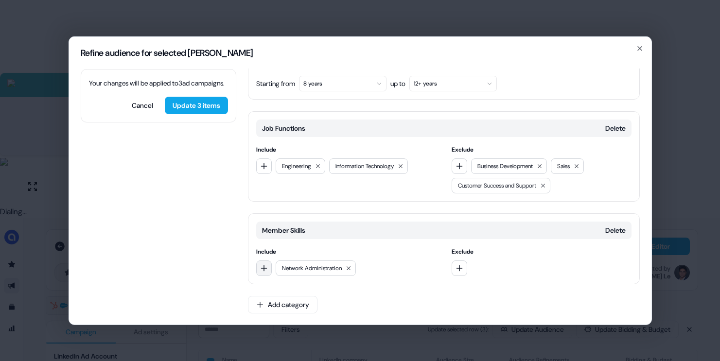
click at [267, 264] on icon "button" at bounding box center [264, 268] width 8 height 8
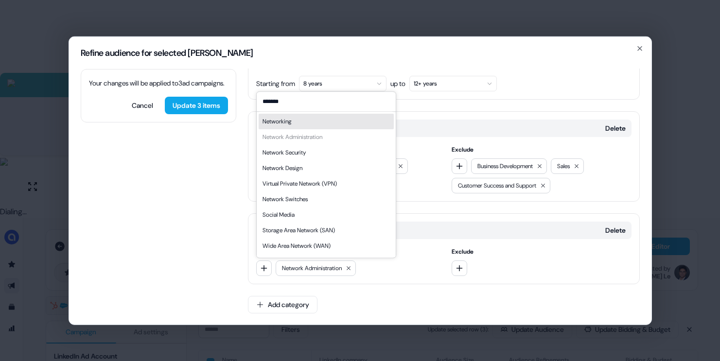
type input "*******"
click at [310, 119] on div "Networking" at bounding box center [326, 122] width 135 height 16
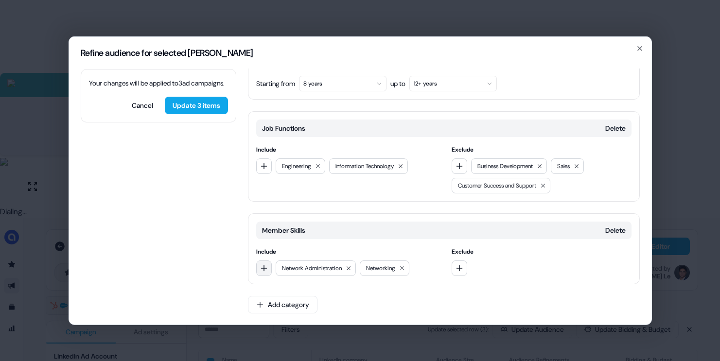
click at [264, 266] on icon "button" at bounding box center [264, 268] width 6 height 6
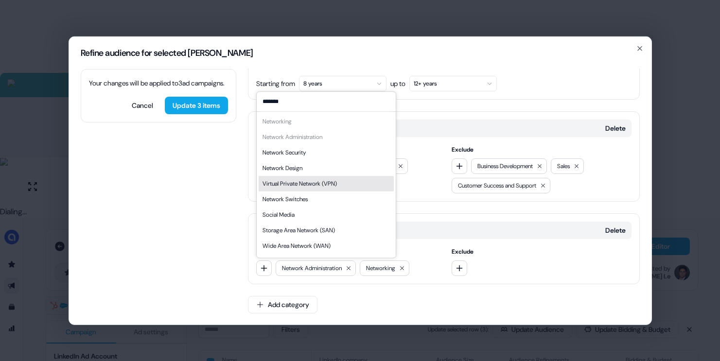
type input "*******"
click at [320, 182] on div "Virtual Private Network (VPN)" at bounding box center [300, 184] width 74 height 10
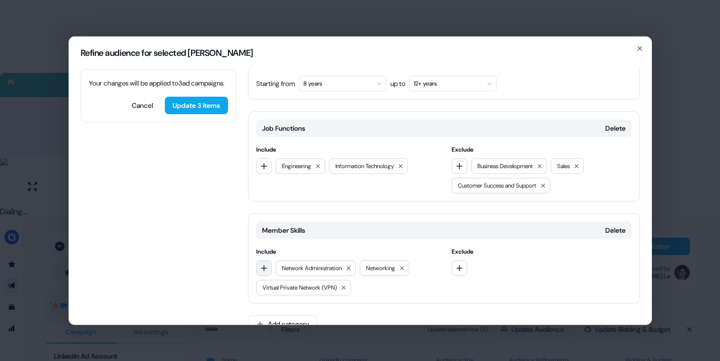
click at [264, 270] on icon "button" at bounding box center [264, 268] width 6 height 6
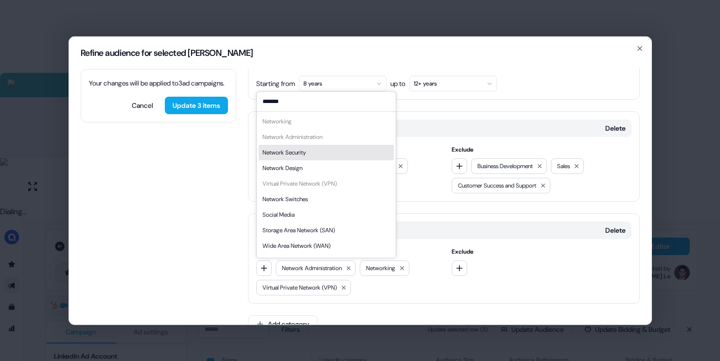
type input "*******"
click at [319, 154] on div "Network Security" at bounding box center [326, 153] width 135 height 16
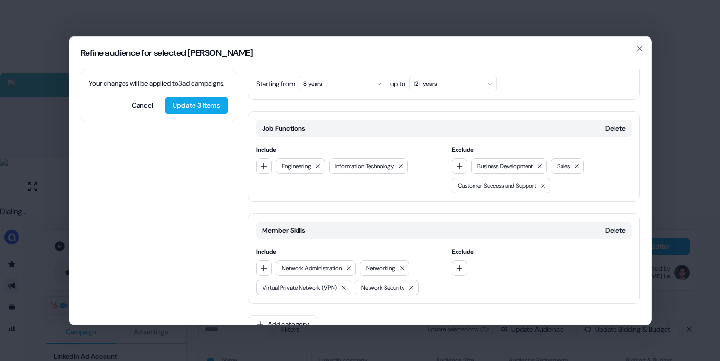
drag, startPoint x: 262, startPoint y: 269, endPoint x: 282, endPoint y: 263, distance: 20.5
click at [263, 269] on icon "button" at bounding box center [264, 268] width 8 height 8
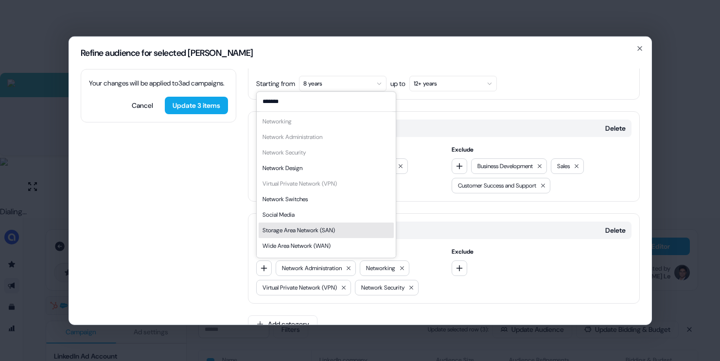
type input "*******"
click at [318, 233] on div "Storage Area Network (SAN)" at bounding box center [299, 231] width 72 height 10
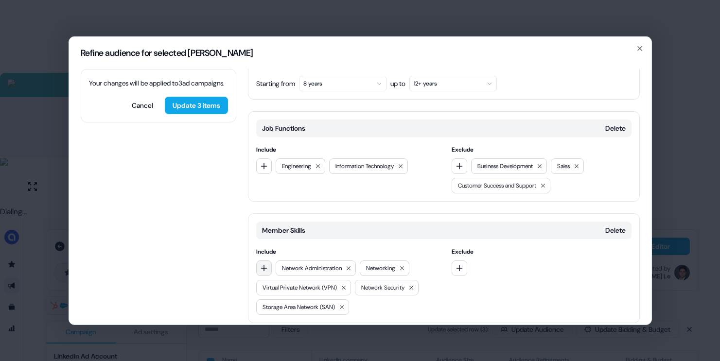
click at [266, 275] on button "button" at bounding box center [264, 268] width 16 height 16
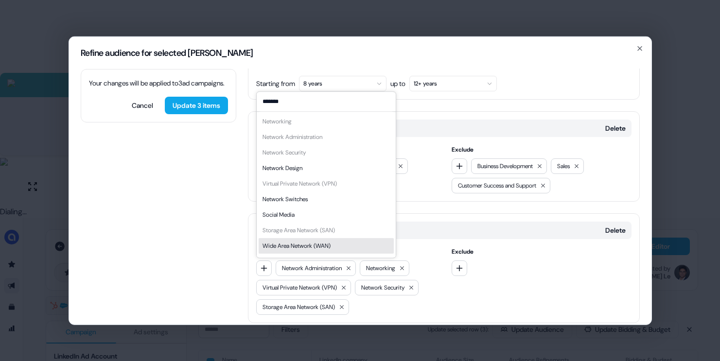
type input "*******"
click at [309, 239] on div "Wide Area Network (WAN)" at bounding box center [326, 246] width 135 height 16
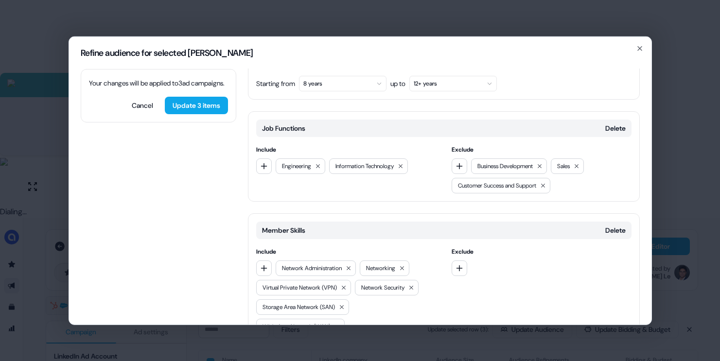
drag, startPoint x: 264, startPoint y: 267, endPoint x: 313, endPoint y: 248, distance: 53.1
click at [264, 267] on icon "button" at bounding box center [264, 268] width 6 height 6
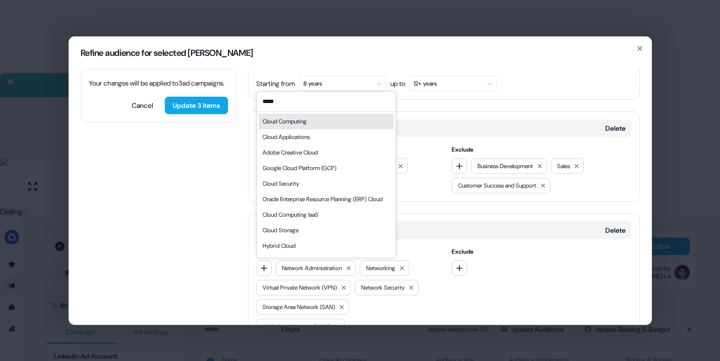
type input "*****"
click at [318, 125] on div "Cloud Computing" at bounding box center [326, 122] width 135 height 16
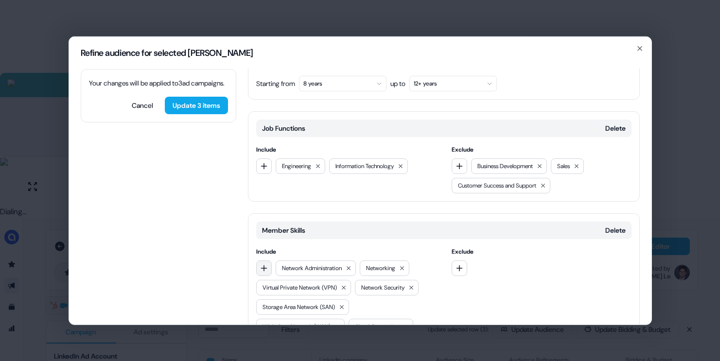
click at [266, 263] on button "button" at bounding box center [264, 268] width 16 height 16
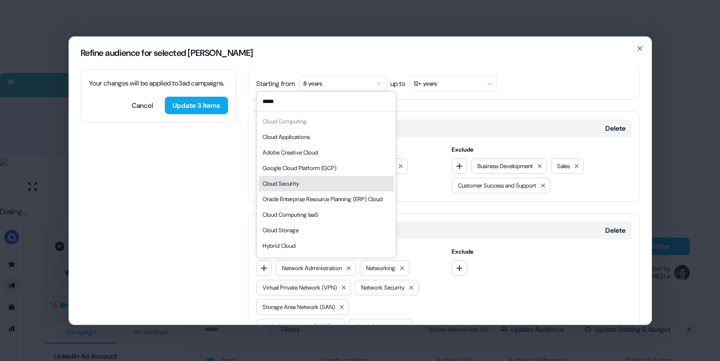
type input "*****"
click at [303, 184] on div "Cloud Security" at bounding box center [326, 184] width 135 height 16
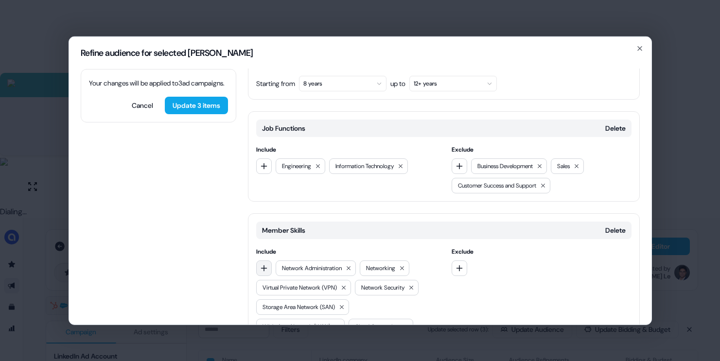
click at [258, 270] on button "button" at bounding box center [264, 268] width 16 height 16
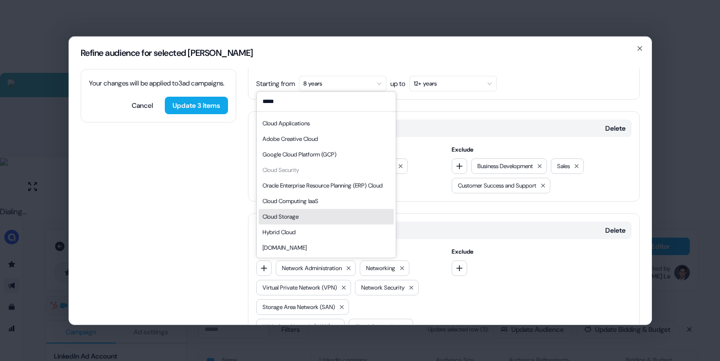
scroll to position [23, 0]
type input "*****"
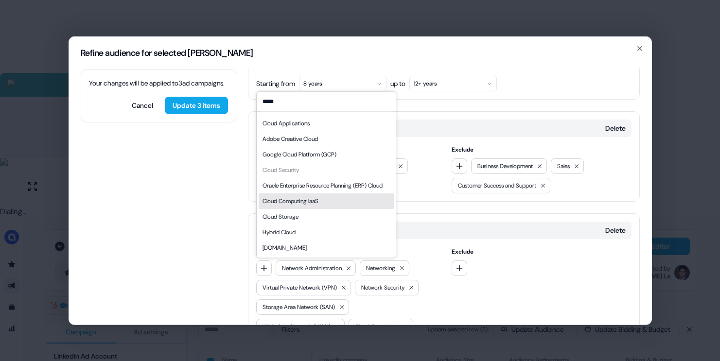
click at [319, 206] on div "Cloud Computing IaaS" at bounding box center [291, 201] width 56 height 10
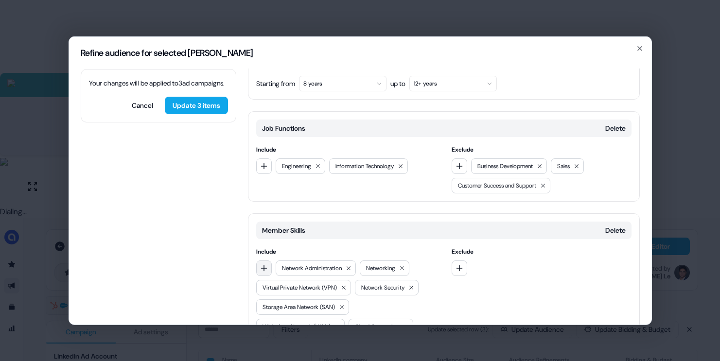
click at [267, 271] on button "button" at bounding box center [264, 268] width 16 height 16
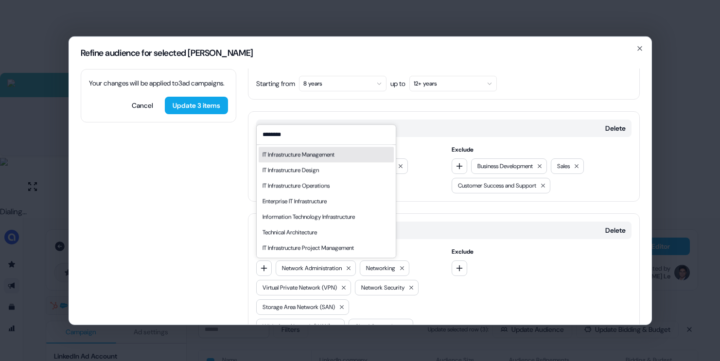
type input "********"
click at [322, 155] on div "IT Infrastructure Management" at bounding box center [299, 155] width 72 height 10
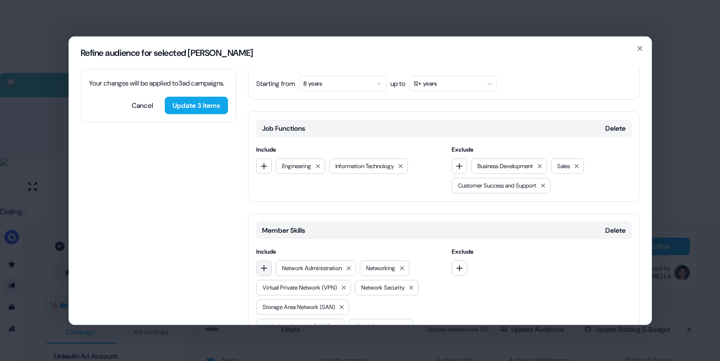
click at [263, 272] on button "button" at bounding box center [264, 268] width 16 height 16
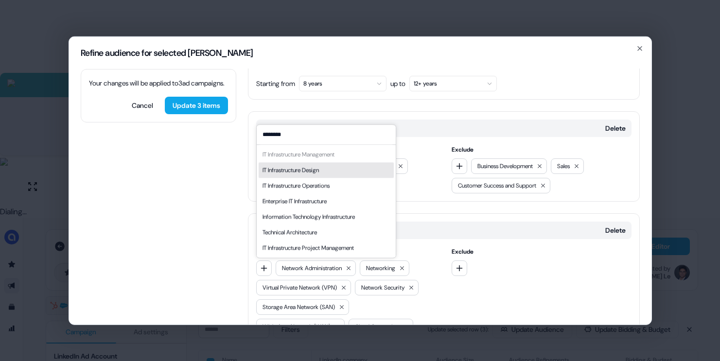
type input "********"
click at [319, 174] on div "IT Infrastructure Design" at bounding box center [291, 170] width 56 height 10
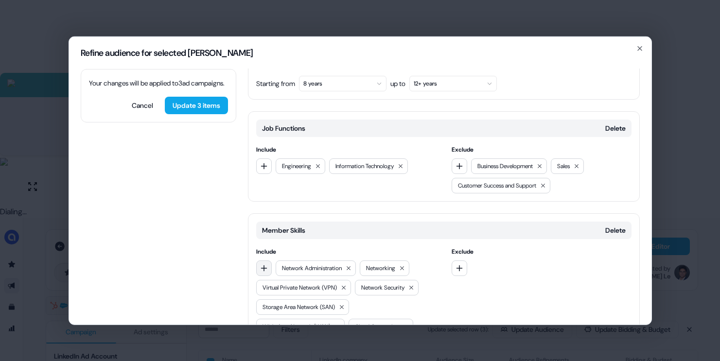
click at [267, 267] on icon "button" at bounding box center [264, 268] width 8 height 8
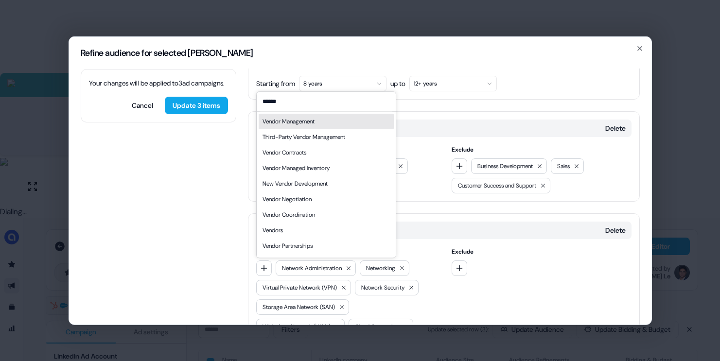
type input "******"
click at [311, 125] on div "Vendor Management" at bounding box center [289, 122] width 52 height 10
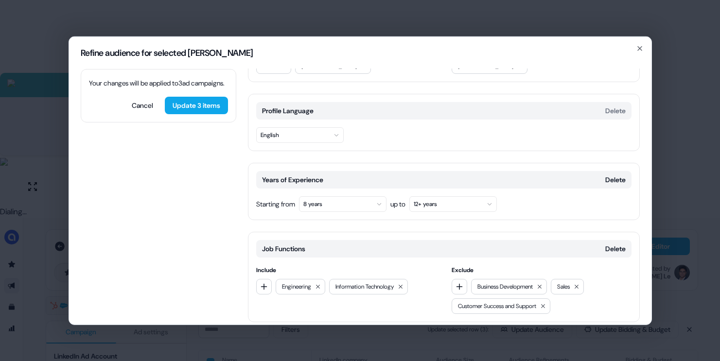
scroll to position [97, 0]
click at [201, 114] on button "Update 3 items" at bounding box center [196, 105] width 63 height 18
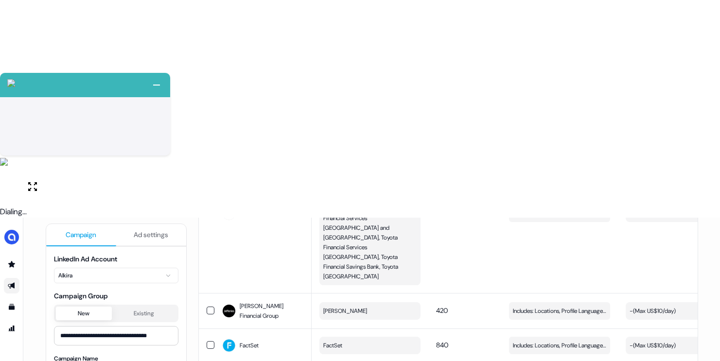
scroll to position [0, 0]
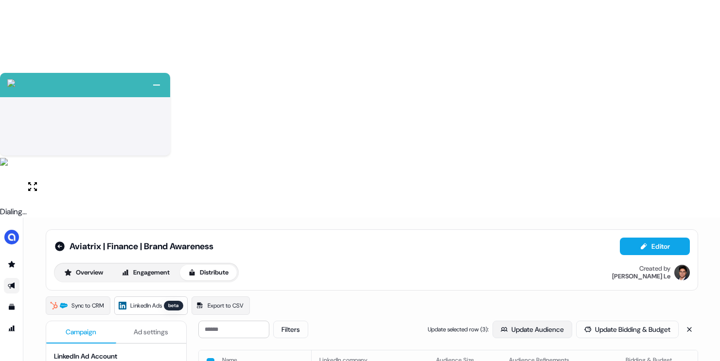
click at [514, 321] on button "Update Audience" at bounding box center [533, 330] width 80 height 18
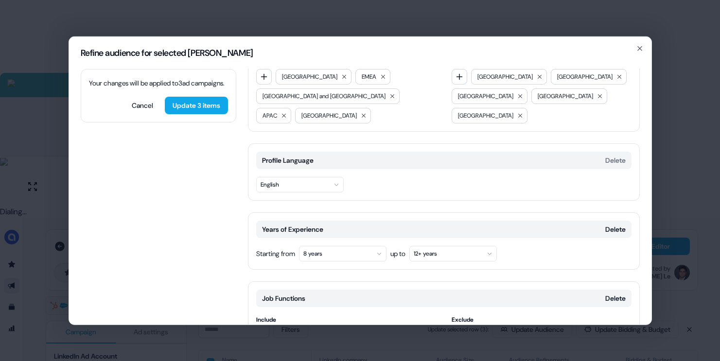
scroll to position [67, 0]
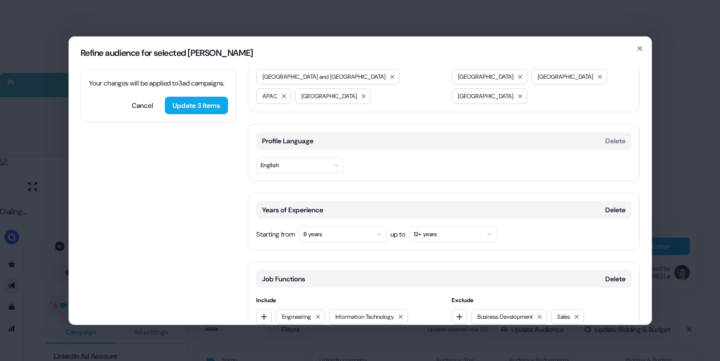
click at [340, 235] on button "8 years" at bounding box center [343, 234] width 88 height 16
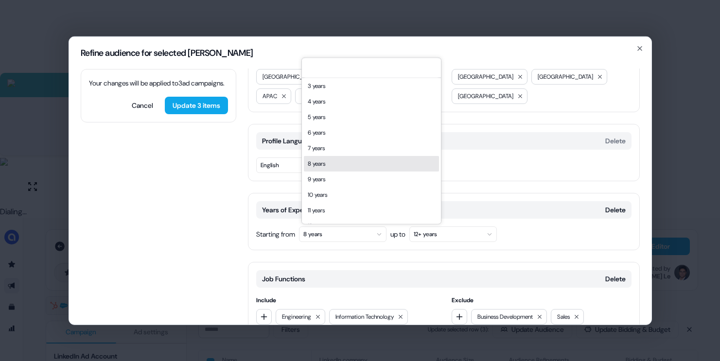
scroll to position [45, 0]
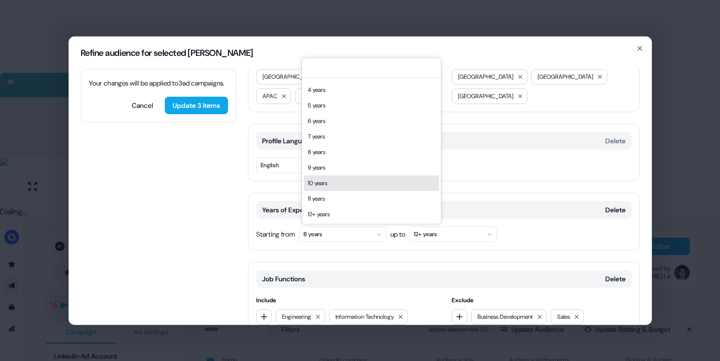
click at [331, 186] on div "10 years" at bounding box center [371, 184] width 135 height 16
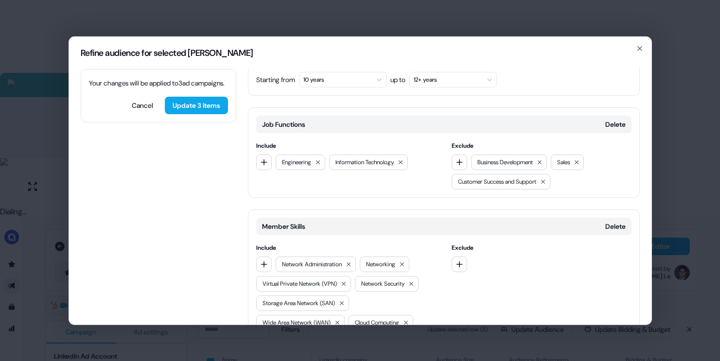
scroll to position [334, 0]
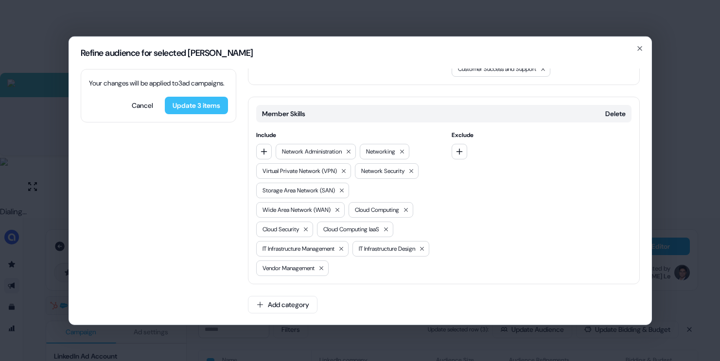
click at [211, 114] on button "Update 3 items" at bounding box center [196, 105] width 63 height 18
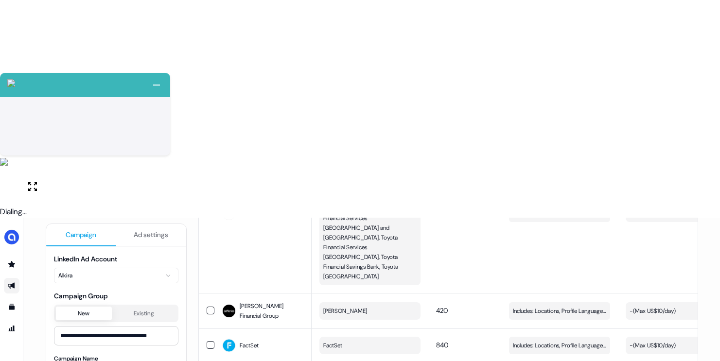
scroll to position [0, 0]
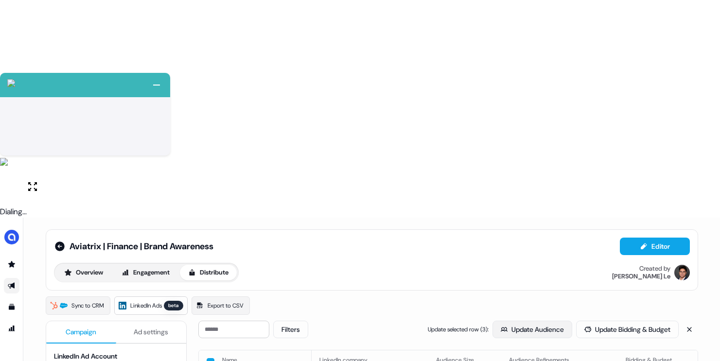
click at [517, 321] on button "Update Audience" at bounding box center [533, 330] width 80 height 18
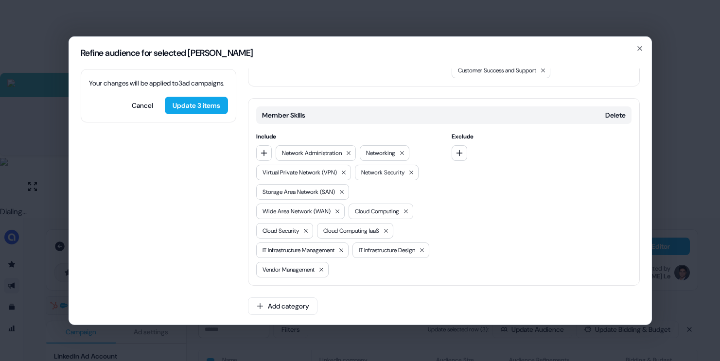
scroll to position [334, 0]
click at [306, 296] on button "Add category" at bounding box center [283, 305] width 70 height 18
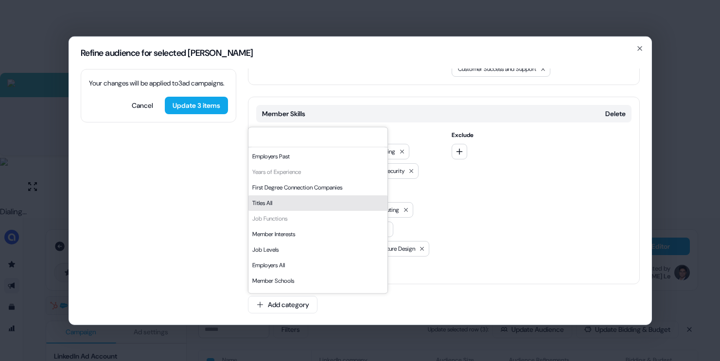
scroll to position [110, 0]
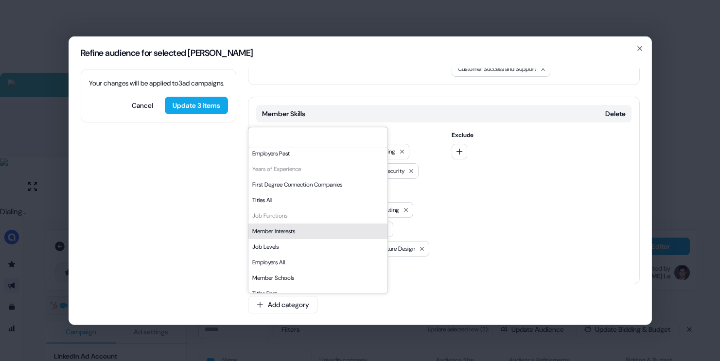
click at [284, 234] on div "Member Interests" at bounding box center [318, 232] width 139 height 16
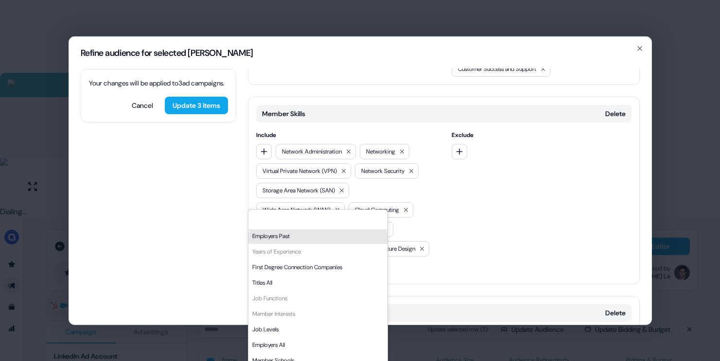
scroll to position [417, 0]
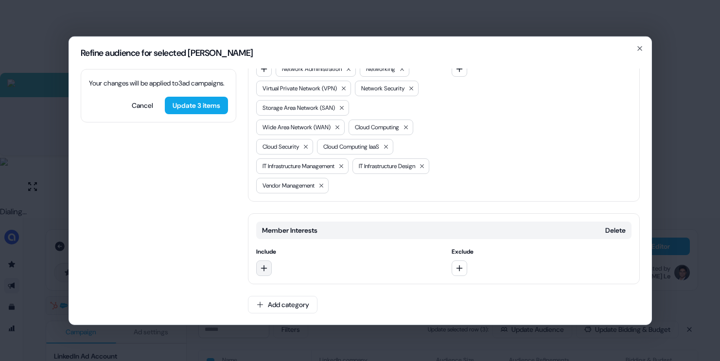
click at [267, 272] on button "button" at bounding box center [264, 268] width 16 height 16
type input "*"
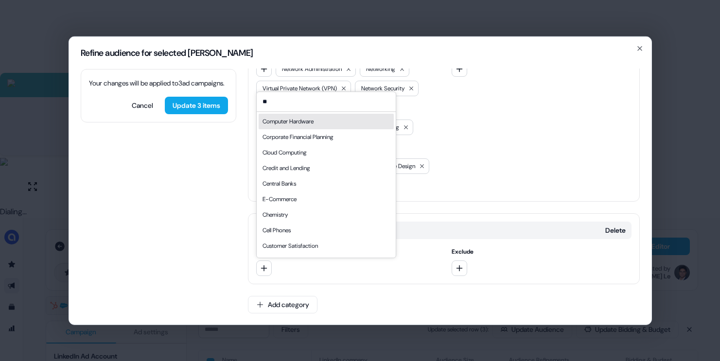
type input "*"
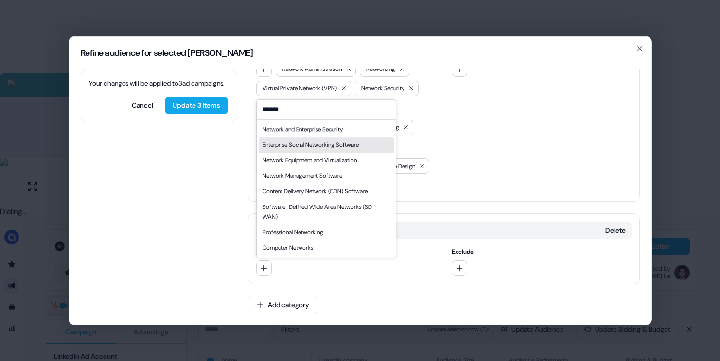
type input "*******"
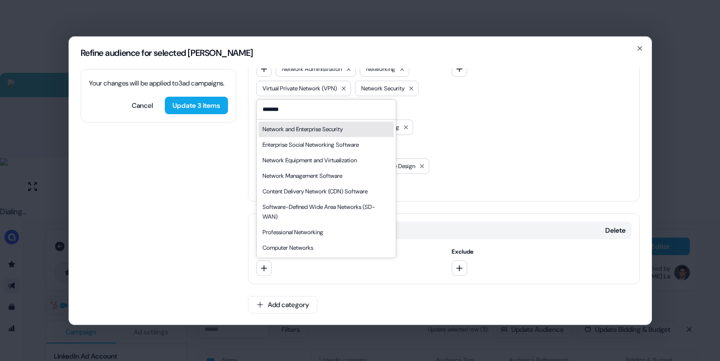
click at [340, 135] on div "Network and Enterprise Security" at bounding box center [326, 130] width 135 height 16
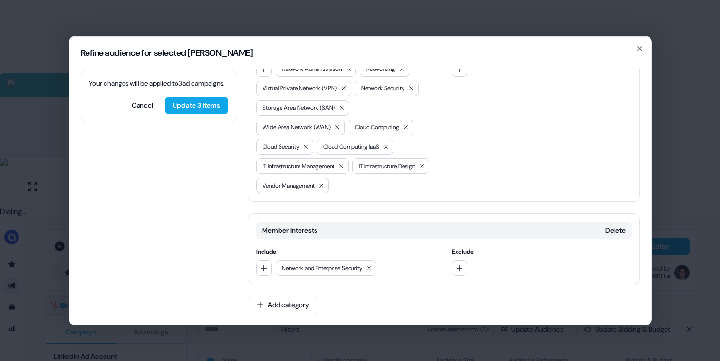
click at [265, 276] on div "Member Interests Delete Include Network and Enterprise Security Exclude" at bounding box center [444, 248] width 392 height 71
click at [264, 268] on icon "button" at bounding box center [264, 268] width 6 height 6
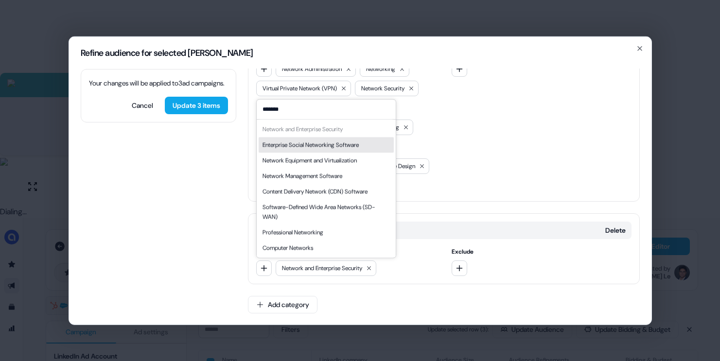
type input "*******"
drag, startPoint x: 308, startPoint y: 143, endPoint x: 304, endPoint y: 194, distance: 51.3
click at [308, 143] on div "Enterprise Social Networking Software" at bounding box center [311, 145] width 96 height 10
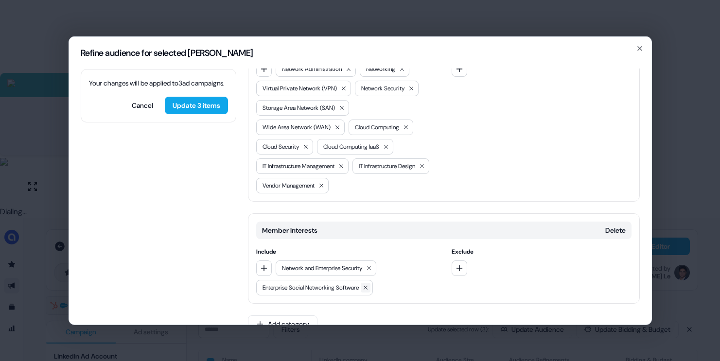
click at [368, 287] on icon at bounding box center [366, 288] width 4 height 4
click at [262, 269] on icon "button" at bounding box center [264, 268] width 8 height 8
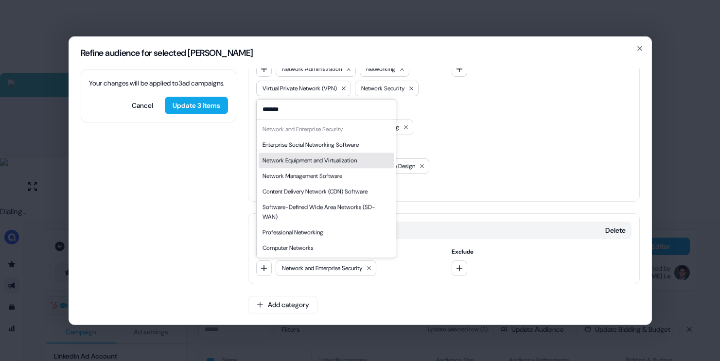
type input "*******"
click at [327, 161] on div "Network Equipment and Virtualization" at bounding box center [310, 161] width 94 height 10
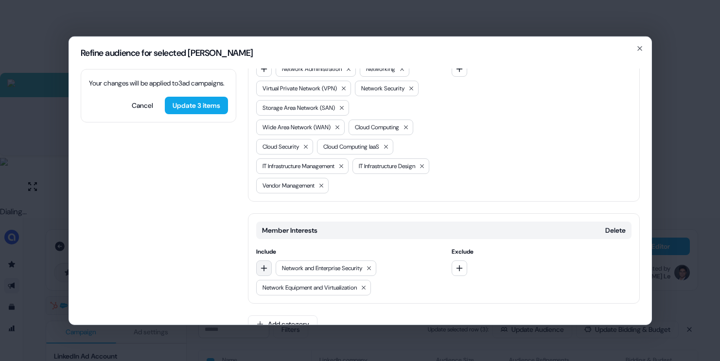
click at [263, 265] on icon "button" at bounding box center [264, 268] width 8 height 8
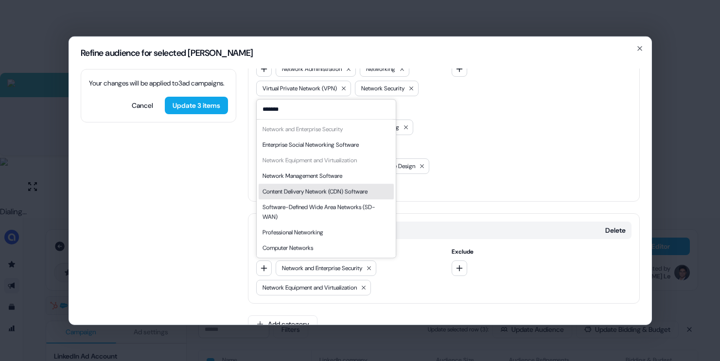
type input "*******"
click at [331, 189] on div "Content Delivery Network (CDN) Software" at bounding box center [315, 192] width 105 height 10
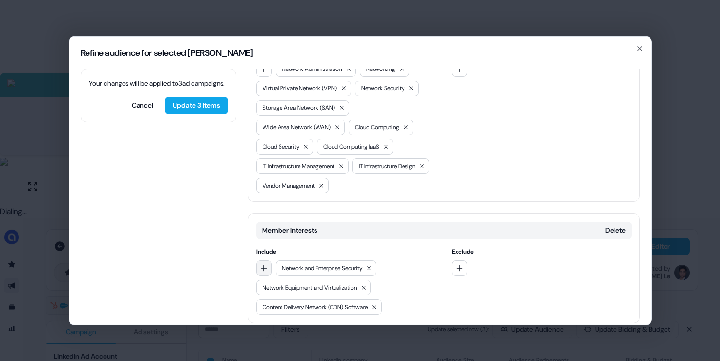
click at [263, 267] on icon "button" at bounding box center [264, 268] width 8 height 8
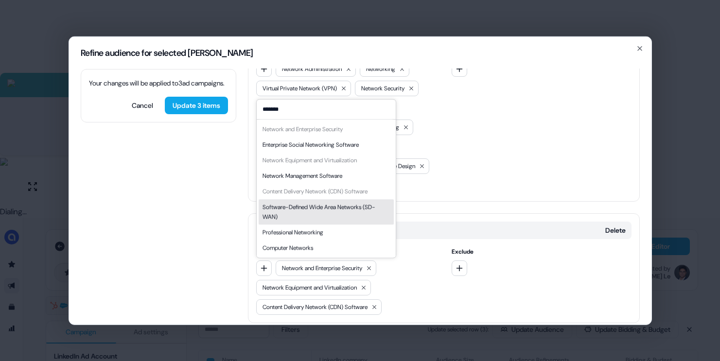
type input "*******"
click at [325, 207] on div "Software-Defined Wide Area Networks (SD-WAN)" at bounding box center [326, 211] width 127 height 19
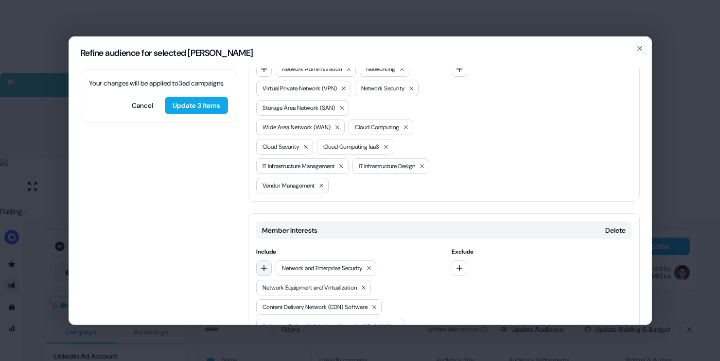
click at [265, 267] on icon "button" at bounding box center [264, 268] width 8 height 8
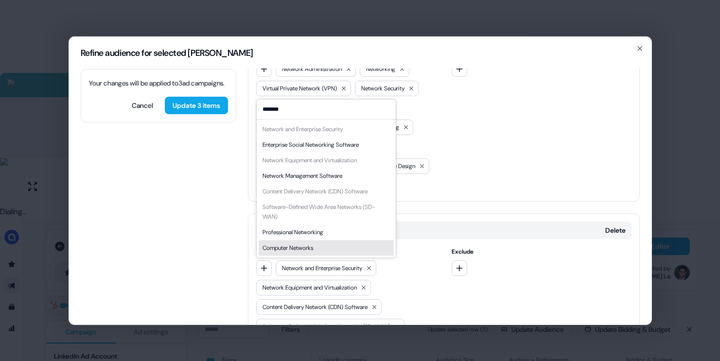
type input "*******"
click at [301, 246] on div "Computer Networks" at bounding box center [288, 248] width 51 height 10
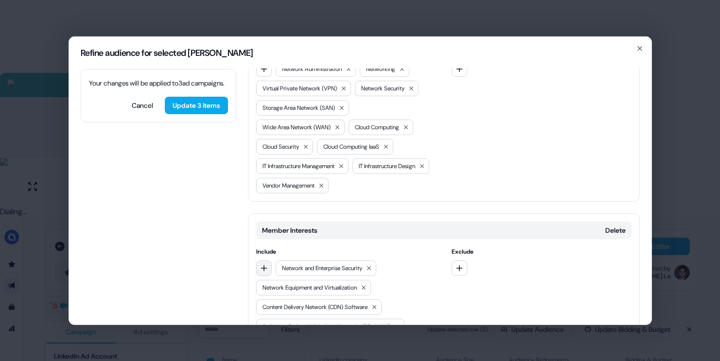
click at [262, 271] on icon "button" at bounding box center [264, 268] width 8 height 8
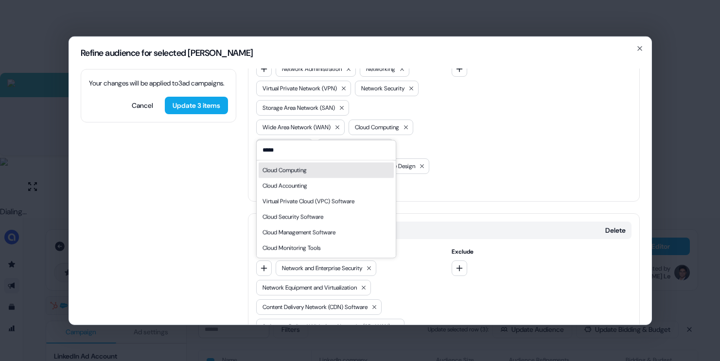
type input "*****"
click at [322, 167] on div "Cloud Computing" at bounding box center [326, 170] width 135 height 16
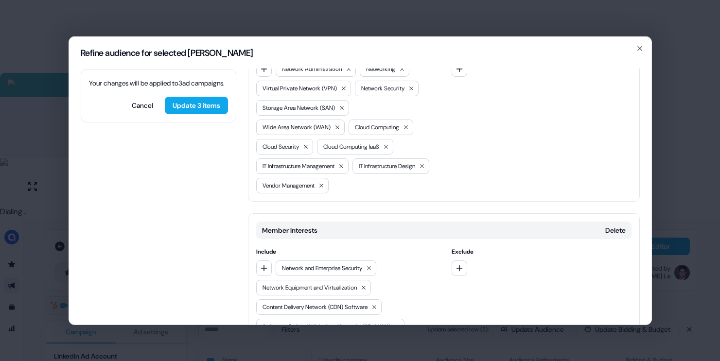
click at [263, 257] on div "Include Network and Enterprise Security Network Equipment and Virtualization Co…" at bounding box center [346, 300] width 180 height 107
click at [264, 264] on icon "button" at bounding box center [264, 268] width 8 height 8
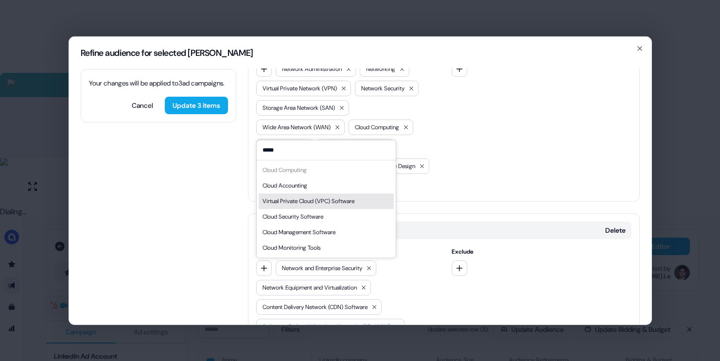
type input "*****"
click at [326, 201] on div "Virtual Private Cloud (VPC) Software" at bounding box center [309, 201] width 92 height 10
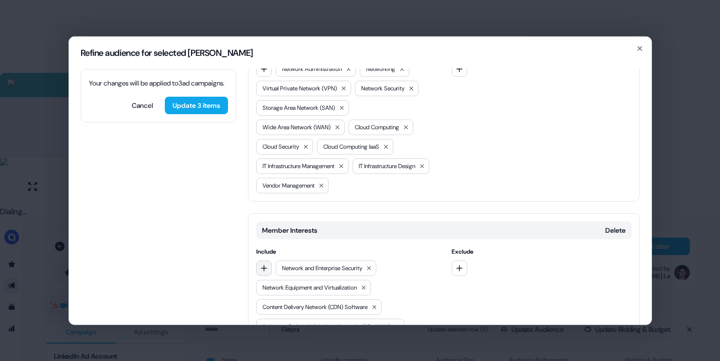
click at [267, 269] on icon "button" at bounding box center [264, 268] width 8 height 8
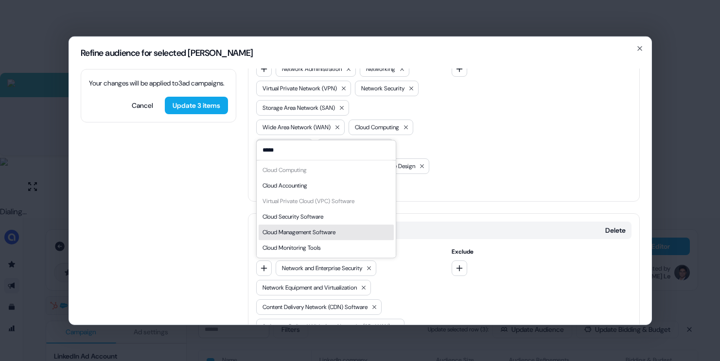
type input "*****"
click at [319, 231] on div "Cloud Management Software" at bounding box center [299, 233] width 73 height 10
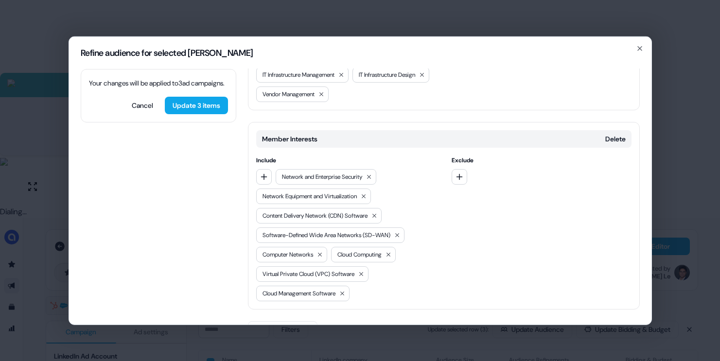
scroll to position [534, 0]
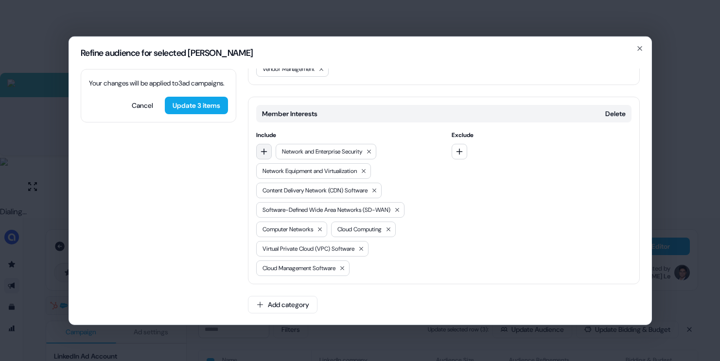
click at [268, 153] on button "button" at bounding box center [264, 151] width 16 height 16
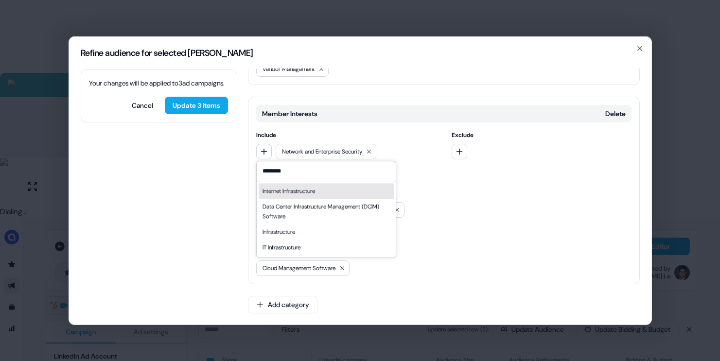
type input "********"
click at [312, 191] on div "Internet Infrastructure" at bounding box center [289, 191] width 53 height 10
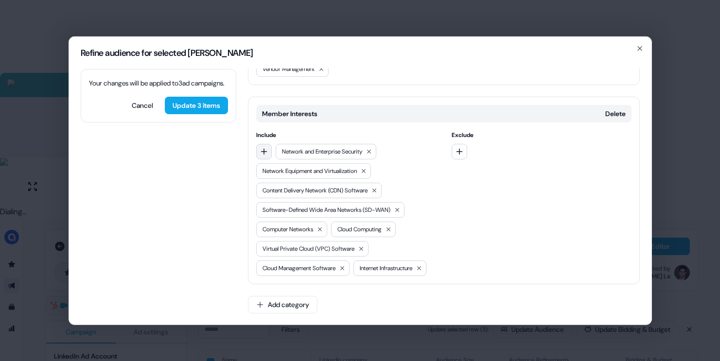
click at [263, 150] on icon "button" at bounding box center [264, 151] width 6 height 6
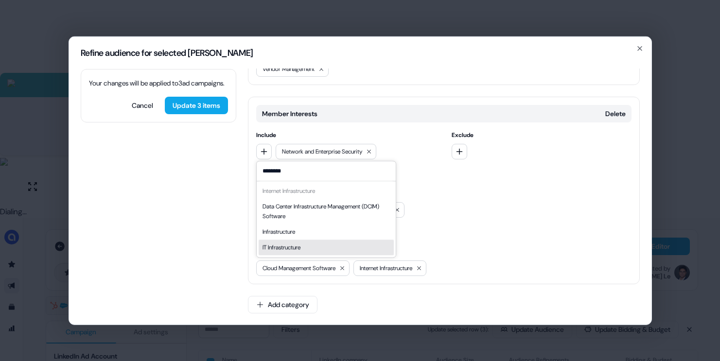
type input "********"
click at [293, 244] on div "IT Infrastructure" at bounding box center [282, 248] width 38 height 10
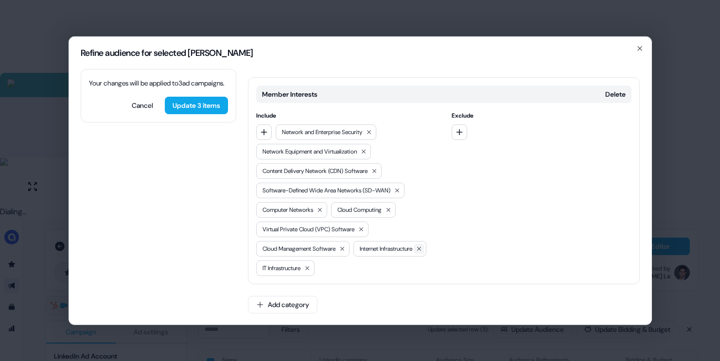
click at [416, 251] on icon at bounding box center [419, 249] width 6 height 6
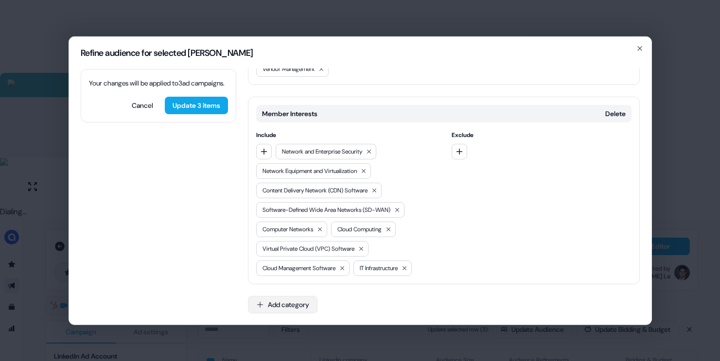
click at [283, 300] on button "Add category" at bounding box center [283, 305] width 70 height 18
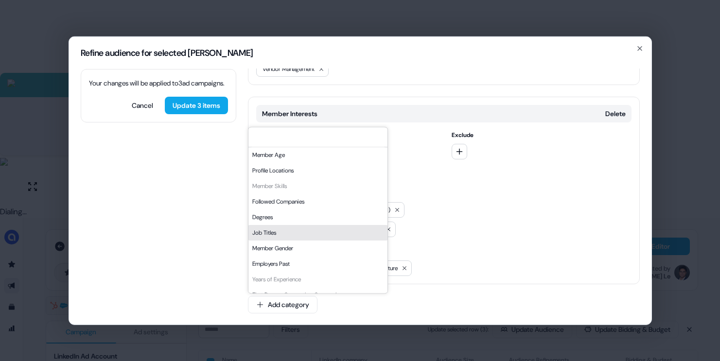
click at [311, 236] on div "Job Titles" at bounding box center [318, 233] width 139 height 16
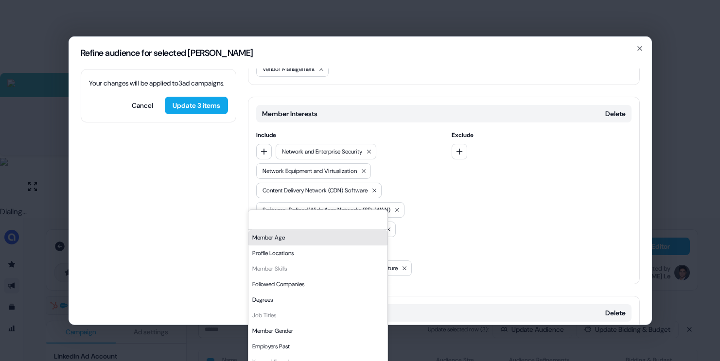
scroll to position [616, 0]
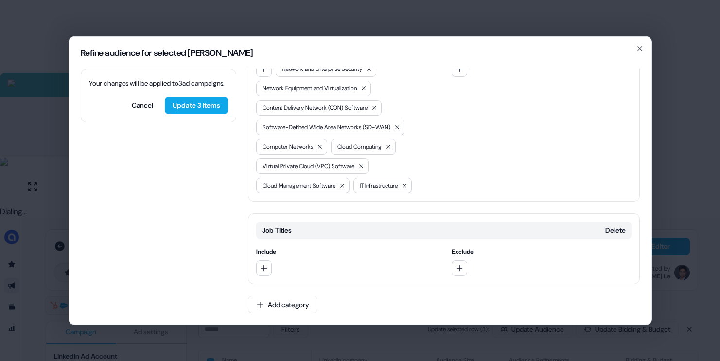
click at [449, 267] on div "Include Exclude" at bounding box center [443, 261] width 375 height 29
click at [453, 267] on button "button" at bounding box center [460, 268] width 16 height 16
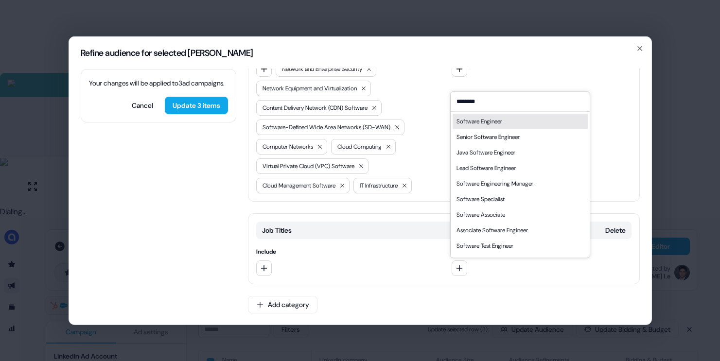
type input "********"
click at [491, 126] on div "Software Engineer" at bounding box center [480, 122] width 46 height 10
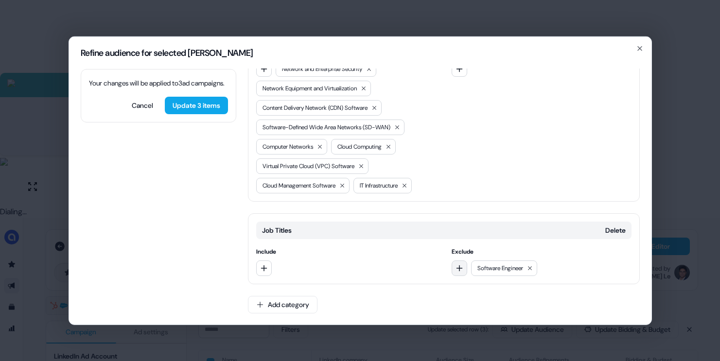
click at [458, 268] on icon "button" at bounding box center [460, 268] width 8 height 8
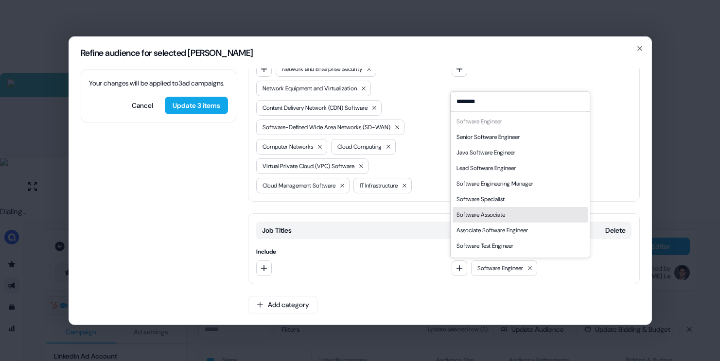
type input "********"
click at [505, 213] on div "Software Associate" at bounding box center [481, 215] width 49 height 10
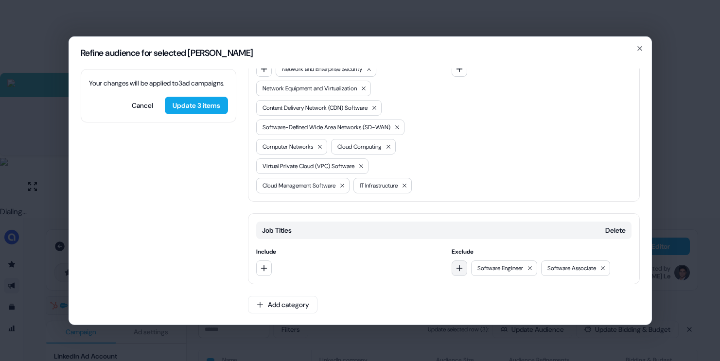
drag, startPoint x: 453, startPoint y: 265, endPoint x: 458, endPoint y: 263, distance: 5.2
click at [453, 265] on button "button" at bounding box center [460, 268] width 16 height 16
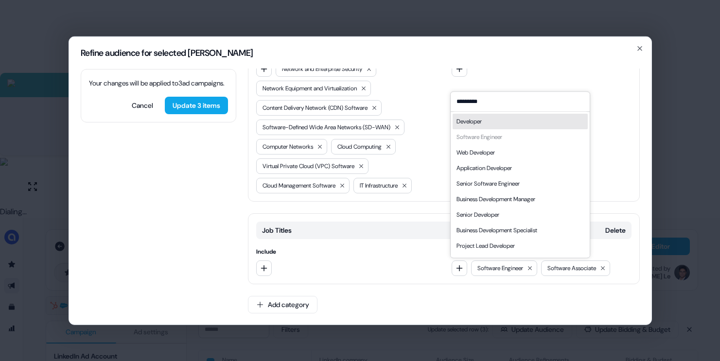
type input "*********"
click at [504, 125] on div "Developer" at bounding box center [520, 122] width 135 height 16
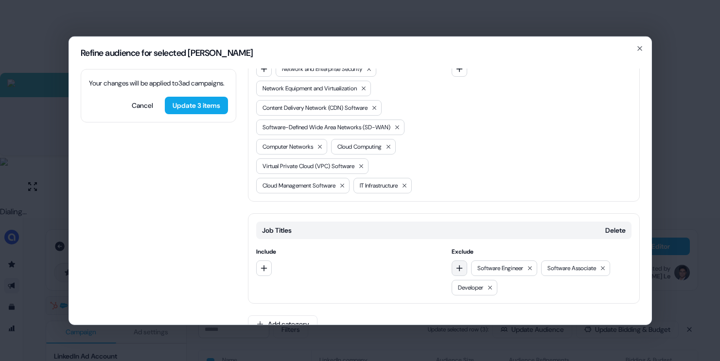
click at [462, 270] on button "button" at bounding box center [460, 268] width 16 height 16
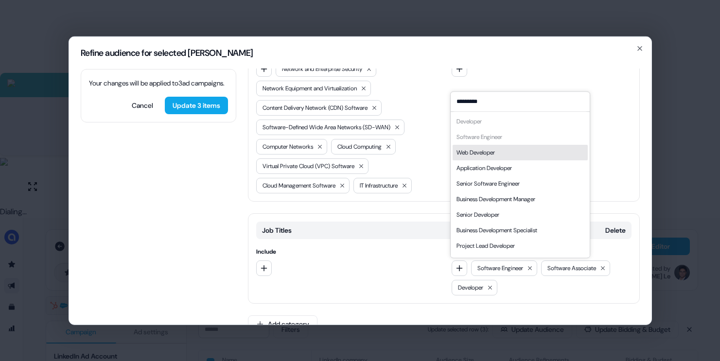
type input "*********"
click at [492, 154] on div "Web Developer" at bounding box center [476, 153] width 38 height 10
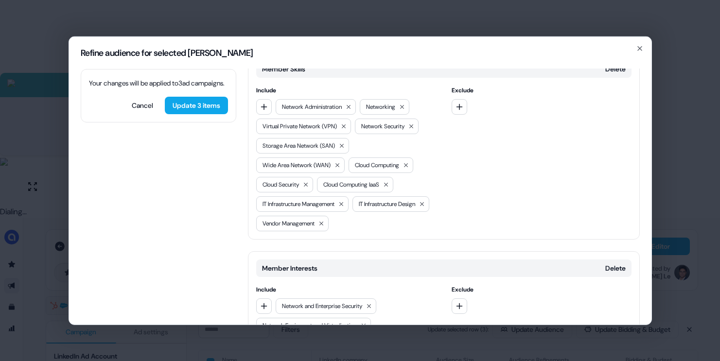
scroll to position [0, 0]
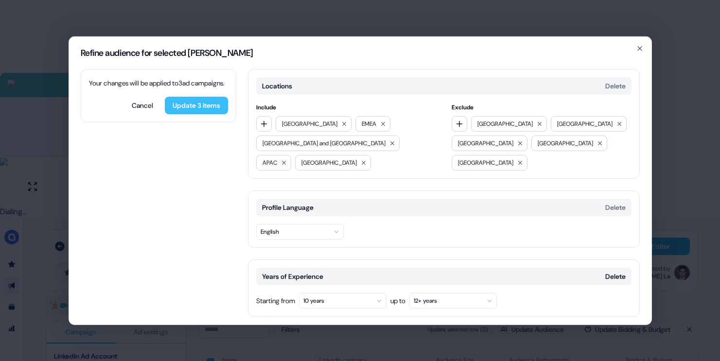
click at [206, 114] on button "Update 3 items" at bounding box center [196, 105] width 63 height 18
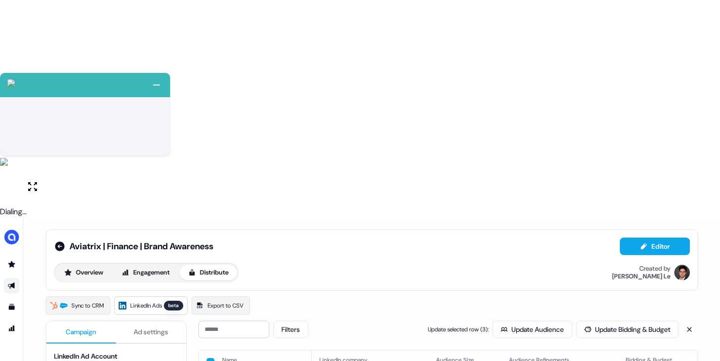
click at [432, 297] on div "Sync to CRM LinkedIn Ads beta Export to CSV" at bounding box center [372, 306] width 653 height 18
click at [212, 358] on button "button" at bounding box center [211, 362] width 8 height 8
click at [639, 321] on button "Update Bidding & Budget" at bounding box center [627, 330] width 103 height 18
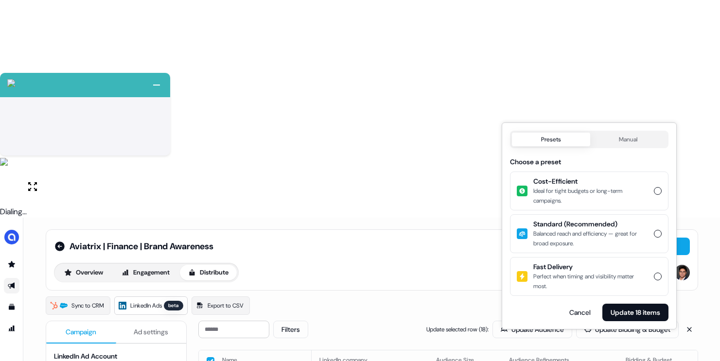
click at [565, 186] on div "Ideal for tight budgets or long-term campaigns." at bounding box center [591, 195] width 115 height 19
click at [654, 187] on button "Cost-Efficient Ideal for tight budgets or long-term campaigns." at bounding box center [658, 191] width 8 height 8
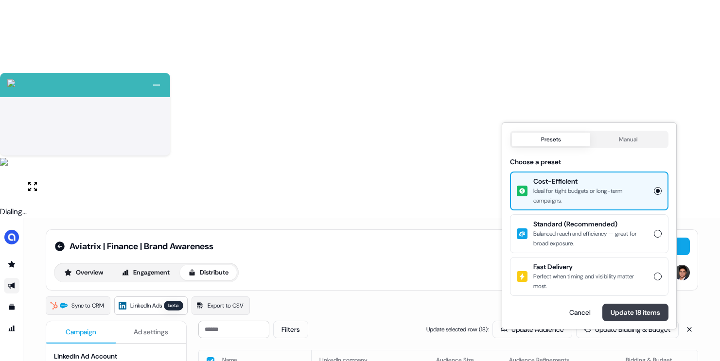
click at [642, 308] on button "Update 18 items" at bounding box center [636, 313] width 66 height 18
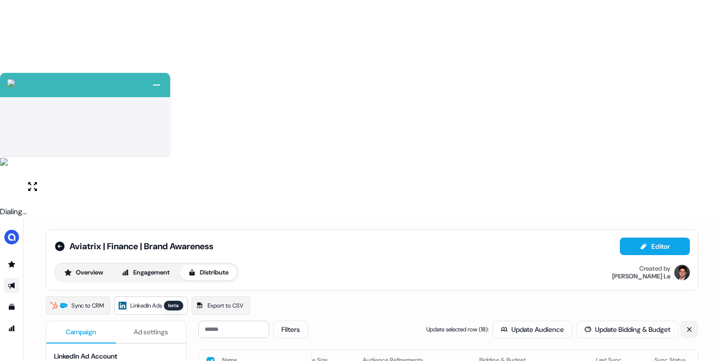
click at [690, 326] on icon at bounding box center [689, 329] width 7 height 7
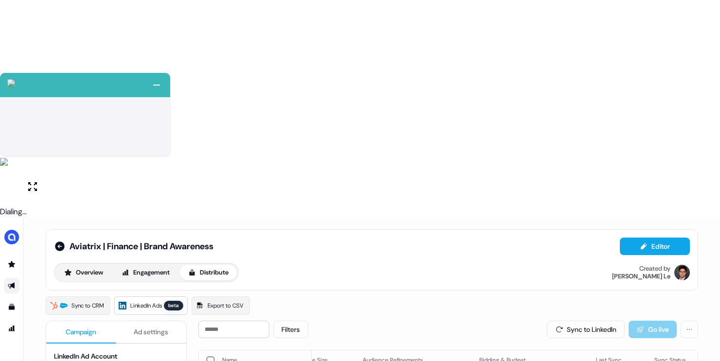
scroll to position [140, 0]
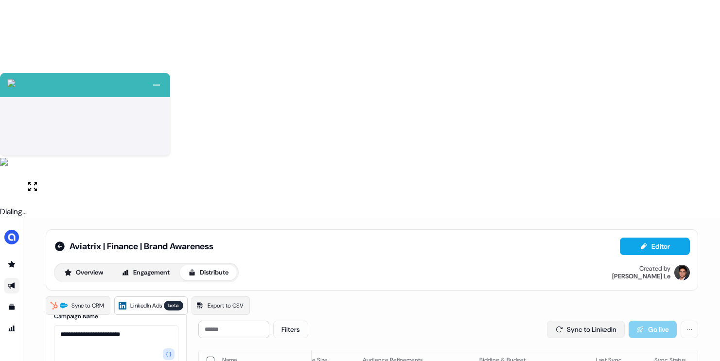
click at [588, 321] on button "Sync to LinkedIn" at bounding box center [586, 330] width 78 height 18
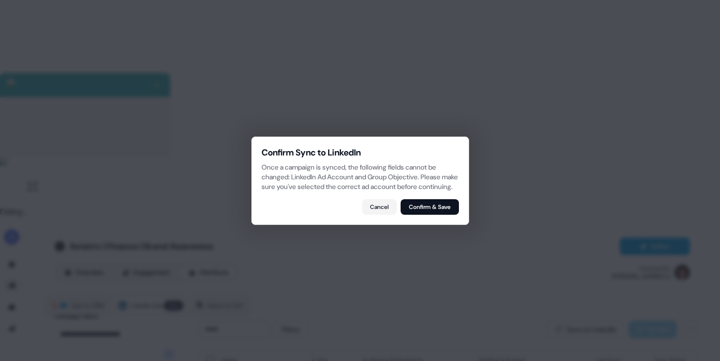
click at [428, 210] on button "Confirm & Save" at bounding box center [430, 207] width 58 height 16
